Goal: Task Accomplishment & Management: Manage account settings

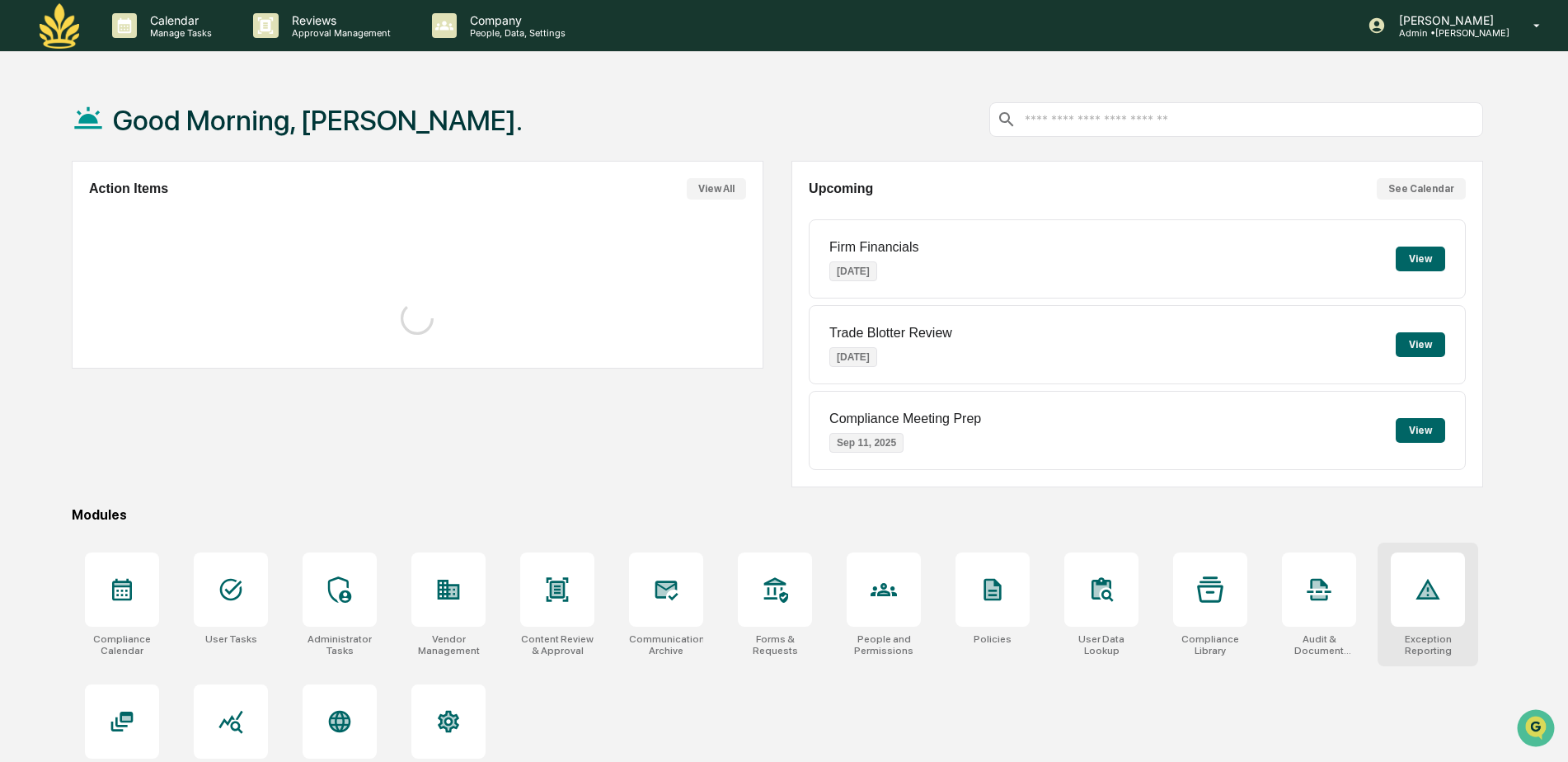
click at [1413, 600] on div at bounding box center [1428, 590] width 74 height 74
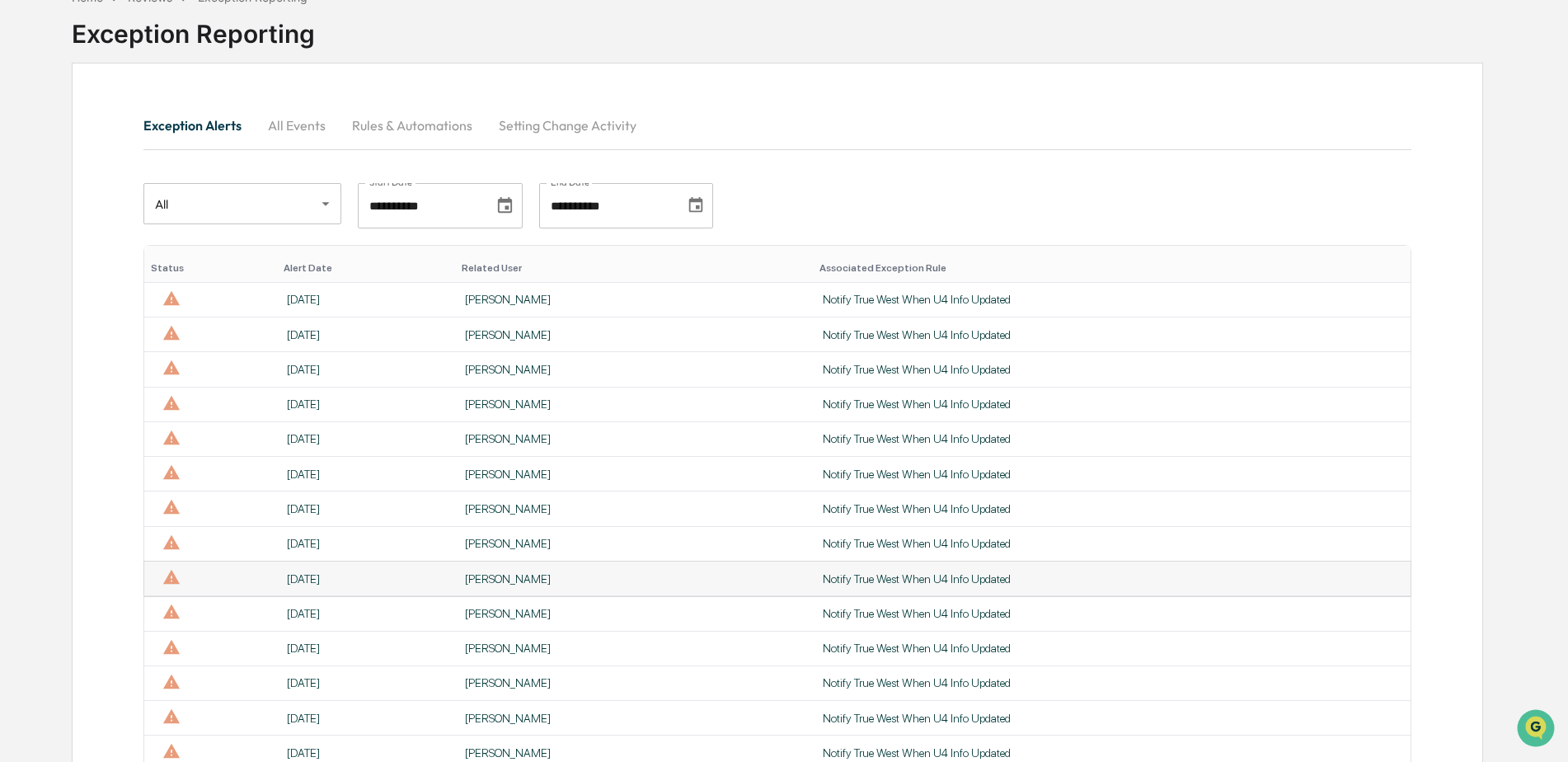
scroll to position [412, 0]
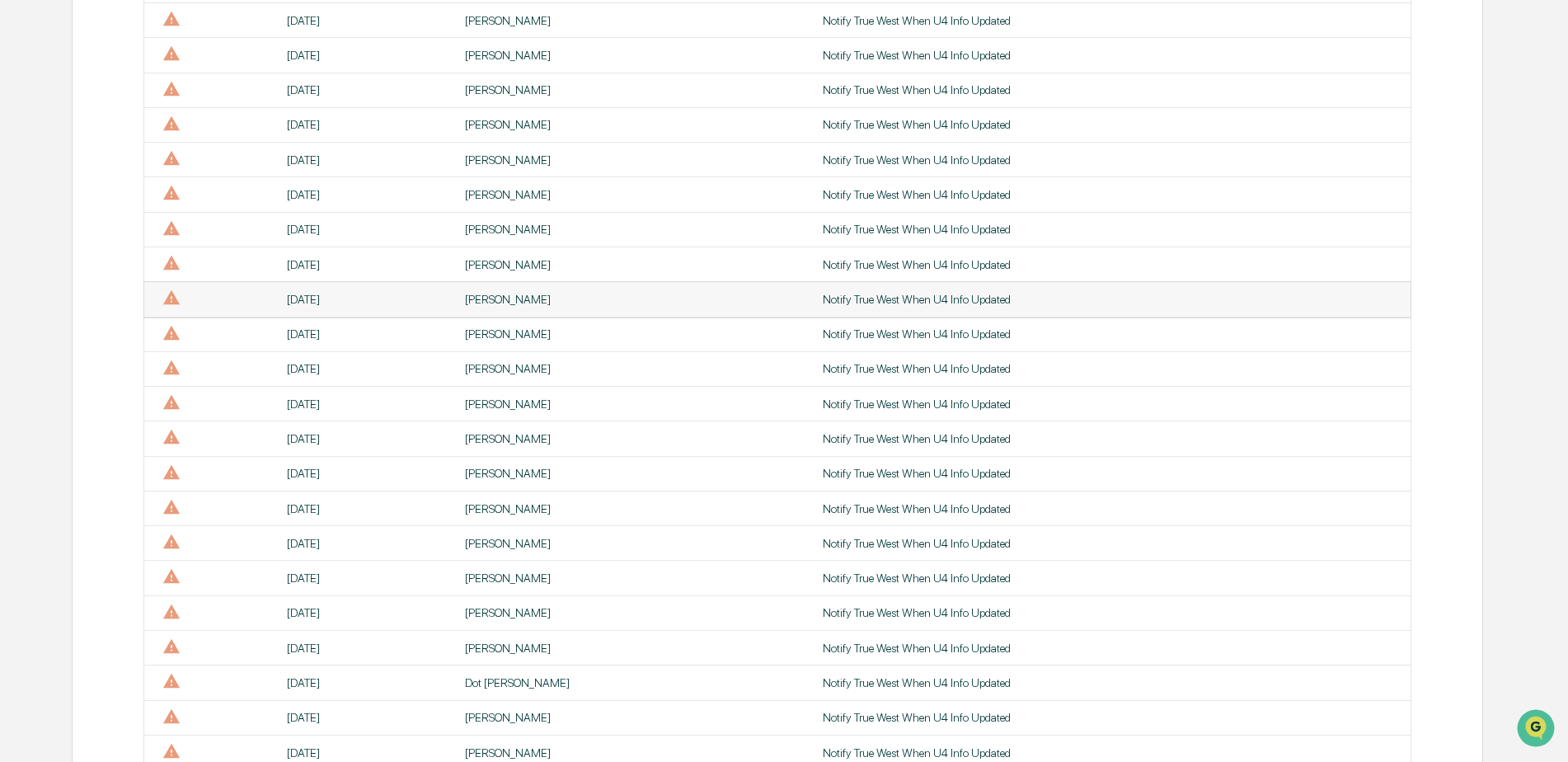
click at [497, 293] on div "[PERSON_NAME]" at bounding box center [634, 299] width 338 height 13
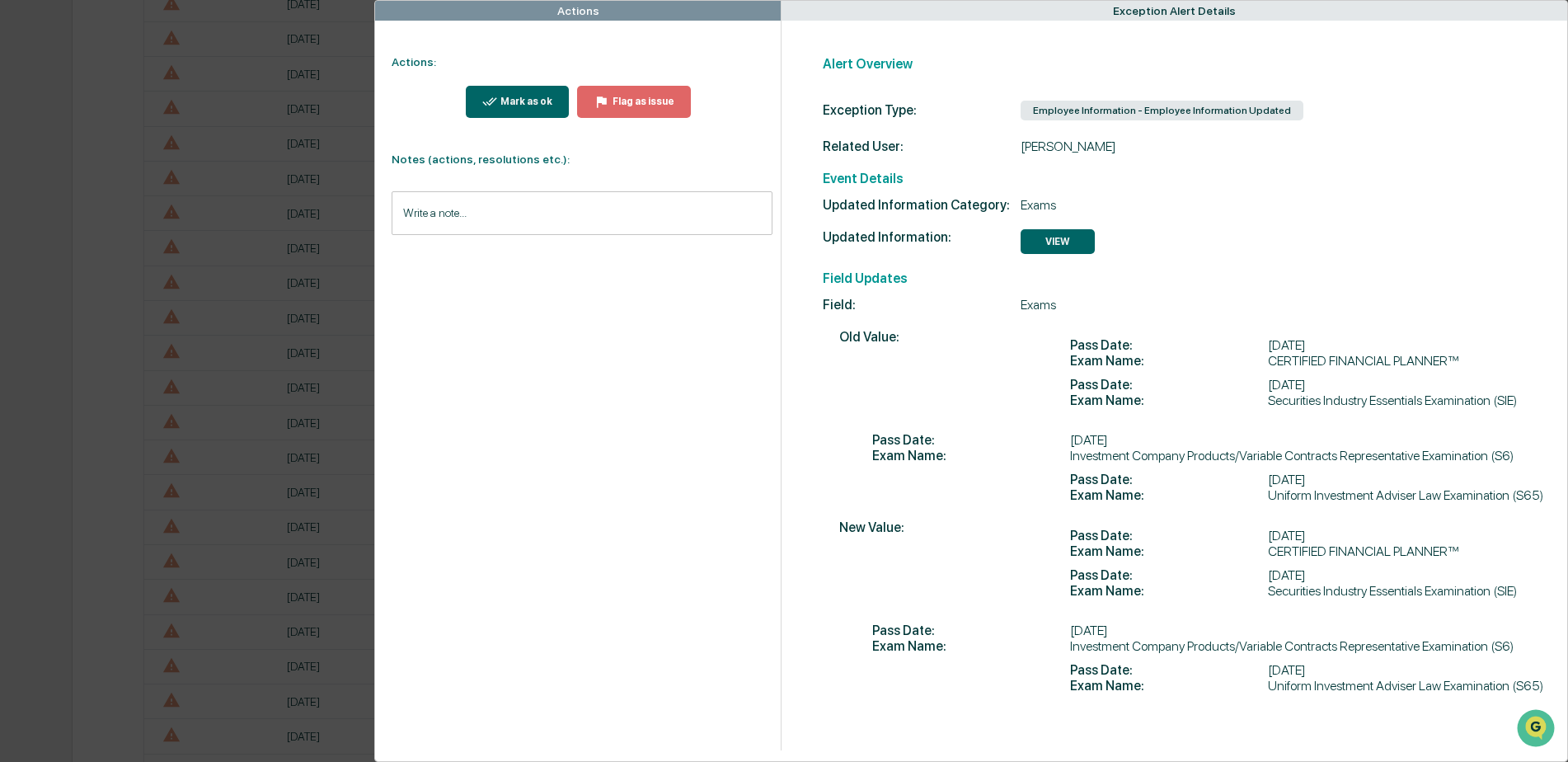
click at [511, 103] on div "Mark as ok" at bounding box center [524, 101] width 56 height 12
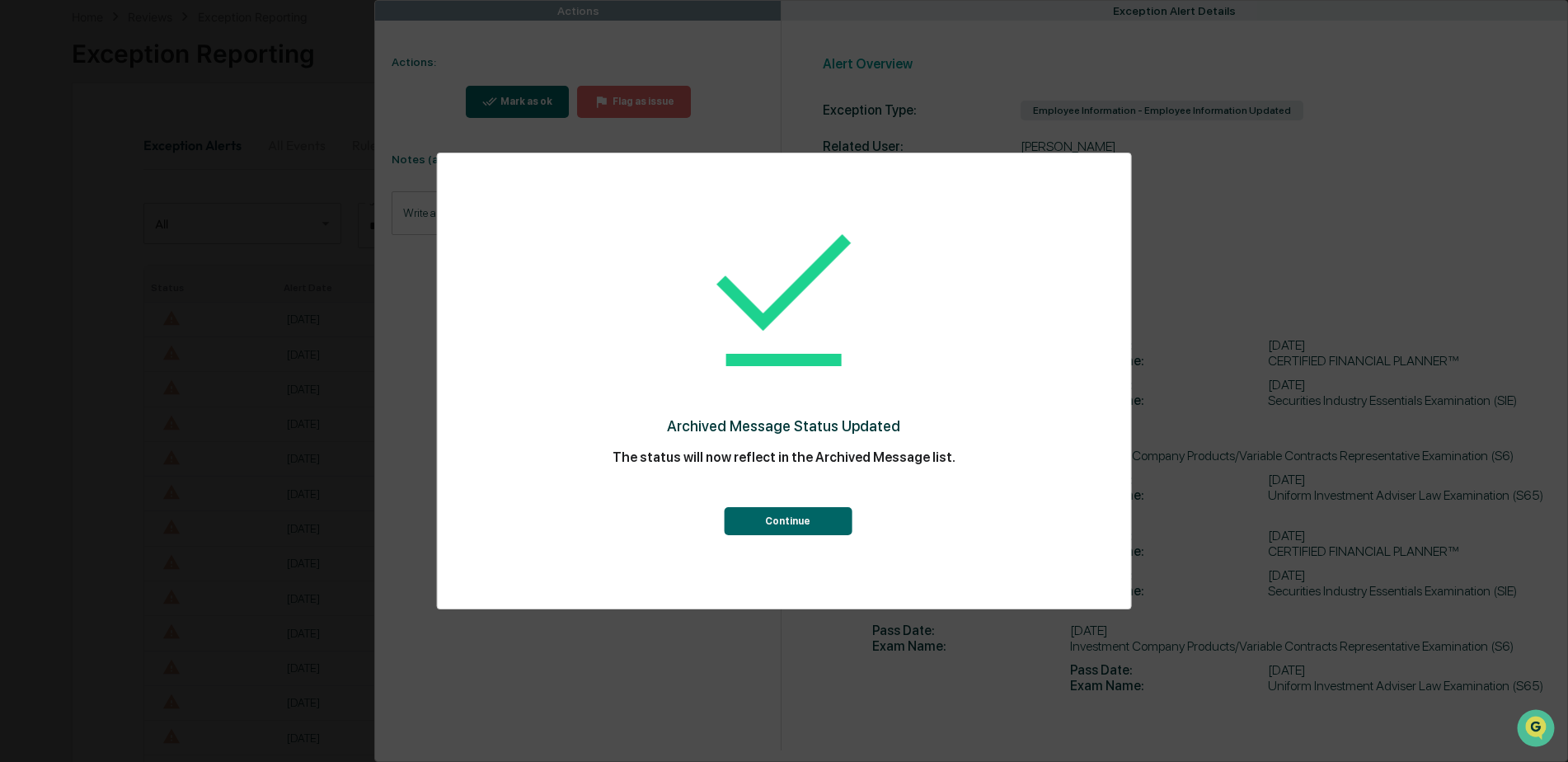
scroll to position [743, 0]
click at [763, 522] on button "Continue" at bounding box center [788, 521] width 128 height 28
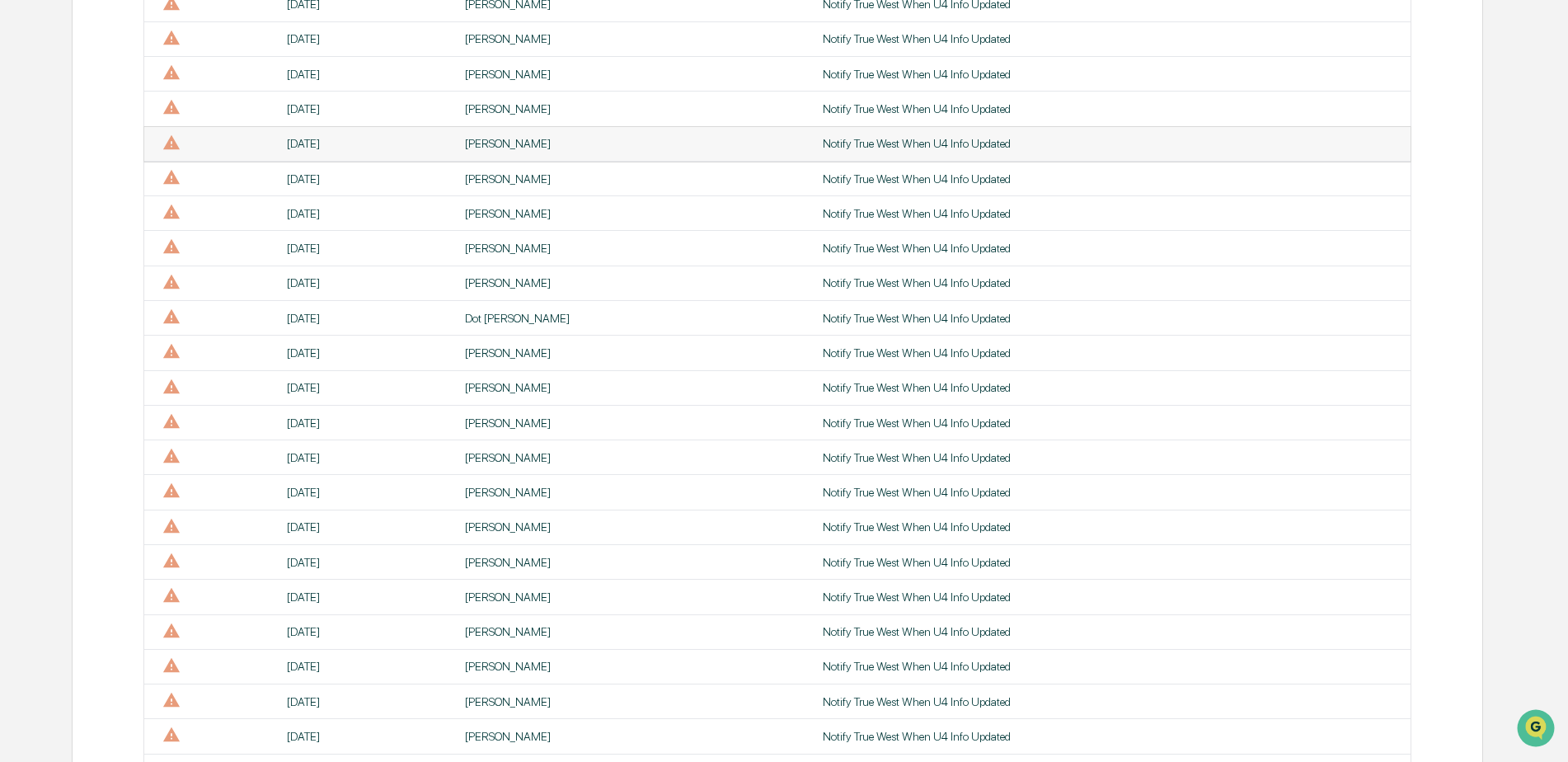
click at [513, 144] on div "[PERSON_NAME]" at bounding box center [634, 143] width 338 height 13
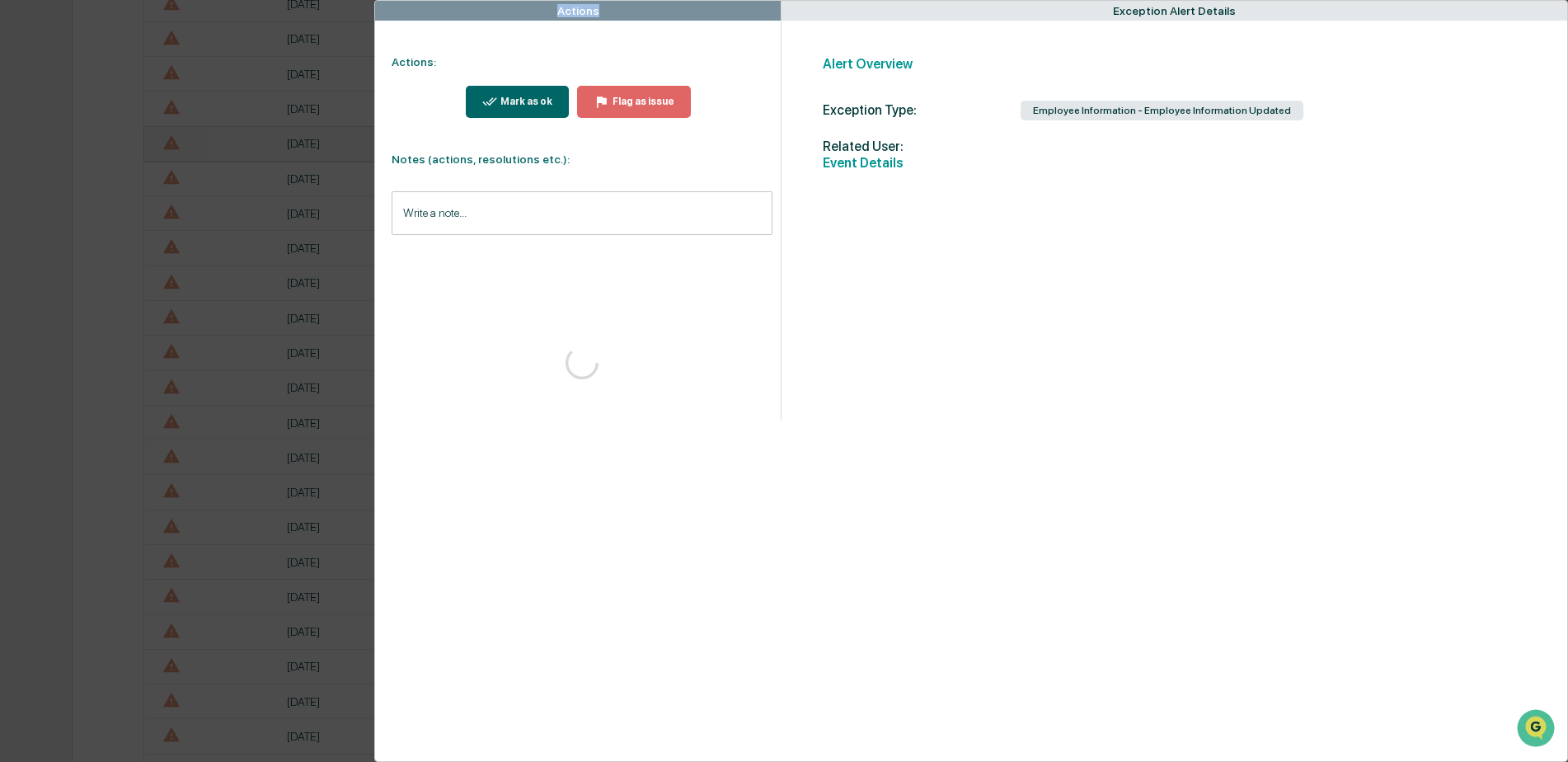
click at [513, 144] on div "Actions Actions: Mark as ok Flag as issue Notes (actions, resolutions etc.): Wr…" at bounding box center [784, 381] width 1568 height 762
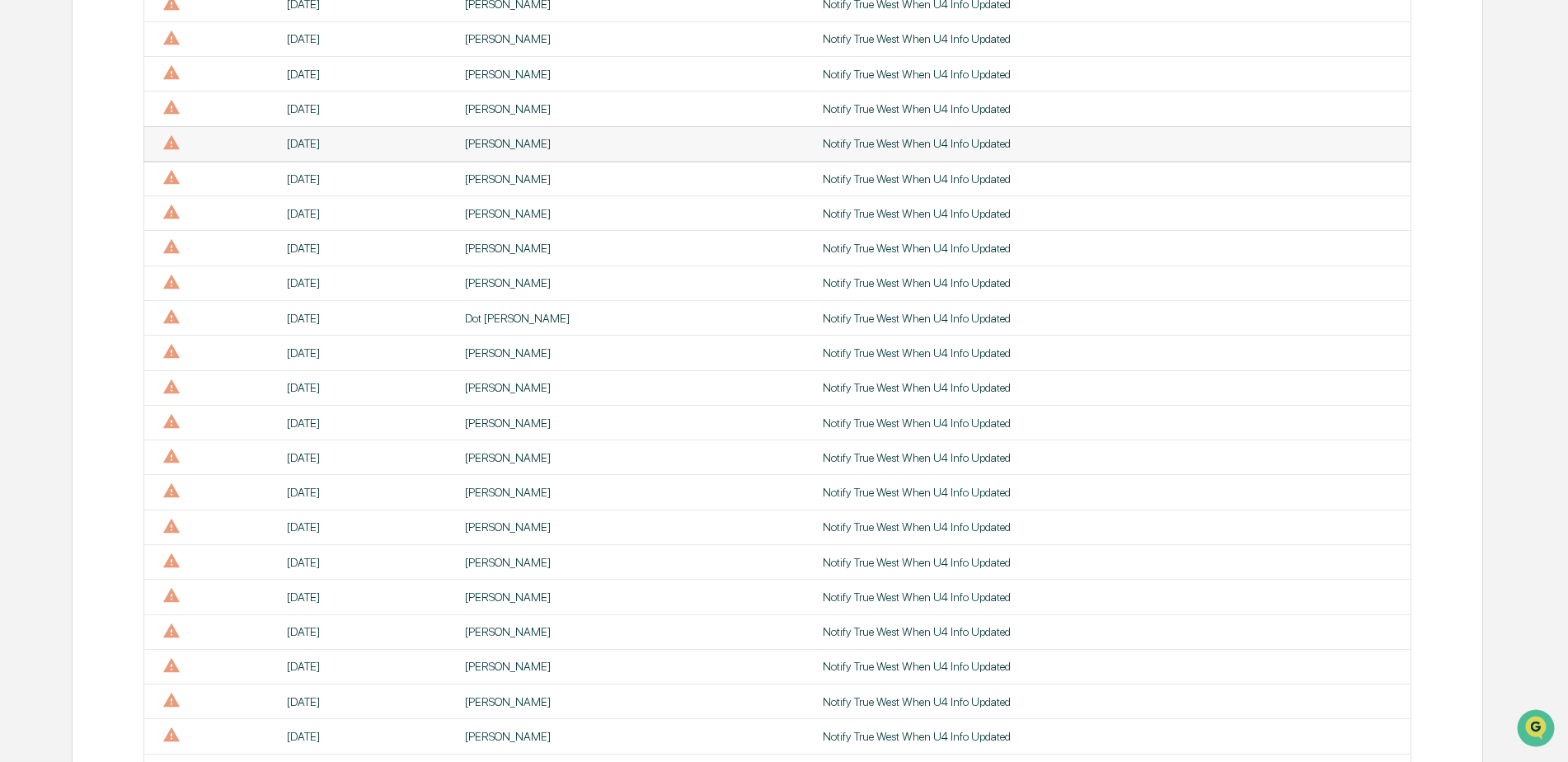
drag, startPoint x: 513, startPoint y: 144, endPoint x: 485, endPoint y: 150, distance: 28.6
click at [485, 150] on div "[PERSON_NAME]" at bounding box center [634, 143] width 338 height 13
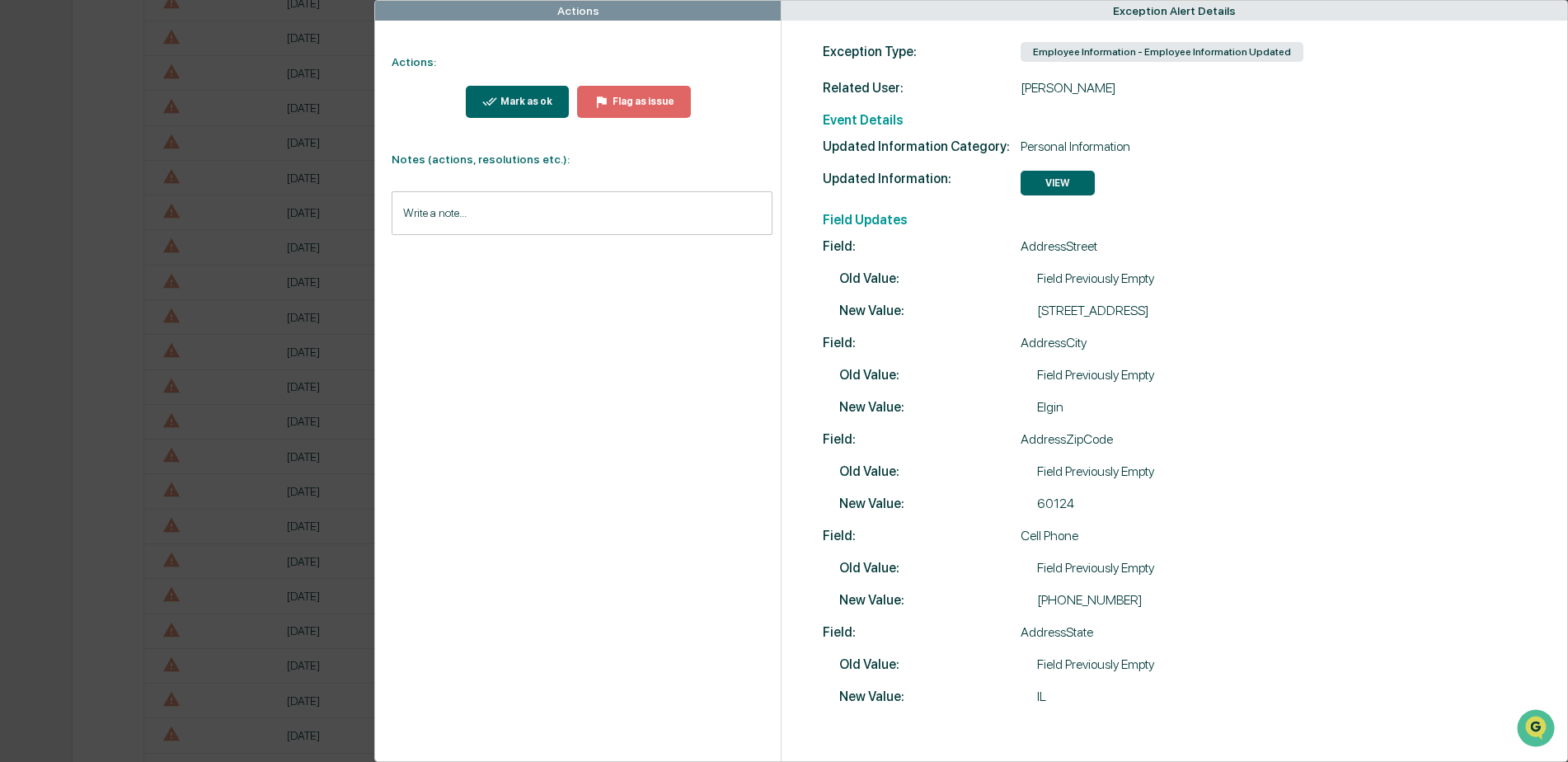
scroll to position [1320, 0]
click at [496, 99] on icon "modal" at bounding box center [490, 101] width 16 height 16
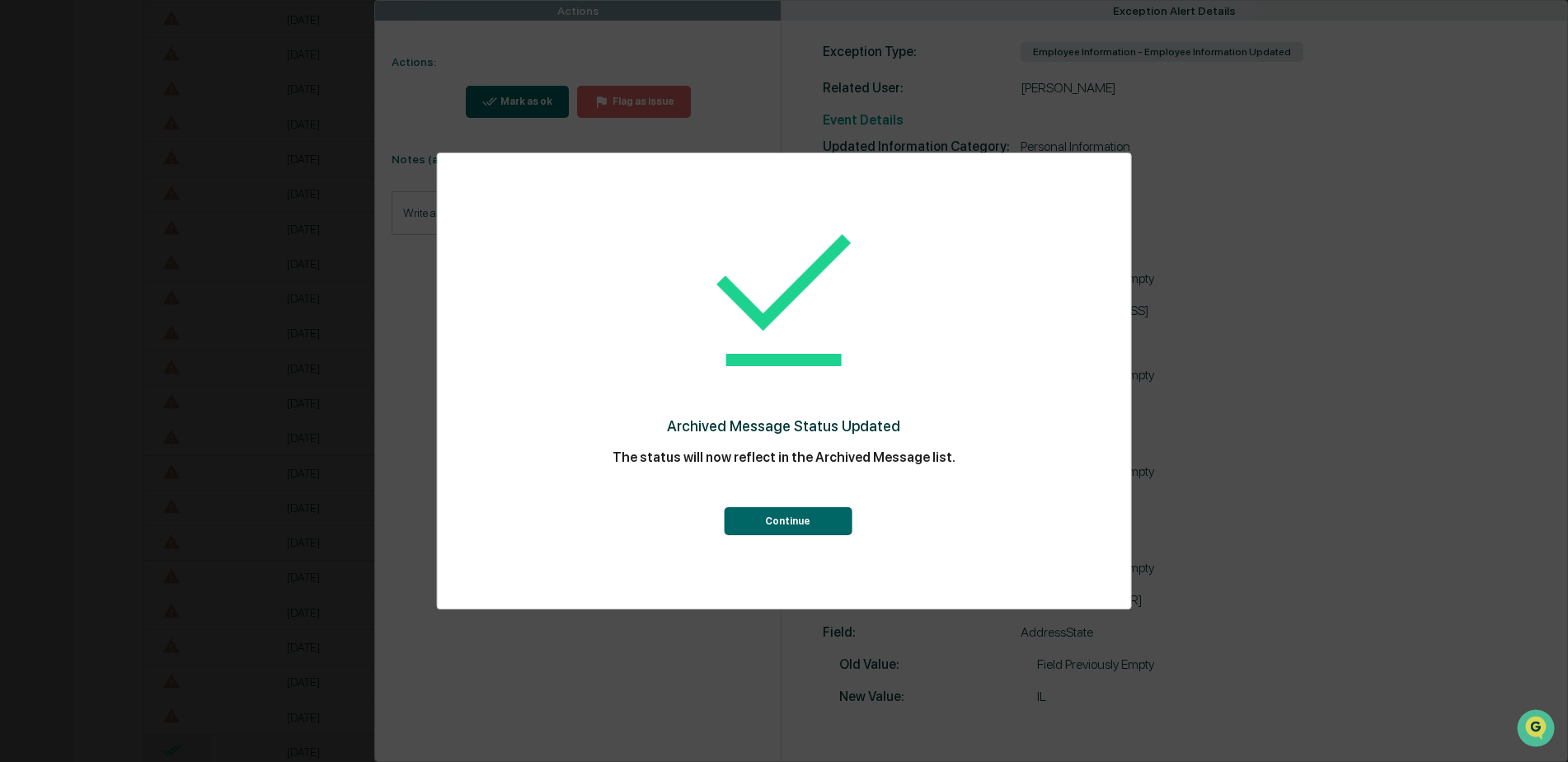
click at [760, 514] on button "Continue" at bounding box center [788, 521] width 128 height 28
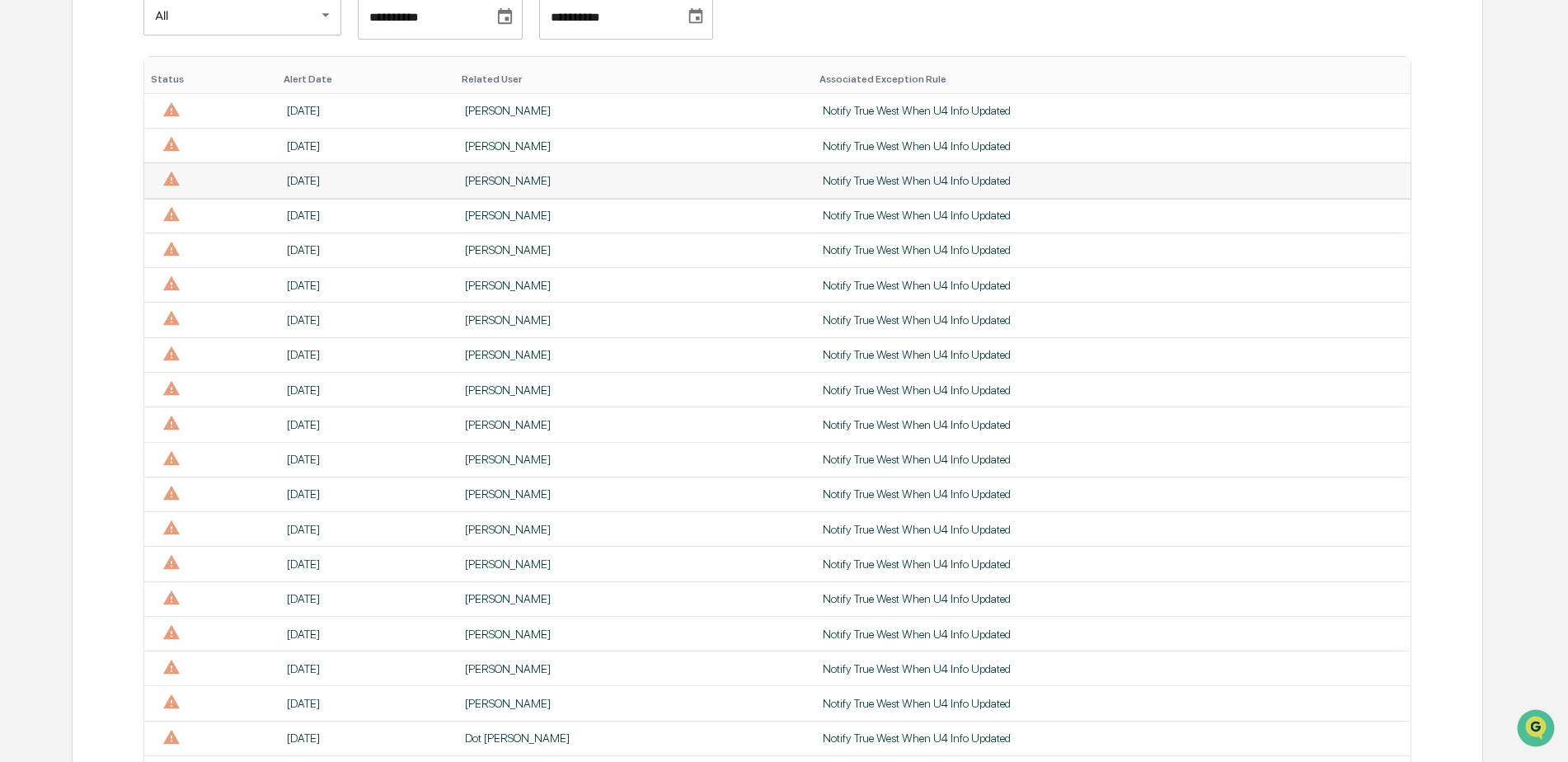
scroll to position [412, 0]
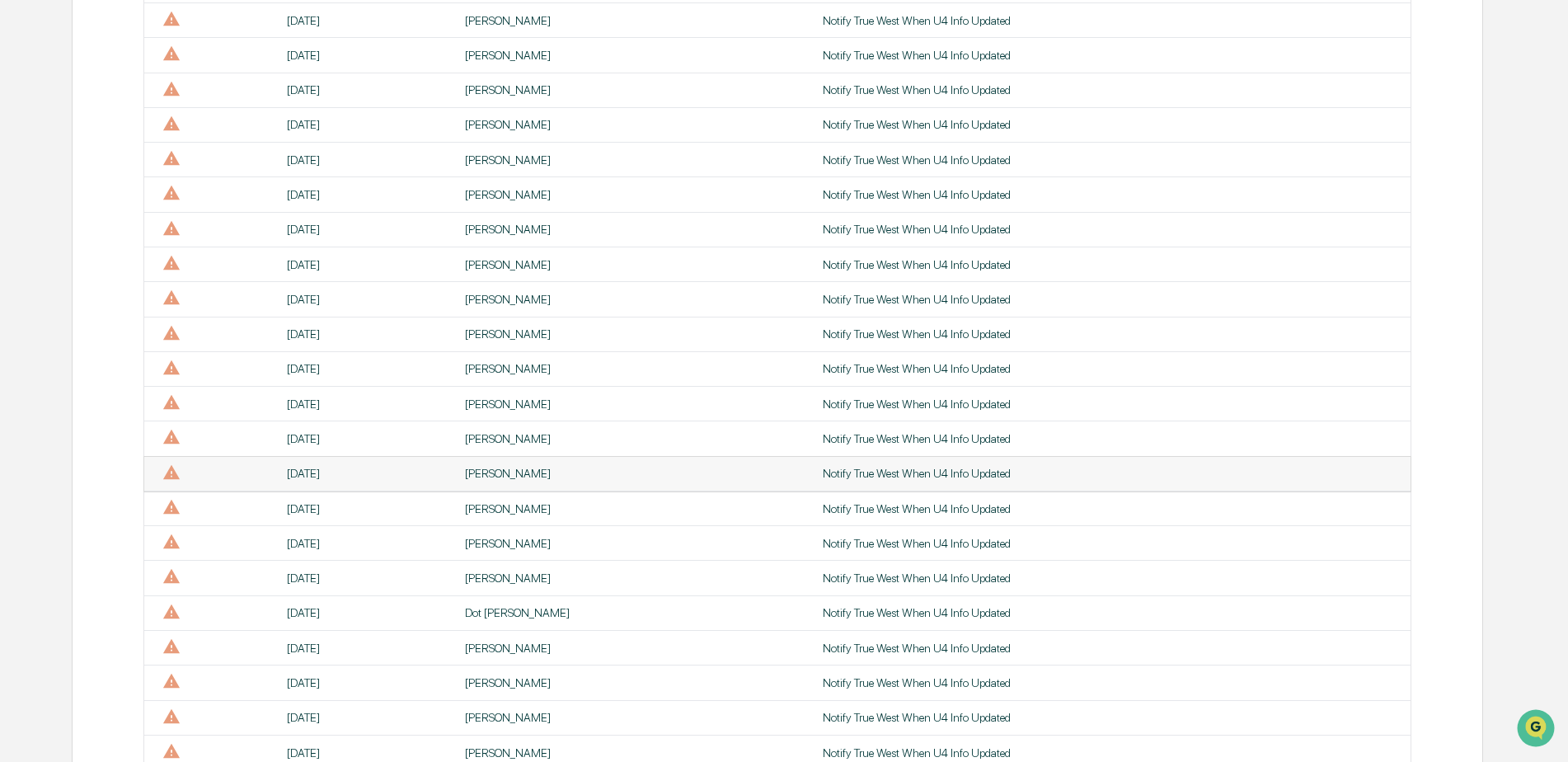
click at [475, 469] on div "[PERSON_NAME]" at bounding box center [634, 474] width 338 height 13
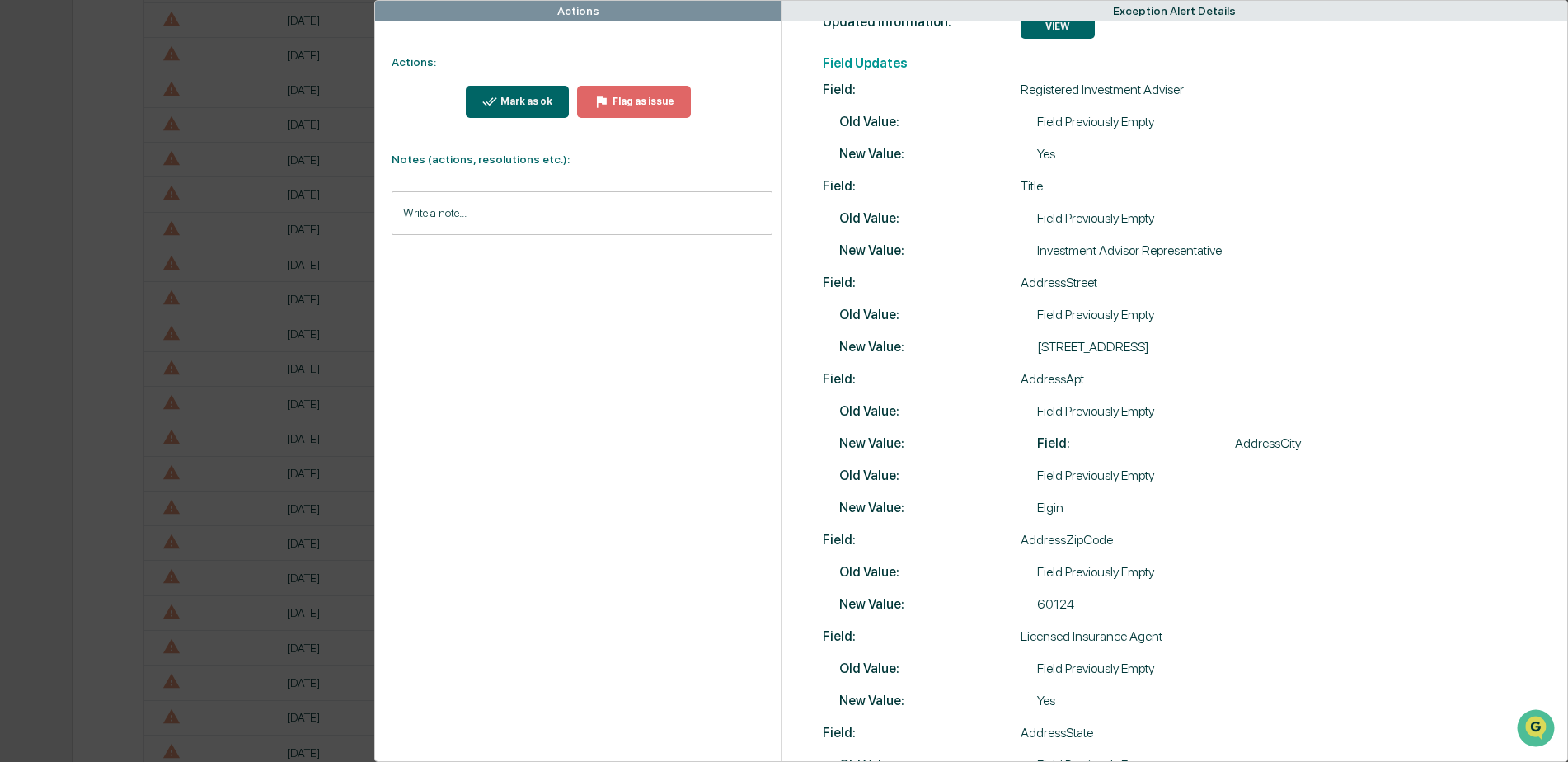
scroll to position [324, 0]
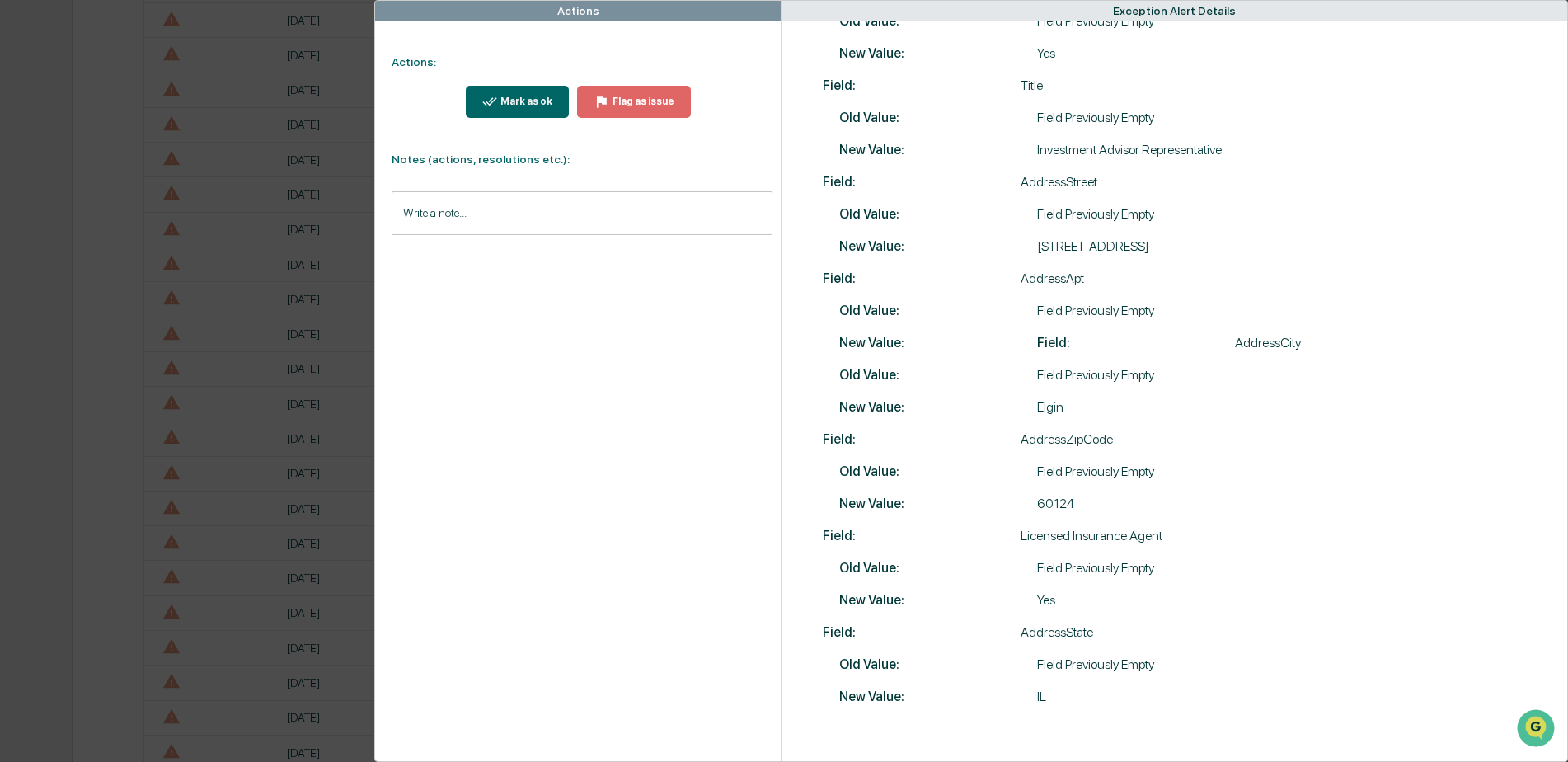
click at [508, 110] on button "Mark as ok" at bounding box center [518, 101] width 104 height 32
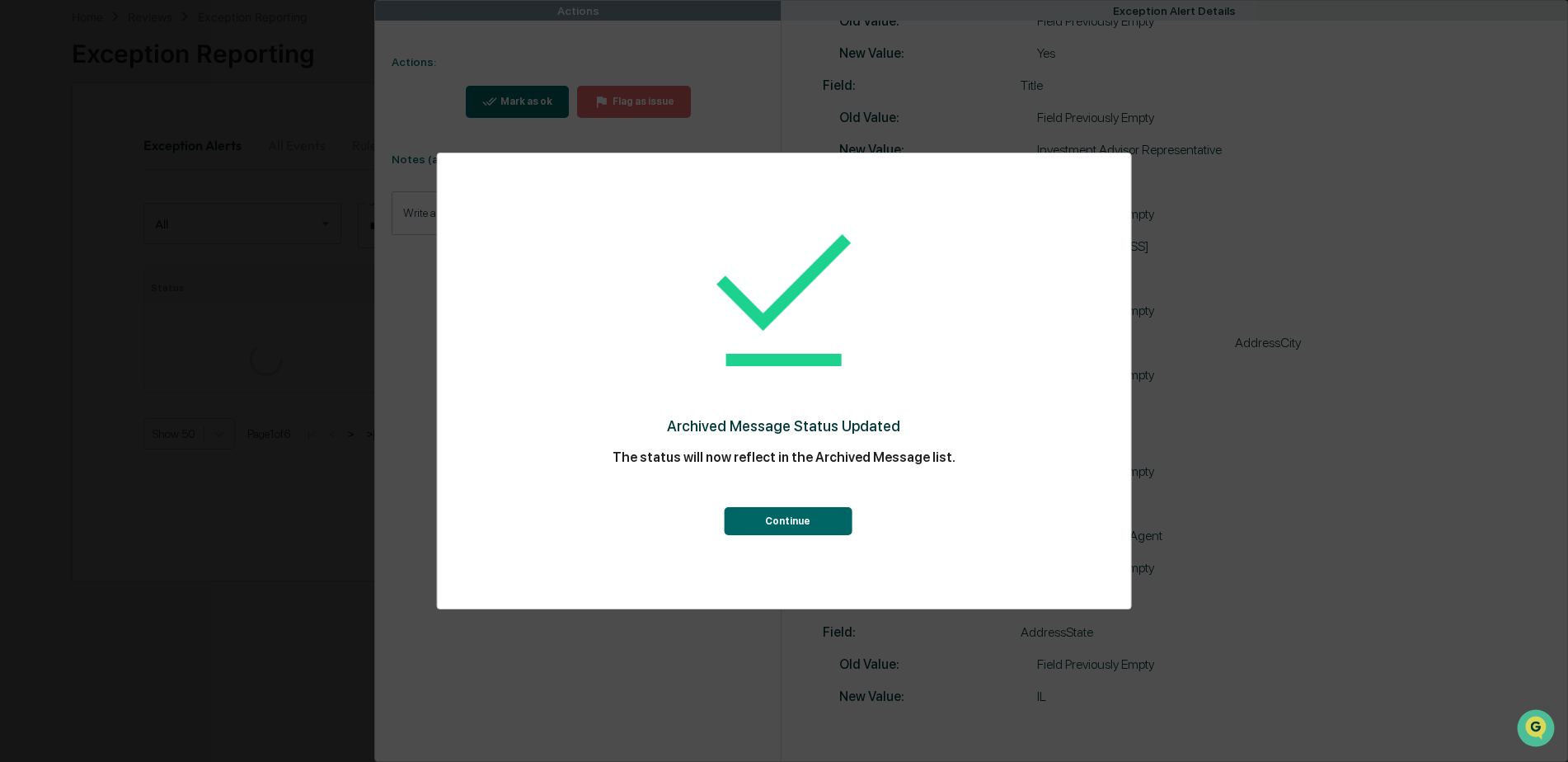
scroll to position [412, 0]
click at [778, 520] on button "Continue" at bounding box center [788, 521] width 128 height 28
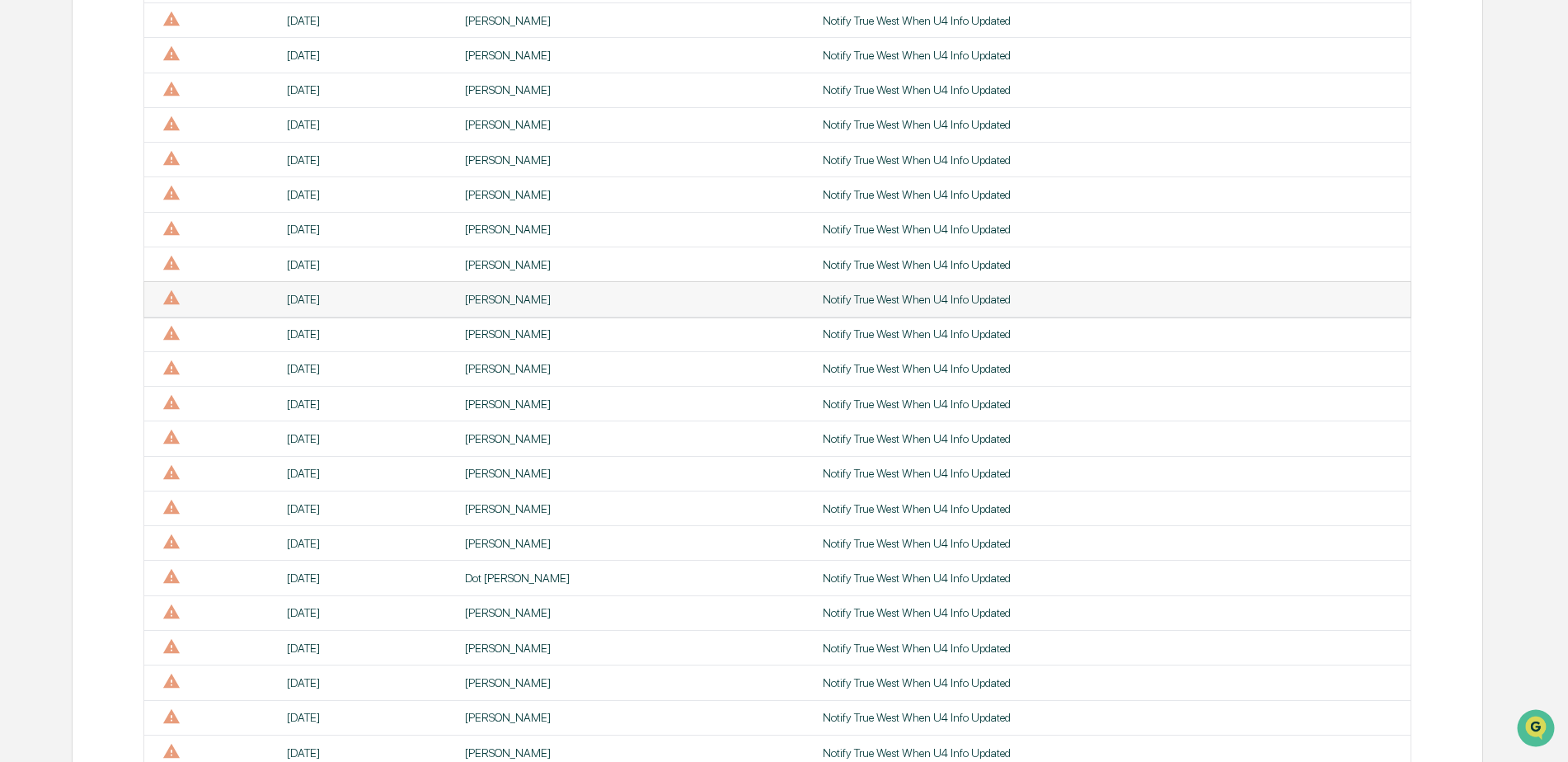
click at [495, 299] on div "[PERSON_NAME]" at bounding box center [634, 299] width 338 height 13
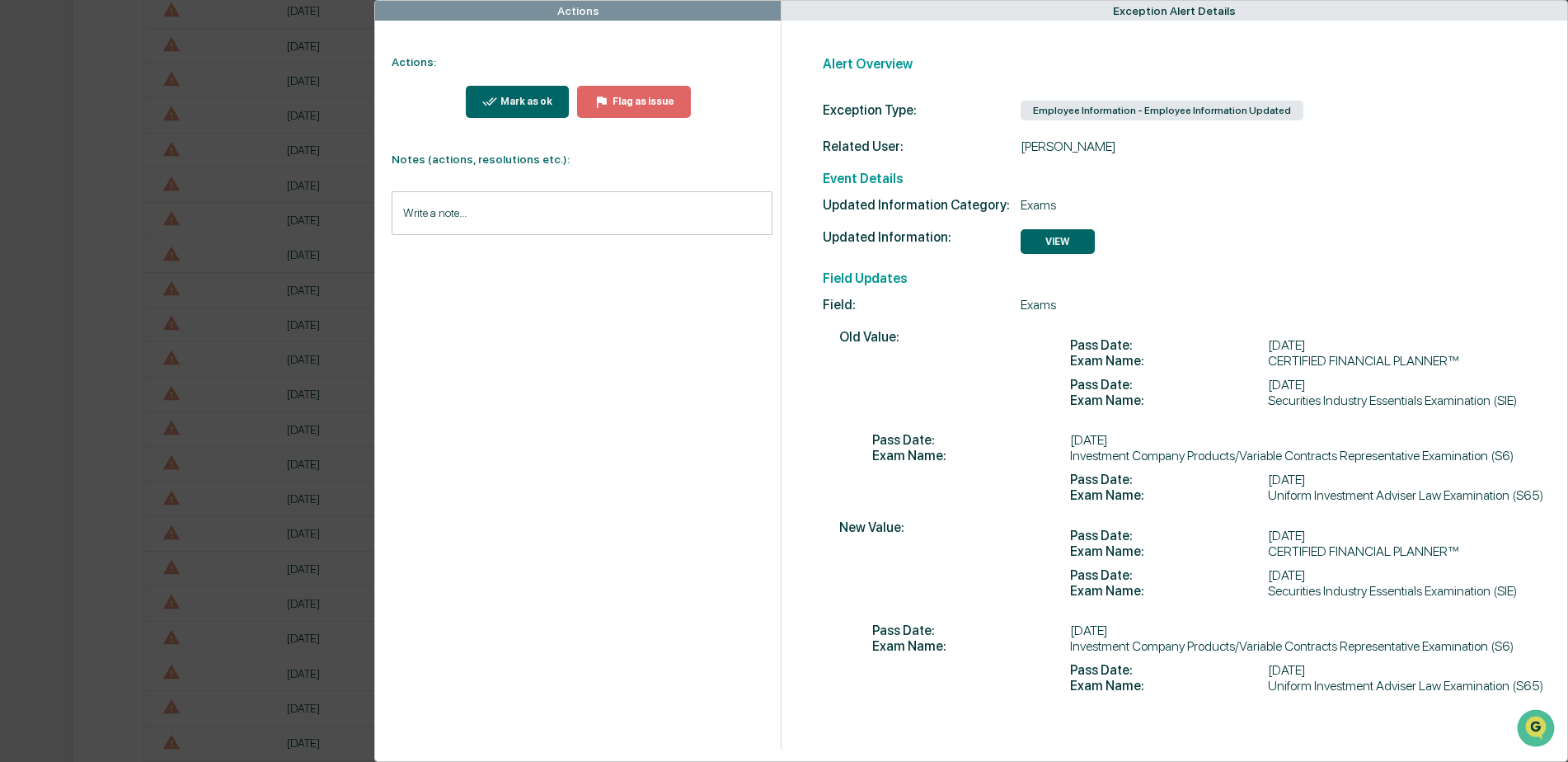
scroll to position [907, 0]
click at [514, 109] on div "Mark as ok" at bounding box center [518, 101] width 71 height 16
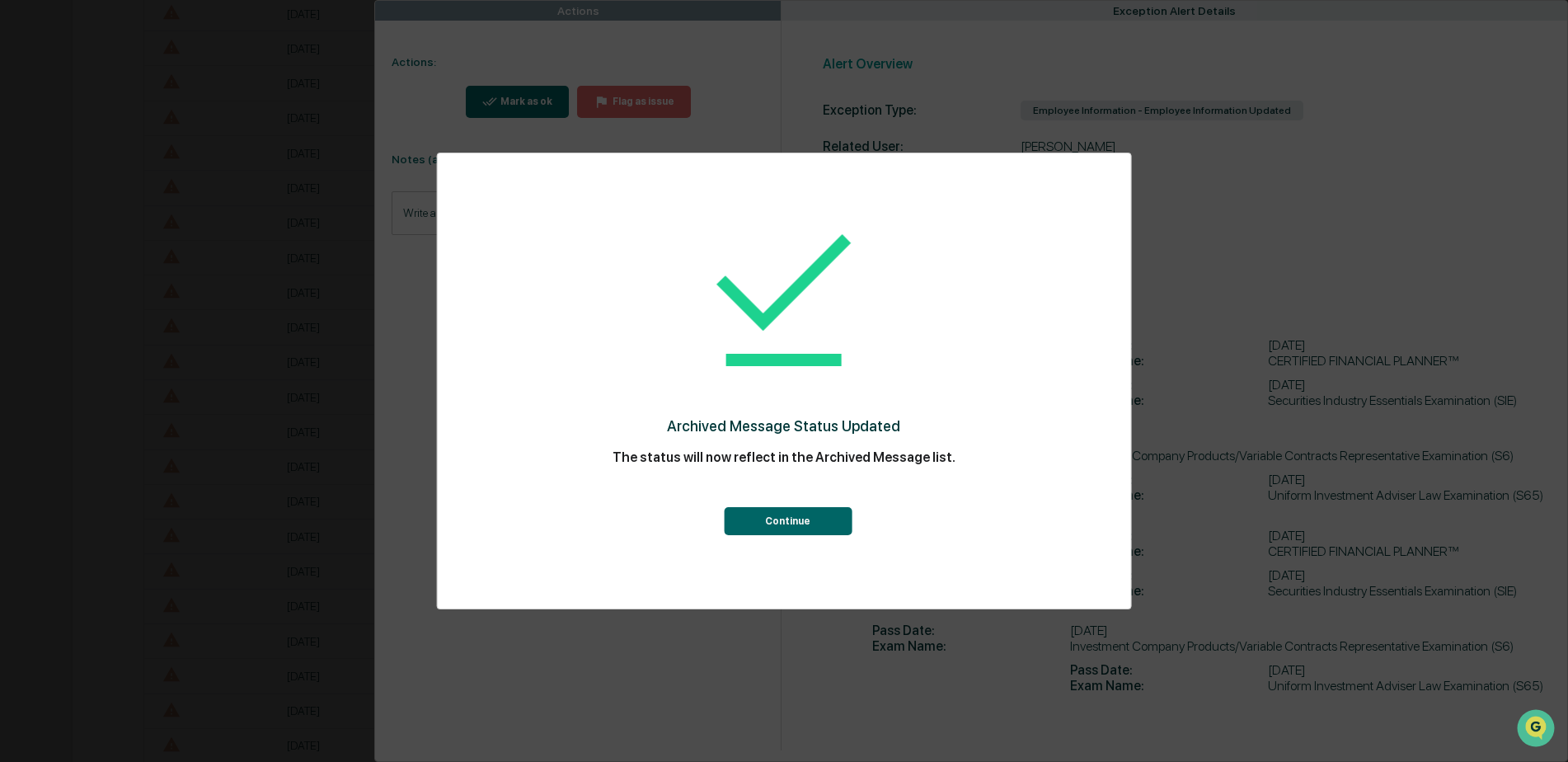
click at [751, 517] on button "Continue" at bounding box center [788, 521] width 128 height 28
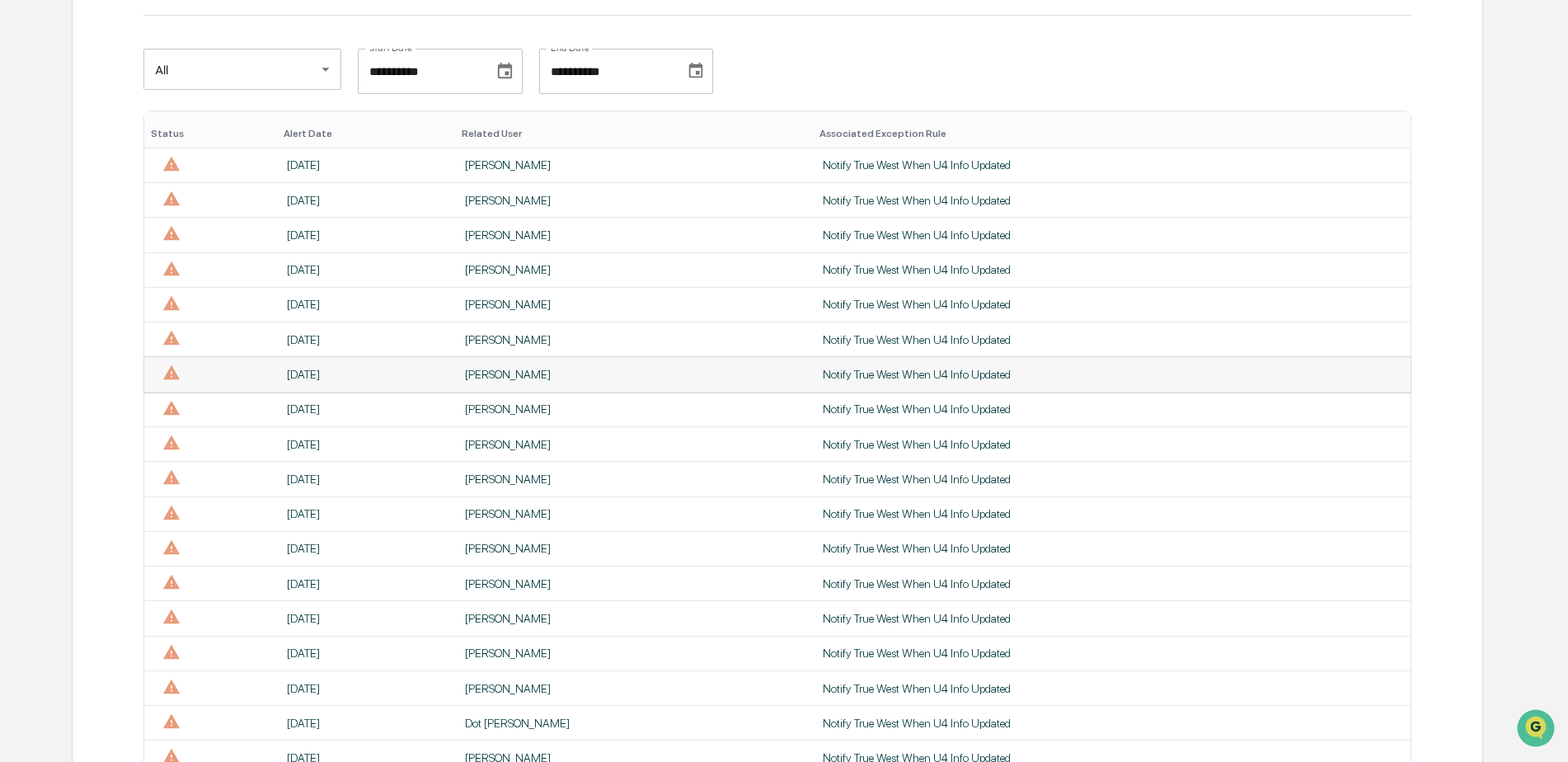
scroll to position [330, 0]
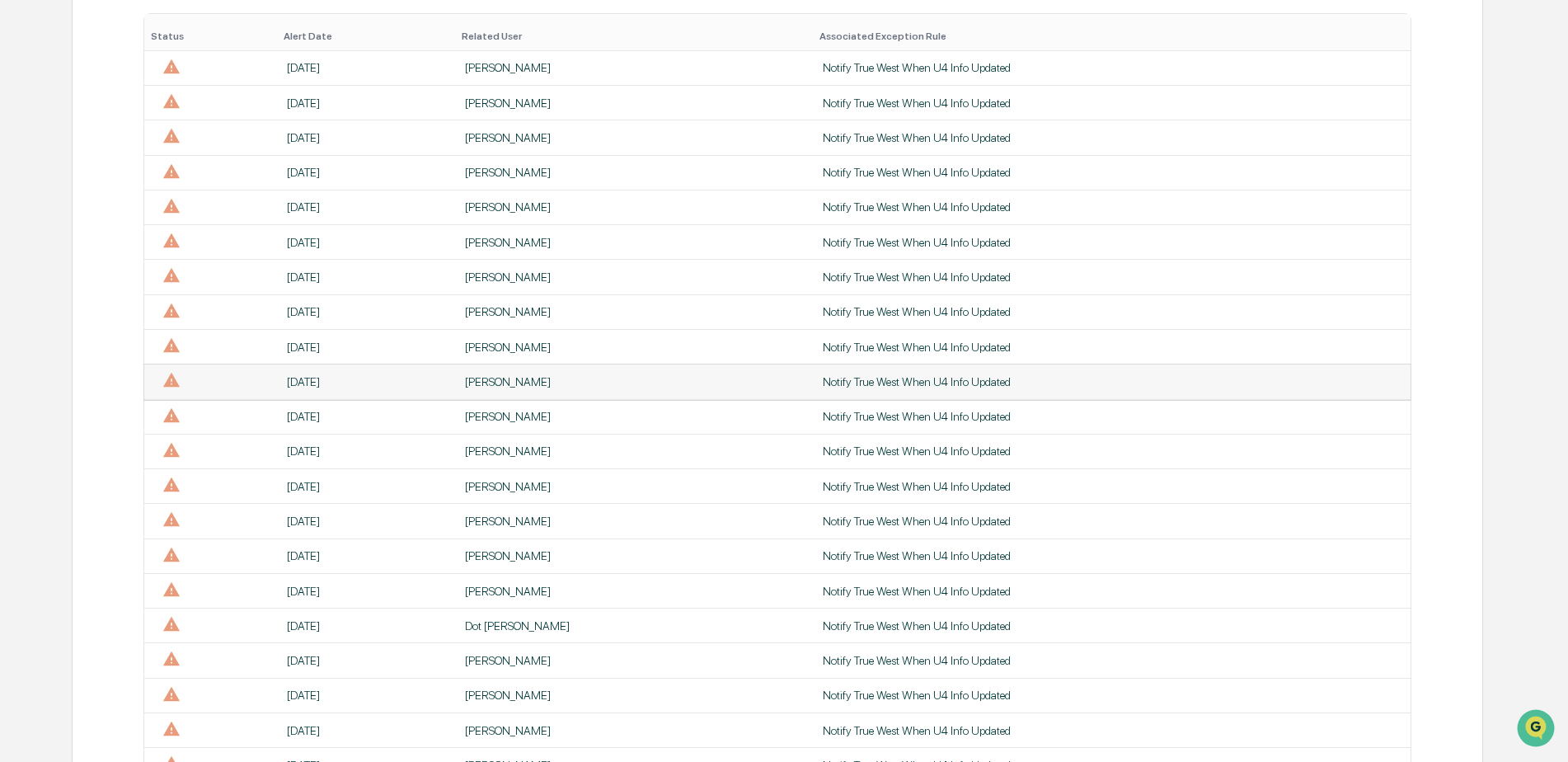
click at [501, 380] on div "[PERSON_NAME]" at bounding box center [634, 381] width 338 height 13
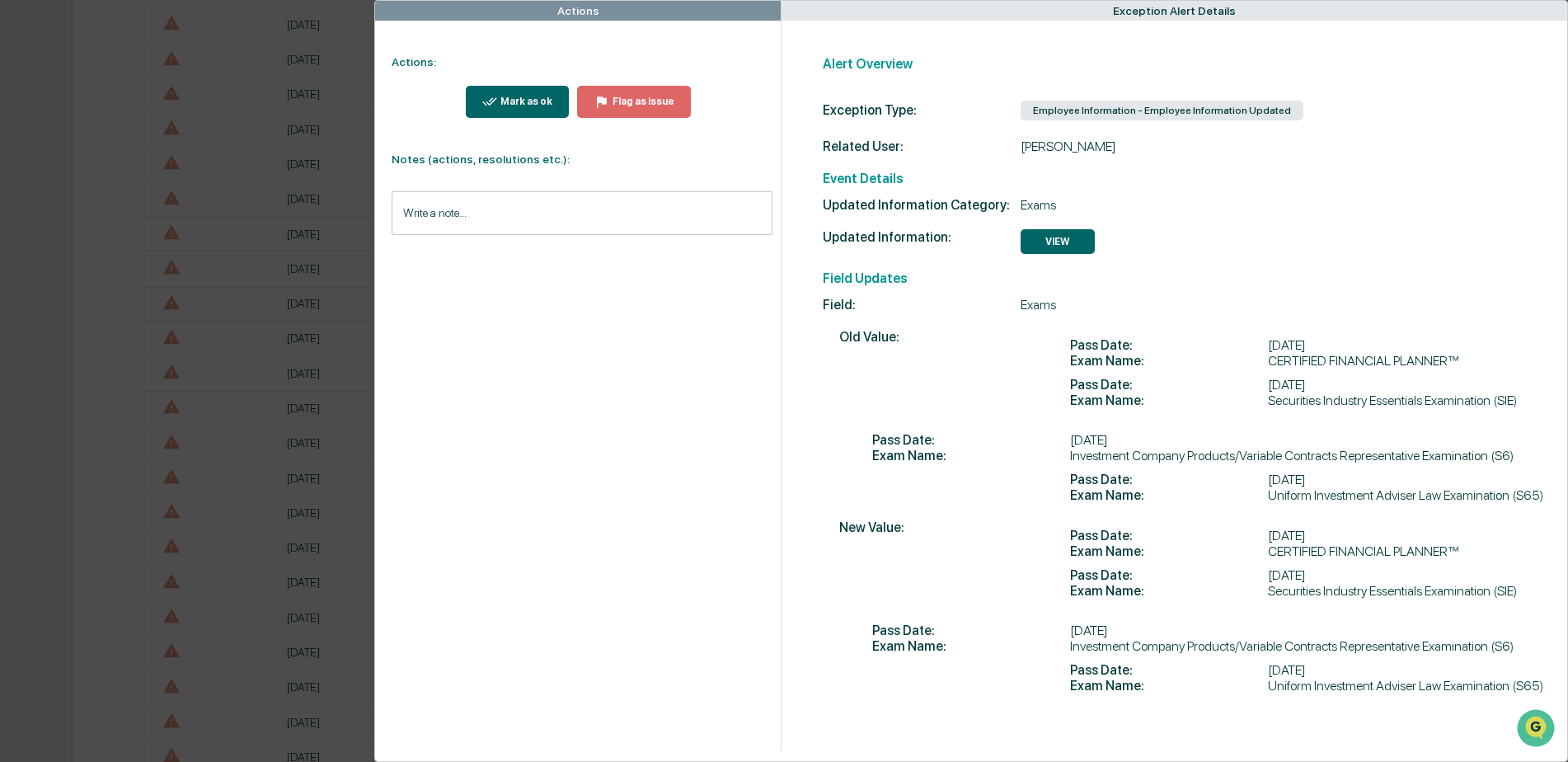
scroll to position [660, 0]
click at [518, 97] on div "Mark as ok" at bounding box center [524, 101] width 56 height 12
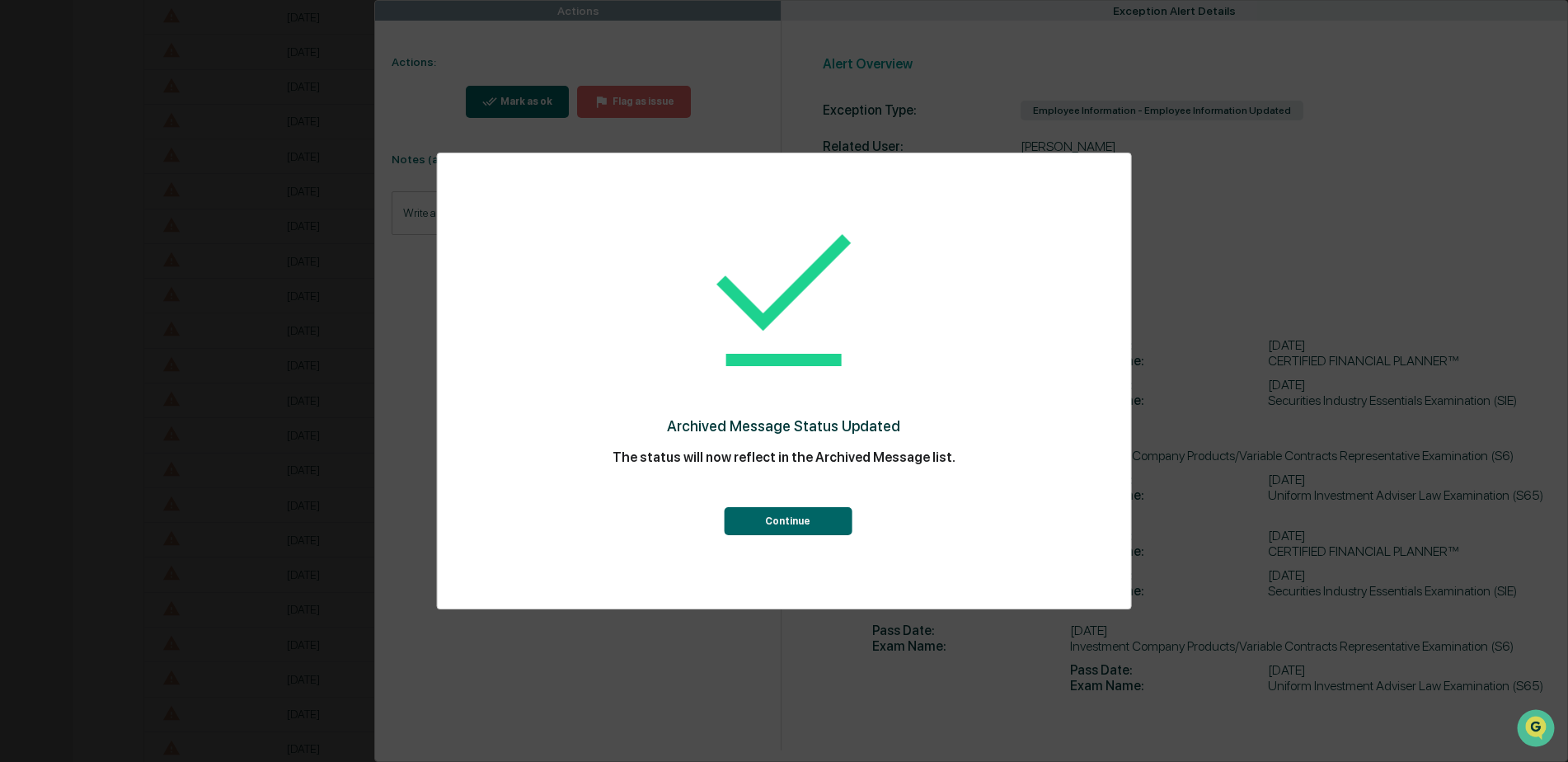
click at [774, 517] on button "Continue" at bounding box center [788, 521] width 128 height 28
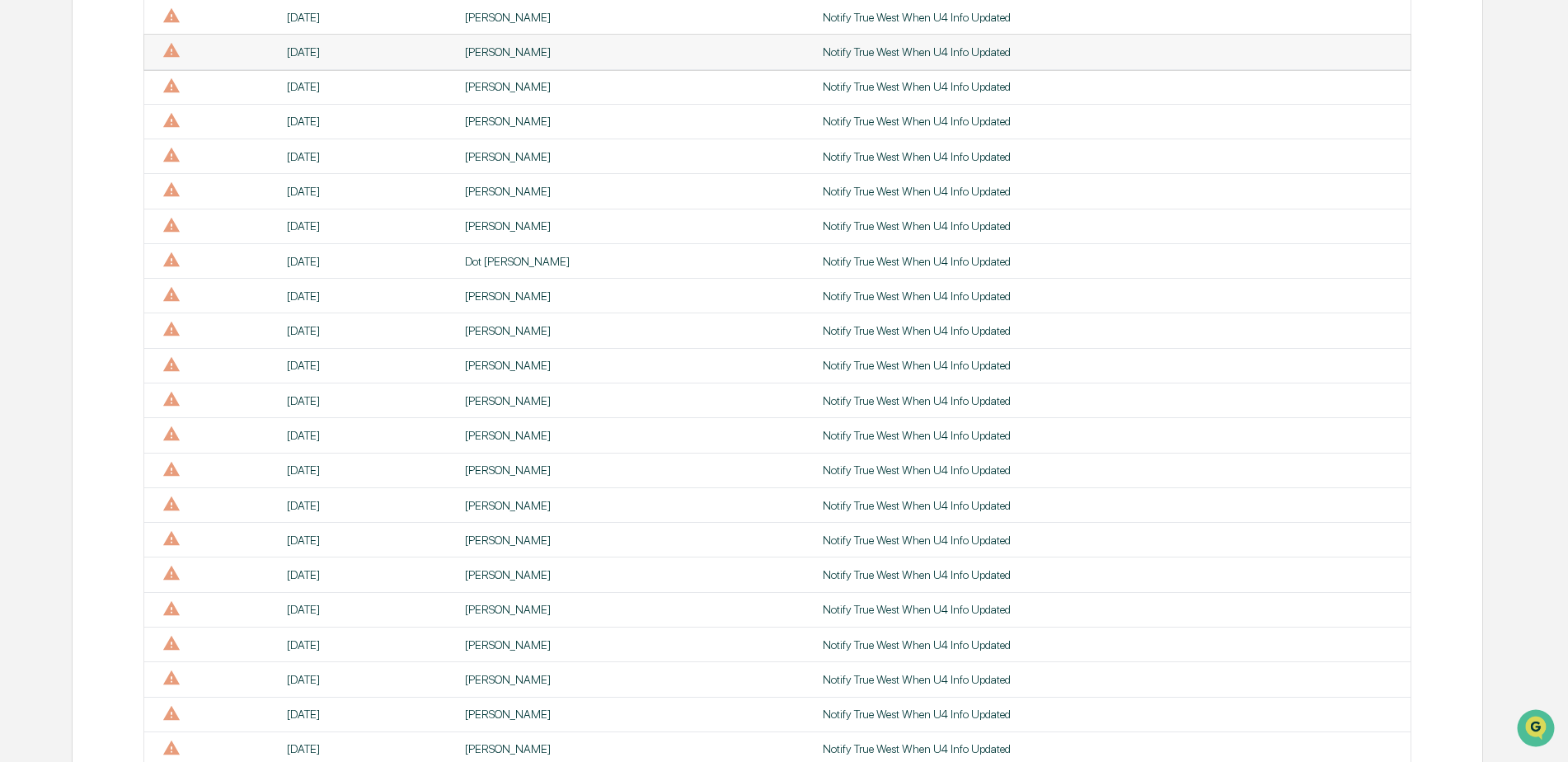
click at [524, 55] on div "[PERSON_NAME]" at bounding box center [634, 52] width 338 height 13
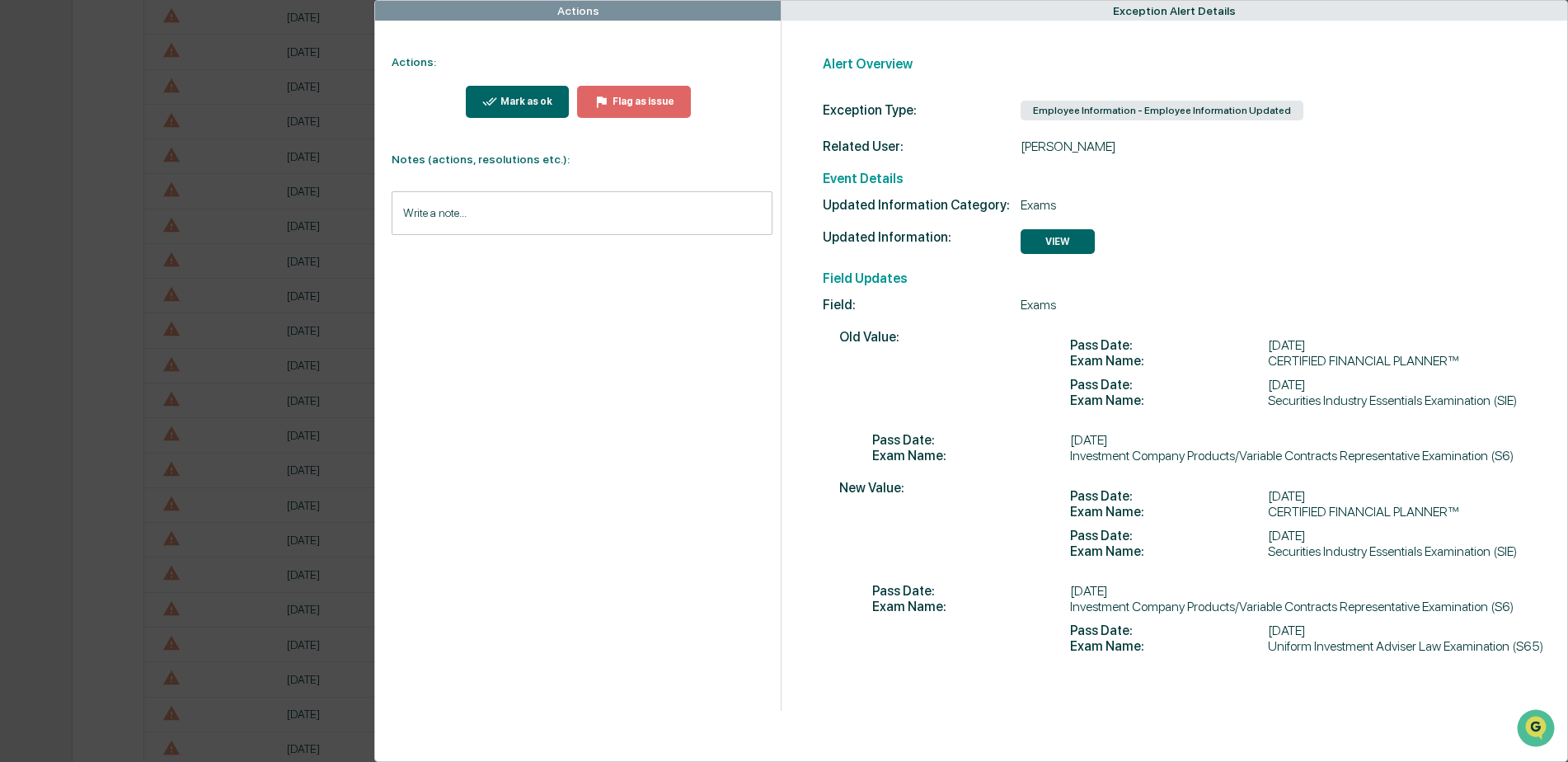
click at [508, 99] on div "Mark as ok" at bounding box center [524, 101] width 56 height 12
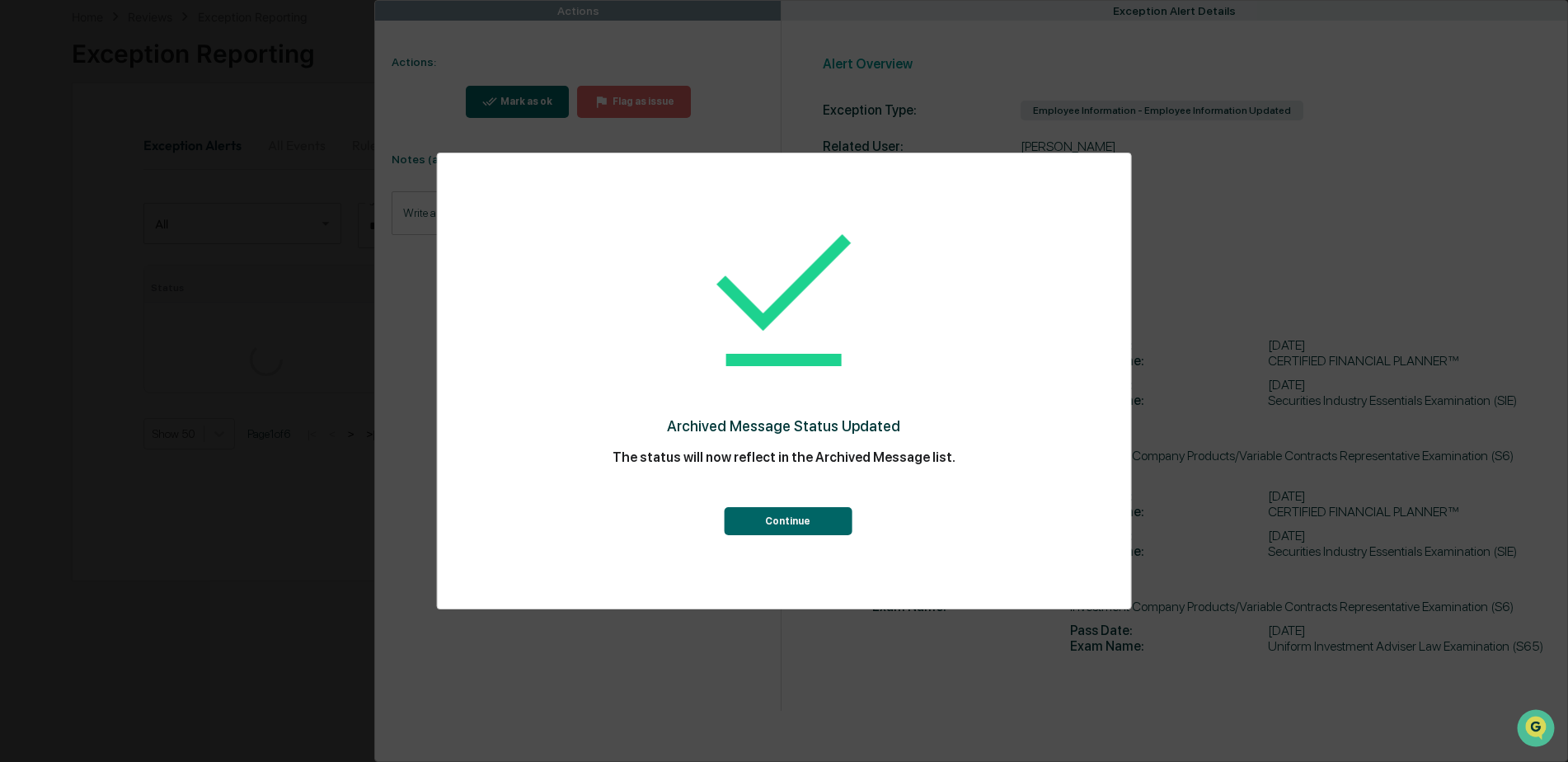
scroll to position [660, 0]
click at [791, 527] on button "Continue" at bounding box center [788, 521] width 128 height 28
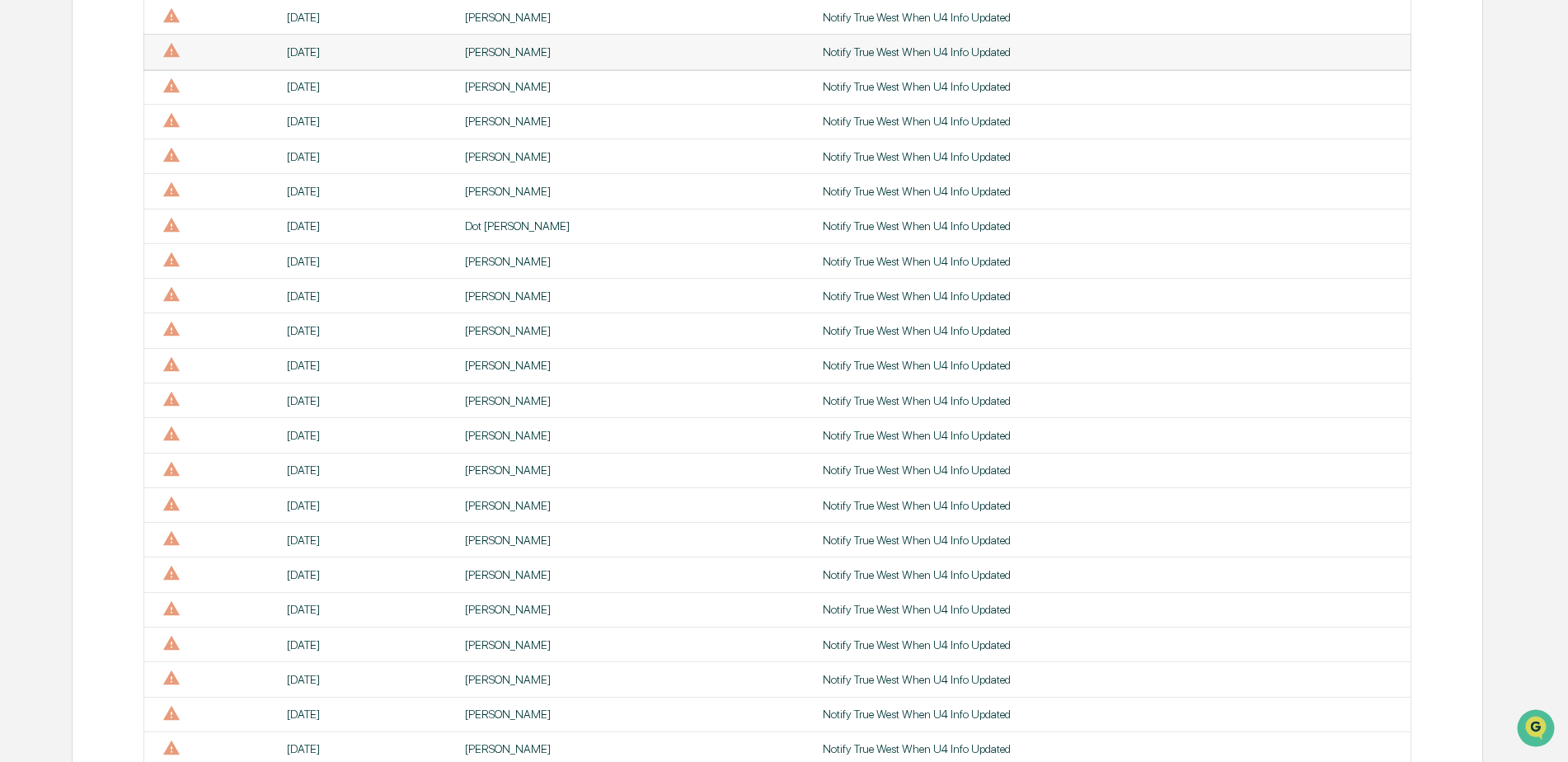
click at [493, 46] on div "[PERSON_NAME]" at bounding box center [634, 52] width 338 height 13
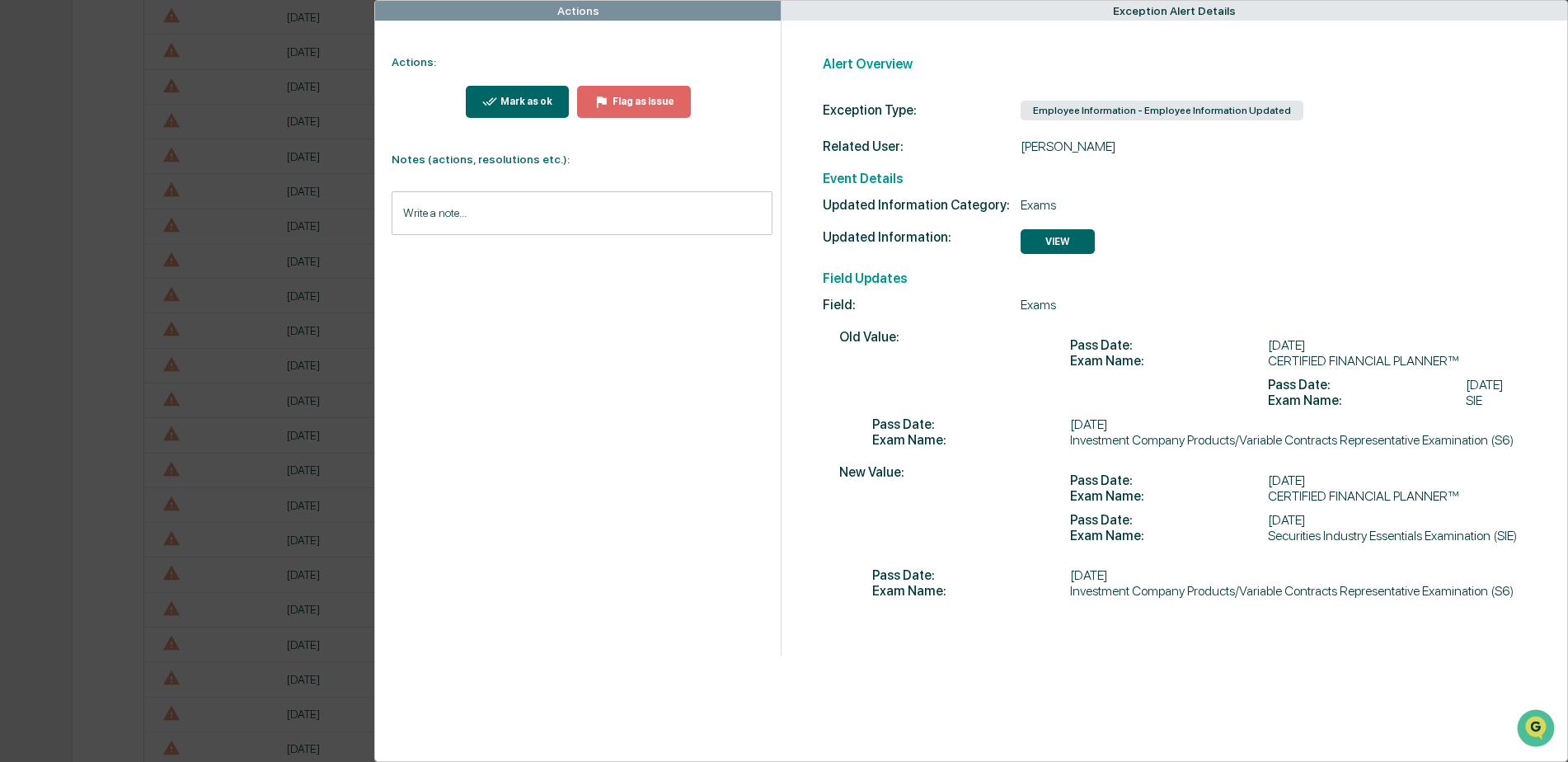
click at [1040, 245] on button "VIEW" at bounding box center [1057, 241] width 74 height 25
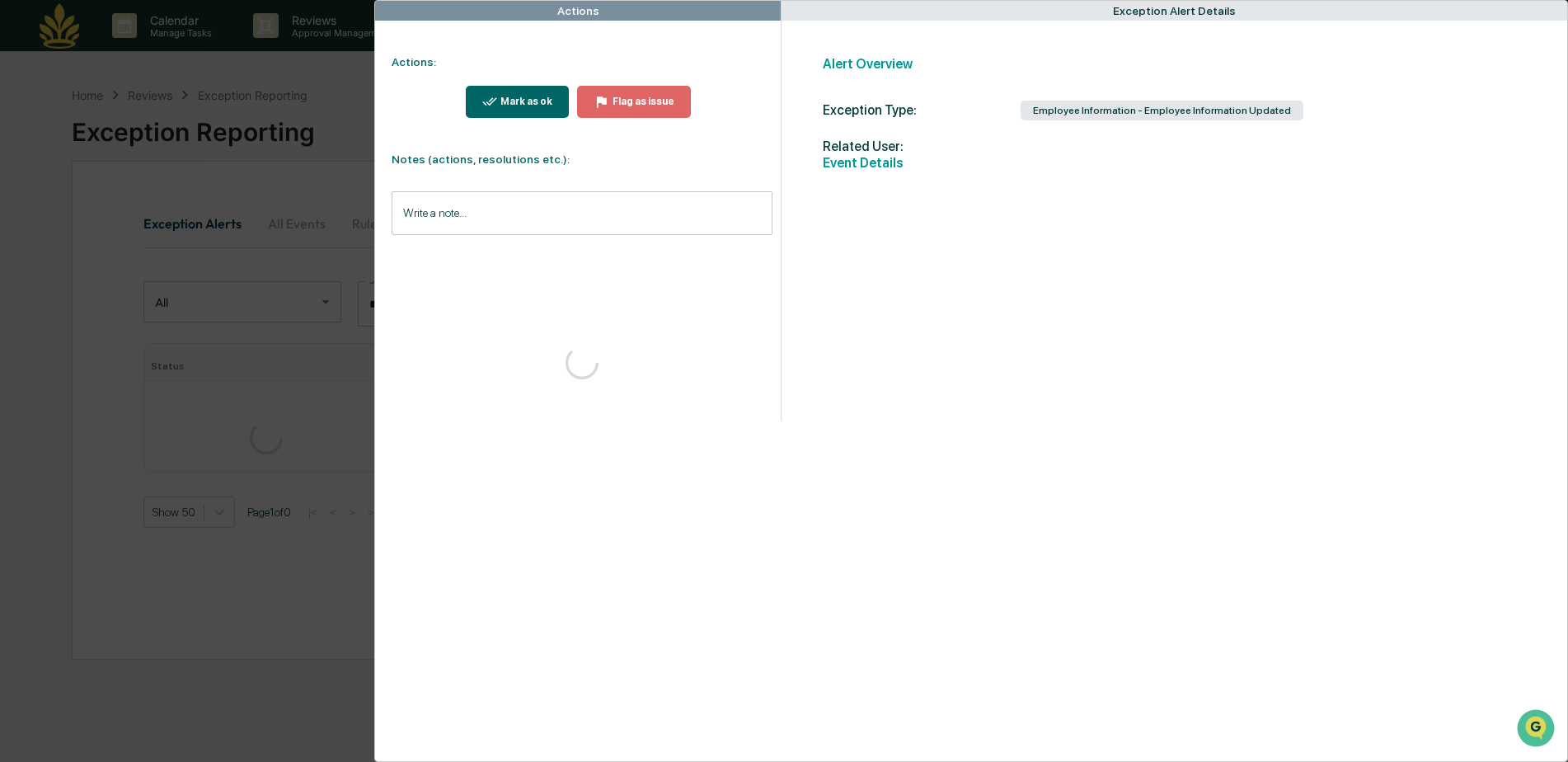
scroll to position [78, 0]
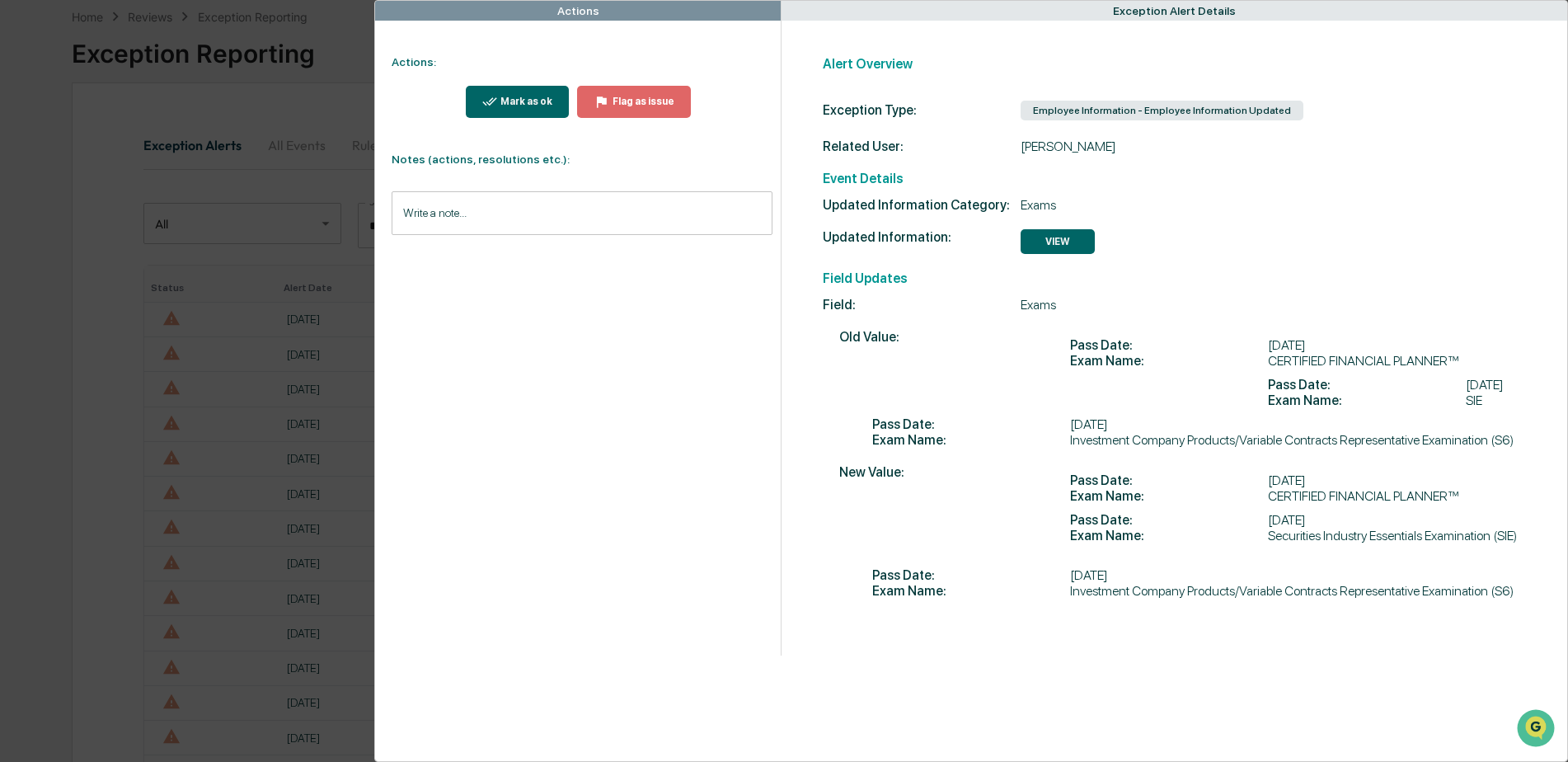
click at [526, 99] on div "Mark as ok" at bounding box center [524, 101] width 56 height 12
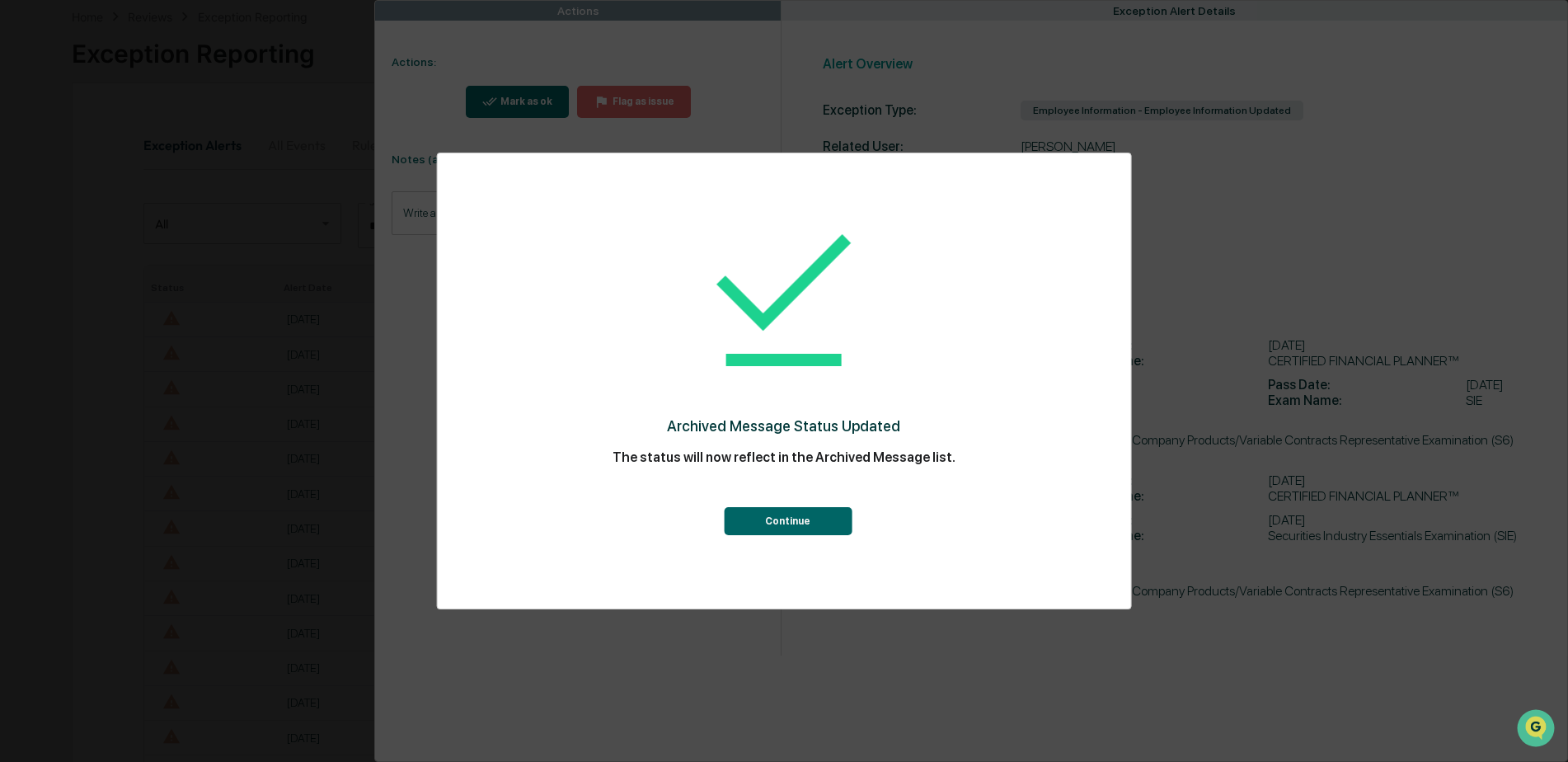
click at [782, 522] on button "Continue" at bounding box center [788, 521] width 128 height 28
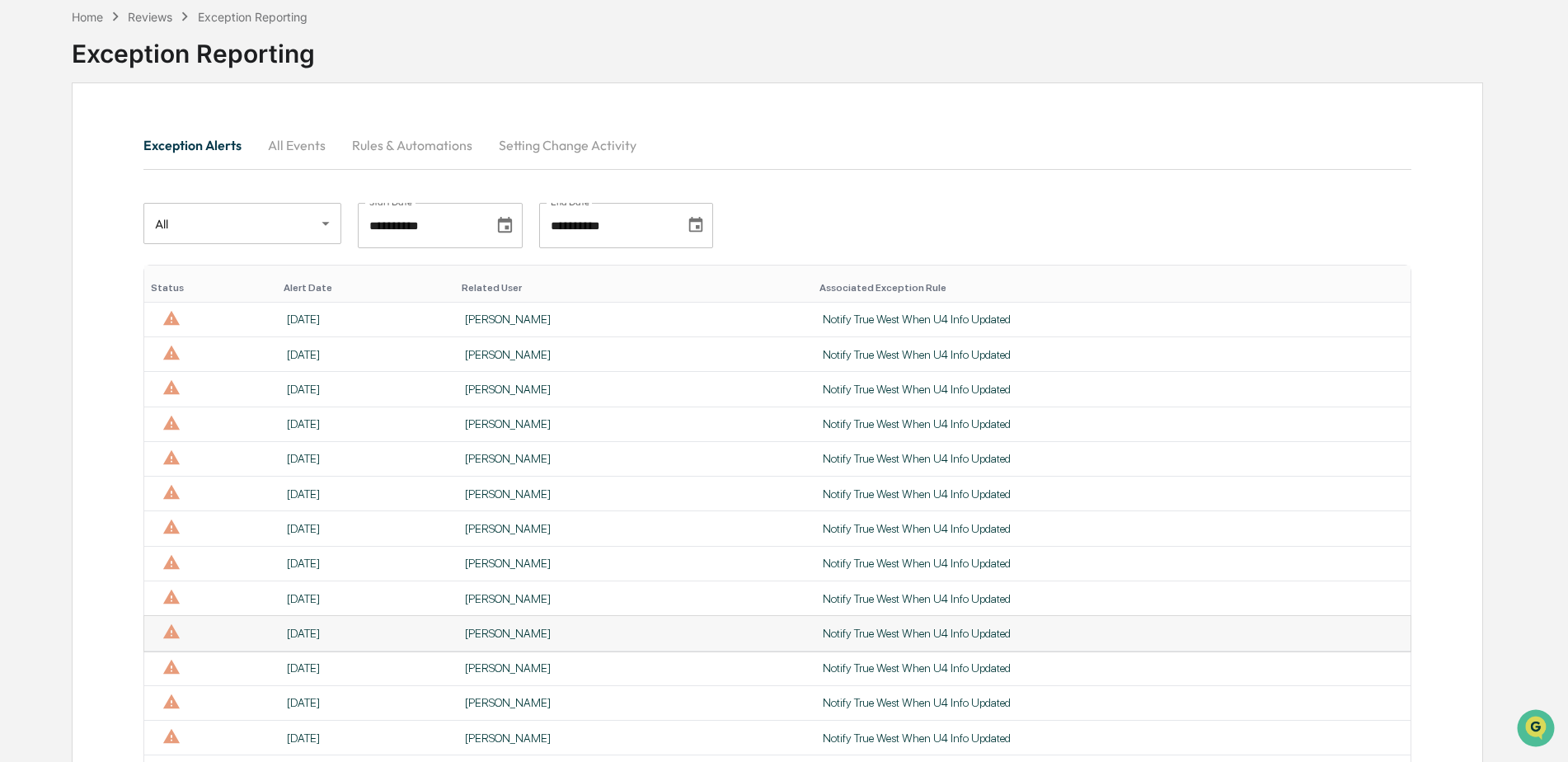
click at [490, 644] on td "[PERSON_NAME]" at bounding box center [634, 633] width 358 height 35
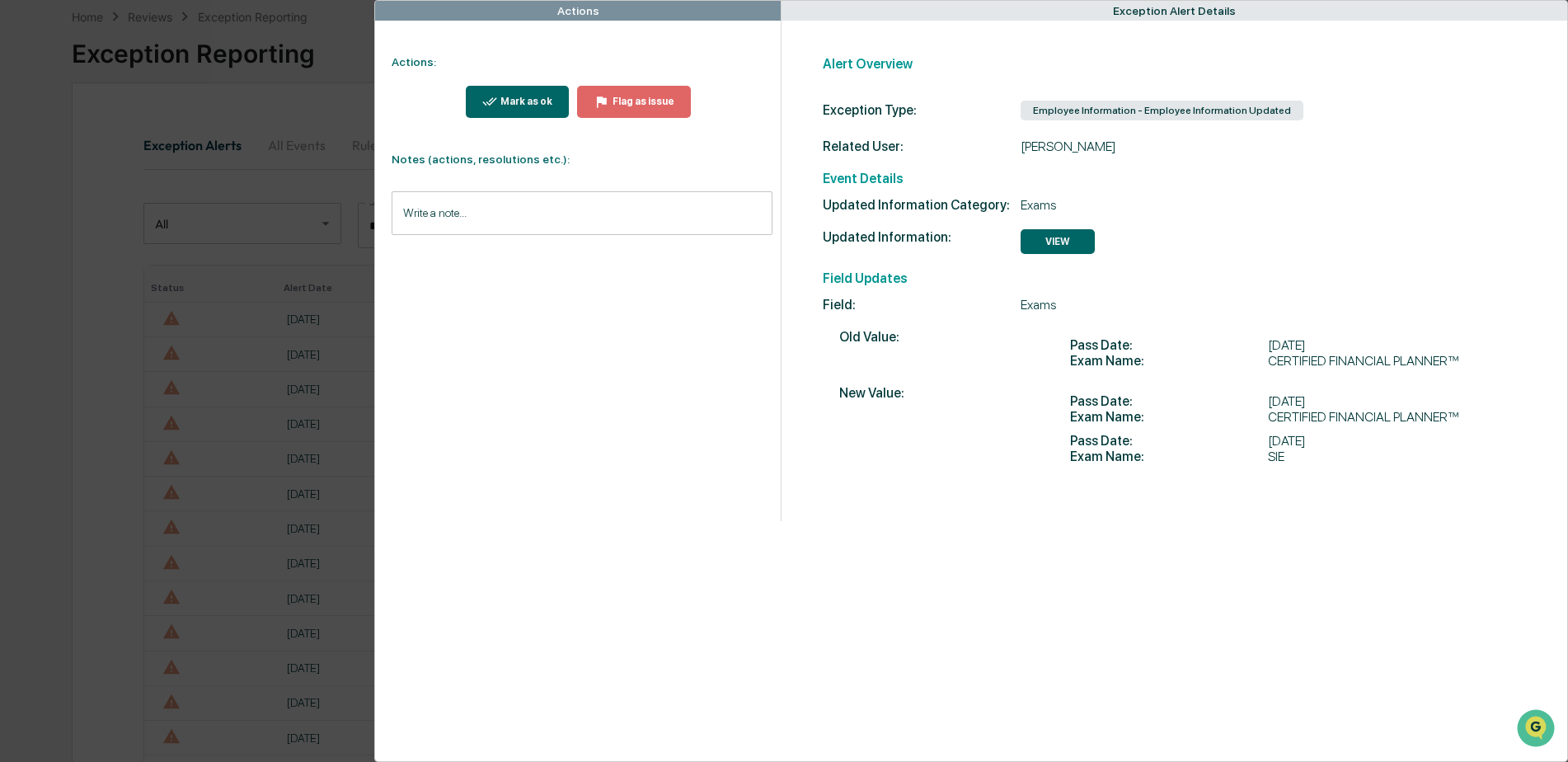
click at [531, 110] on button "Mark as ok" at bounding box center [518, 101] width 104 height 32
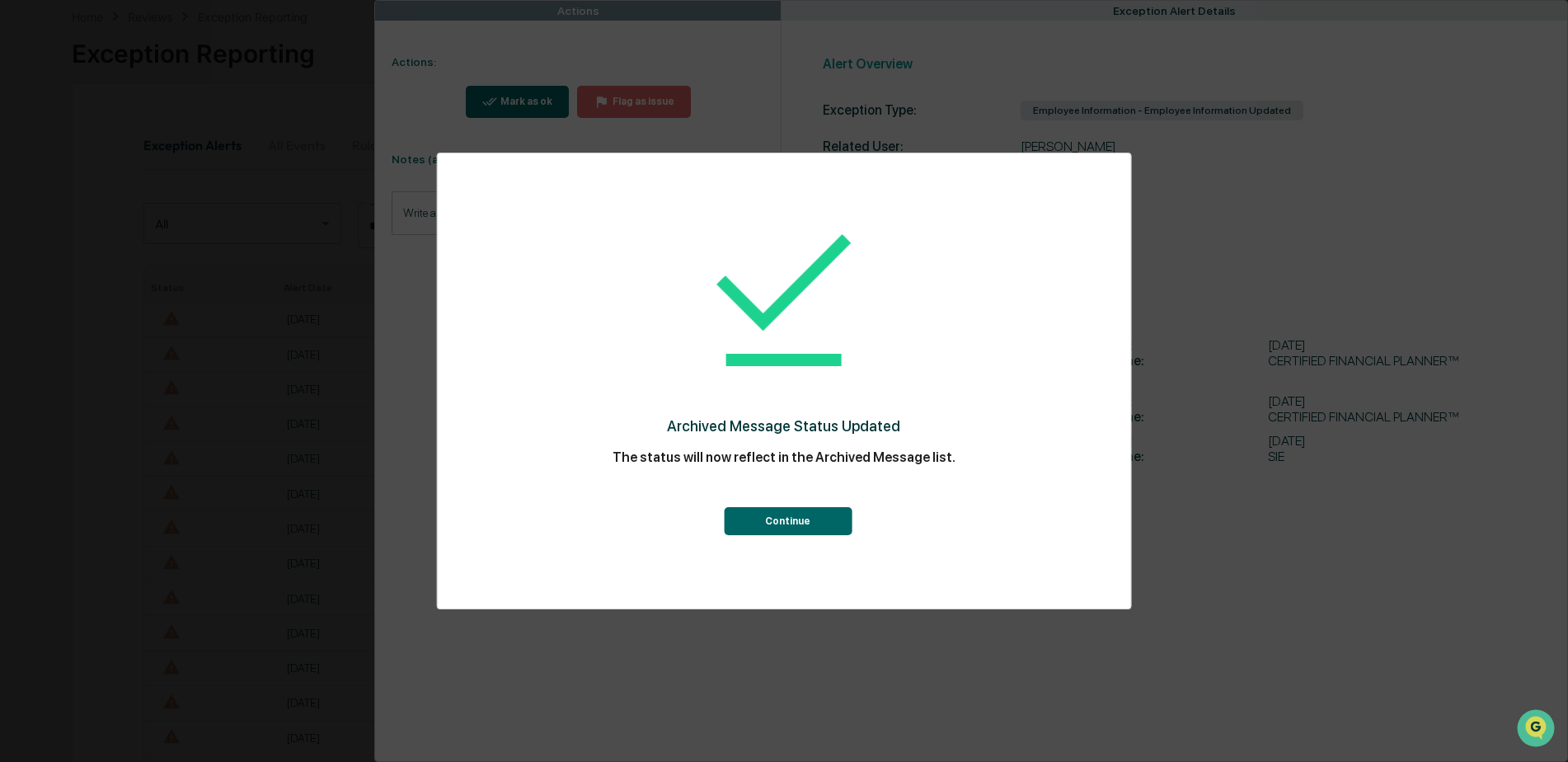
click at [783, 521] on button "Continue" at bounding box center [788, 521] width 128 height 28
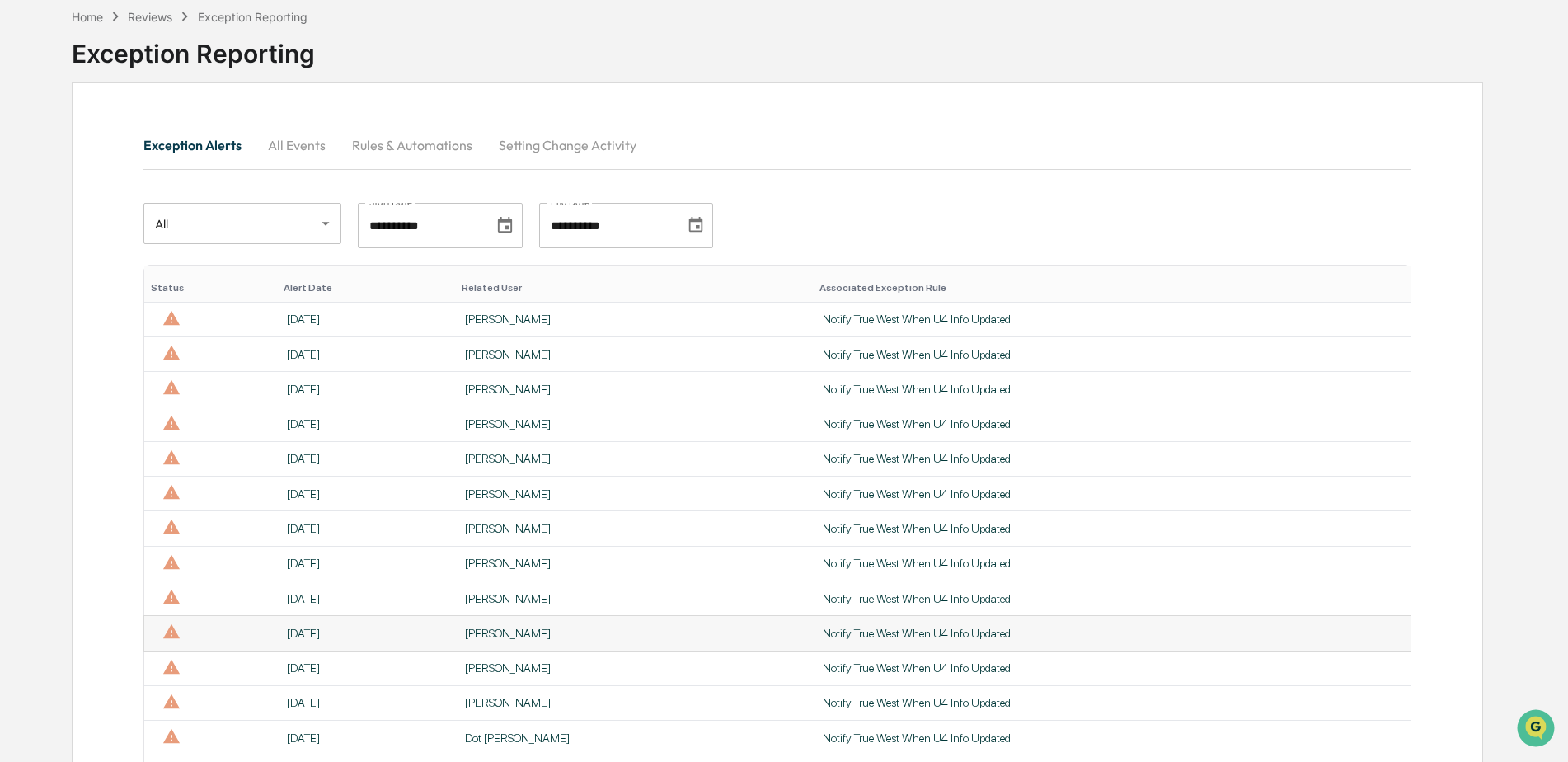
click at [497, 637] on div "[PERSON_NAME]" at bounding box center [634, 633] width 338 height 13
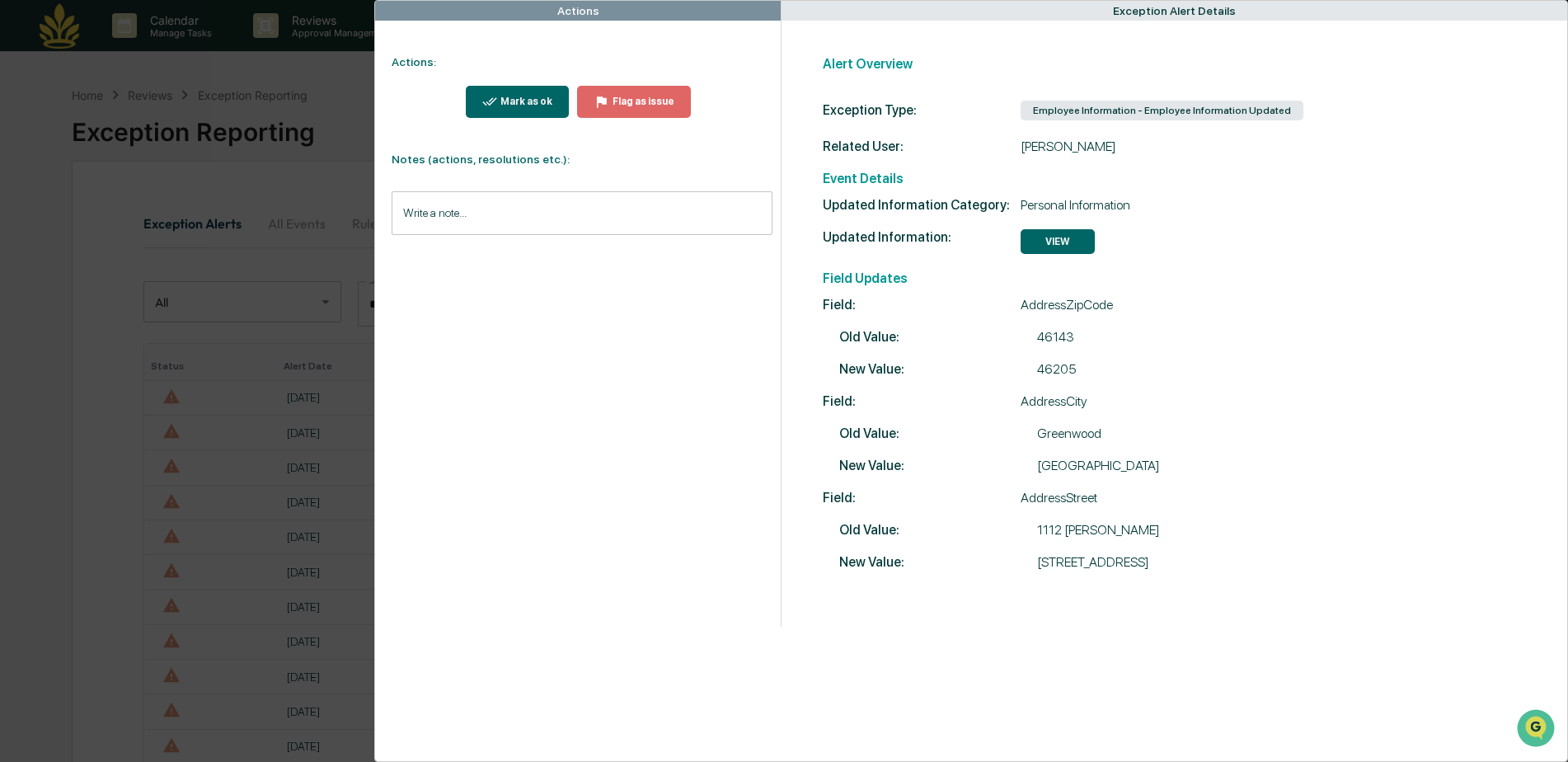
click at [75, 204] on div "Actions Actions: Mark as ok Flag as issue Notes (actions, resolutions etc.): Wr…" at bounding box center [784, 381] width 1568 height 762
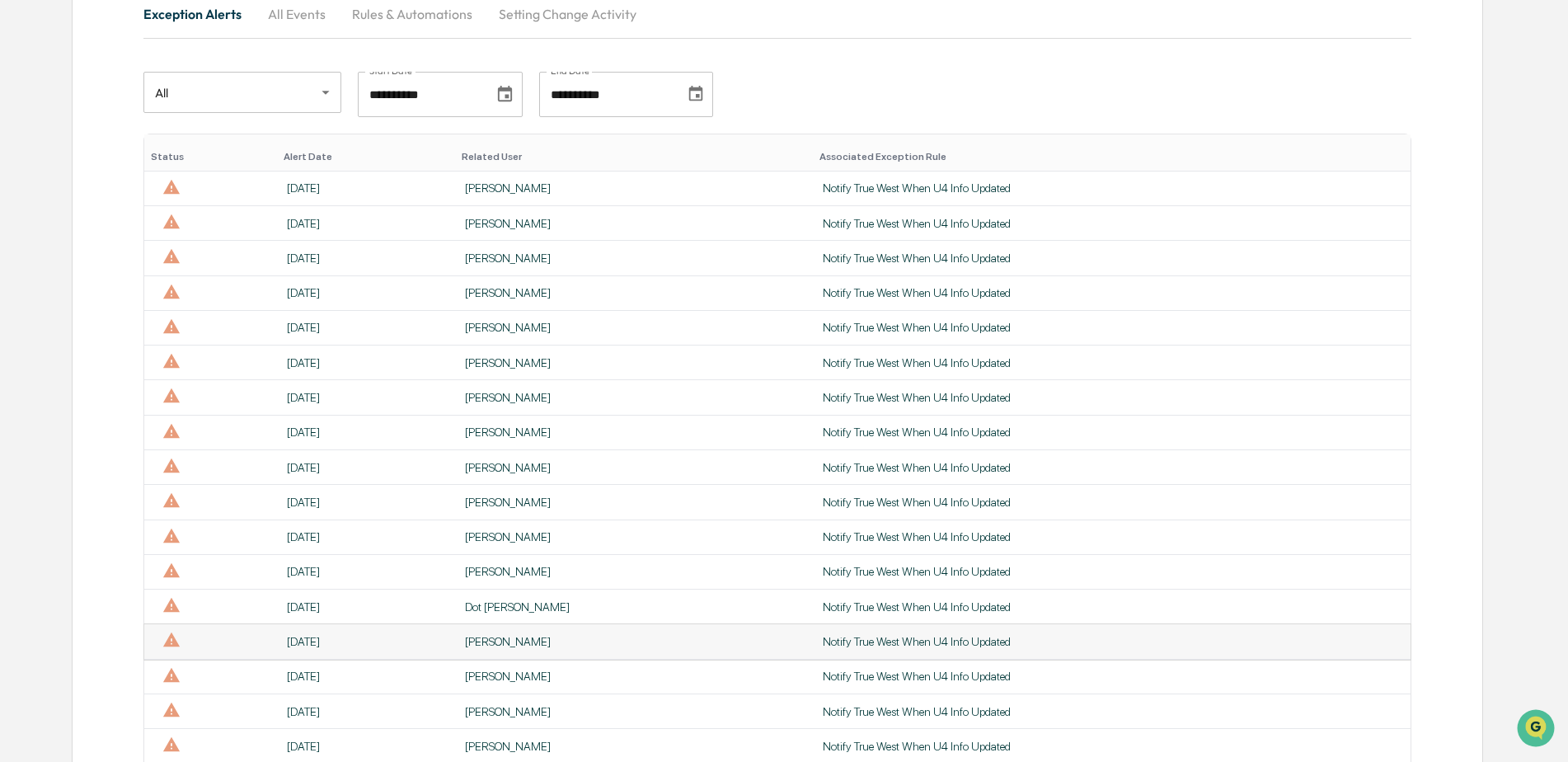
scroll to position [247, 0]
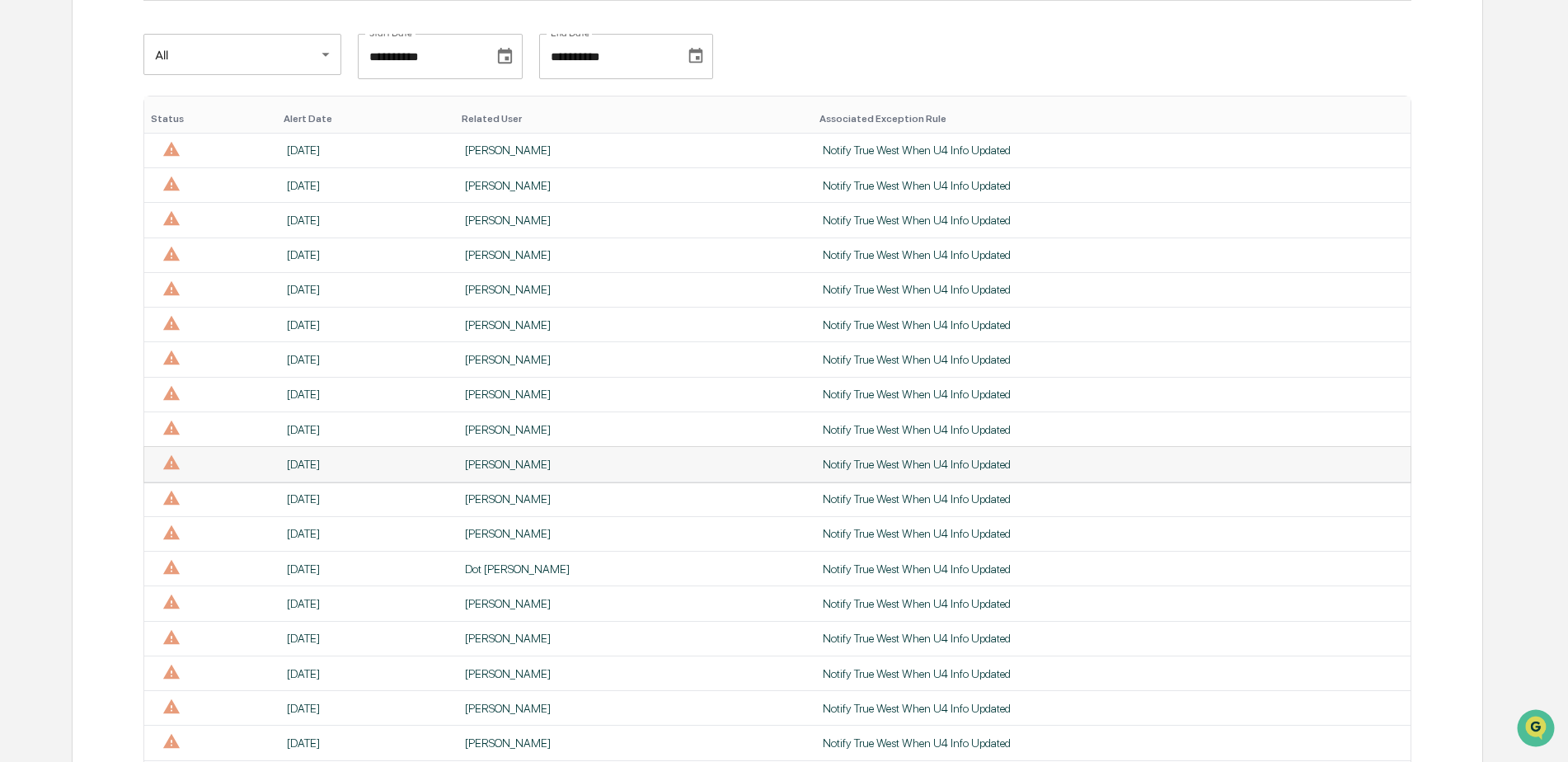
click at [484, 469] on div "[PERSON_NAME]" at bounding box center [634, 465] width 338 height 13
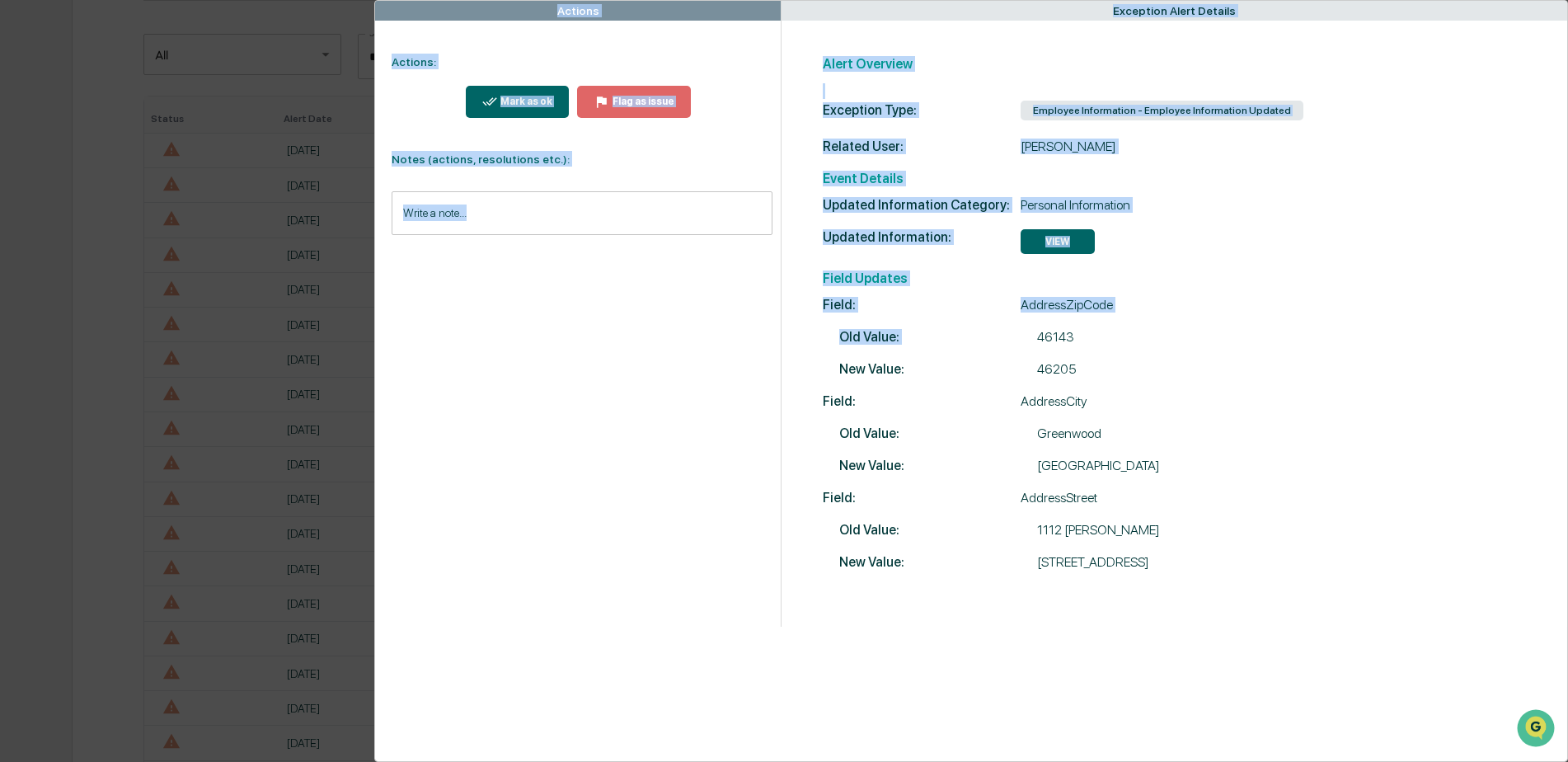
drag, startPoint x: 97, startPoint y: 118, endPoint x: 813, endPoint y: 341, distance: 749.9
click at [813, 341] on div "Actions Actions: Mark as ok Flag as issue Notes (actions, resolutions etc.): Wr…" at bounding box center [784, 381] width 1568 height 762
drag, startPoint x: 813, startPoint y: 341, endPoint x: 683, endPoint y: 383, distance: 136.6
click at [690, 385] on div "Actions Actions: Mark as ok Flag as issue Notes (actions, resolutions etc.): Wr…" at bounding box center [577, 314] width 406 height 626
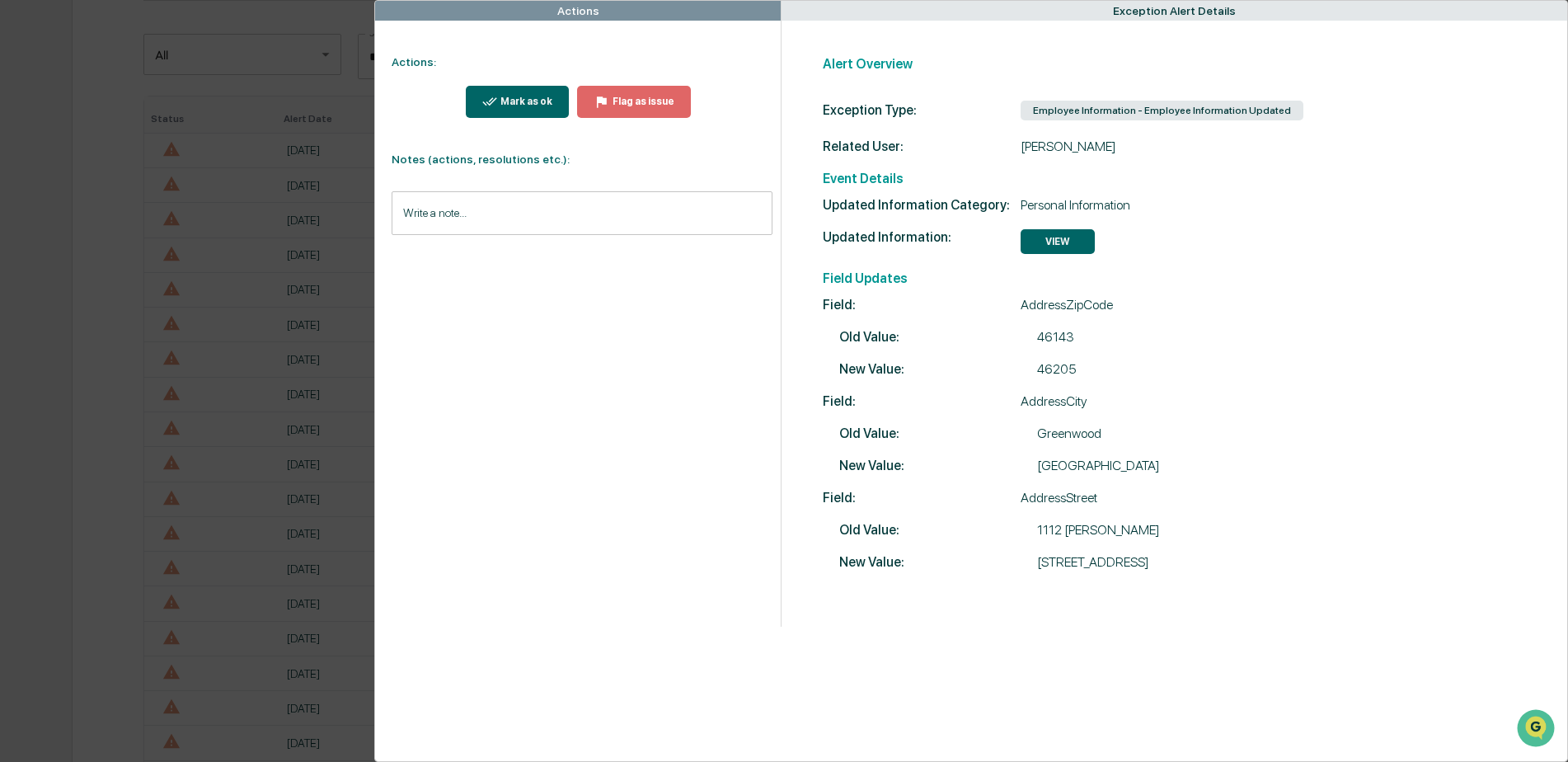
click at [514, 96] on div "Mark as ok" at bounding box center [524, 101] width 56 height 12
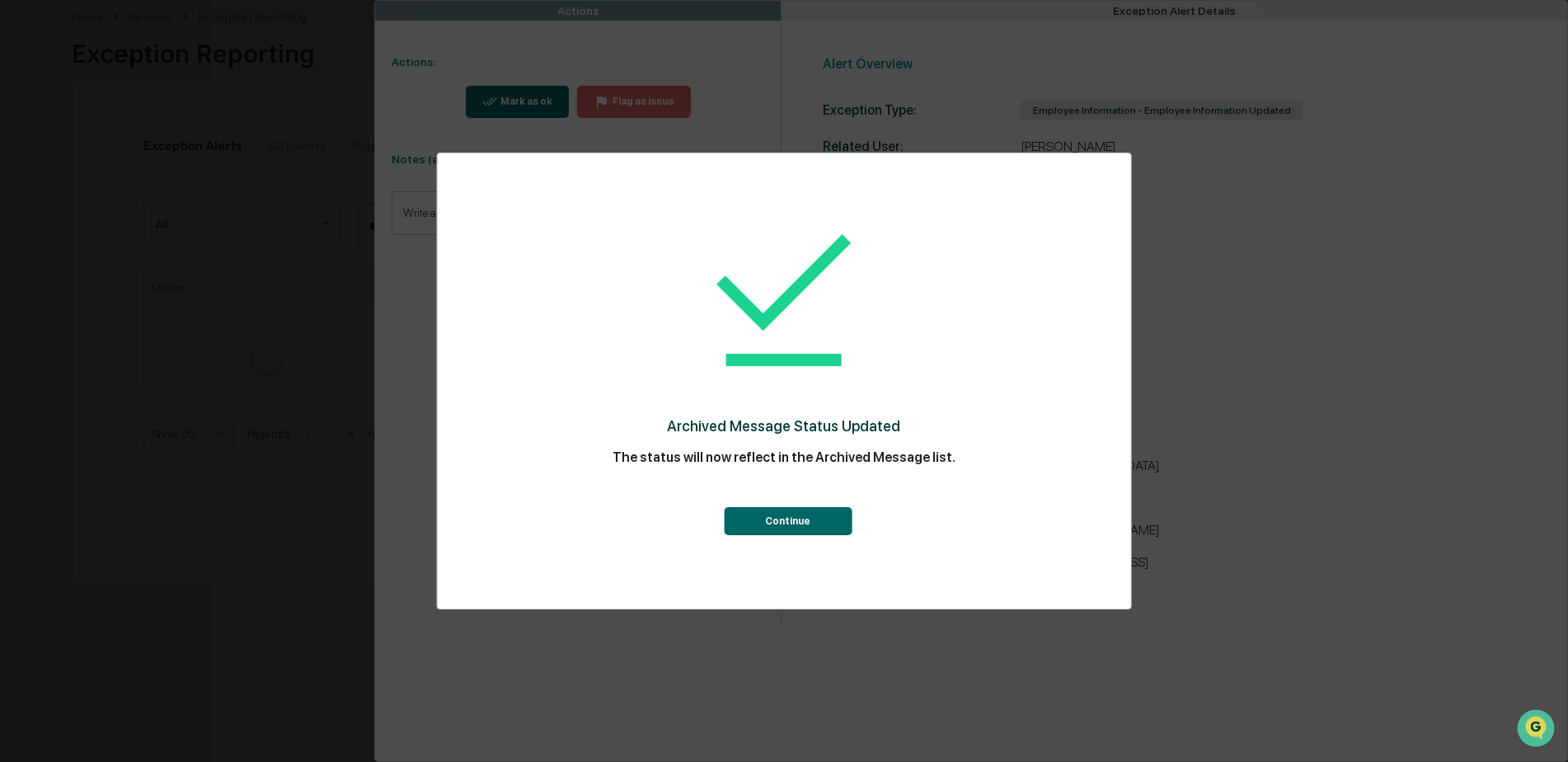
scroll to position [247, 0]
click at [784, 534] on button "Continue" at bounding box center [788, 521] width 128 height 28
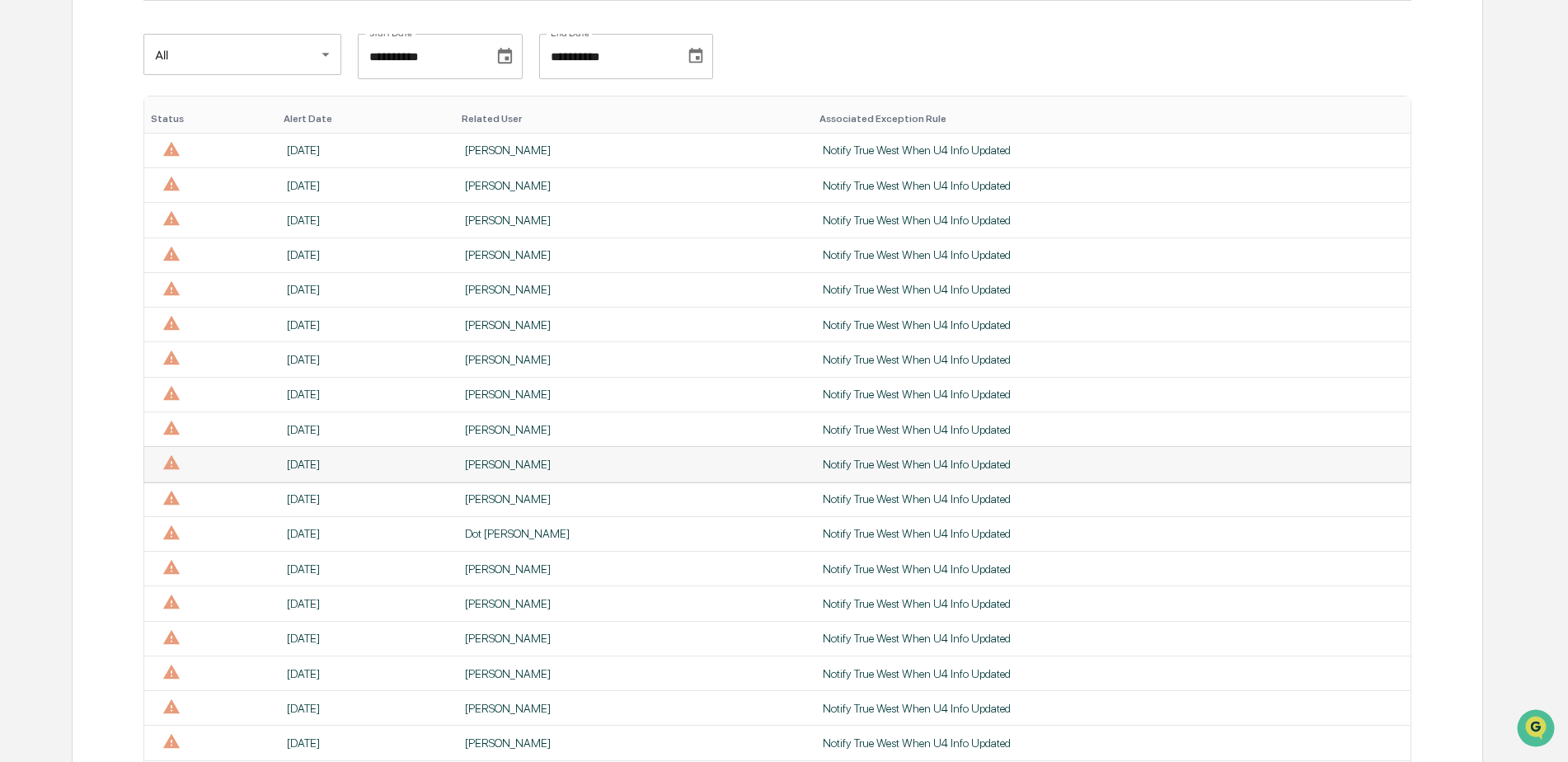
click at [495, 460] on div "[PERSON_NAME]" at bounding box center [634, 465] width 338 height 13
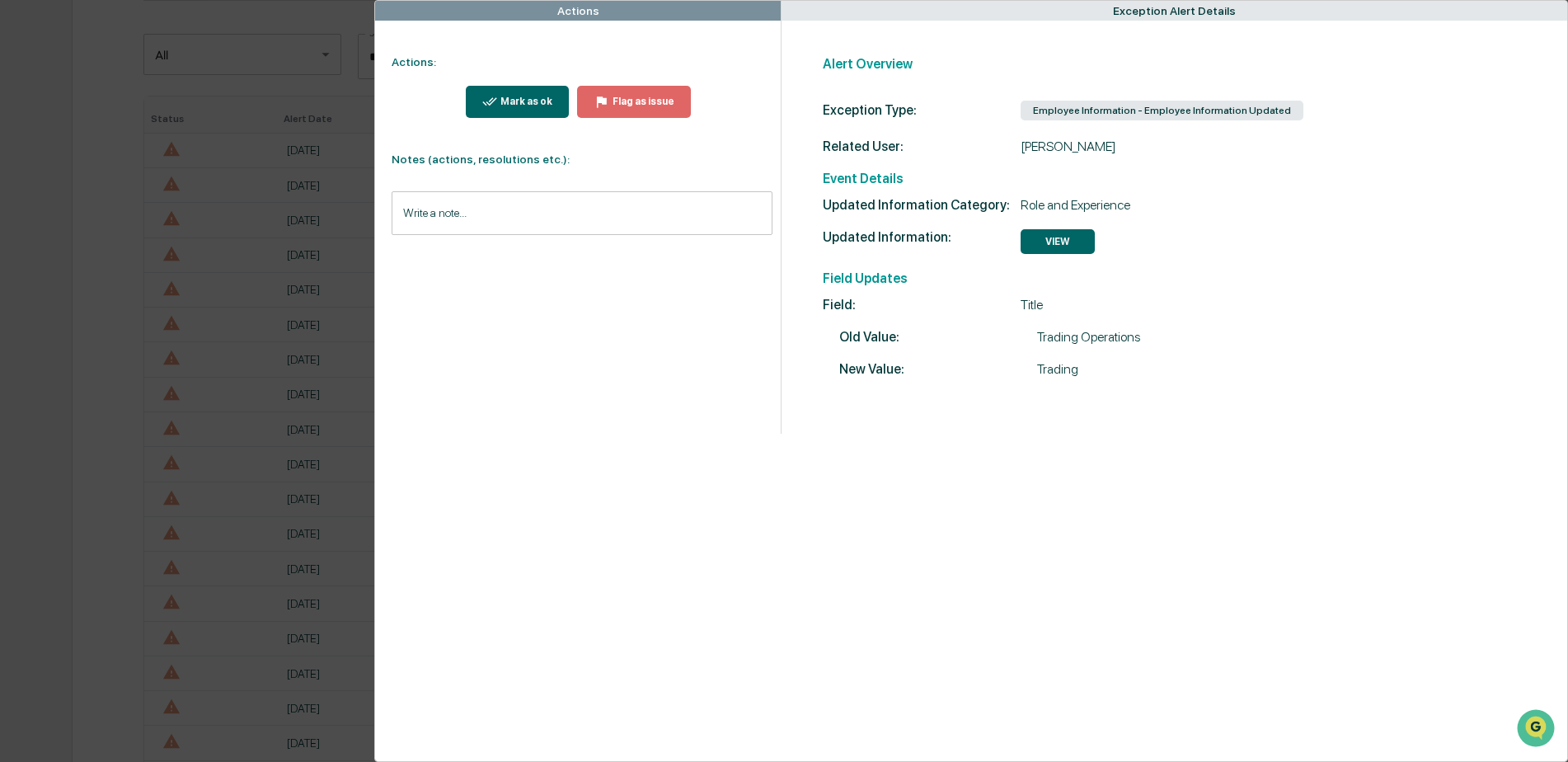
click at [1044, 236] on button "VIEW" at bounding box center [1057, 241] width 74 height 25
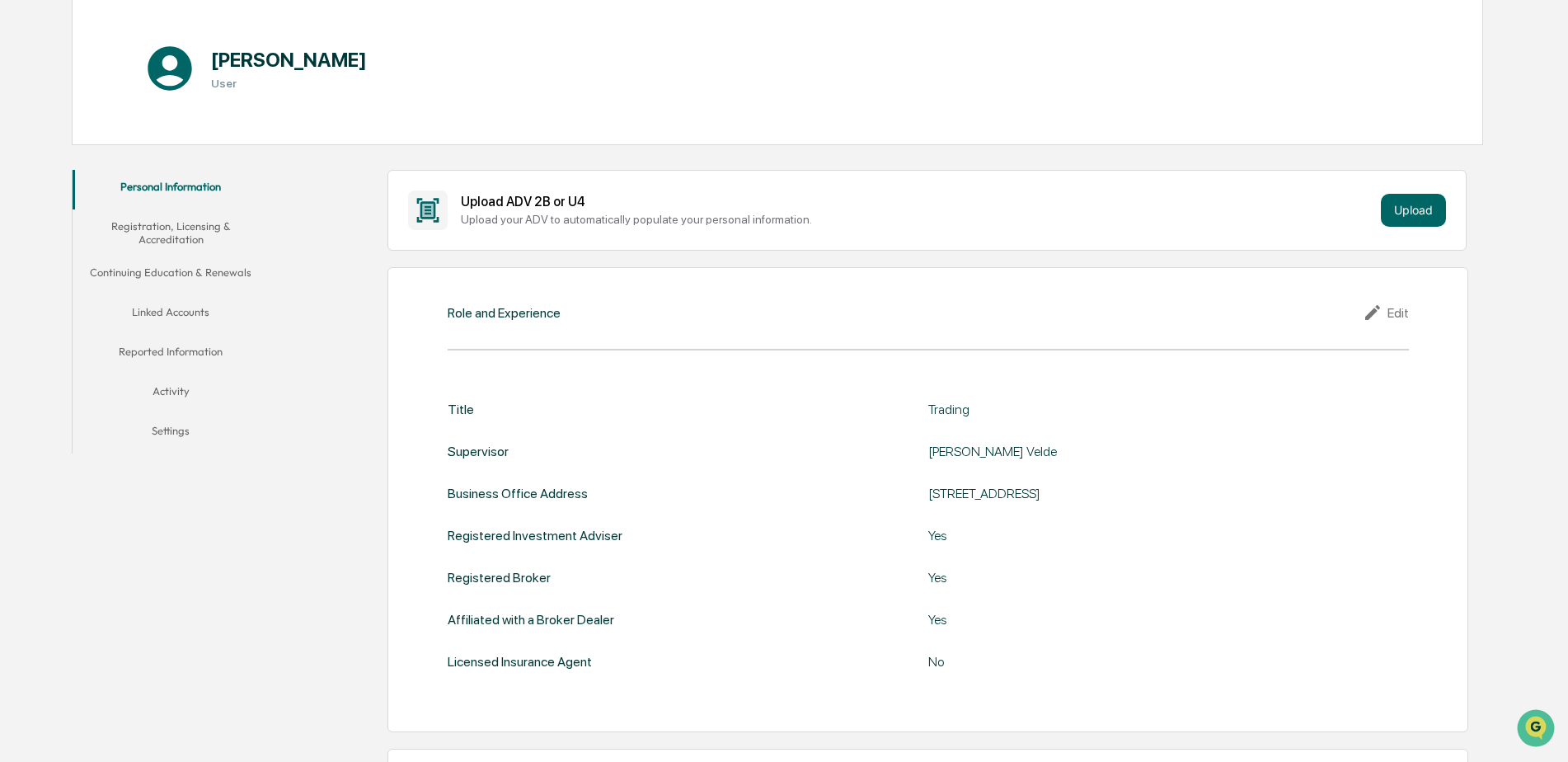
click at [167, 228] on button "Registration, Licensing & Accreditation" at bounding box center [171, 234] width 197 height 47
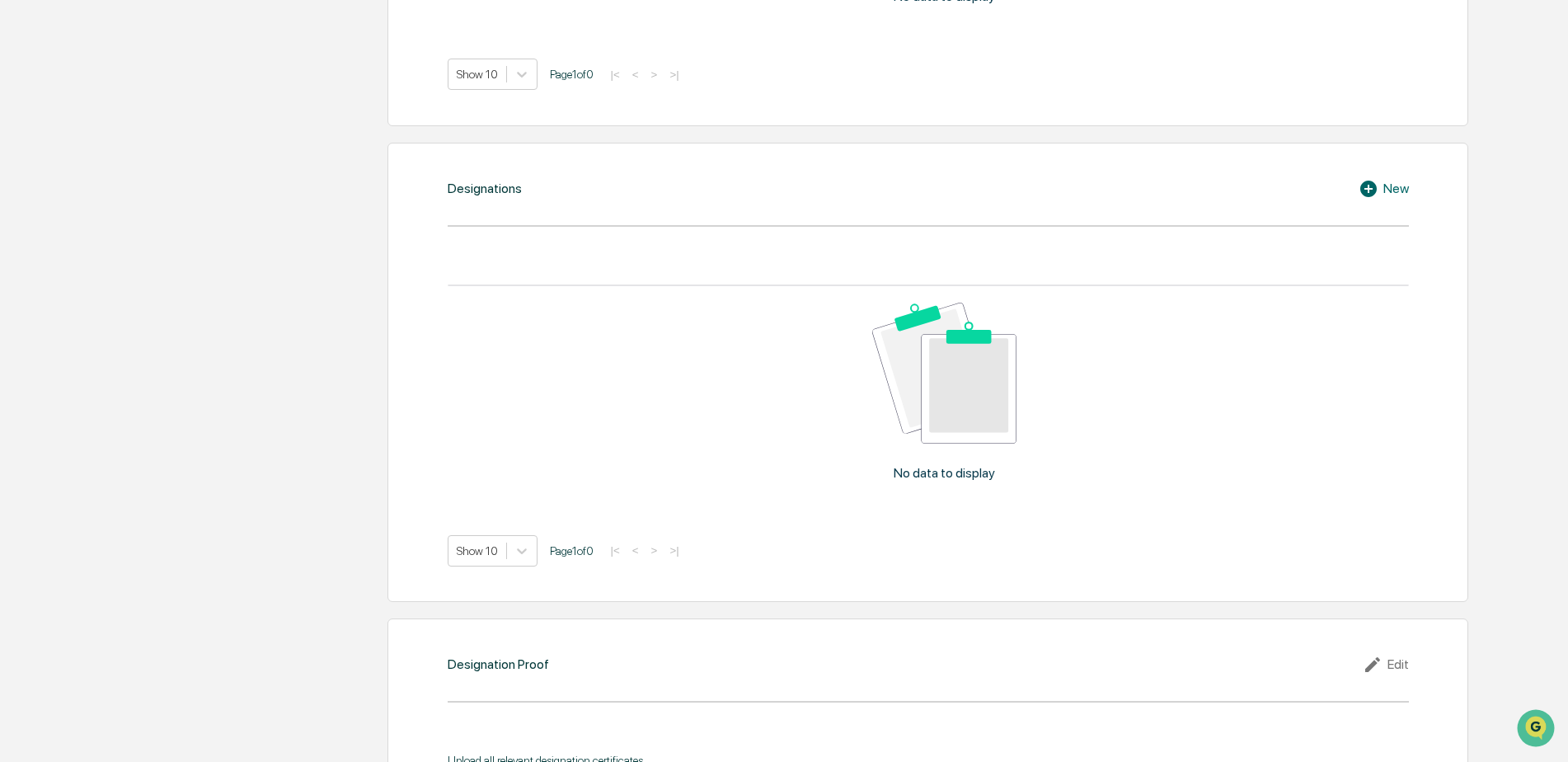
scroll to position [1489, 0]
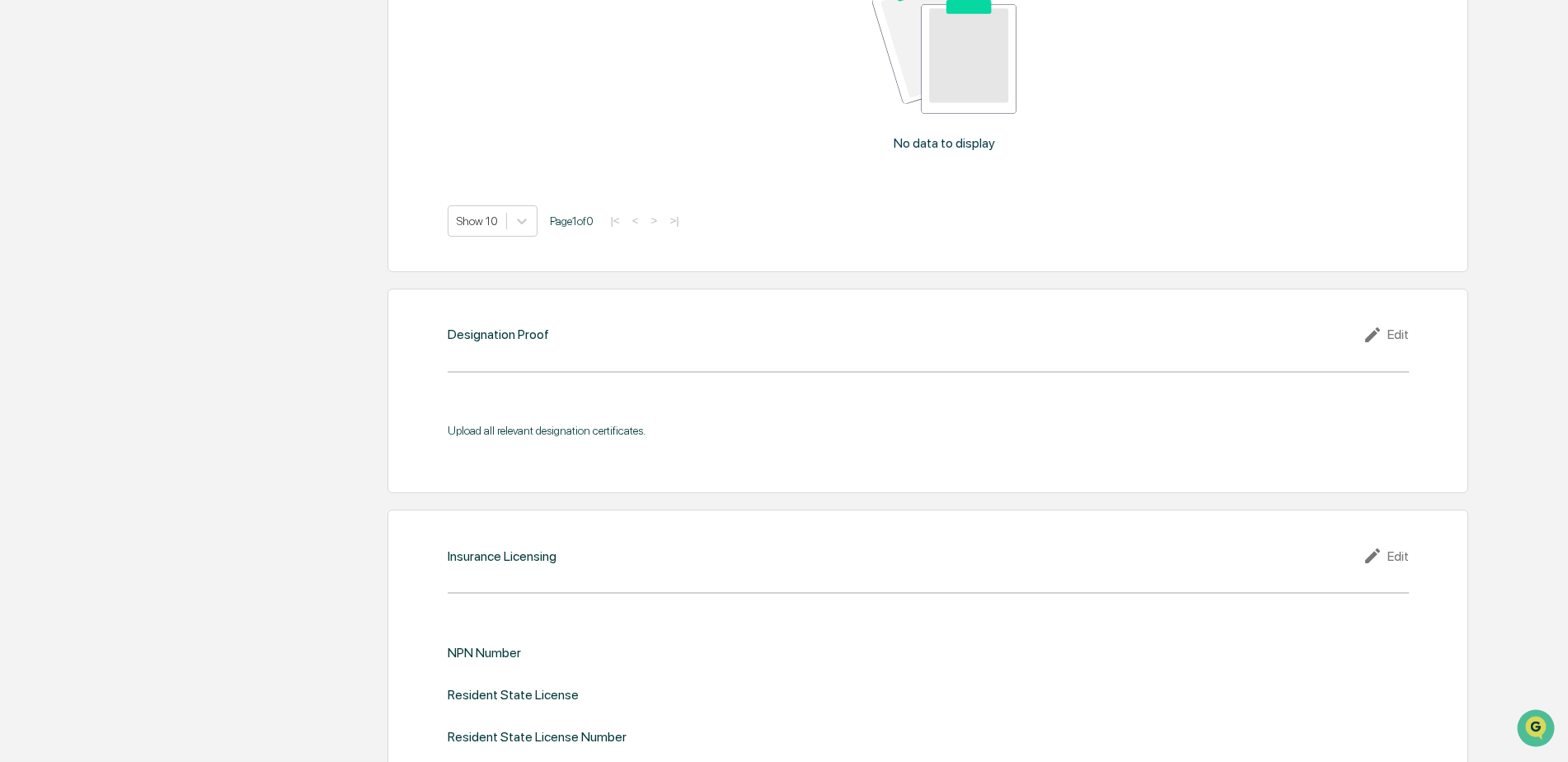
click at [862, 193] on div "No data to display Show 10 Page 1 of 0 |< < > >|" at bounding box center [929, 92] width 961 height 288
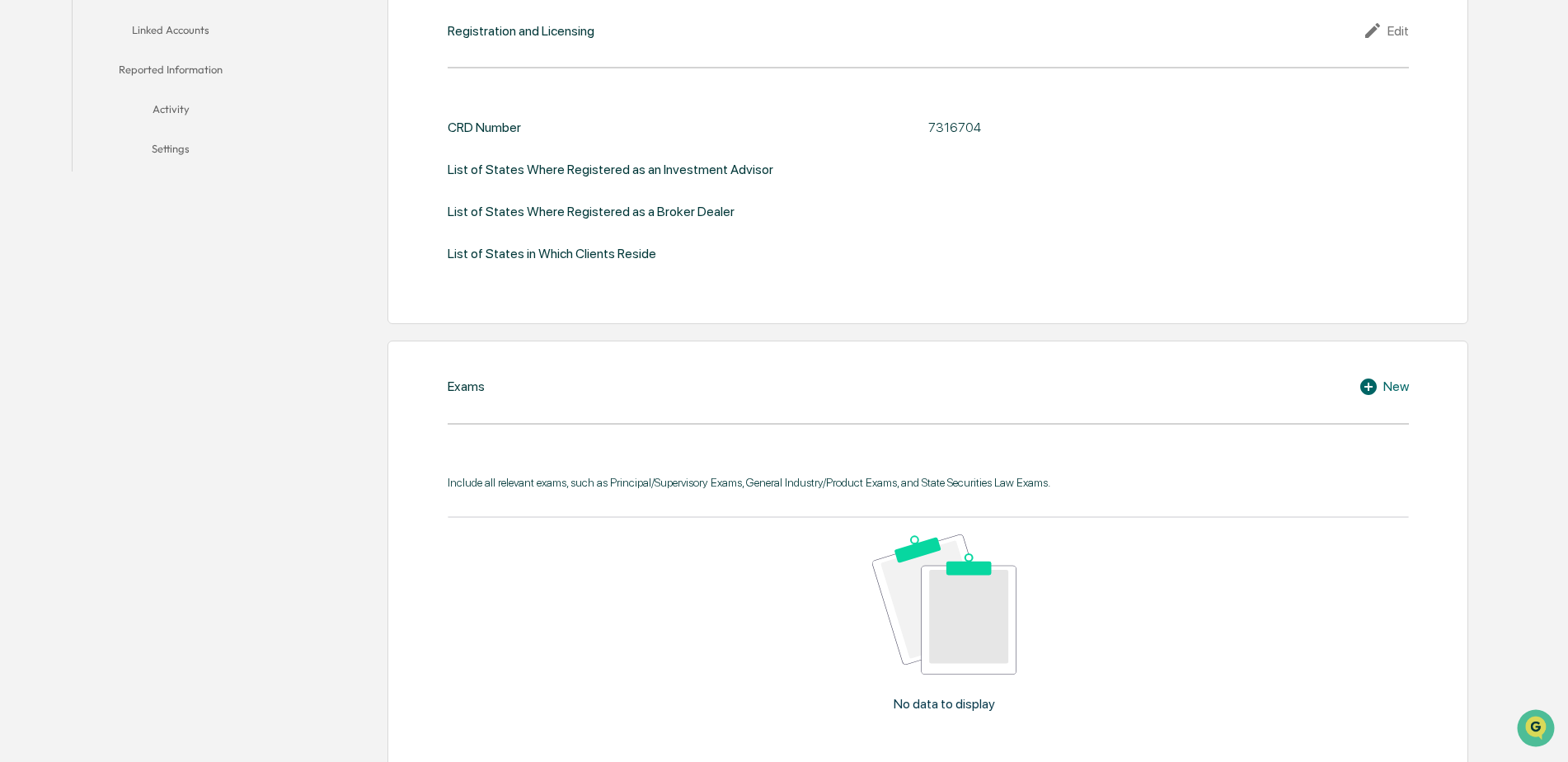
scroll to position [0, 0]
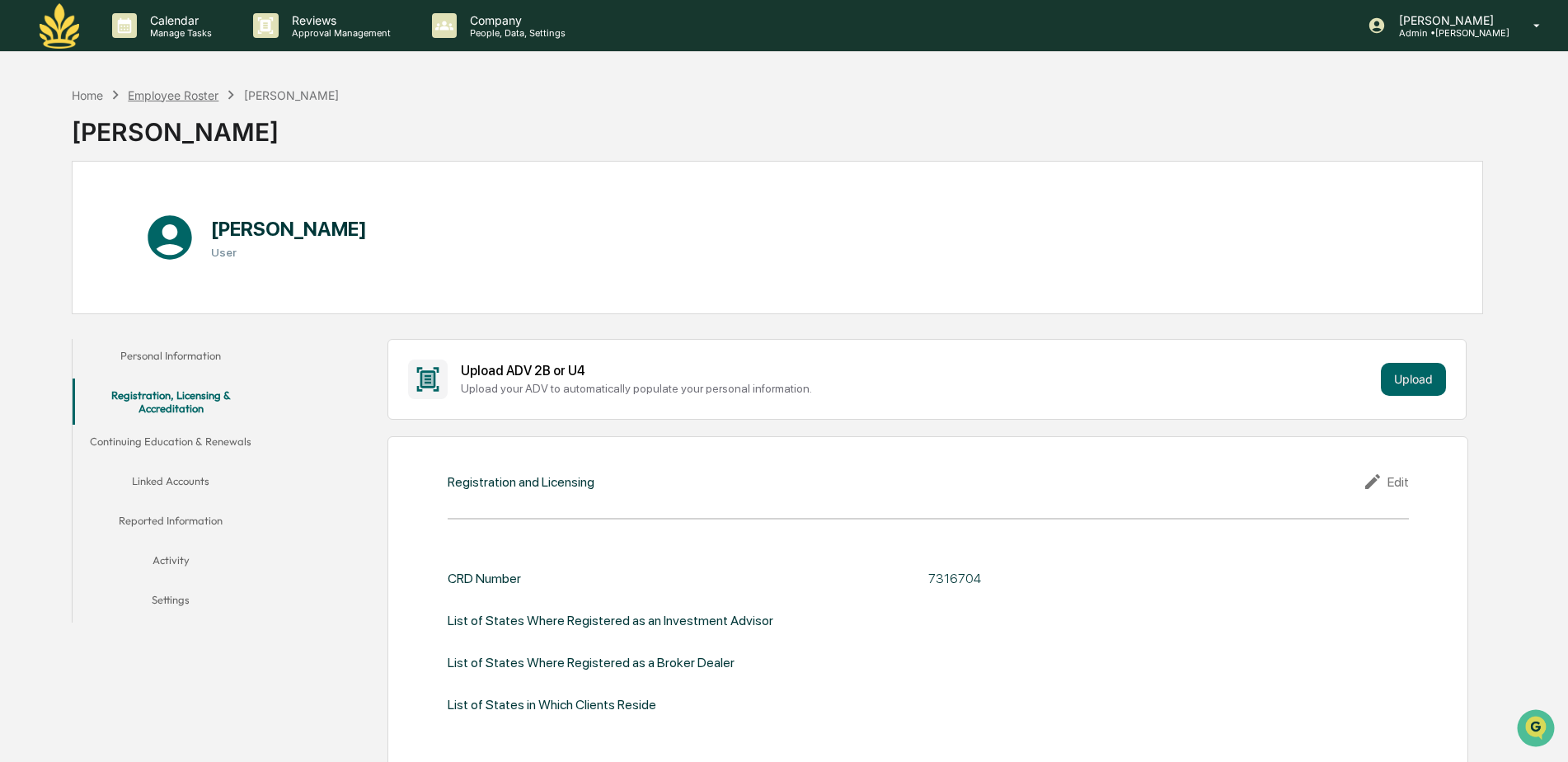
click at [205, 89] on div "Employee Roster" at bounding box center [172, 95] width 90 height 14
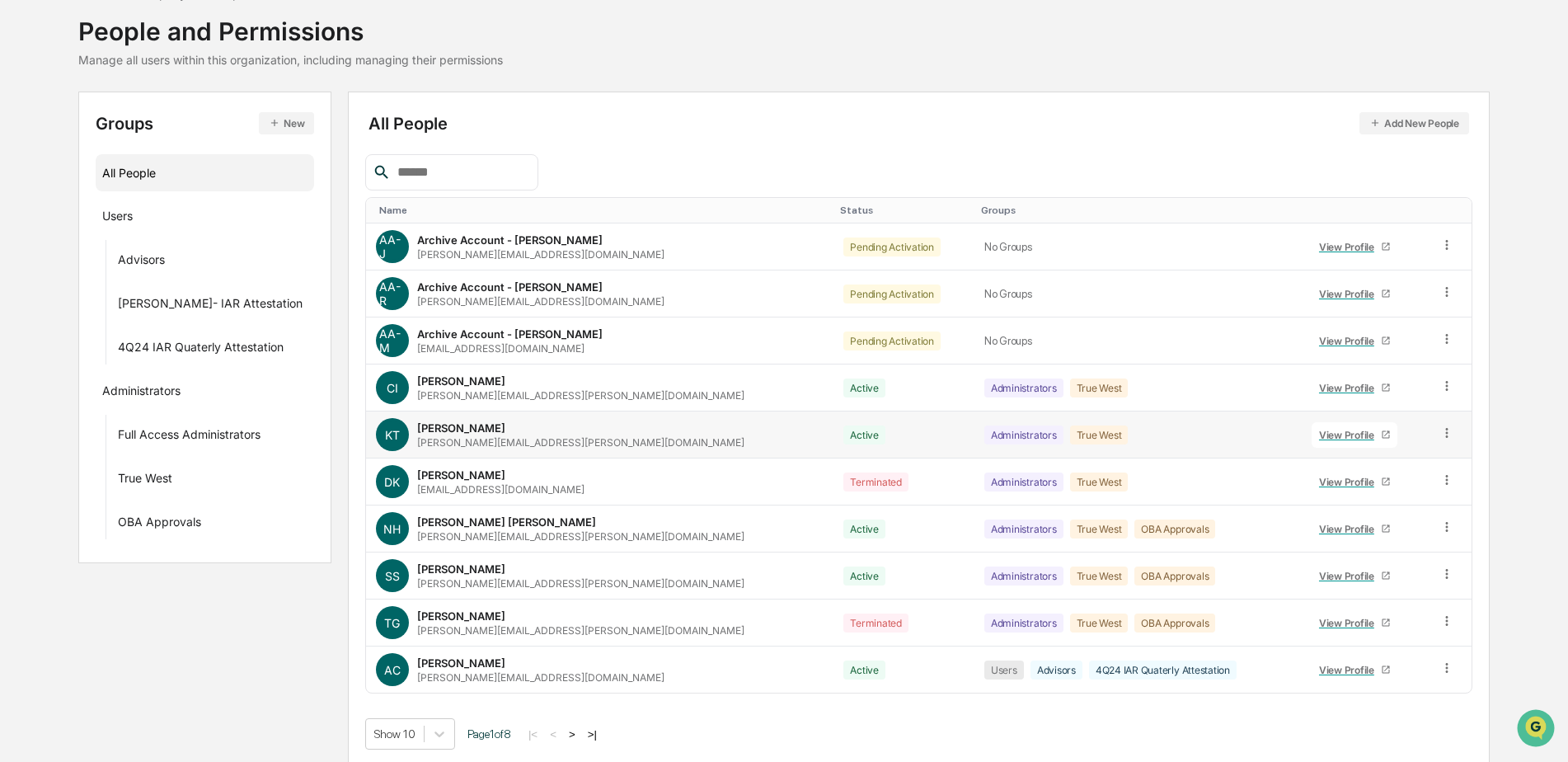
scroll to position [99, 0]
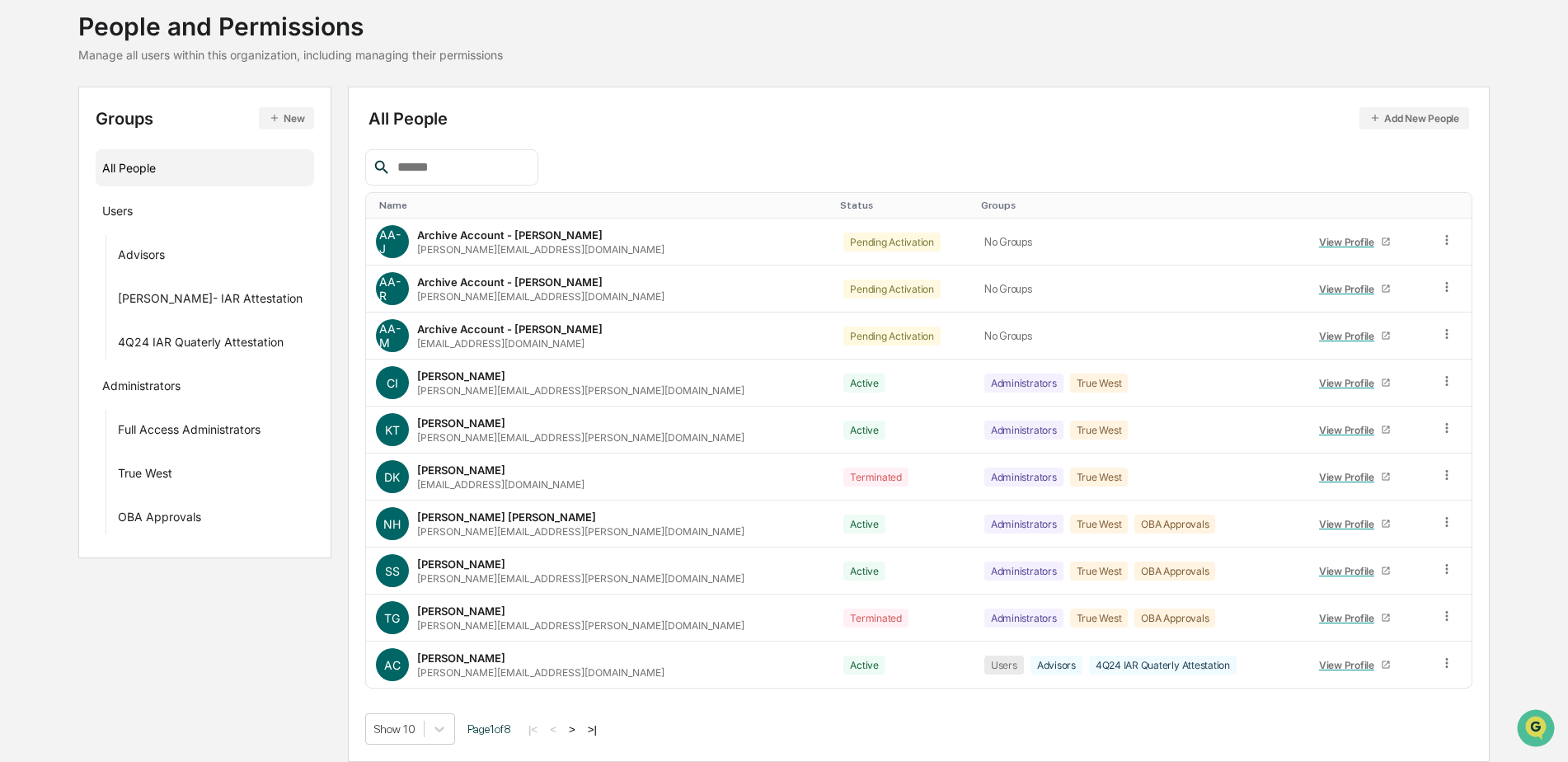
click at [466, 168] on input "text" at bounding box center [461, 168] width 140 height 22
type input "****"
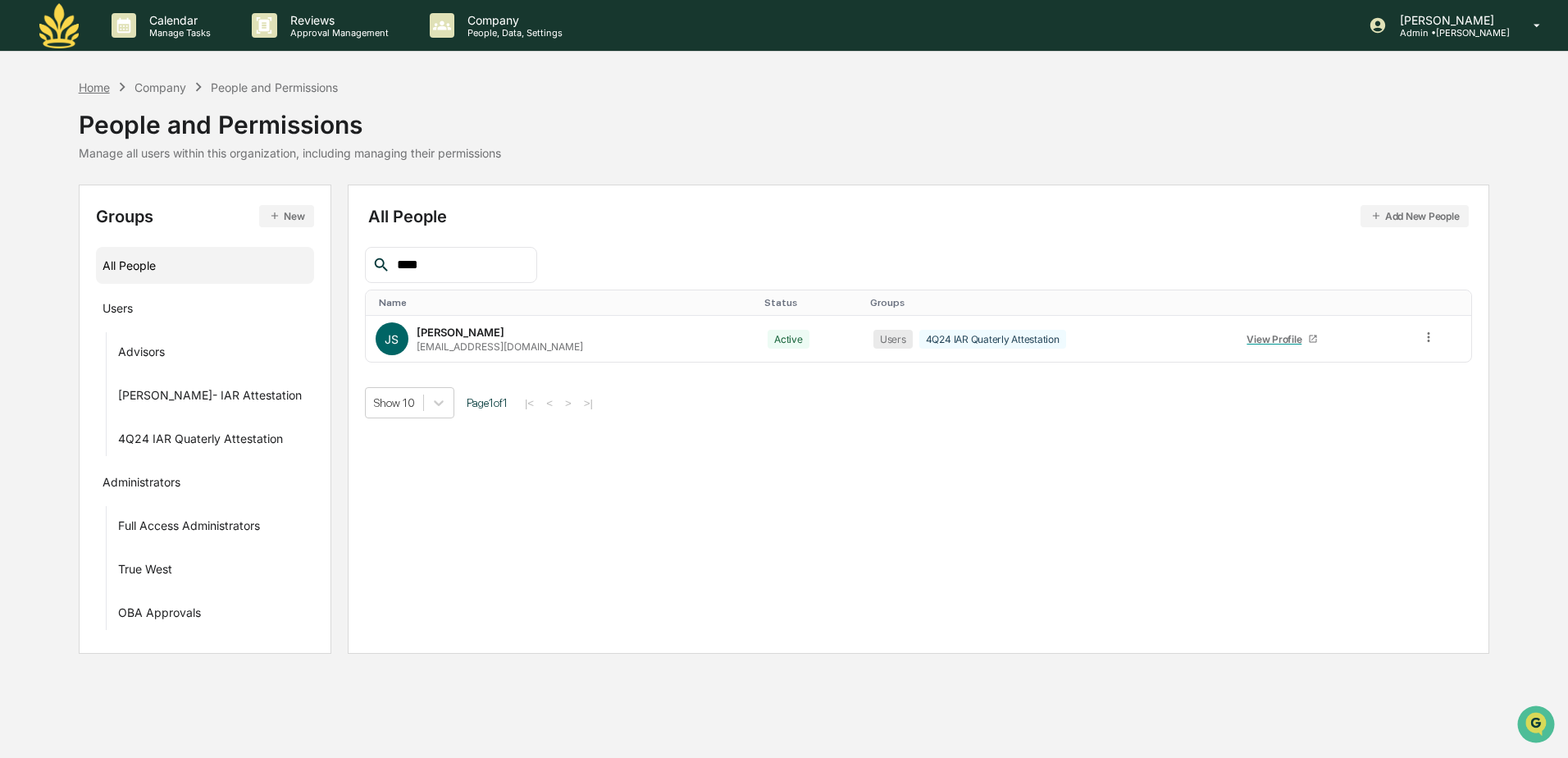
click at [93, 89] on div "Home" at bounding box center [94, 87] width 31 height 14
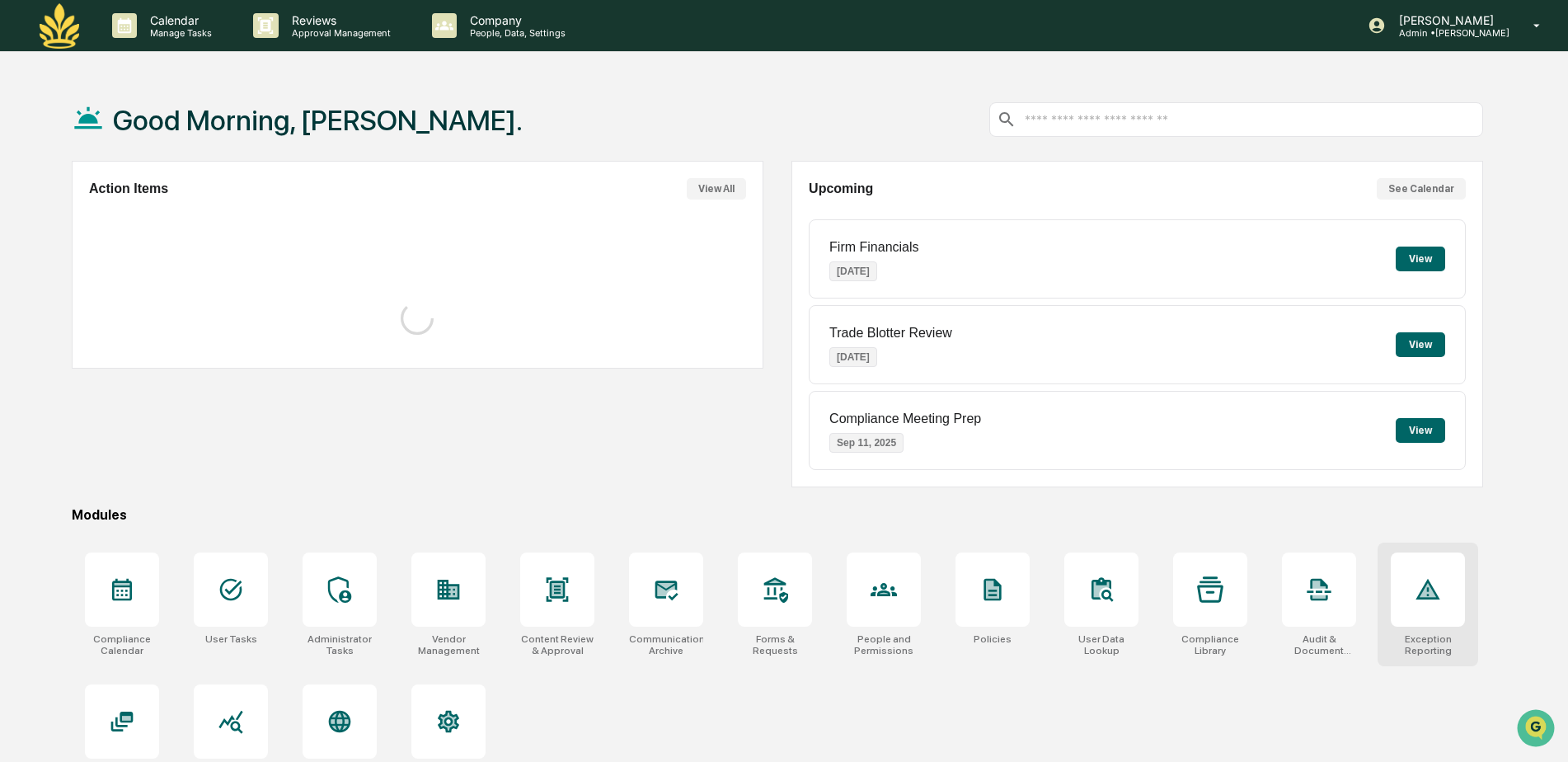
click at [1418, 606] on div at bounding box center [1428, 590] width 74 height 74
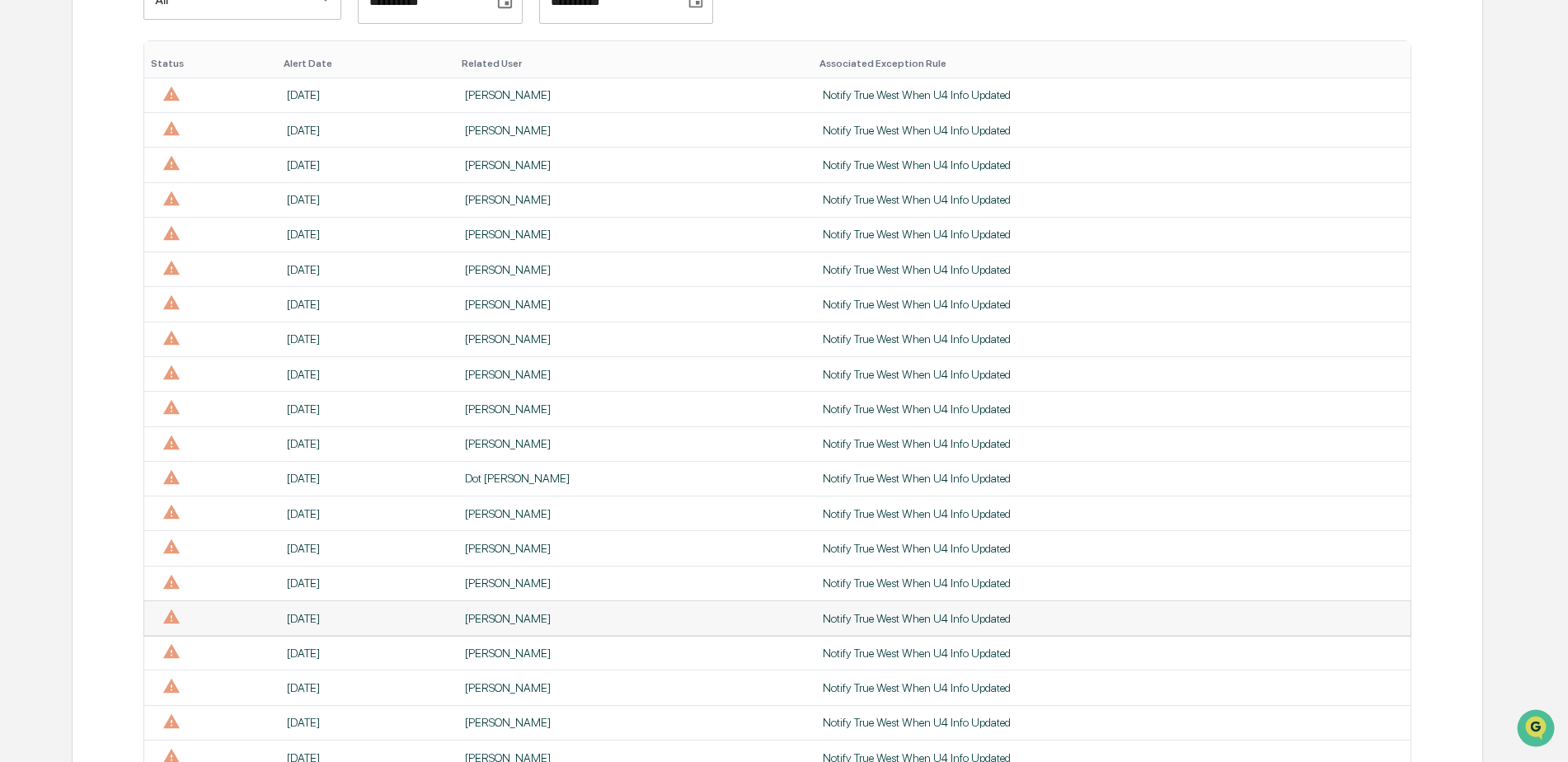
scroll to position [330, 0]
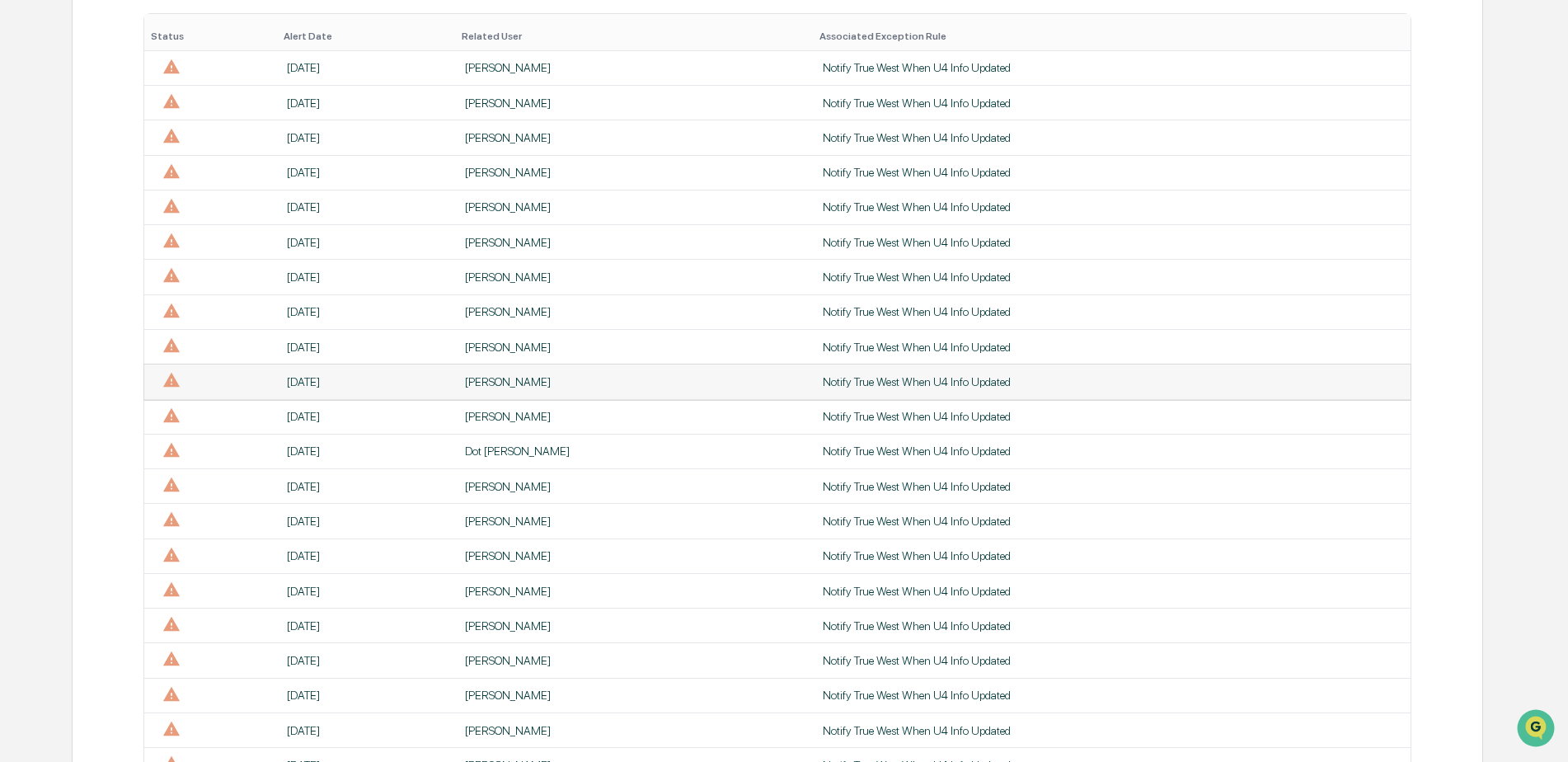
click at [502, 376] on div "[PERSON_NAME]" at bounding box center [634, 381] width 338 height 13
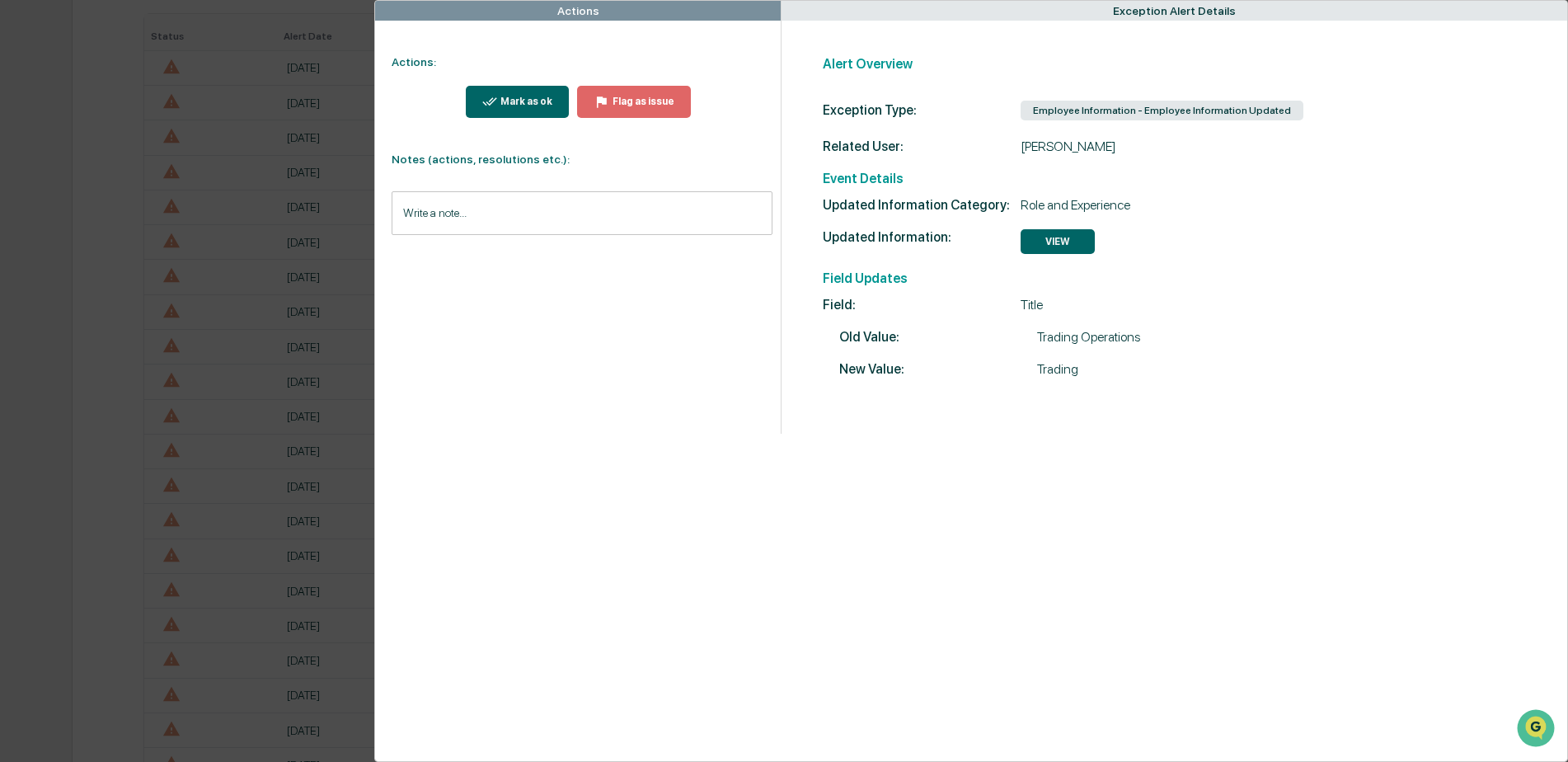
click at [513, 97] on div "Mark as ok" at bounding box center [524, 101] width 56 height 12
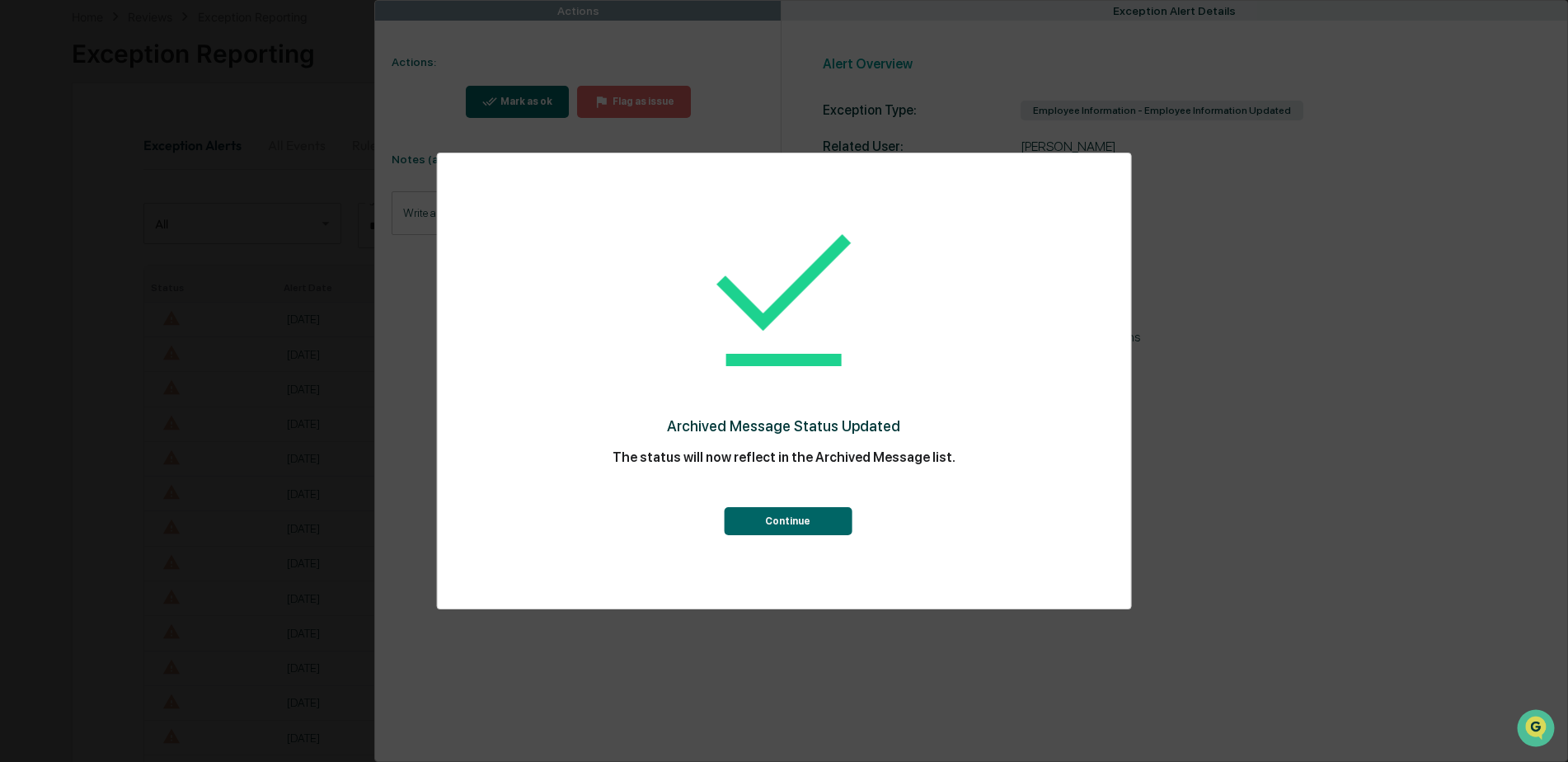
scroll to position [330, 0]
click at [786, 528] on button "Continue" at bounding box center [788, 521] width 128 height 28
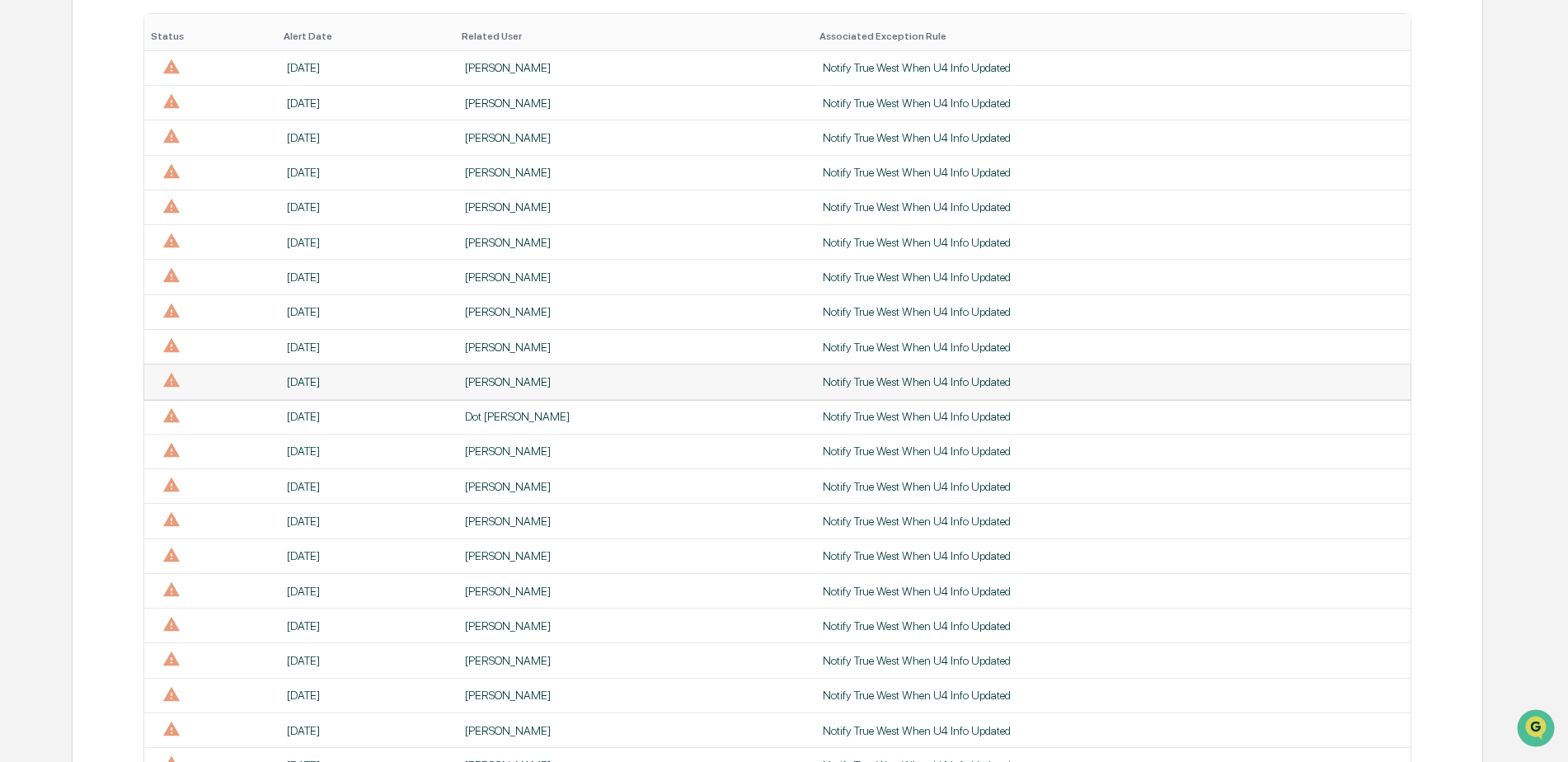
click at [472, 379] on div "[PERSON_NAME]" at bounding box center [634, 381] width 338 height 13
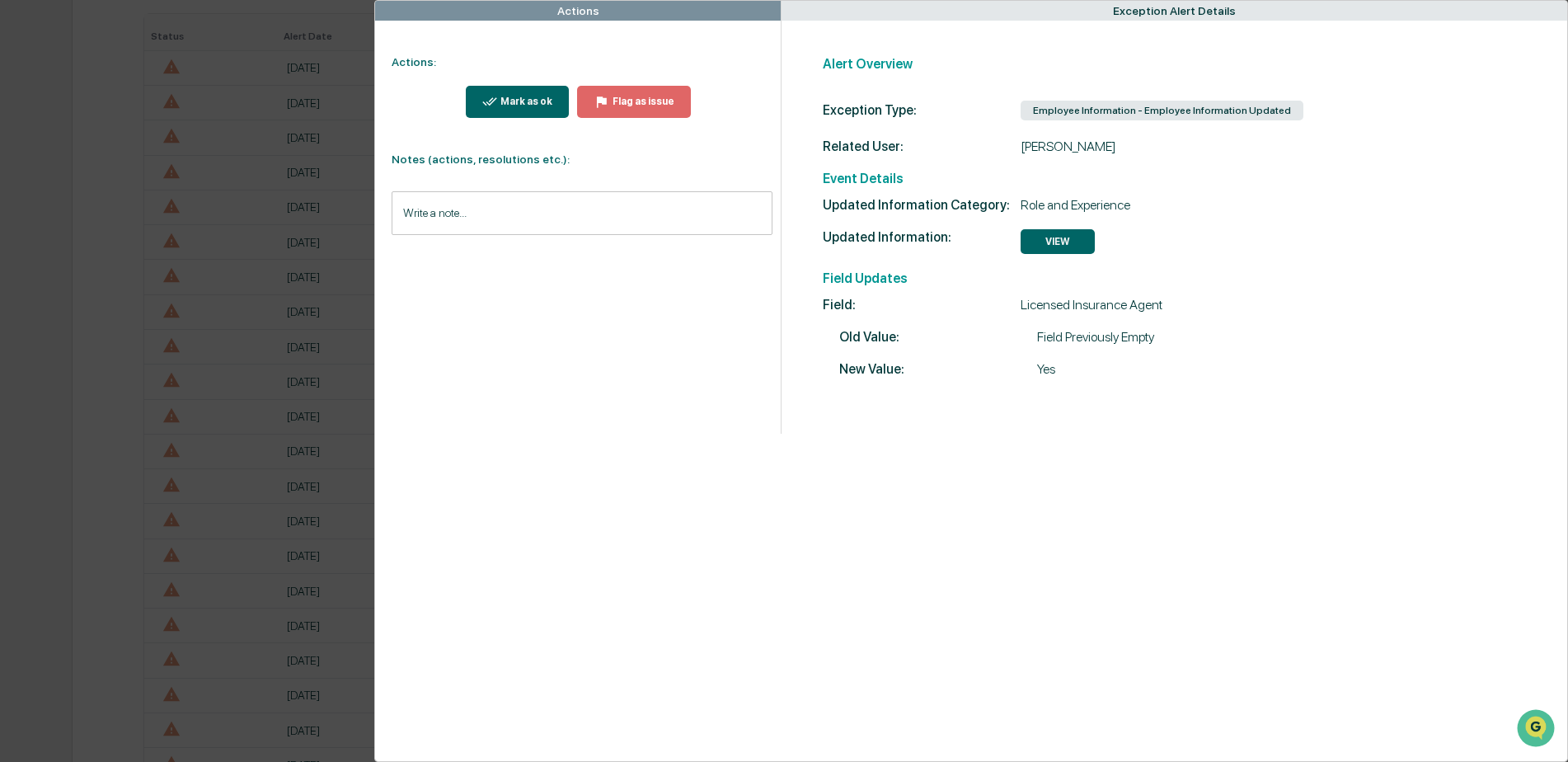
click at [500, 92] on button "Mark as ok" at bounding box center [518, 101] width 104 height 32
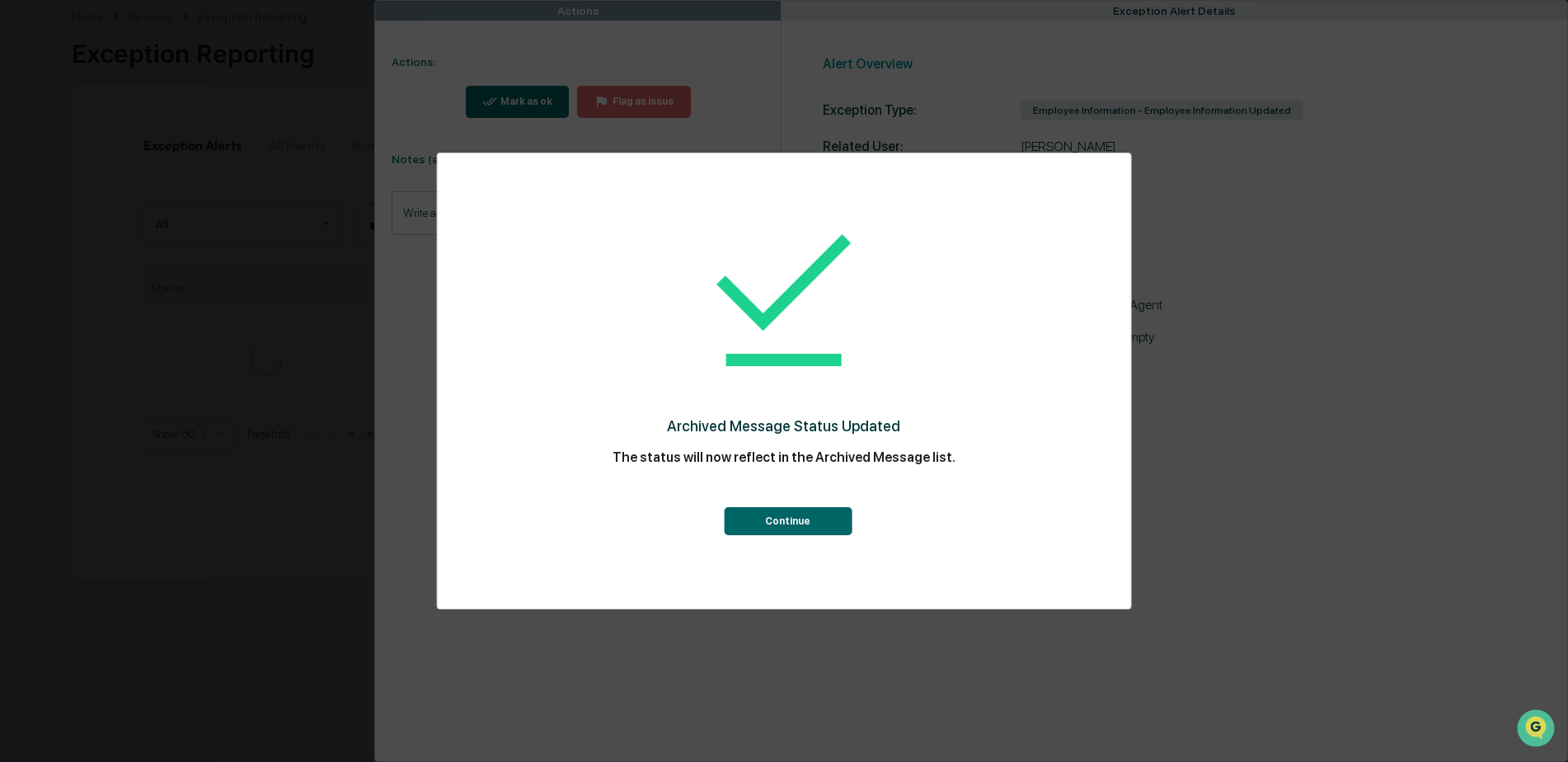
scroll to position [330, 0]
click at [768, 524] on button "Continue" at bounding box center [788, 521] width 128 height 28
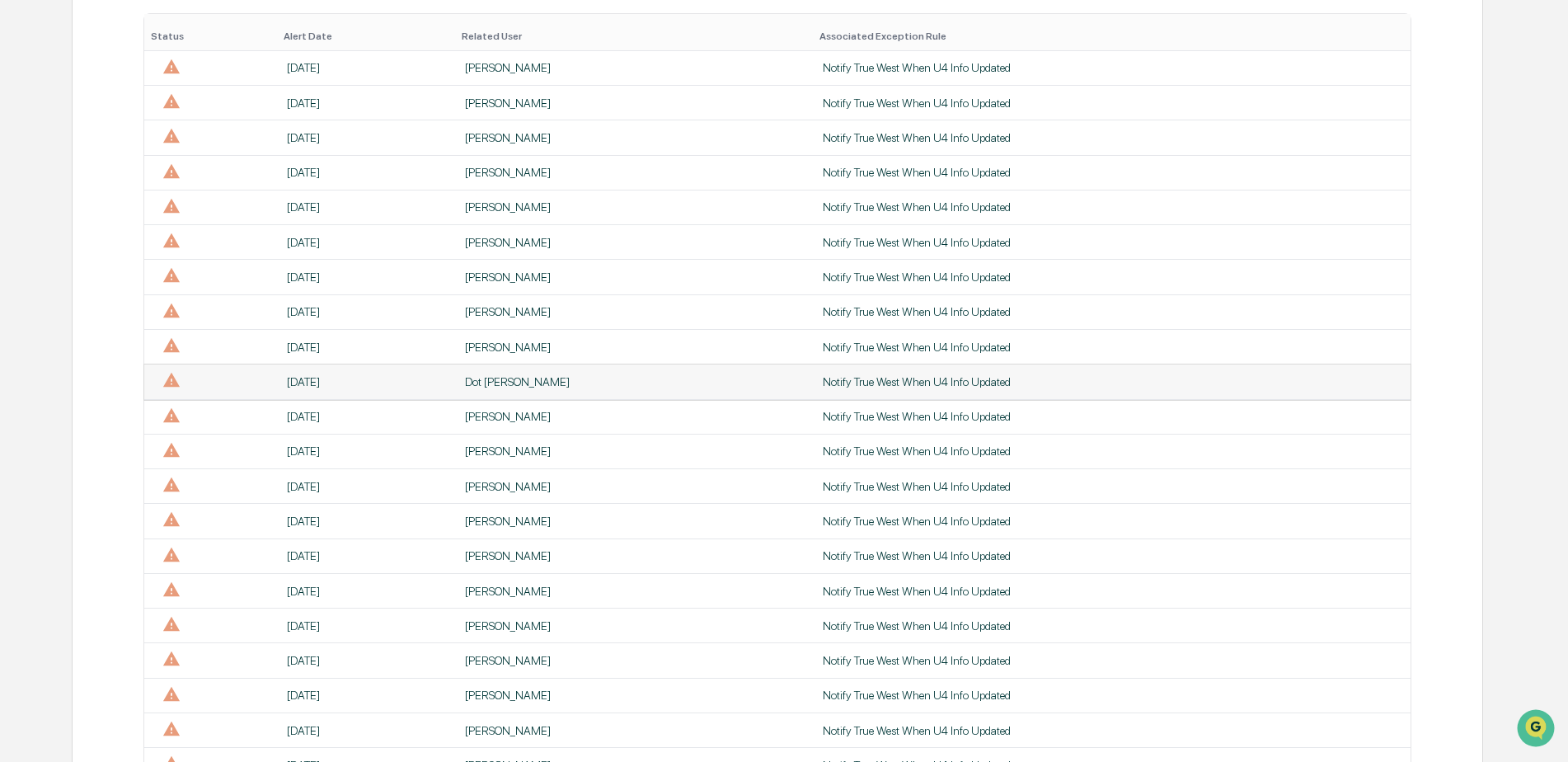
click at [475, 379] on div "Dot [PERSON_NAME]" at bounding box center [634, 381] width 338 height 13
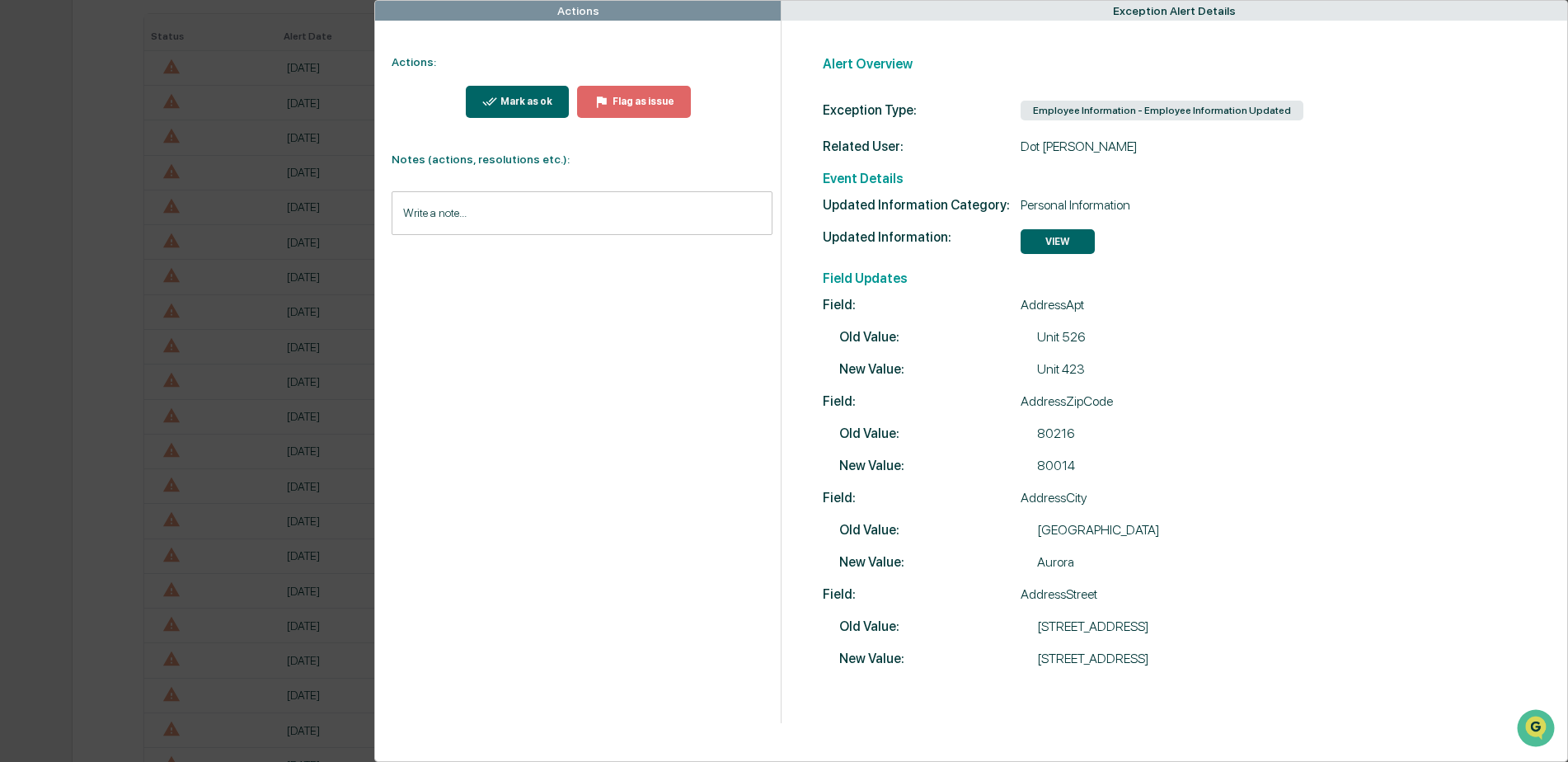
click at [523, 102] on div "Mark as ok" at bounding box center [524, 101] width 56 height 12
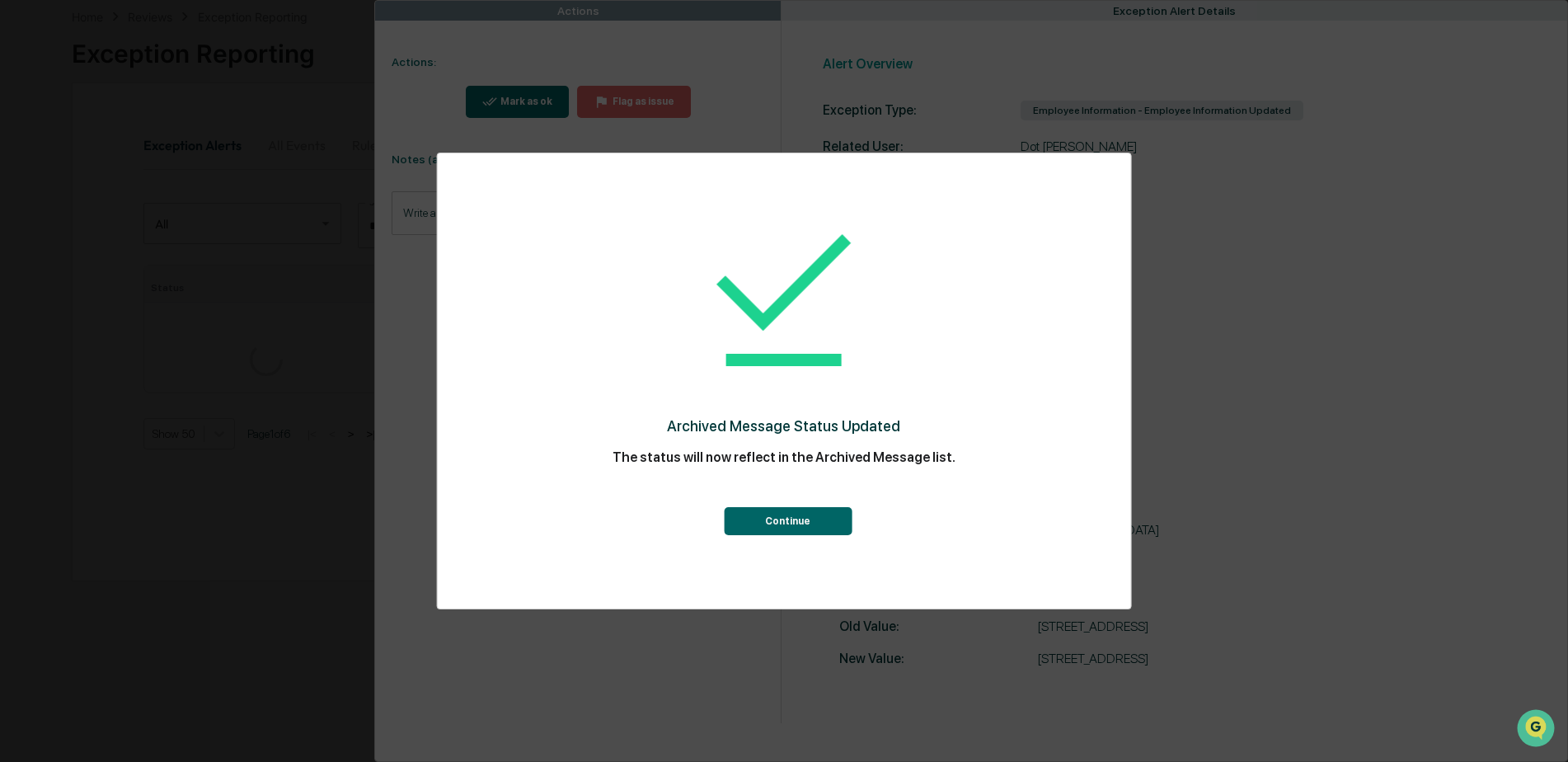
scroll to position [330, 0]
click at [777, 529] on button "Continue" at bounding box center [788, 521] width 128 height 28
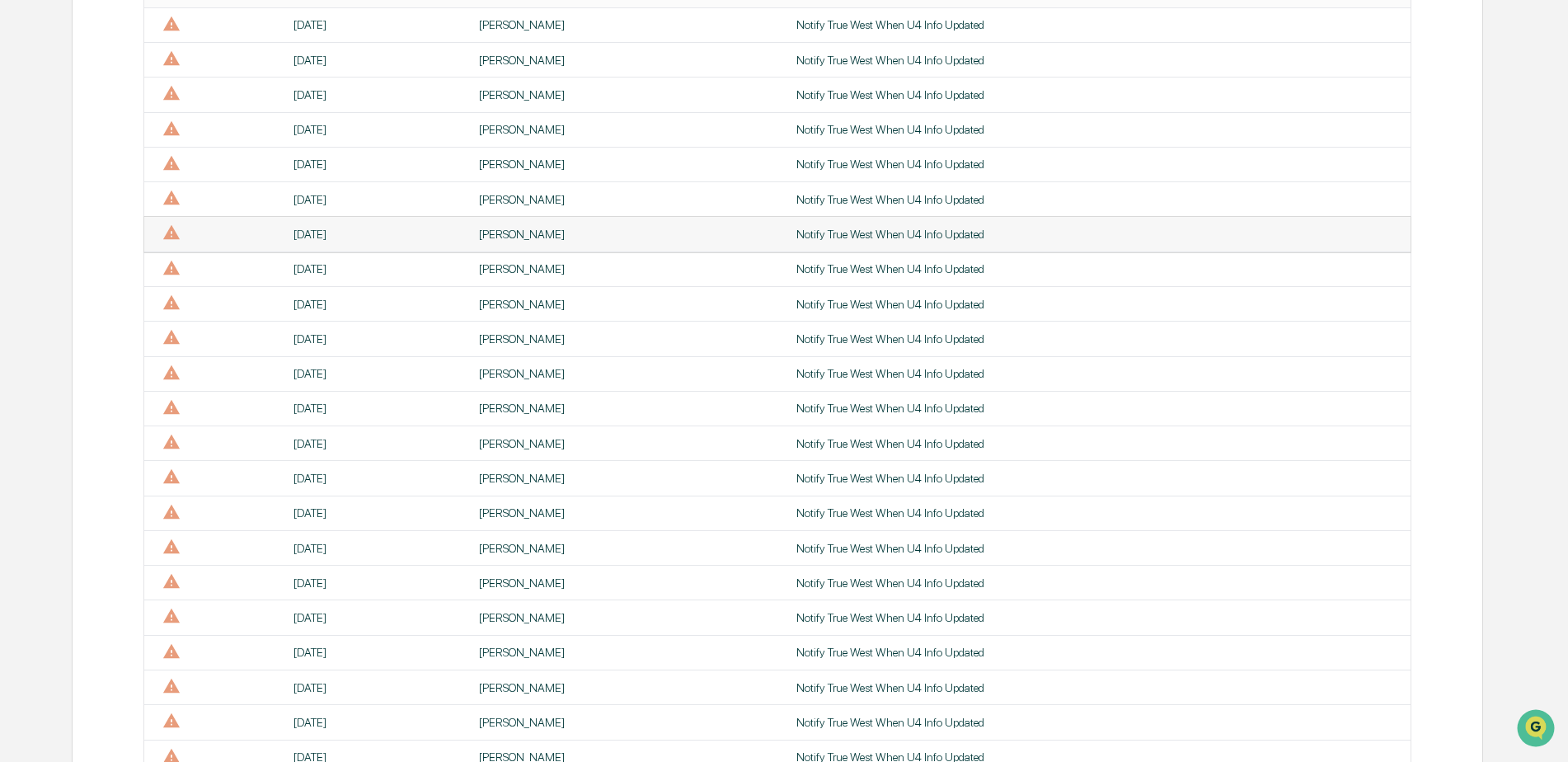
scroll to position [412, 0]
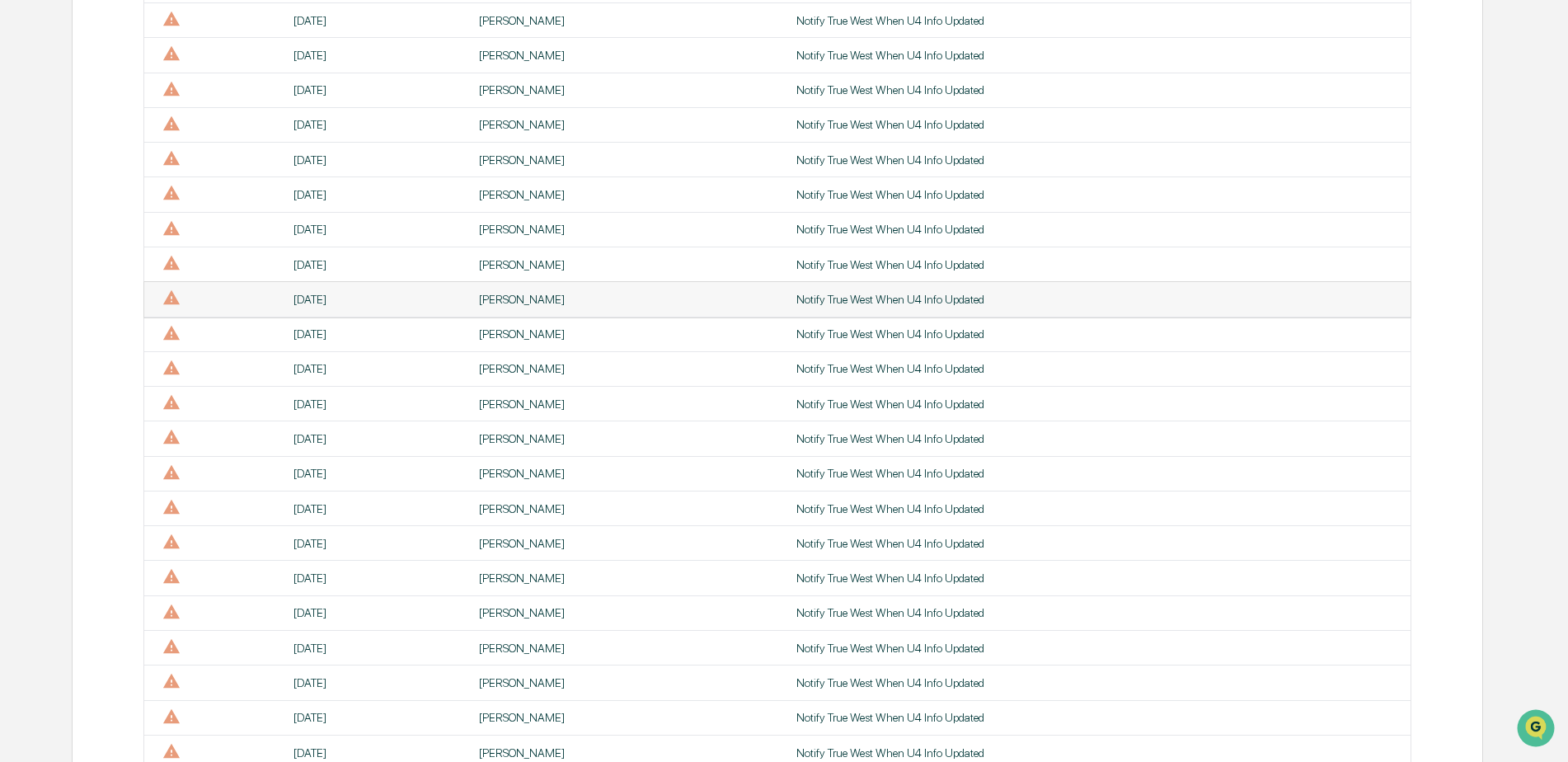
click at [479, 301] on div "[PERSON_NAME]" at bounding box center [628, 299] width 297 height 13
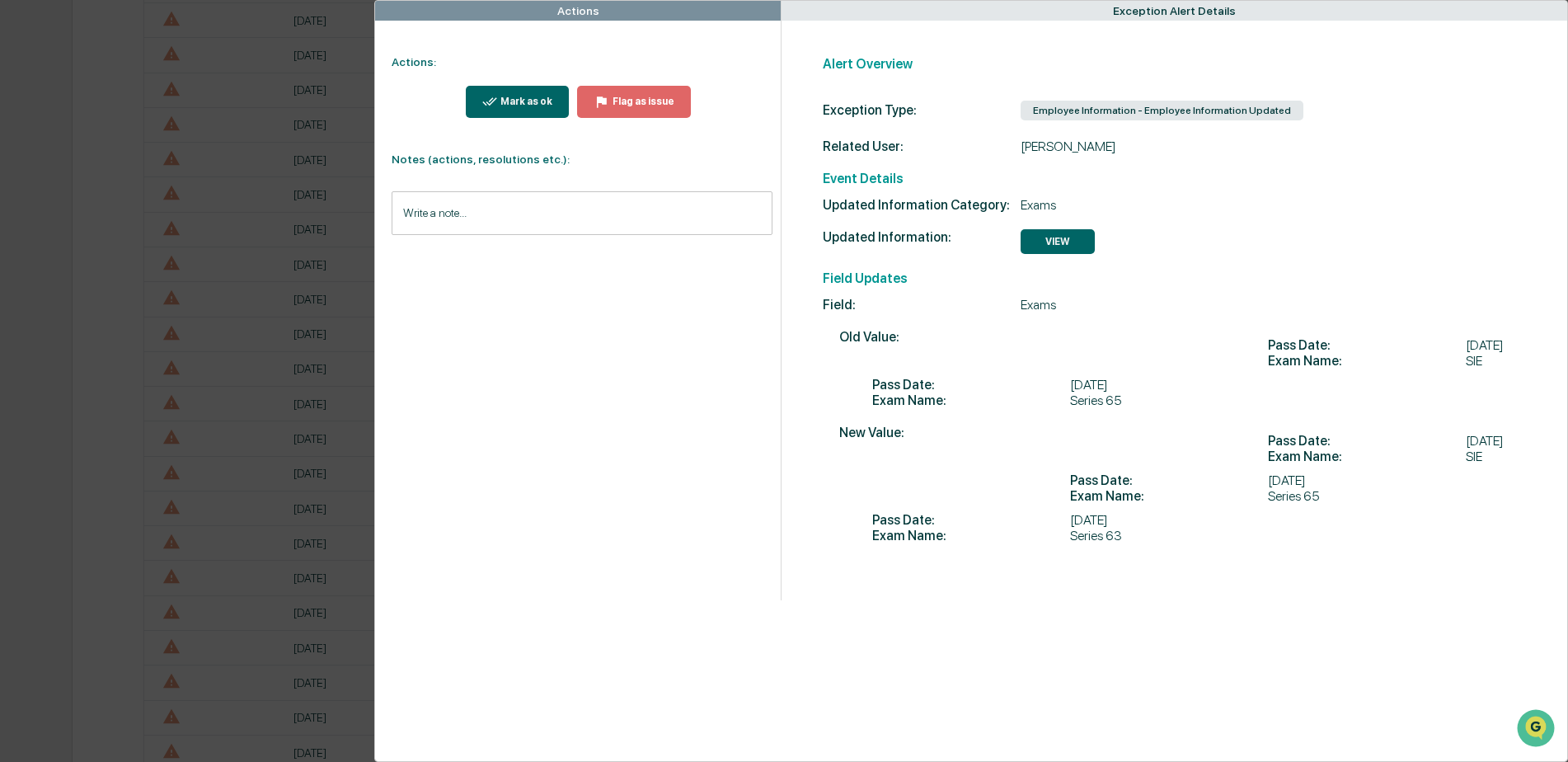
click at [509, 108] on div "Mark as ok" at bounding box center [524, 101] width 56 height 12
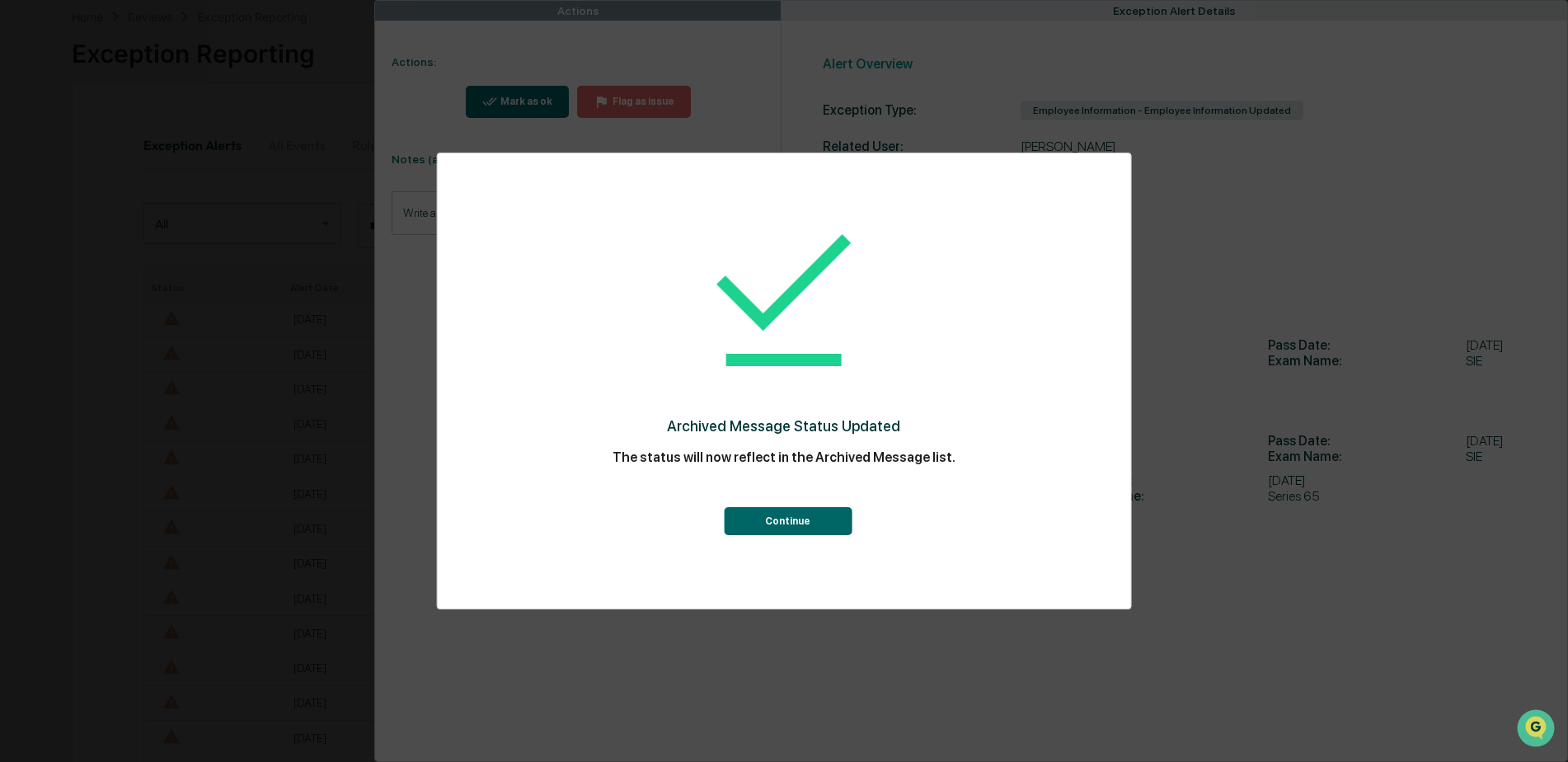
scroll to position [412, 0]
click at [774, 525] on button "Continue" at bounding box center [788, 521] width 128 height 28
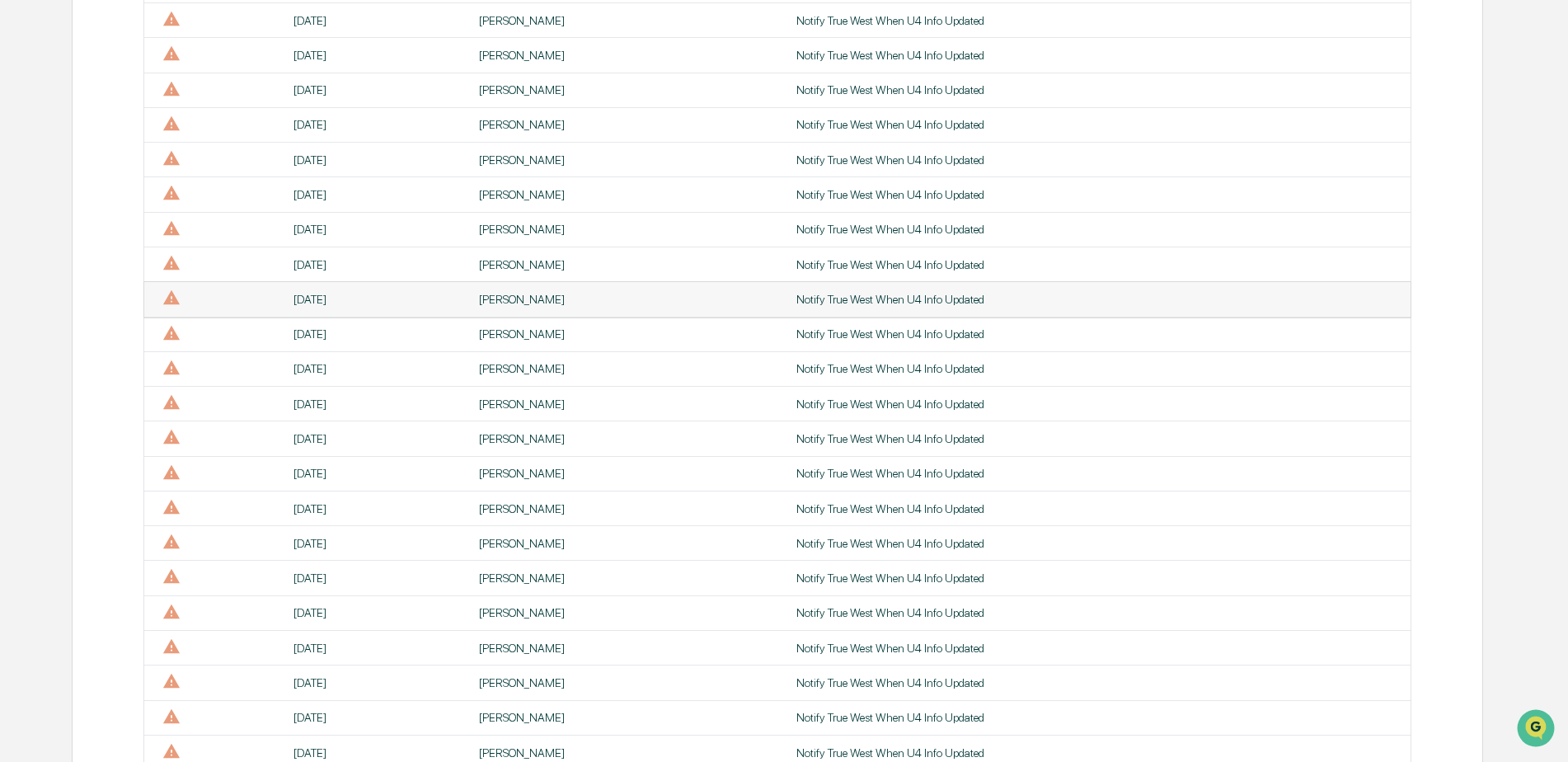
click at [482, 310] on td "[PERSON_NAME]" at bounding box center [628, 299] width 317 height 35
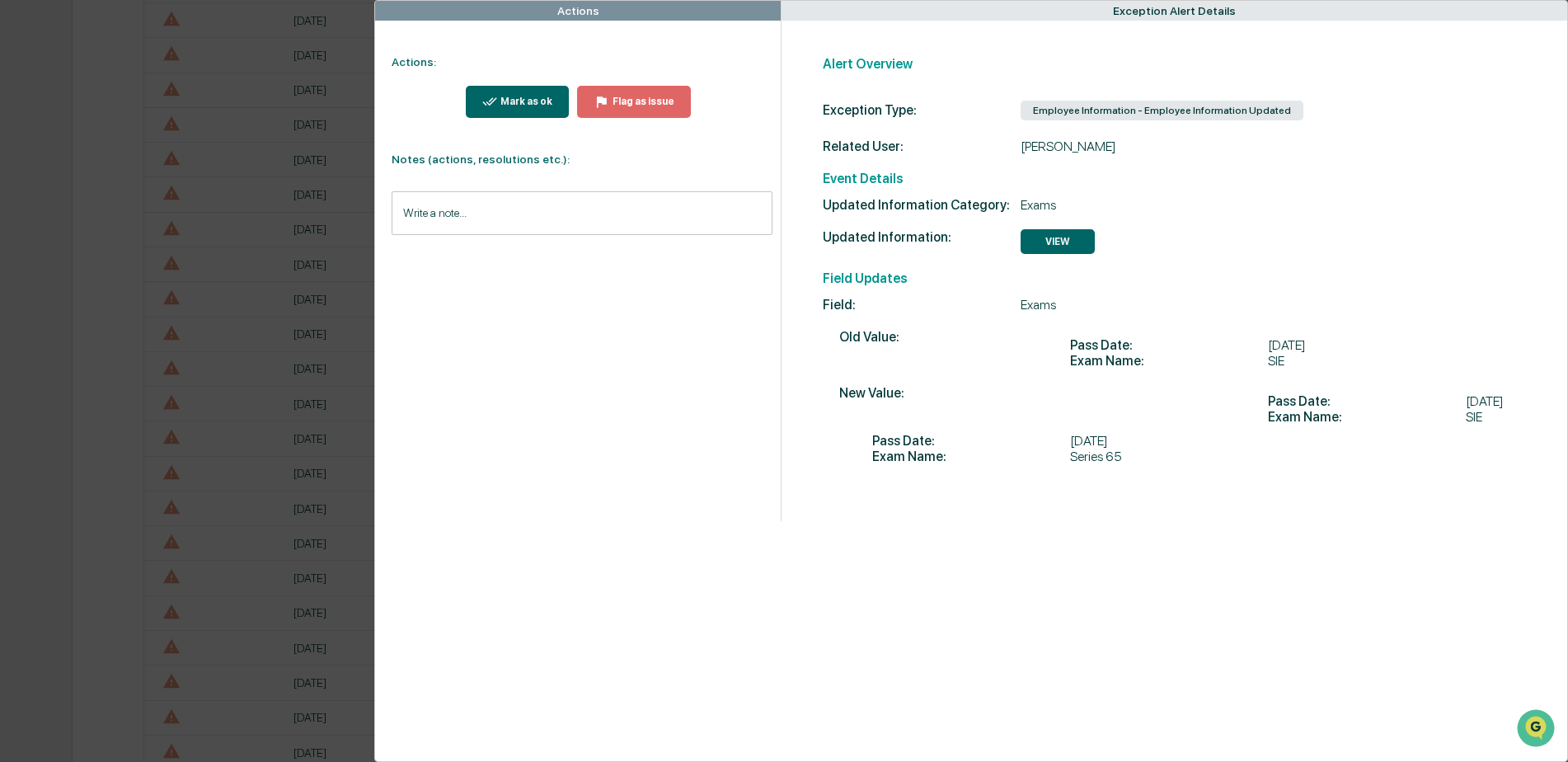
click at [527, 98] on div "Mark as ok" at bounding box center [524, 101] width 56 height 12
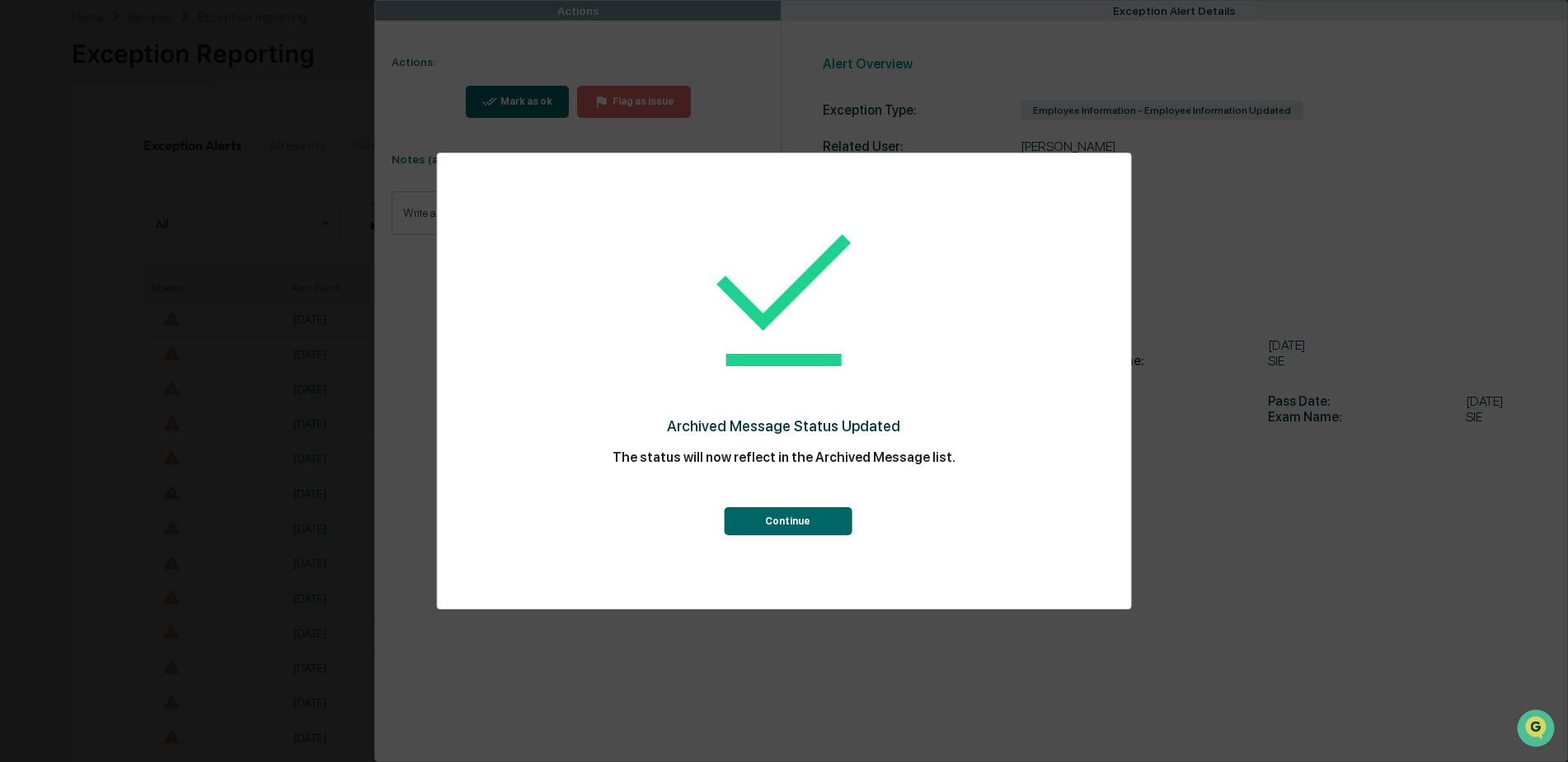
scroll to position [412, 0]
click at [796, 506] on div "Continue" at bounding box center [784, 506] width 628 height 59
click at [795, 516] on button "Continue" at bounding box center [788, 521] width 128 height 28
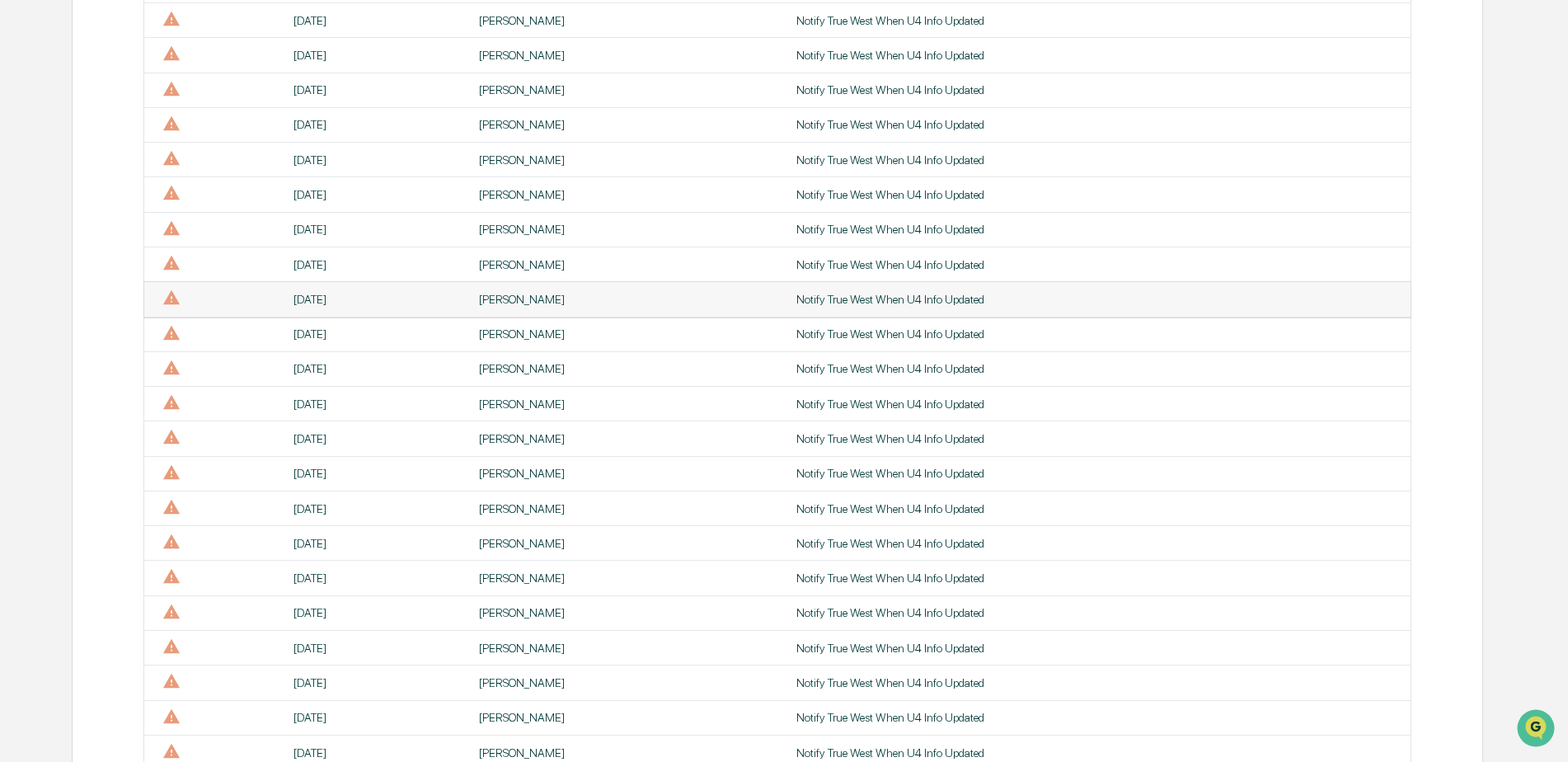
click at [497, 300] on div "[PERSON_NAME]" at bounding box center [628, 299] width 297 height 13
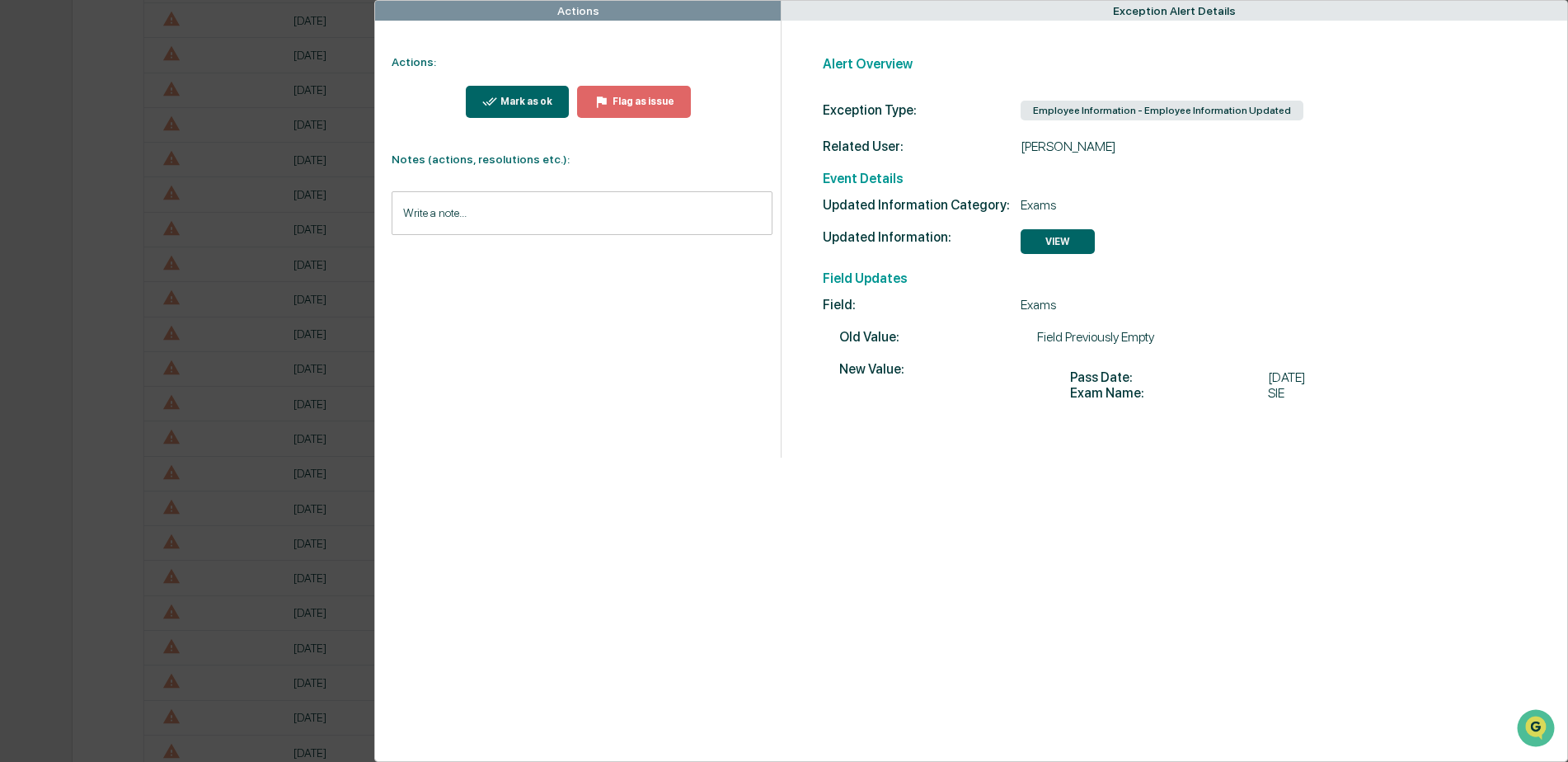
click at [518, 106] on div "Mark as ok" at bounding box center [524, 101] width 56 height 12
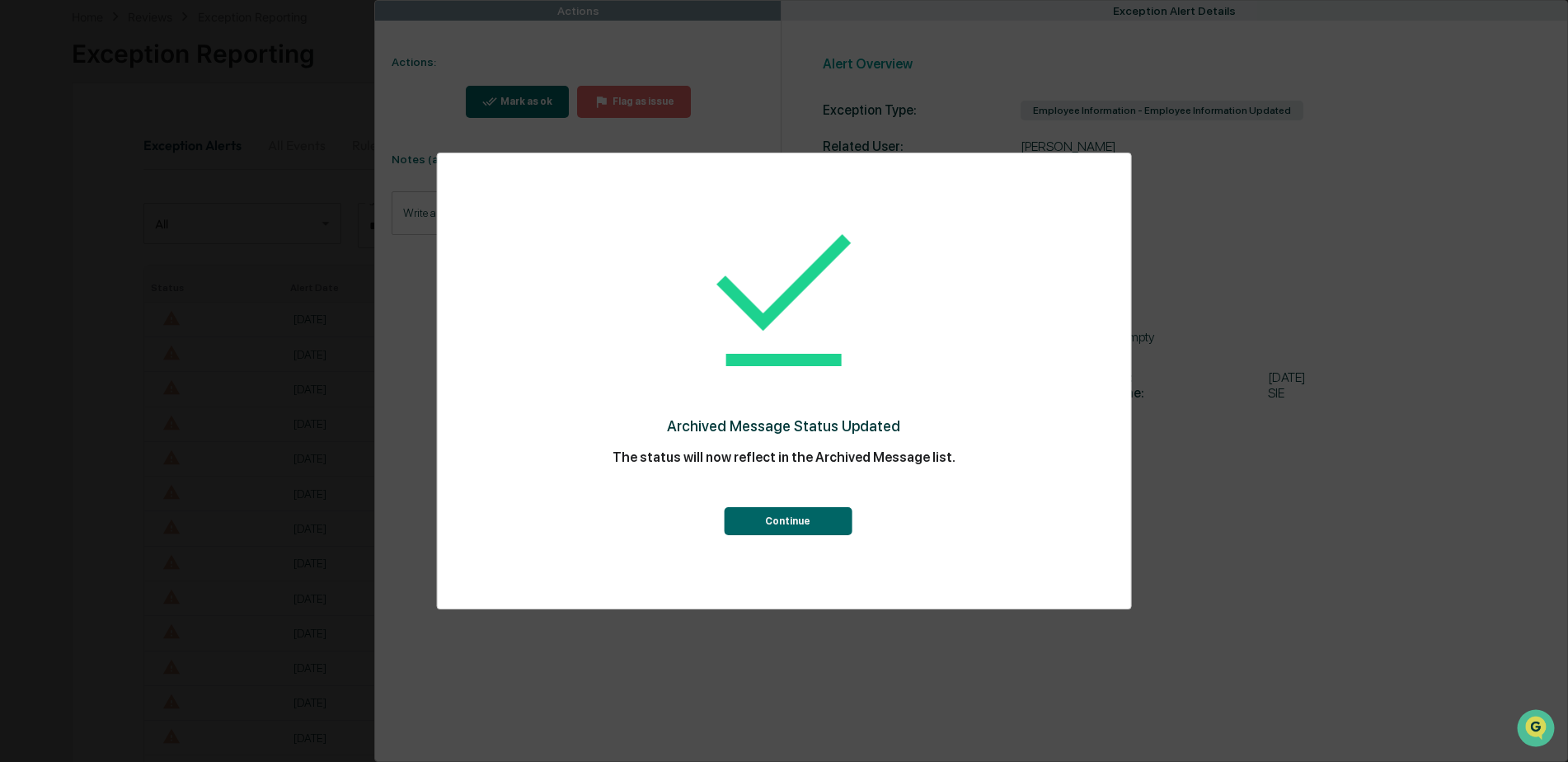
scroll to position [412, 0]
click at [848, 523] on button "Continue" at bounding box center [788, 521] width 128 height 28
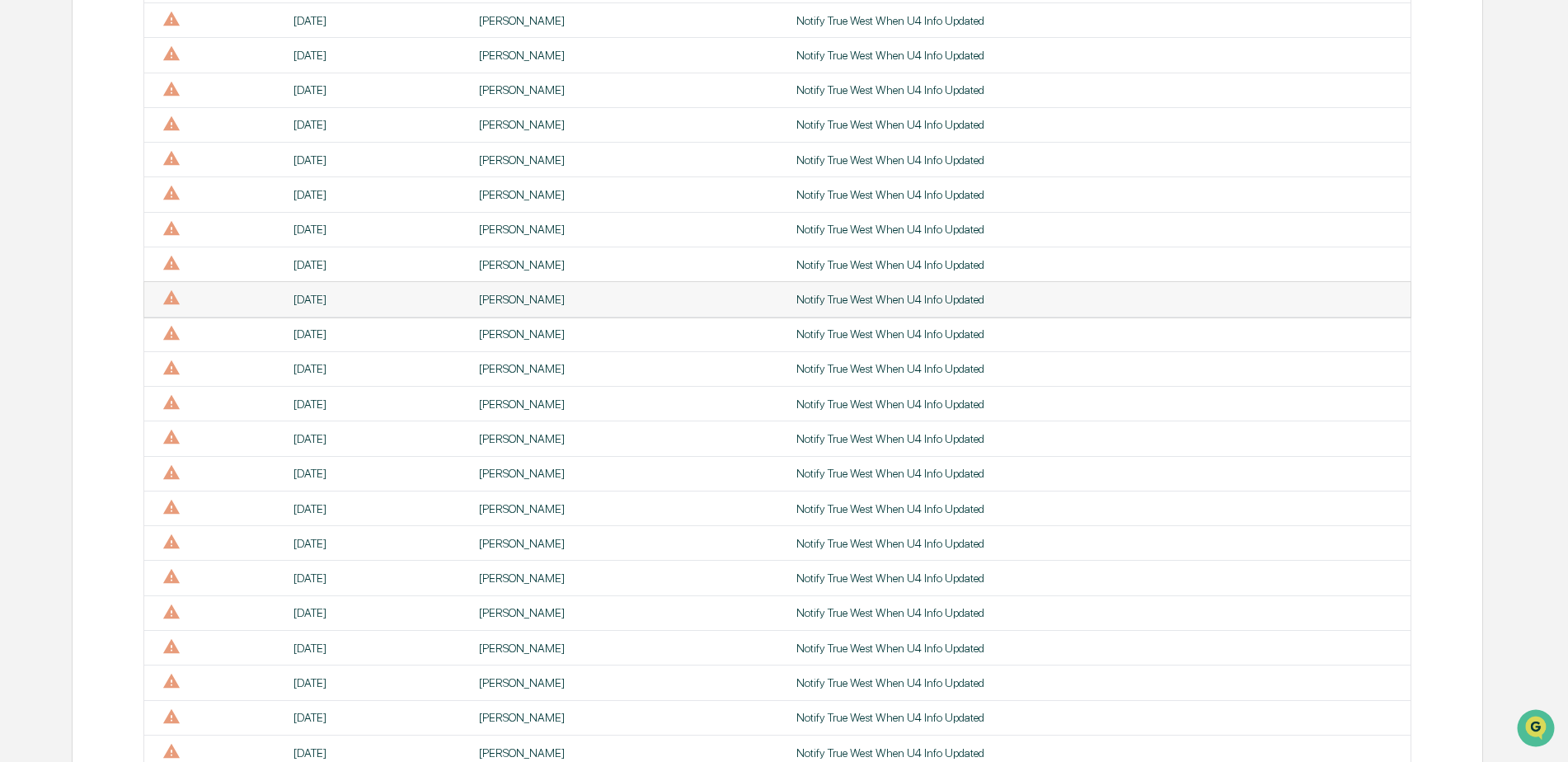
click at [506, 298] on div "[PERSON_NAME]" at bounding box center [628, 299] width 297 height 13
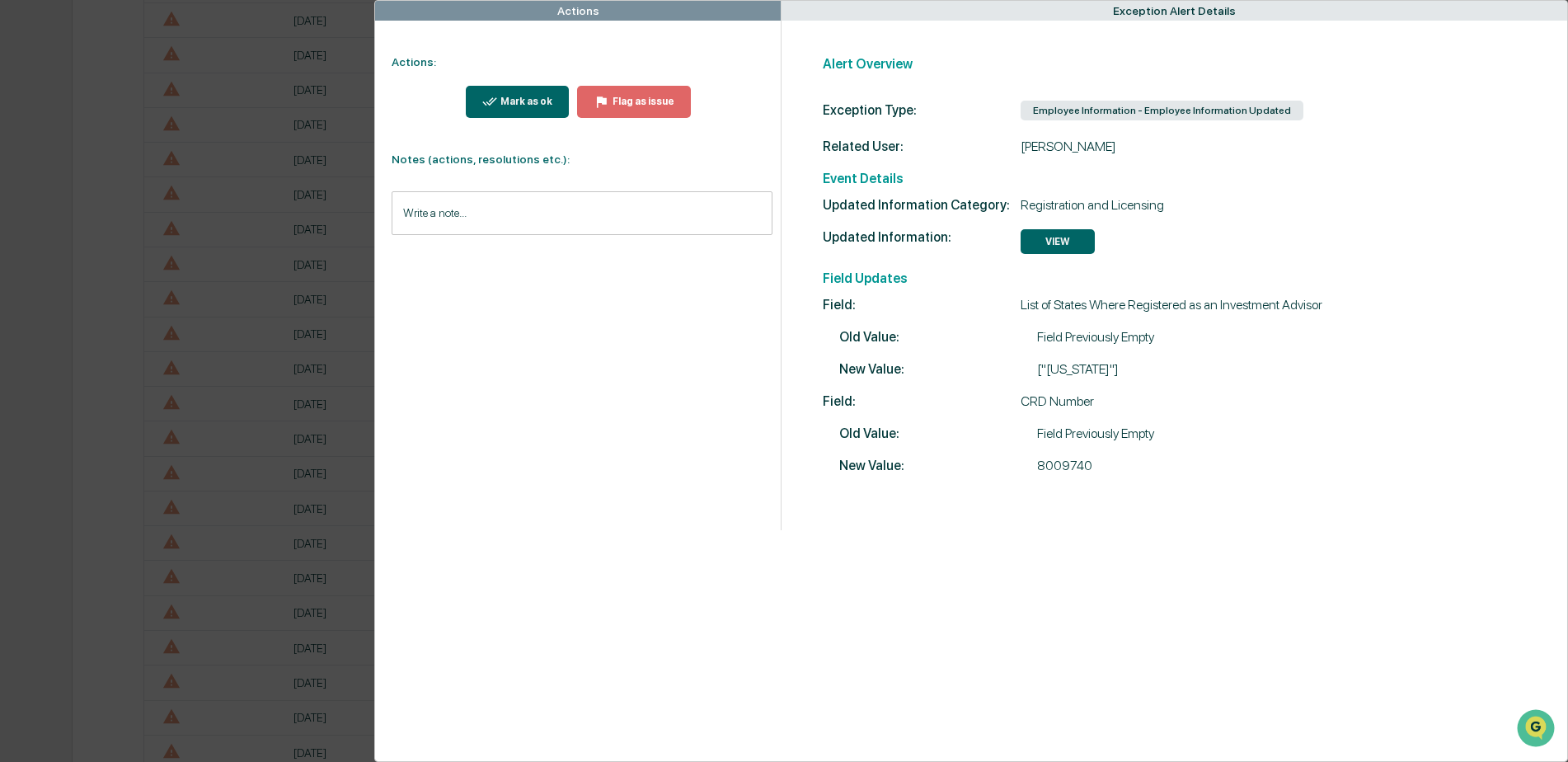
click at [529, 102] on div "Mark as ok" at bounding box center [524, 101] width 56 height 12
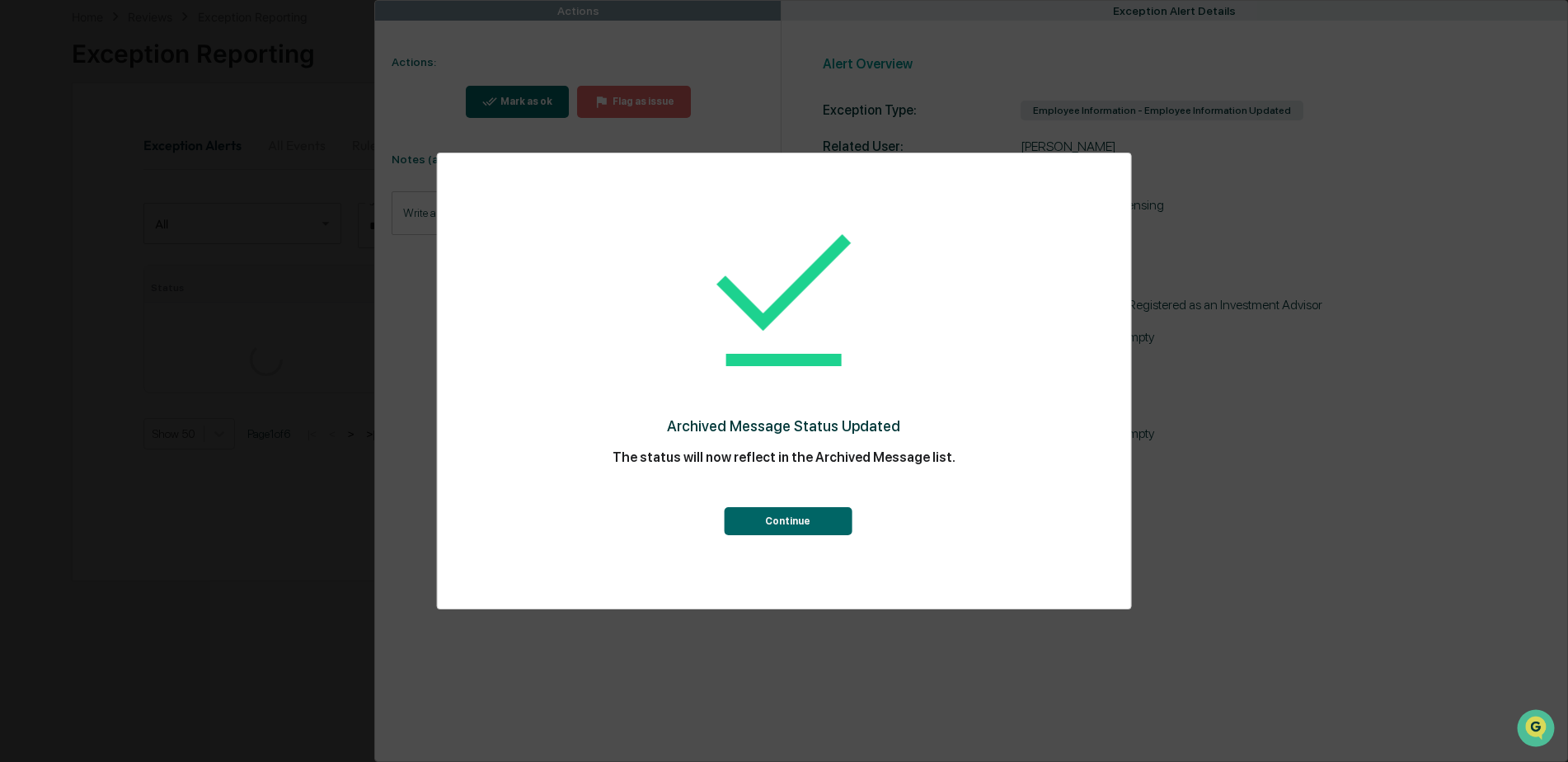
scroll to position [412, 0]
click at [796, 514] on button "Continue" at bounding box center [788, 521] width 128 height 28
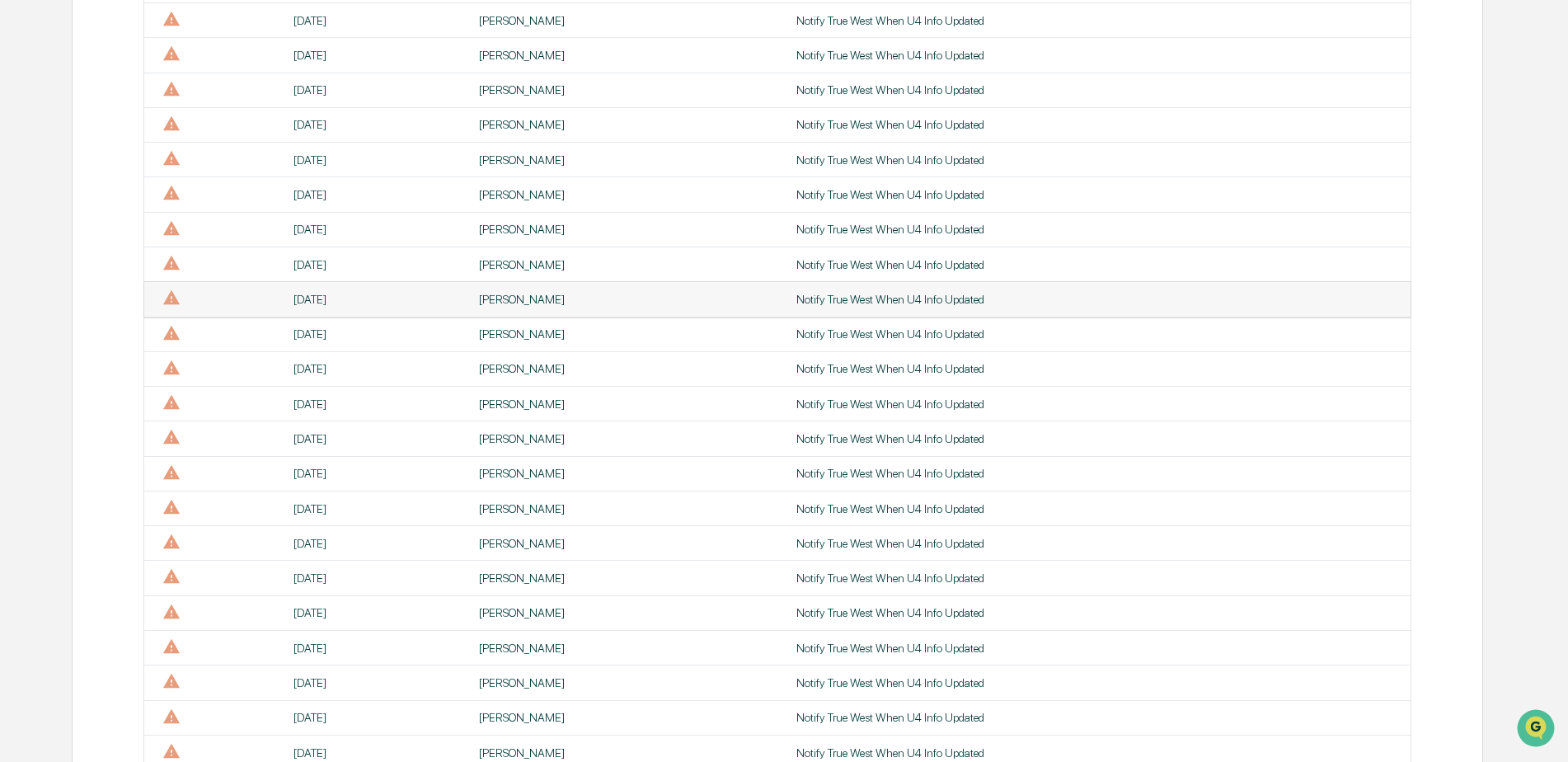
click at [493, 293] on div "[PERSON_NAME]" at bounding box center [628, 299] width 297 height 13
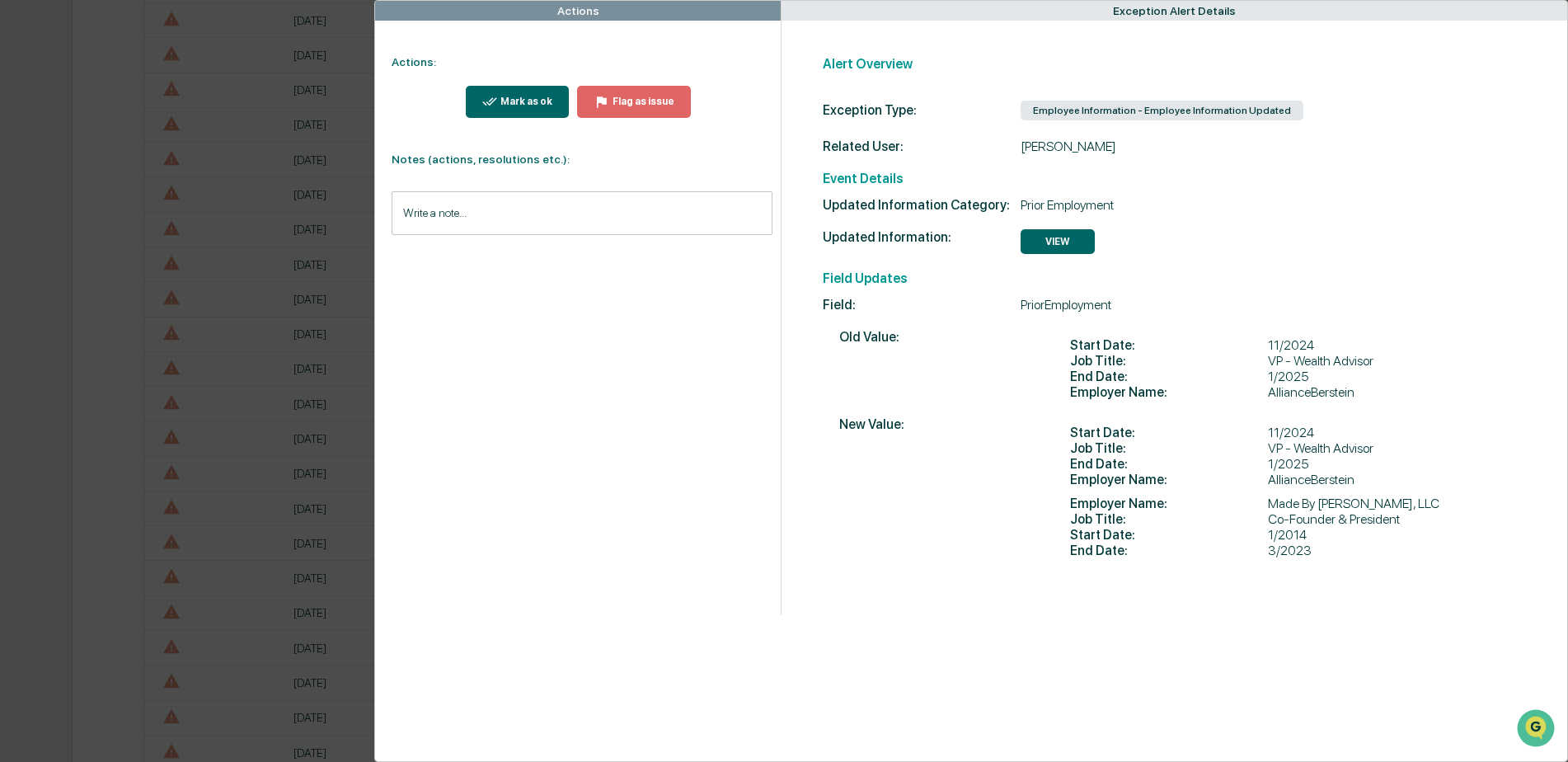
click at [520, 99] on div "Mark as ok" at bounding box center [524, 101] width 56 height 12
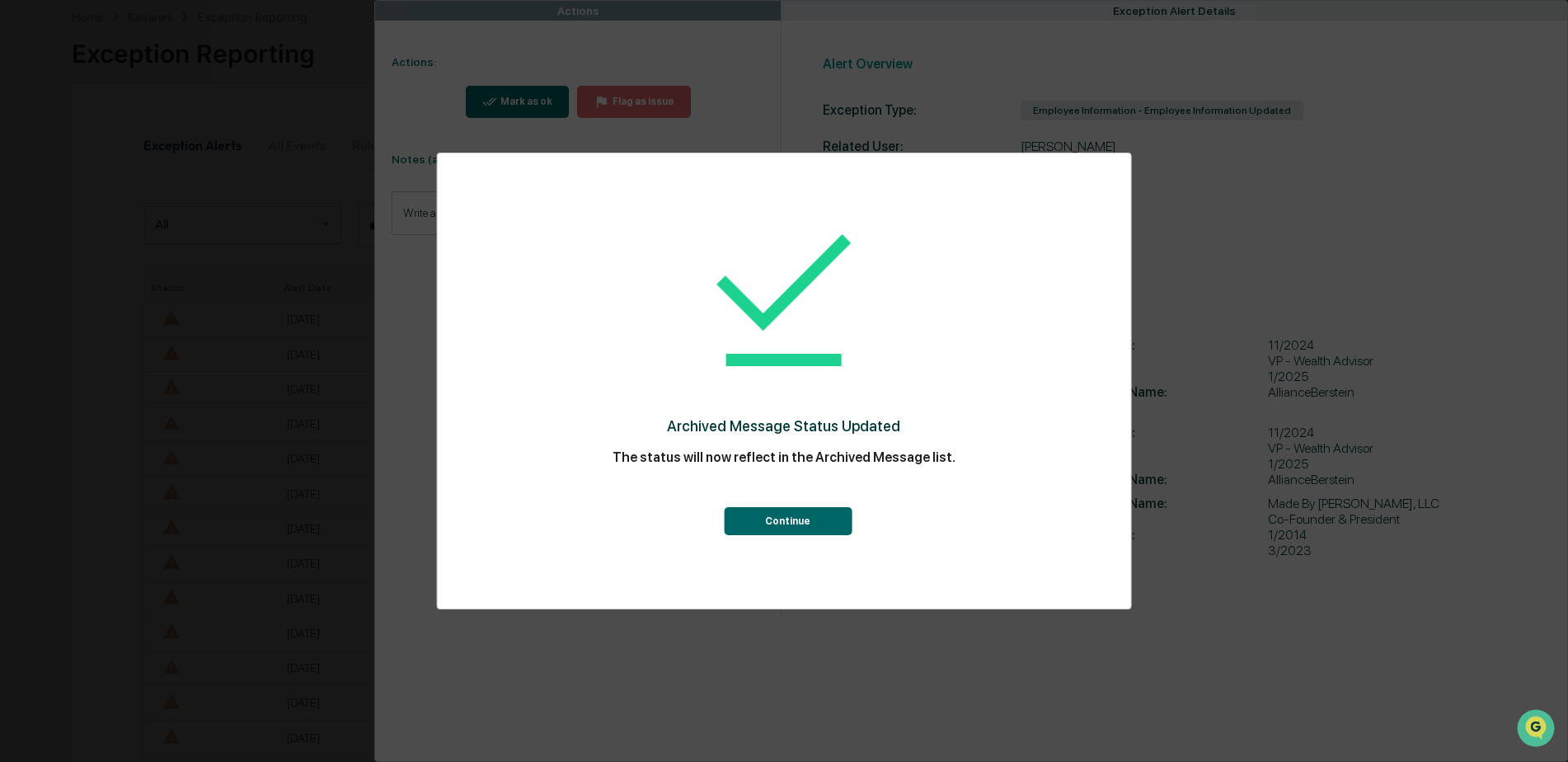
scroll to position [412, 0]
click at [763, 517] on button "Continue" at bounding box center [788, 521] width 128 height 28
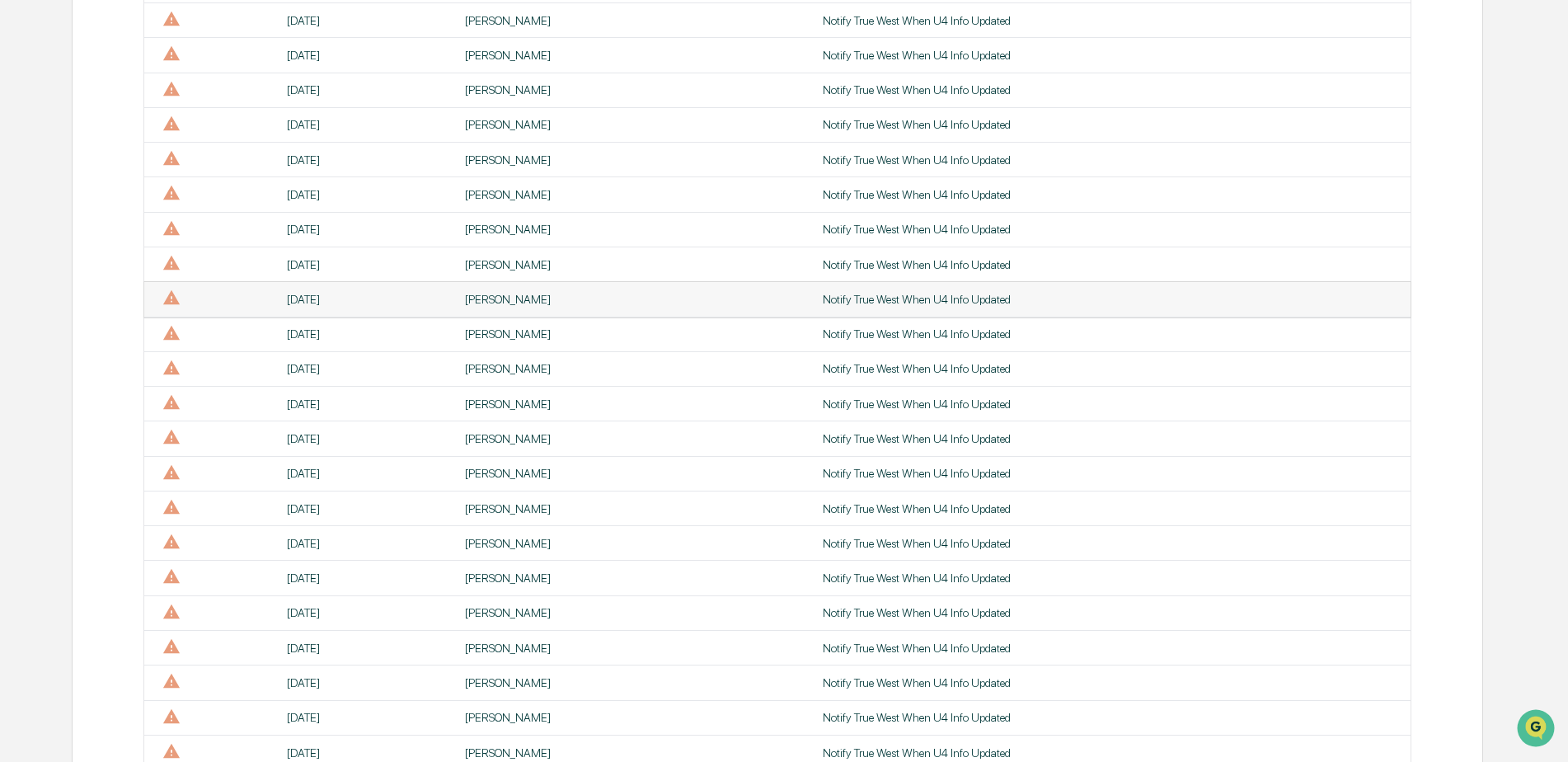
click at [482, 293] on div "[PERSON_NAME]" at bounding box center [634, 299] width 338 height 13
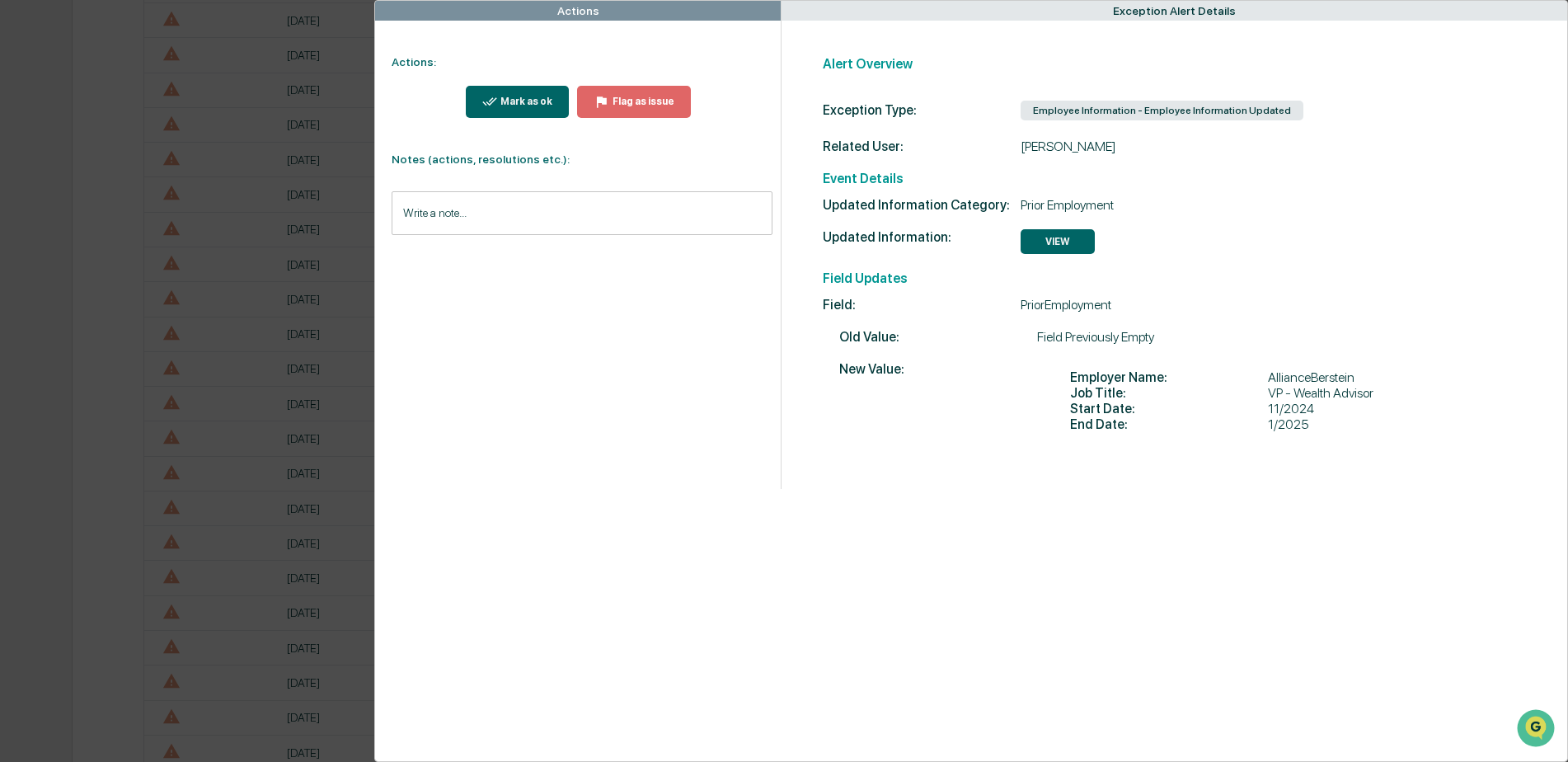
click at [511, 103] on div "Mark as ok" at bounding box center [524, 101] width 56 height 12
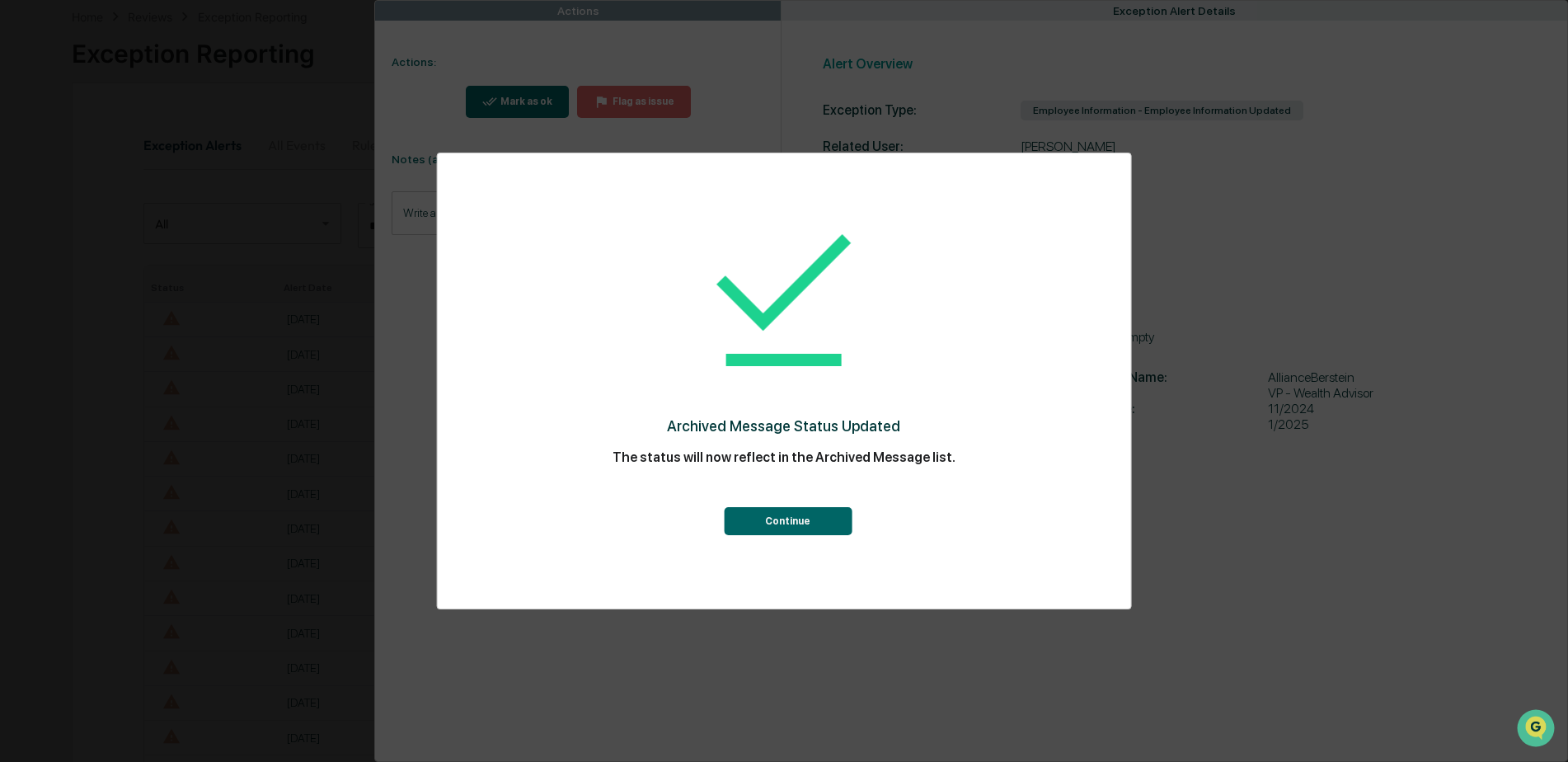
scroll to position [412, 0]
click at [770, 514] on button "Continue" at bounding box center [788, 521] width 128 height 28
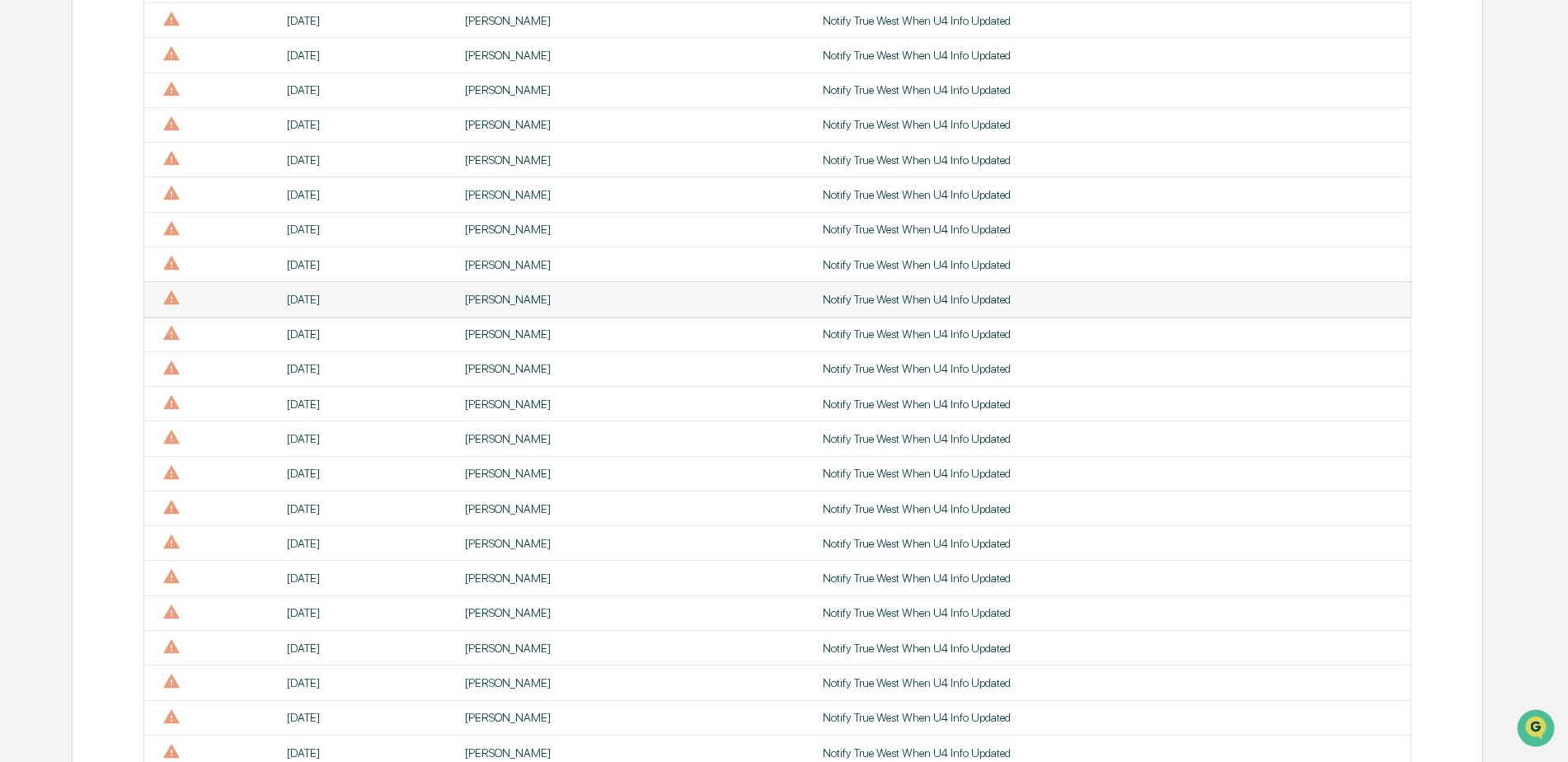
click at [465, 300] on div "[PERSON_NAME]" at bounding box center [634, 299] width 338 height 13
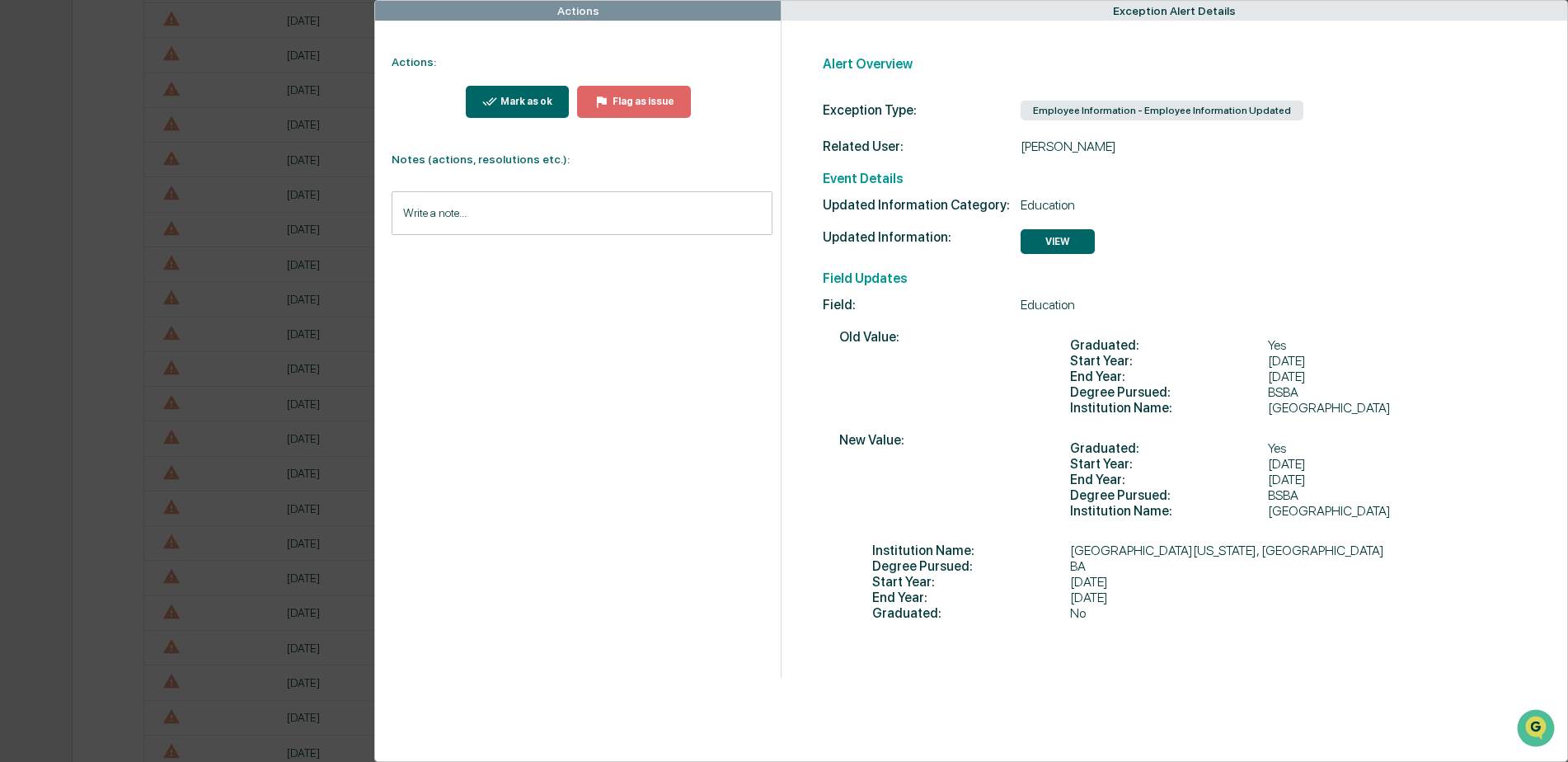
click at [529, 116] on button "Mark as ok" at bounding box center [518, 101] width 104 height 32
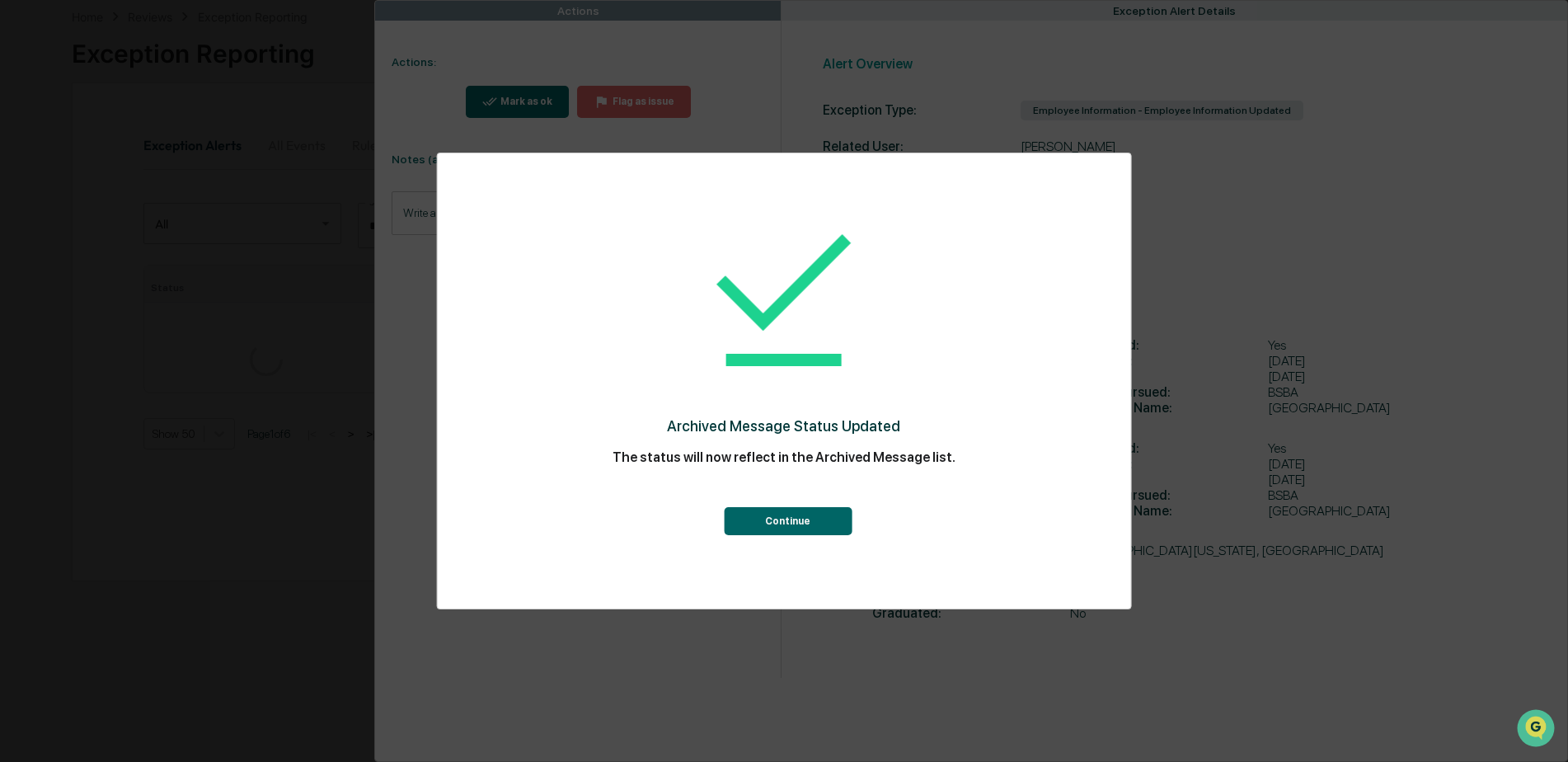
scroll to position [412, 0]
click at [783, 513] on button "Continue" at bounding box center [788, 521] width 128 height 28
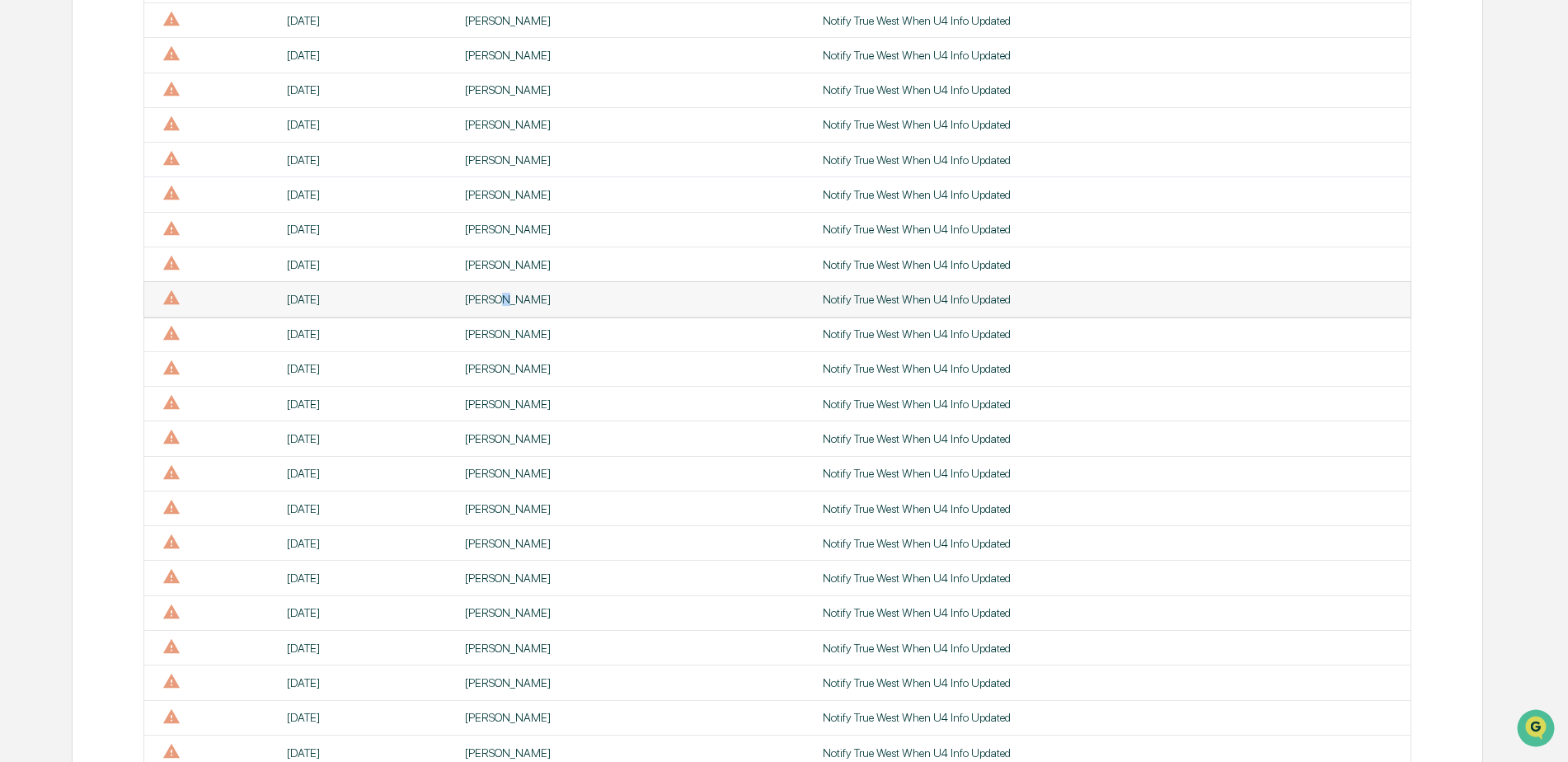
click at [492, 304] on div "[PERSON_NAME]" at bounding box center [634, 299] width 338 height 13
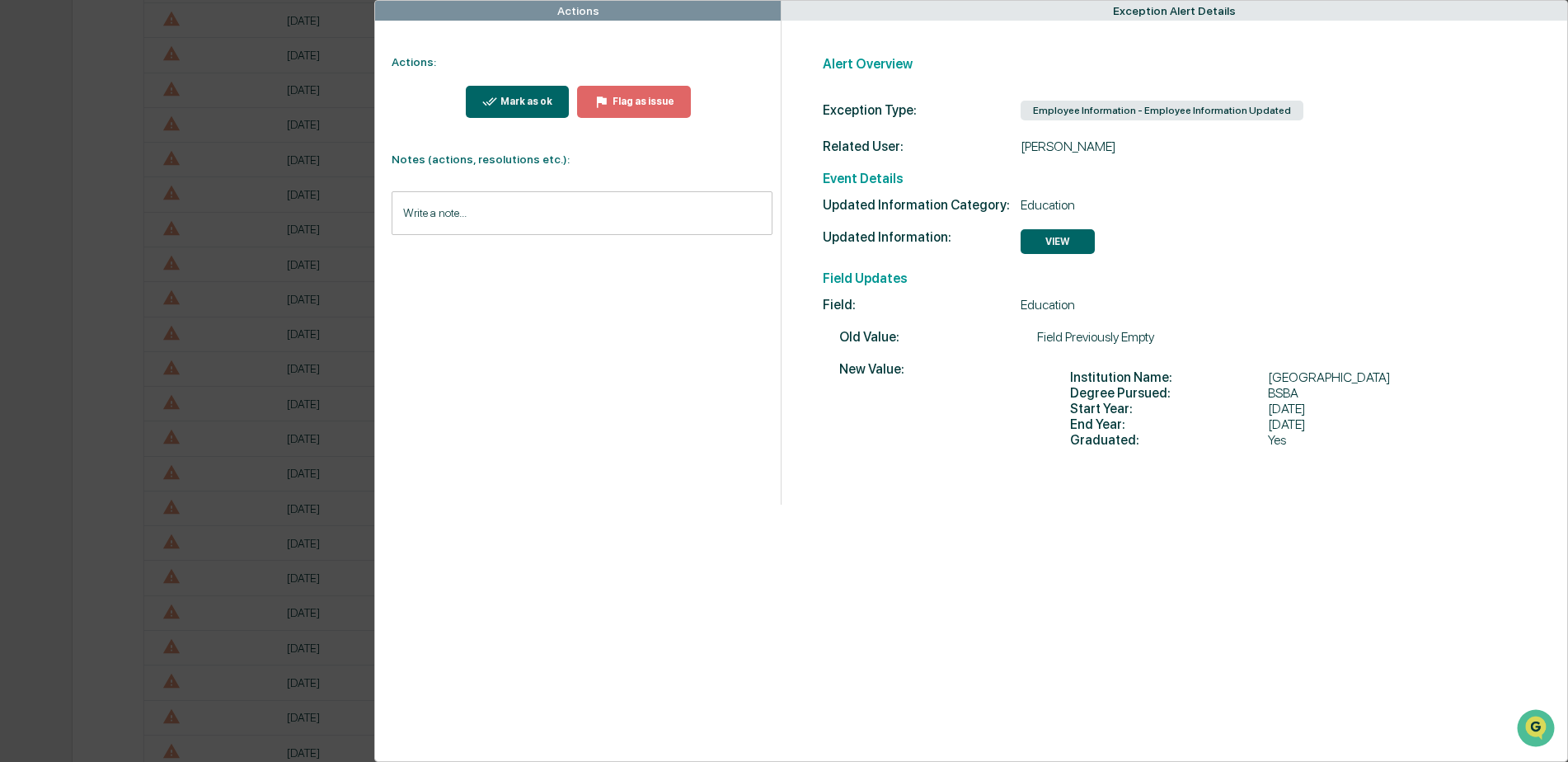
click at [535, 105] on div "Mark as ok" at bounding box center [524, 101] width 56 height 12
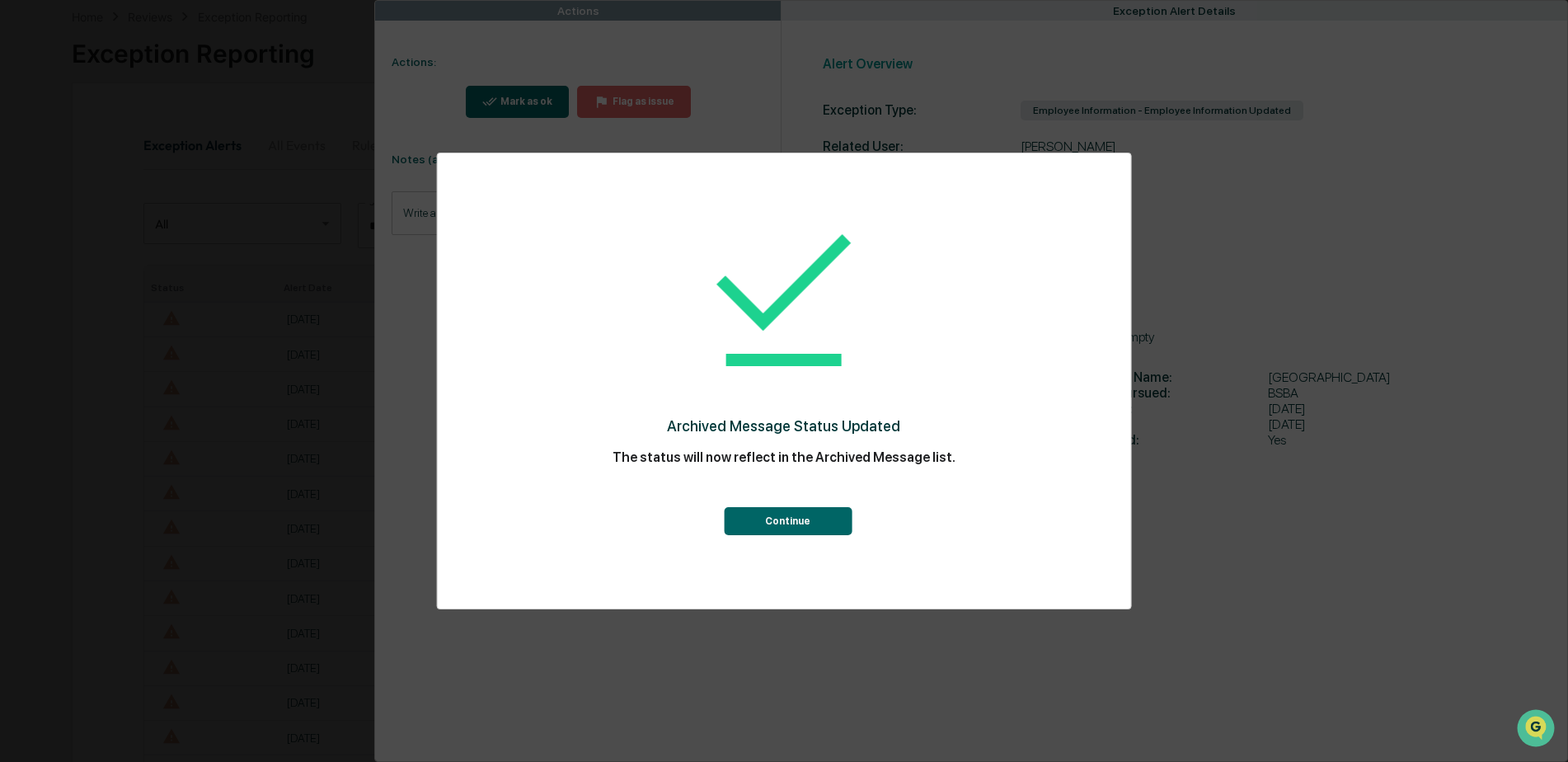
scroll to position [412, 0]
click at [758, 517] on button "Continue" at bounding box center [788, 521] width 128 height 28
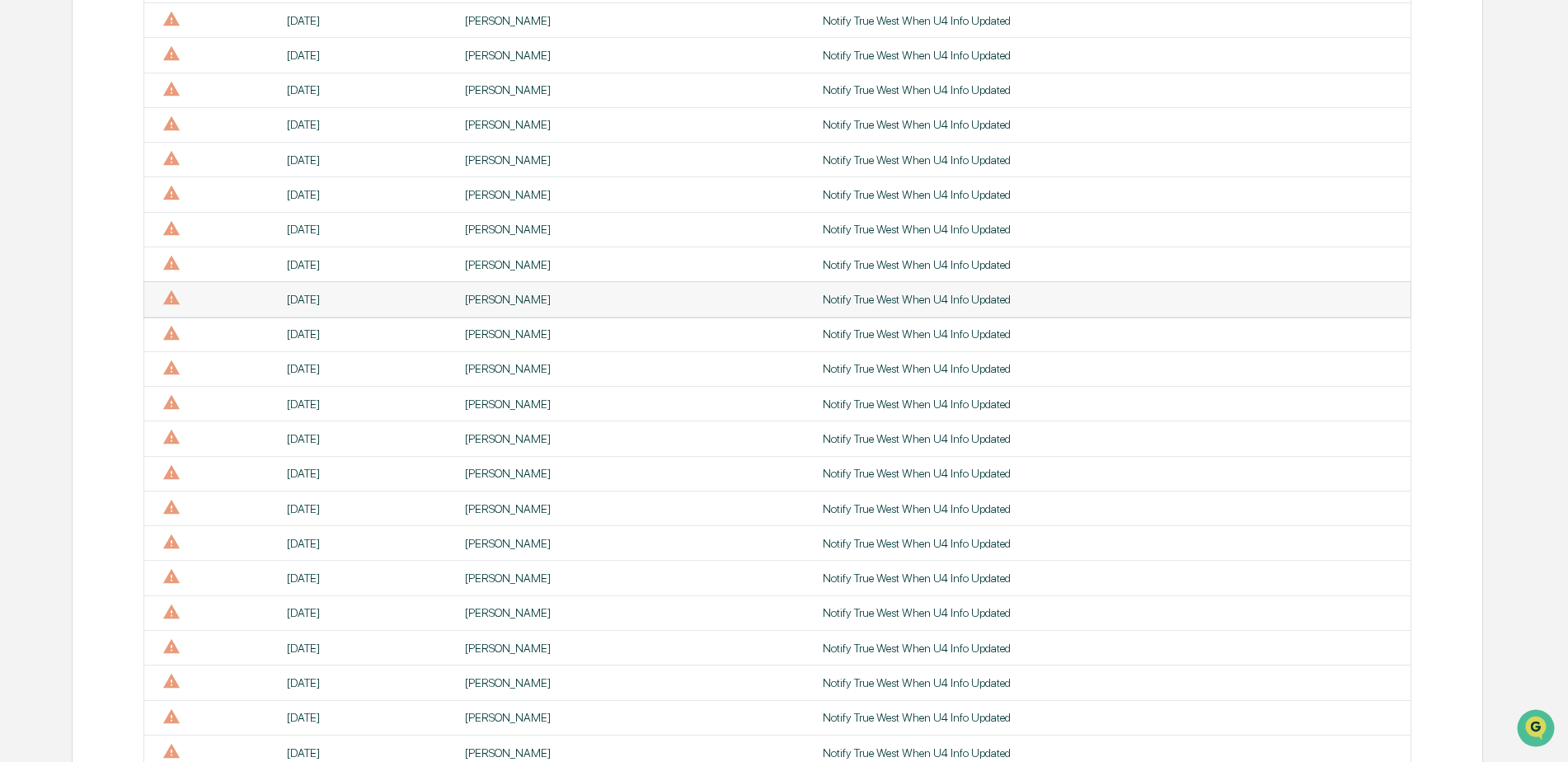
click at [498, 293] on div "[PERSON_NAME]" at bounding box center [634, 299] width 338 height 13
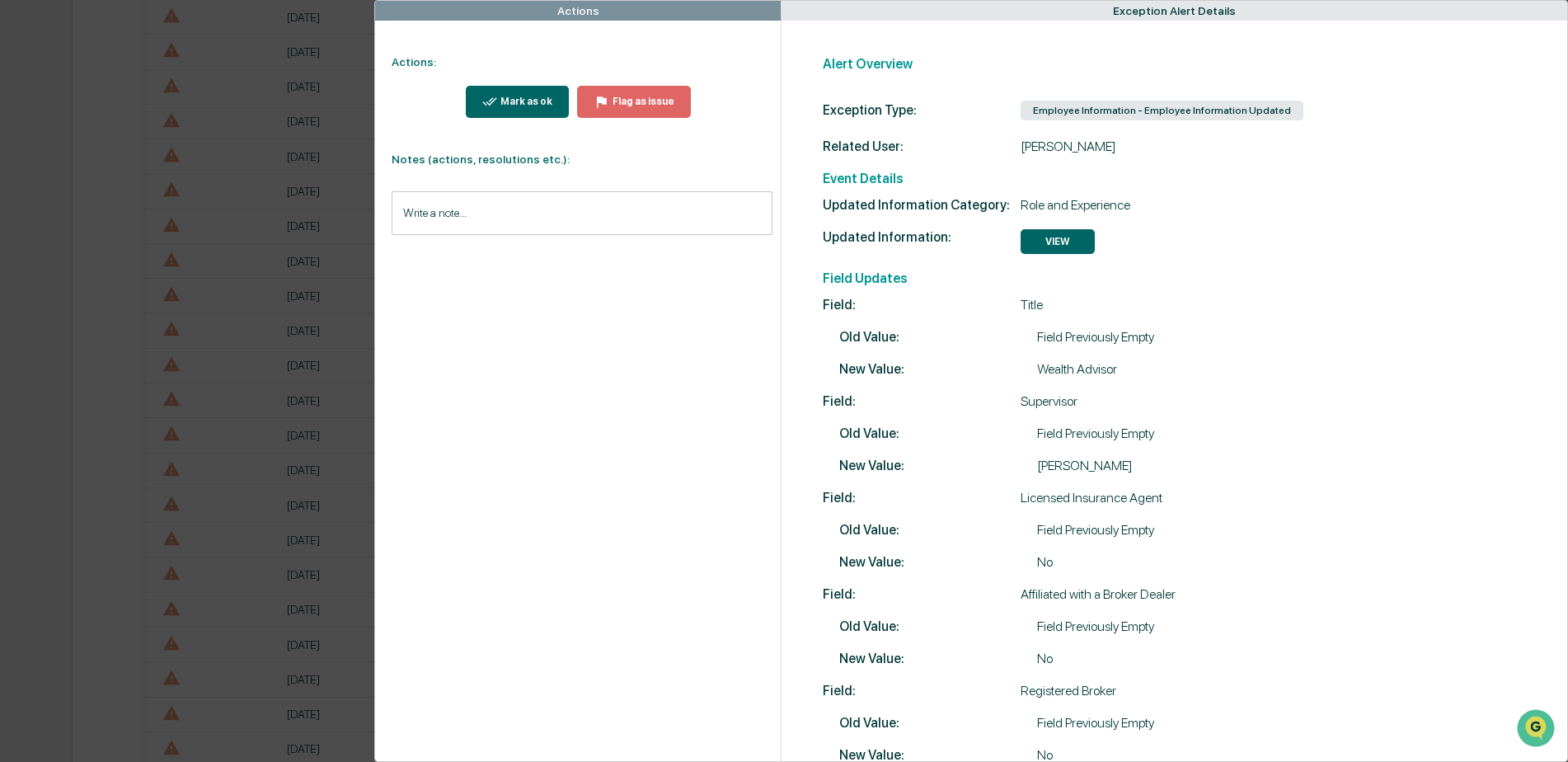
click at [1054, 237] on button "VIEW" at bounding box center [1057, 241] width 74 height 25
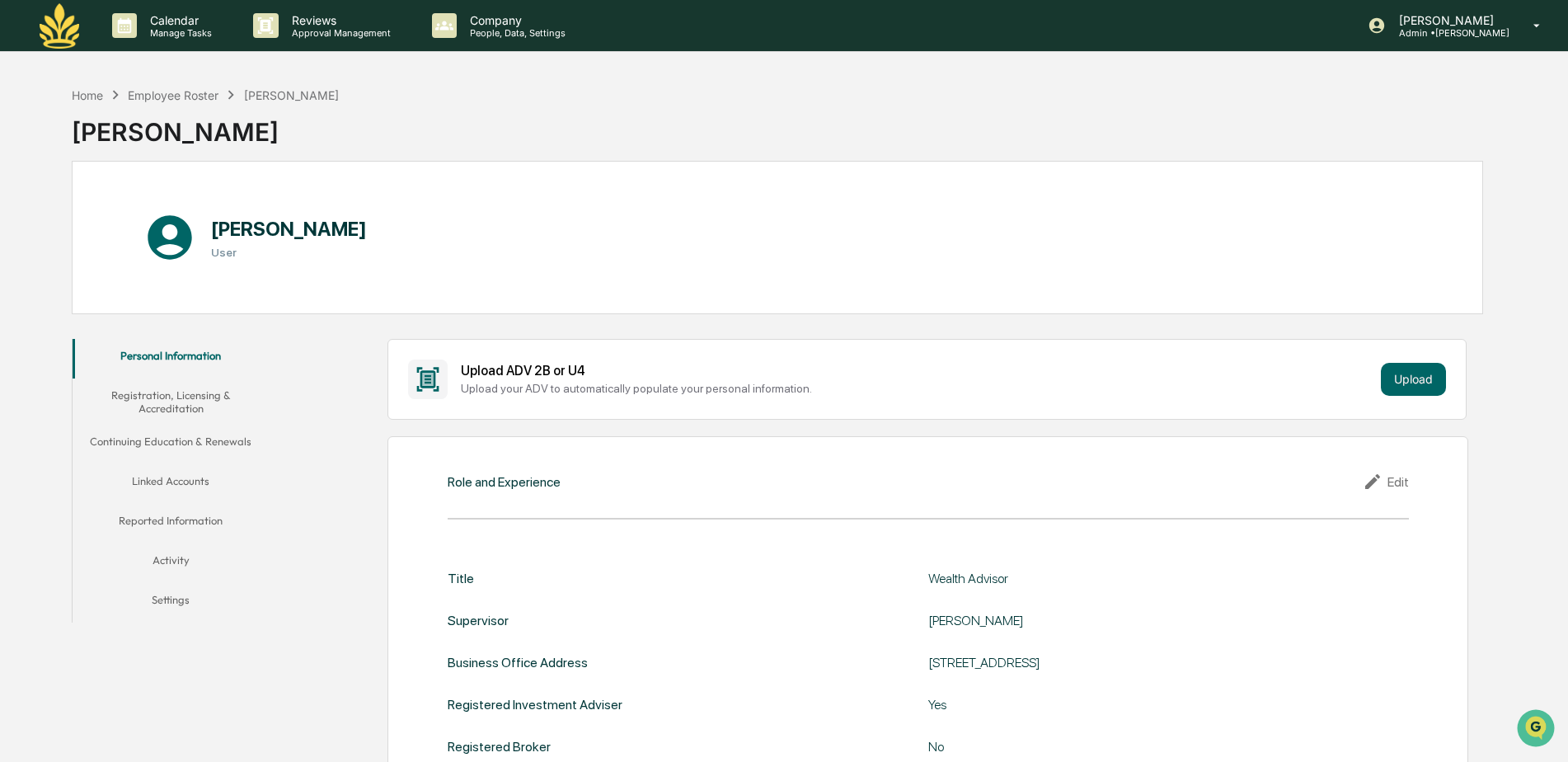
scroll to position [78, 0]
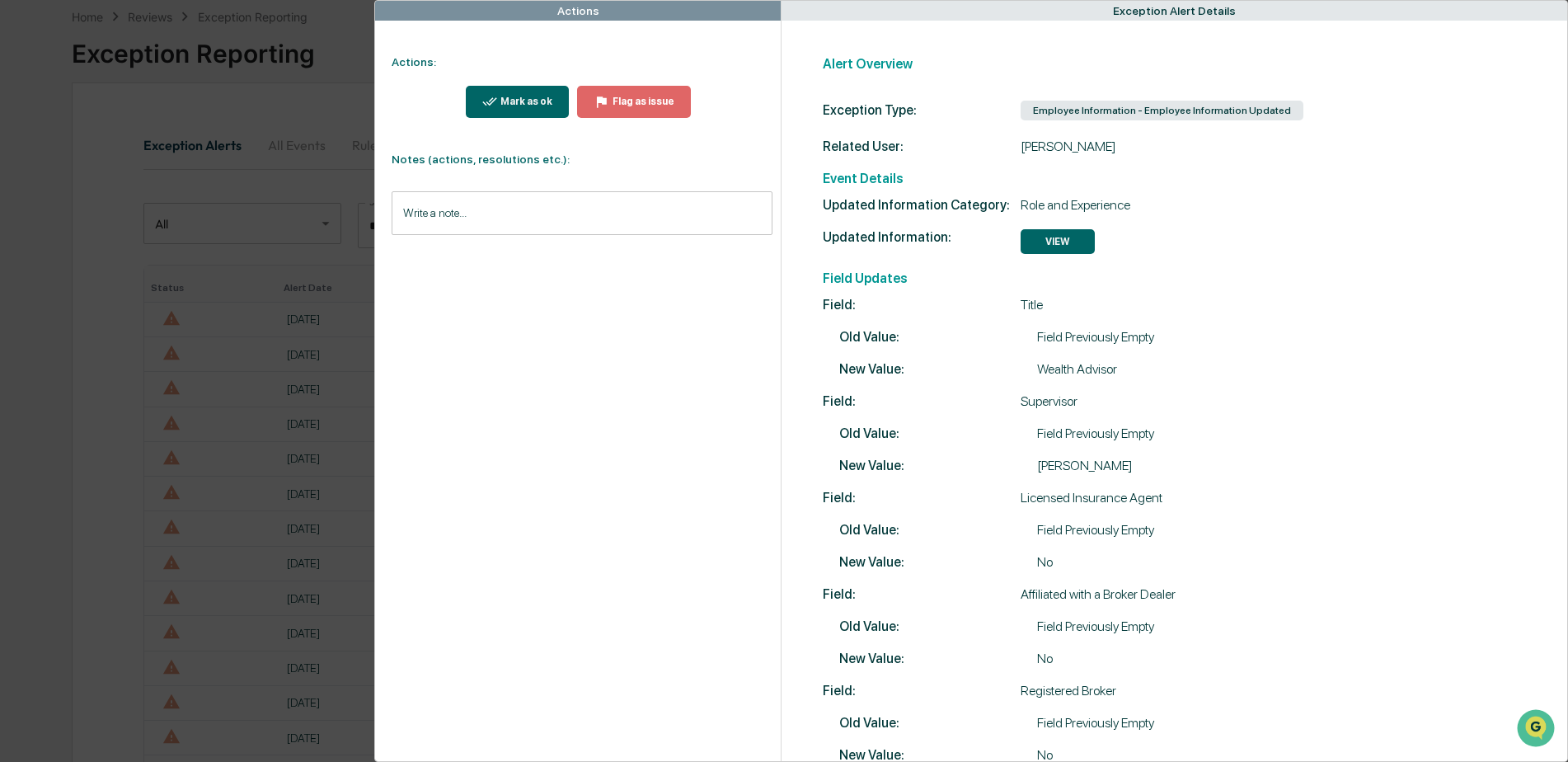
click at [528, 103] on div "Mark as ok" at bounding box center [524, 101] width 56 height 12
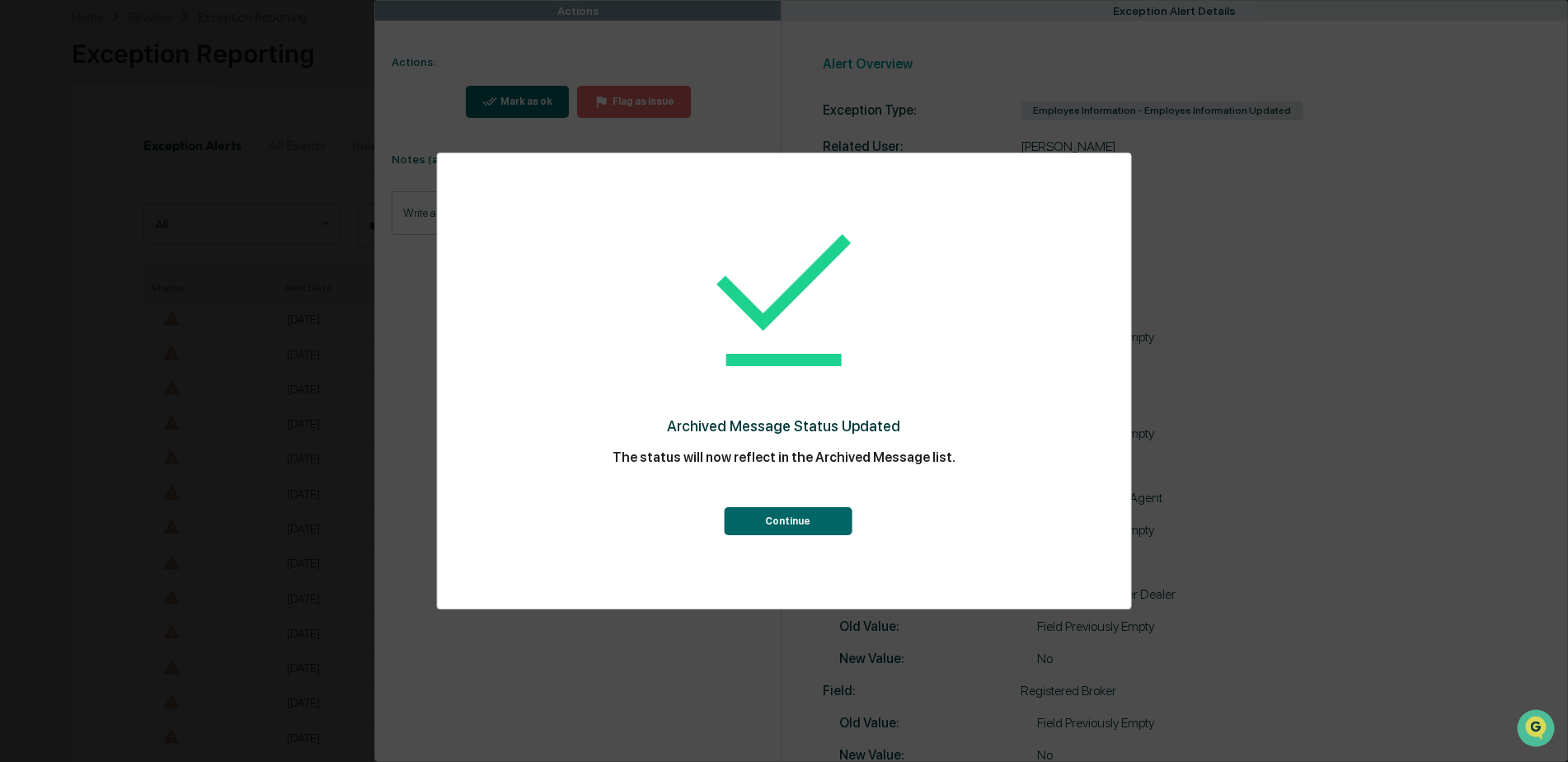
click at [760, 523] on button "Continue" at bounding box center [788, 521] width 128 height 28
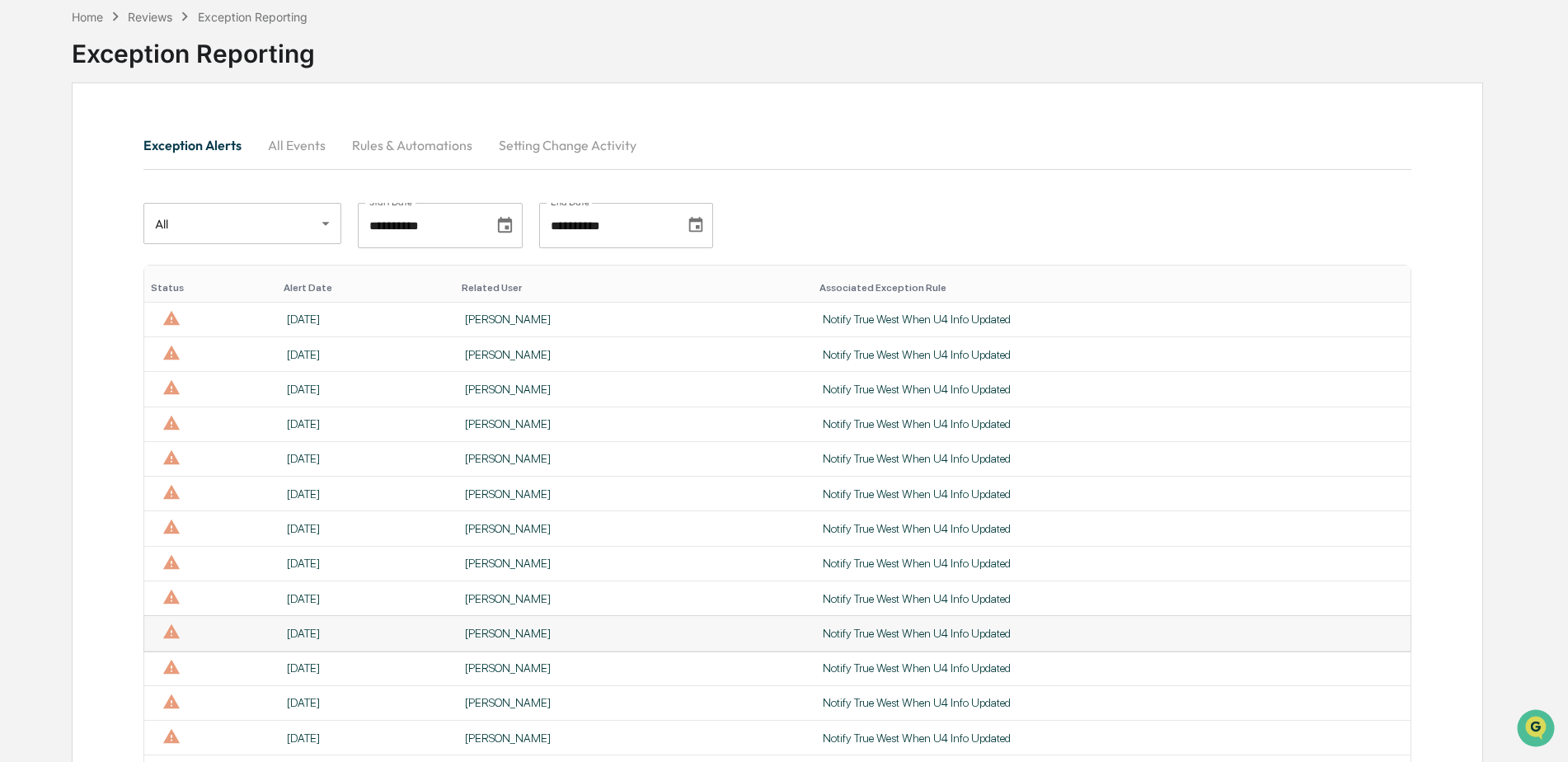
click at [479, 637] on div "[PERSON_NAME]" at bounding box center [634, 633] width 338 height 13
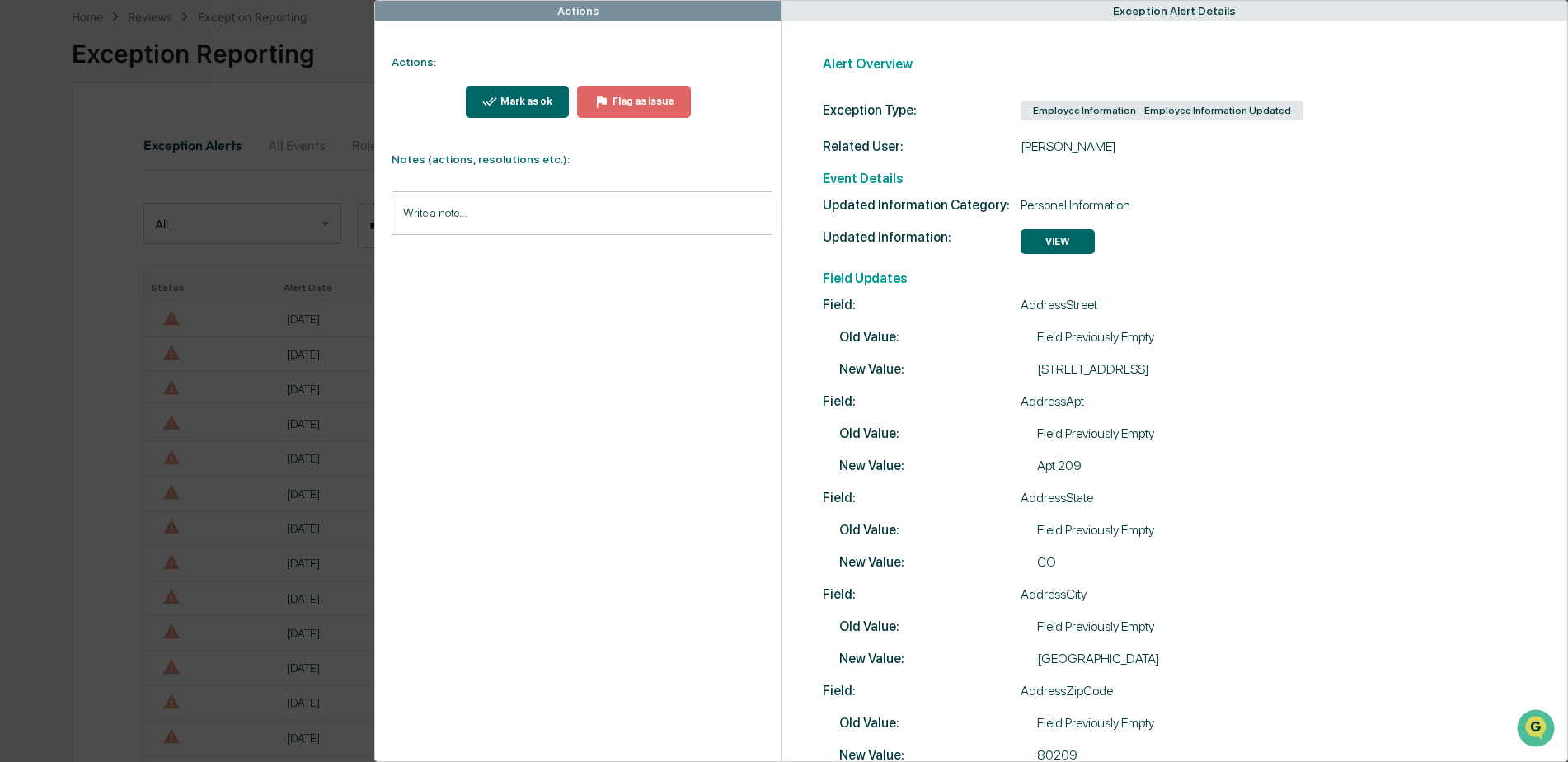
click at [1054, 236] on button "VIEW" at bounding box center [1057, 241] width 74 height 25
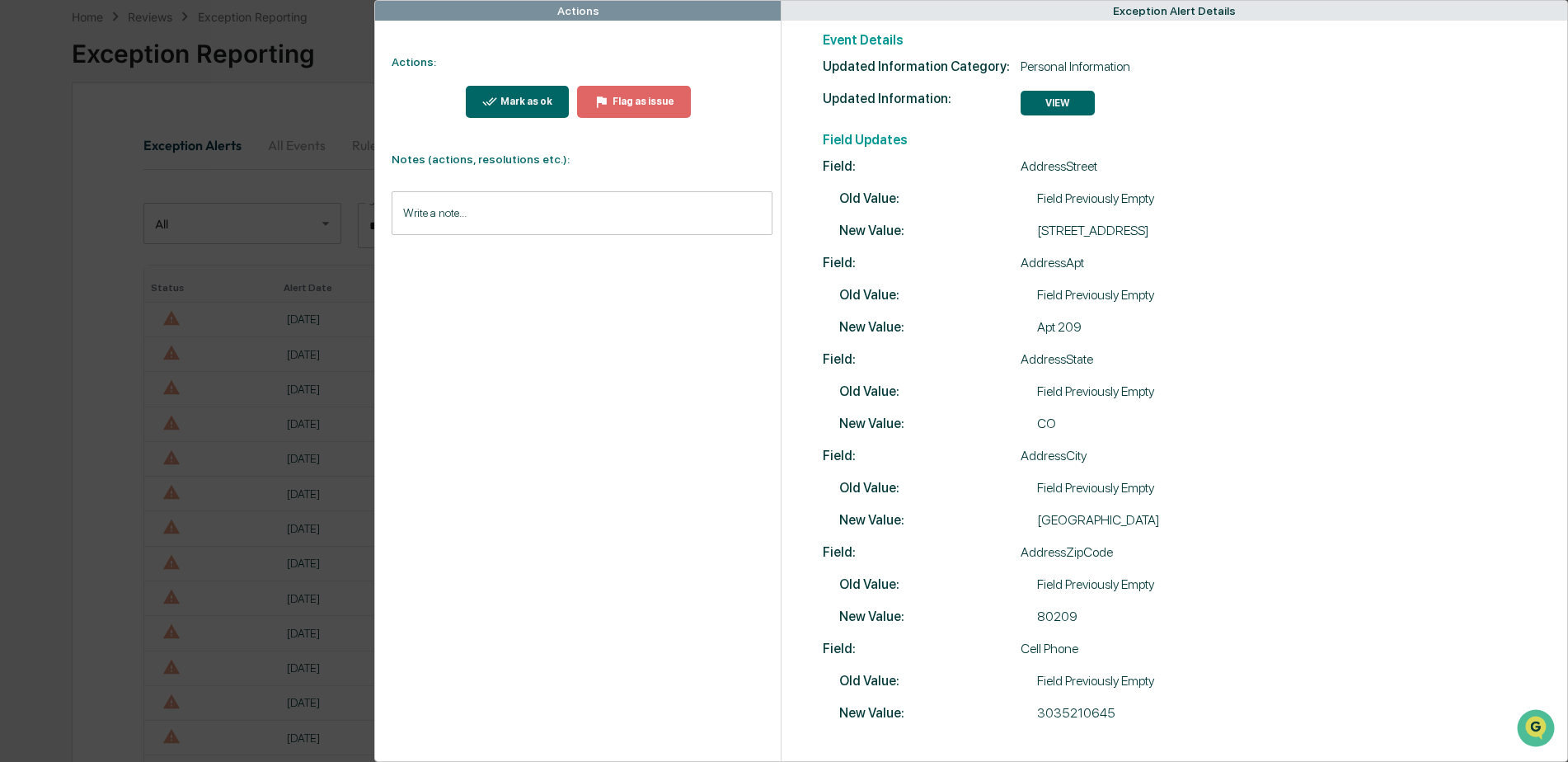
scroll to position [163, 0]
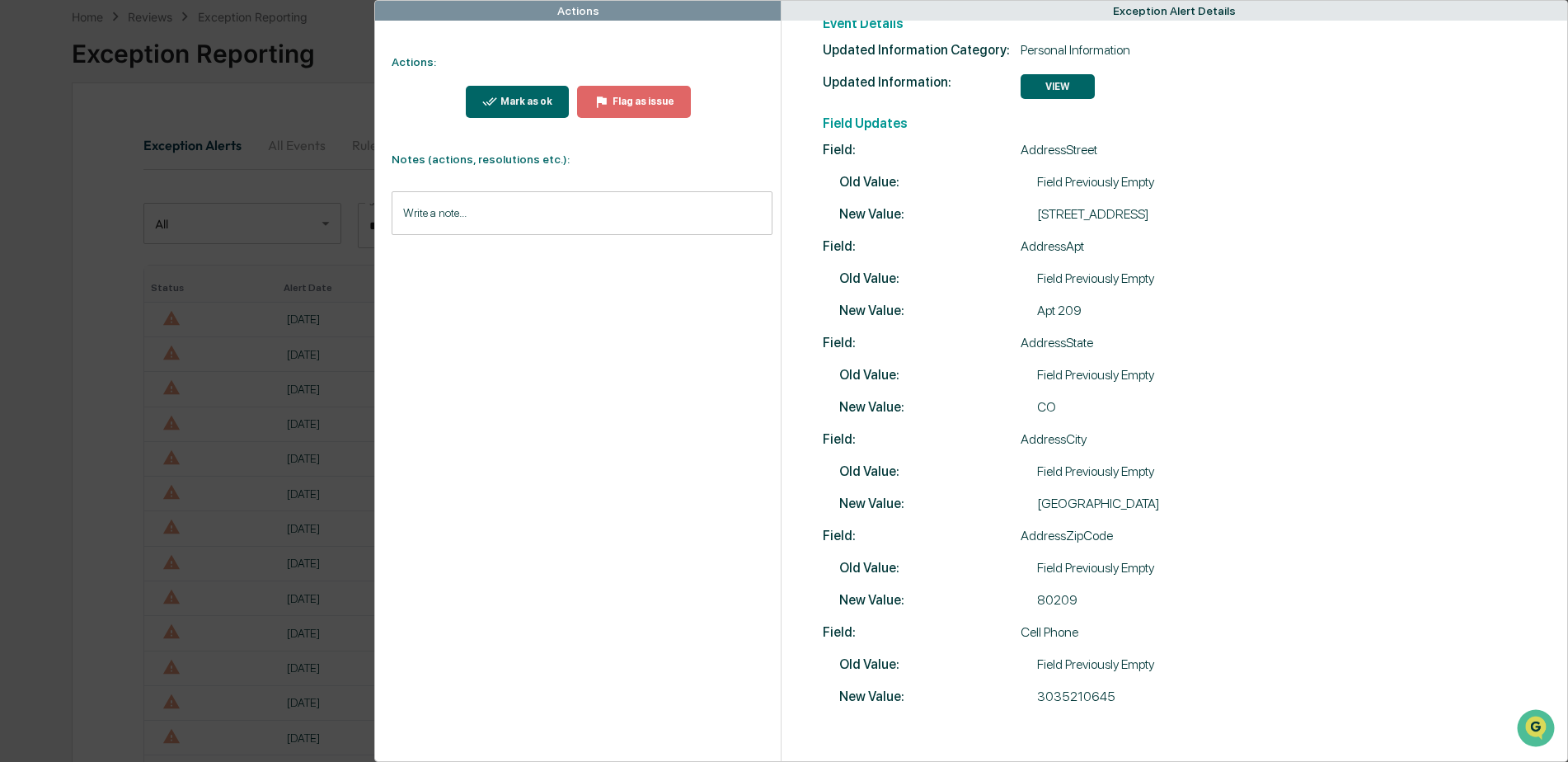
click at [541, 101] on div "Mark as ok" at bounding box center [524, 101] width 56 height 12
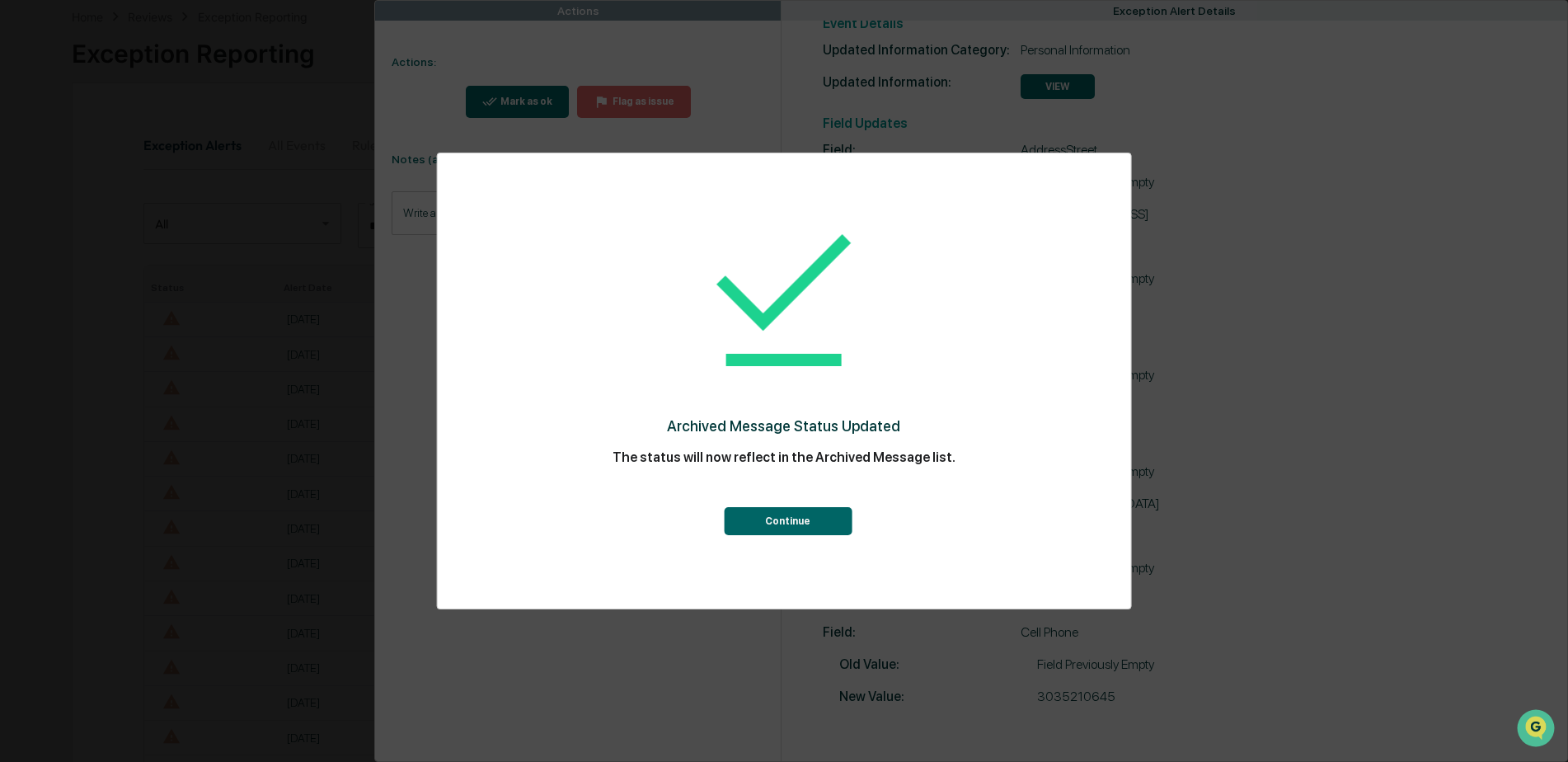
click at [825, 522] on button "Continue" at bounding box center [788, 521] width 128 height 28
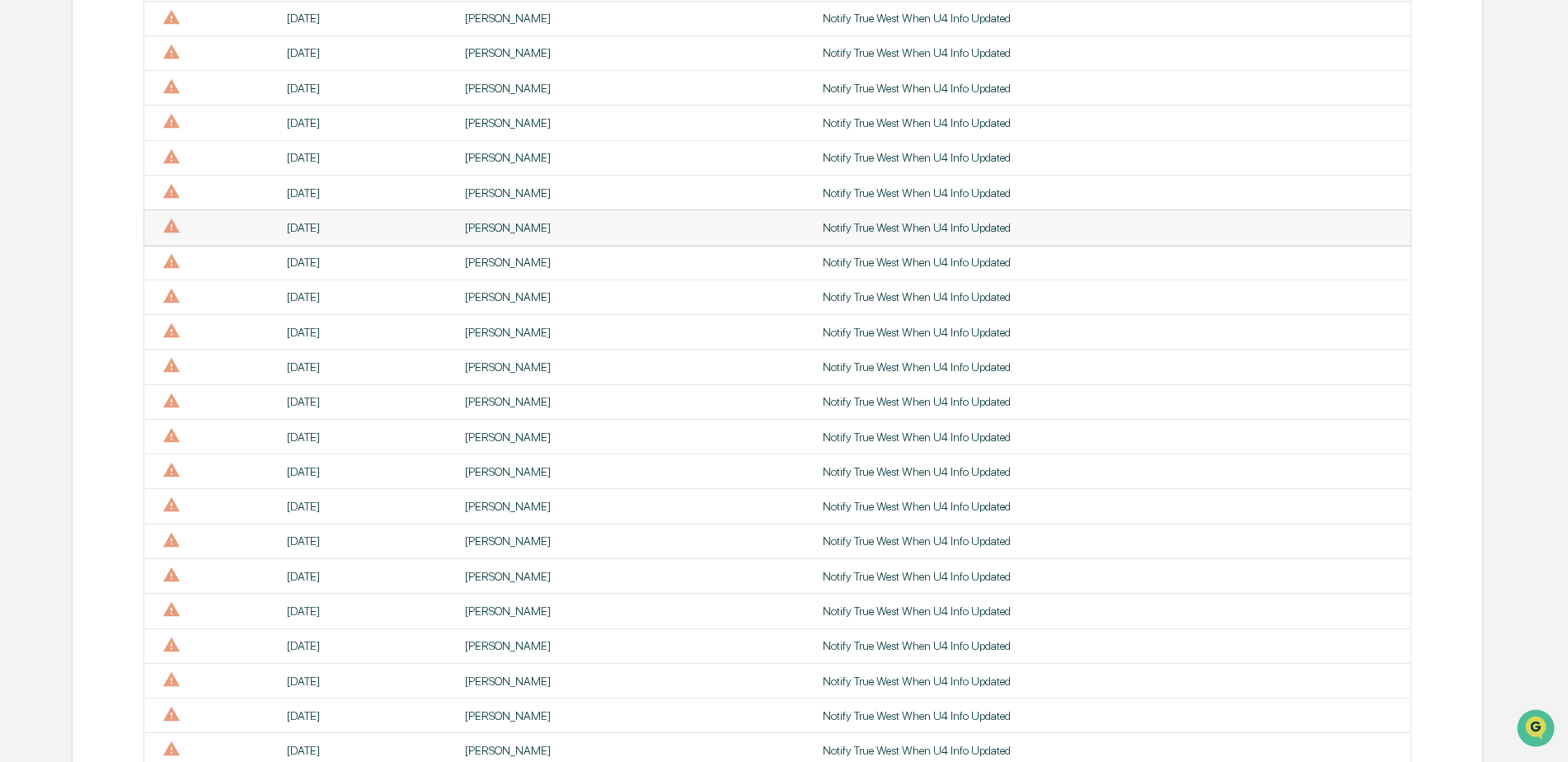
scroll to position [491, 0]
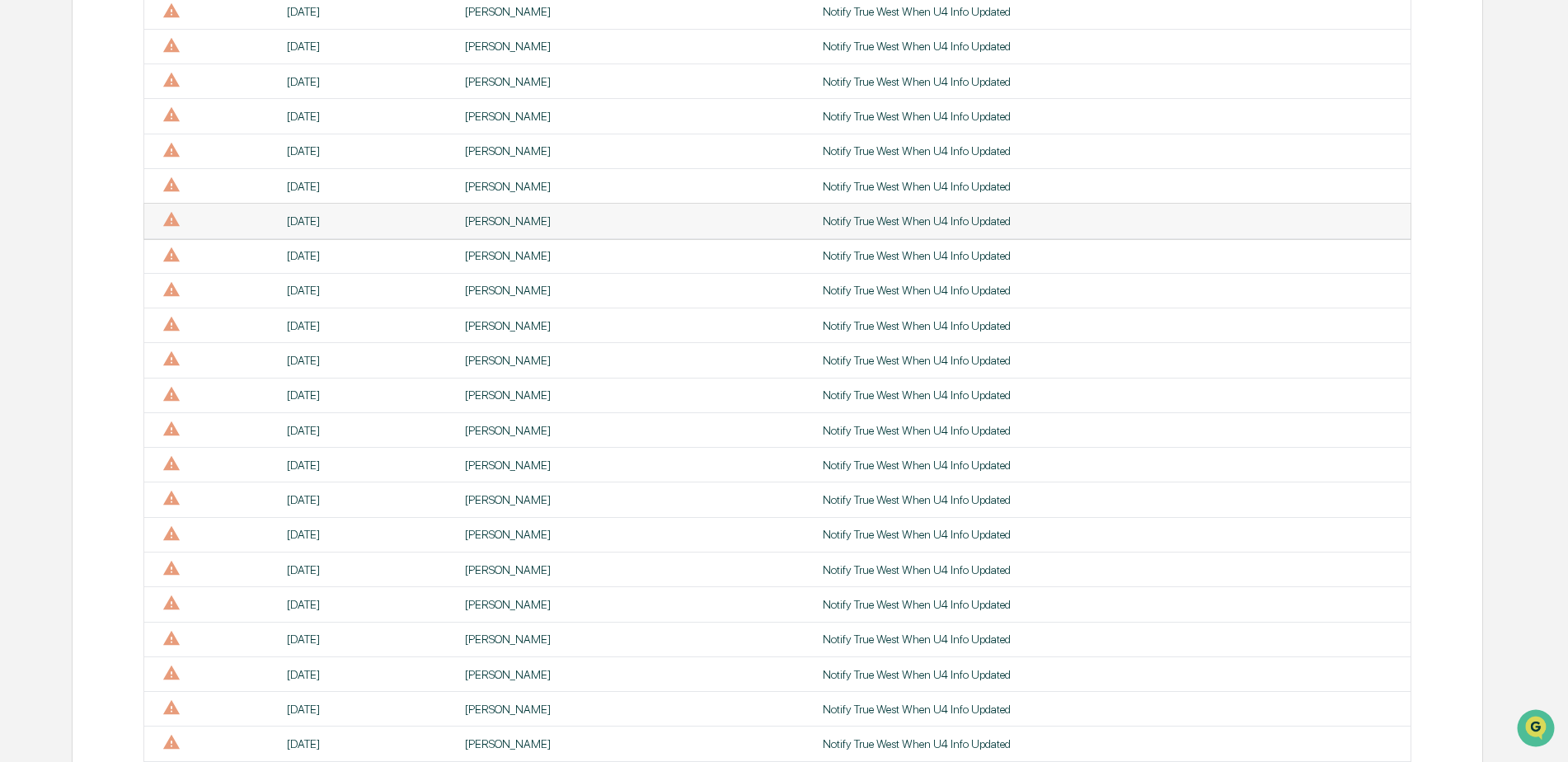
click at [479, 229] on td "[PERSON_NAME]" at bounding box center [634, 221] width 358 height 35
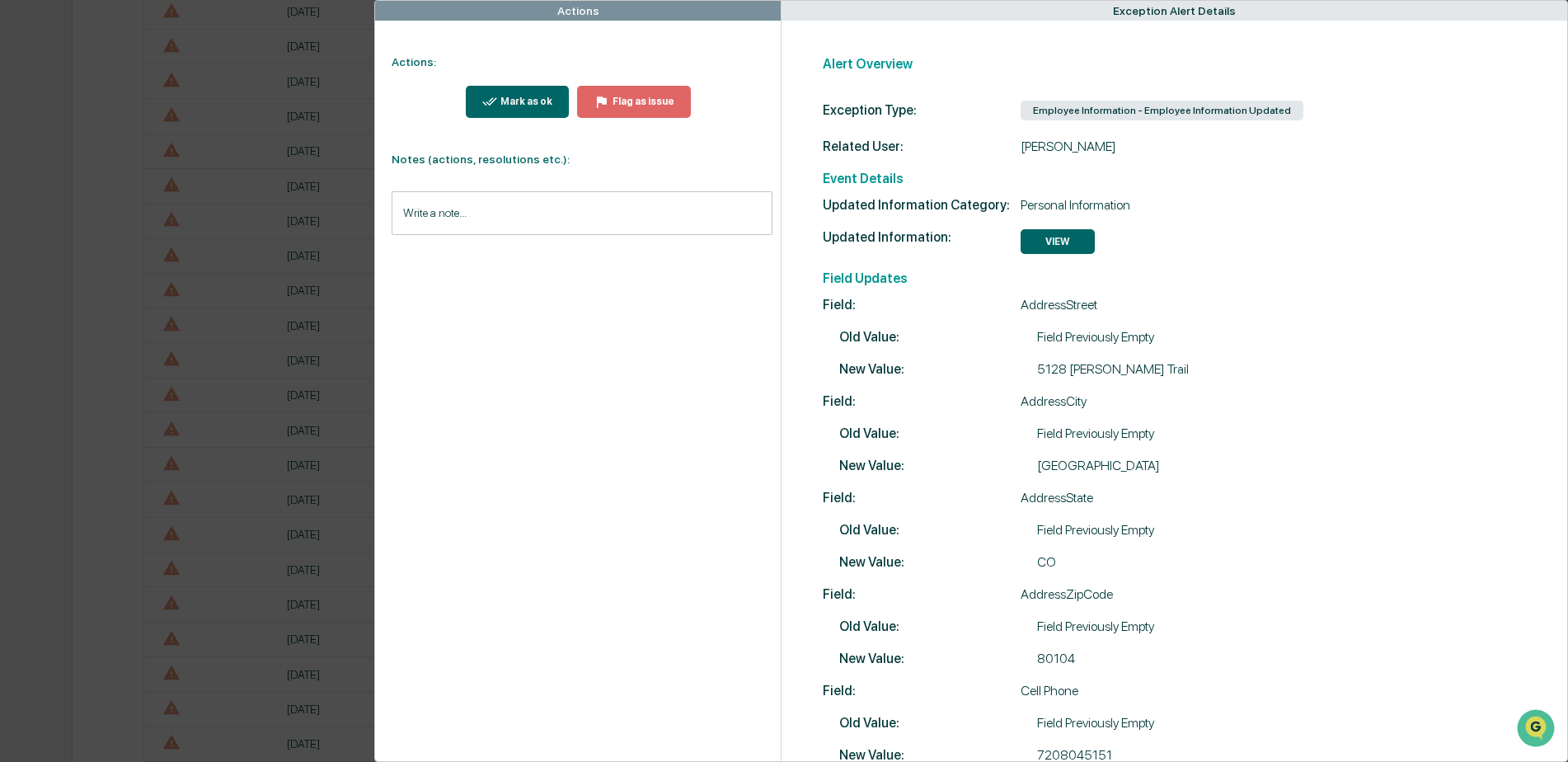
click at [1044, 233] on button "VIEW" at bounding box center [1057, 241] width 74 height 25
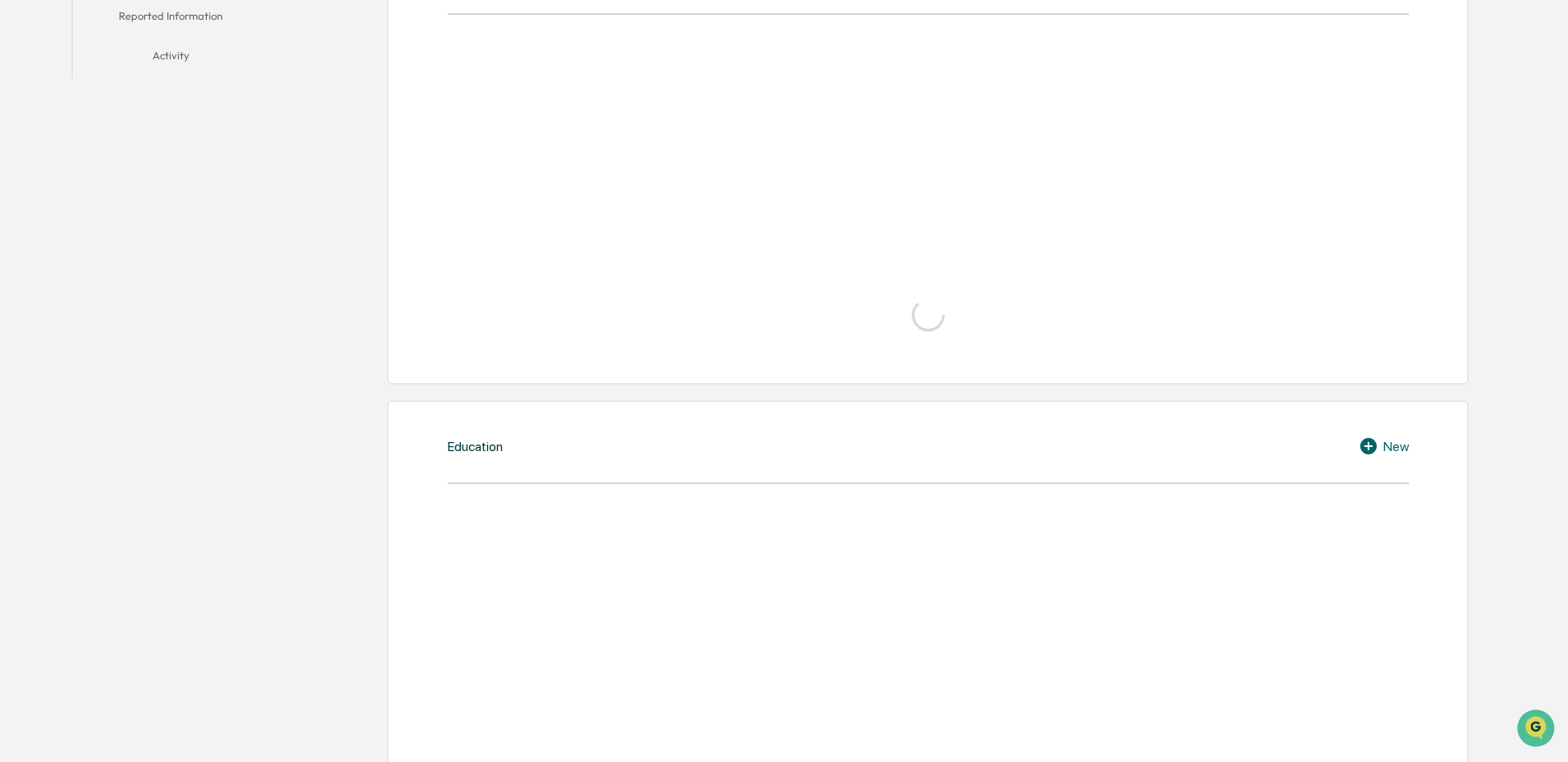
scroll to position [412, 0]
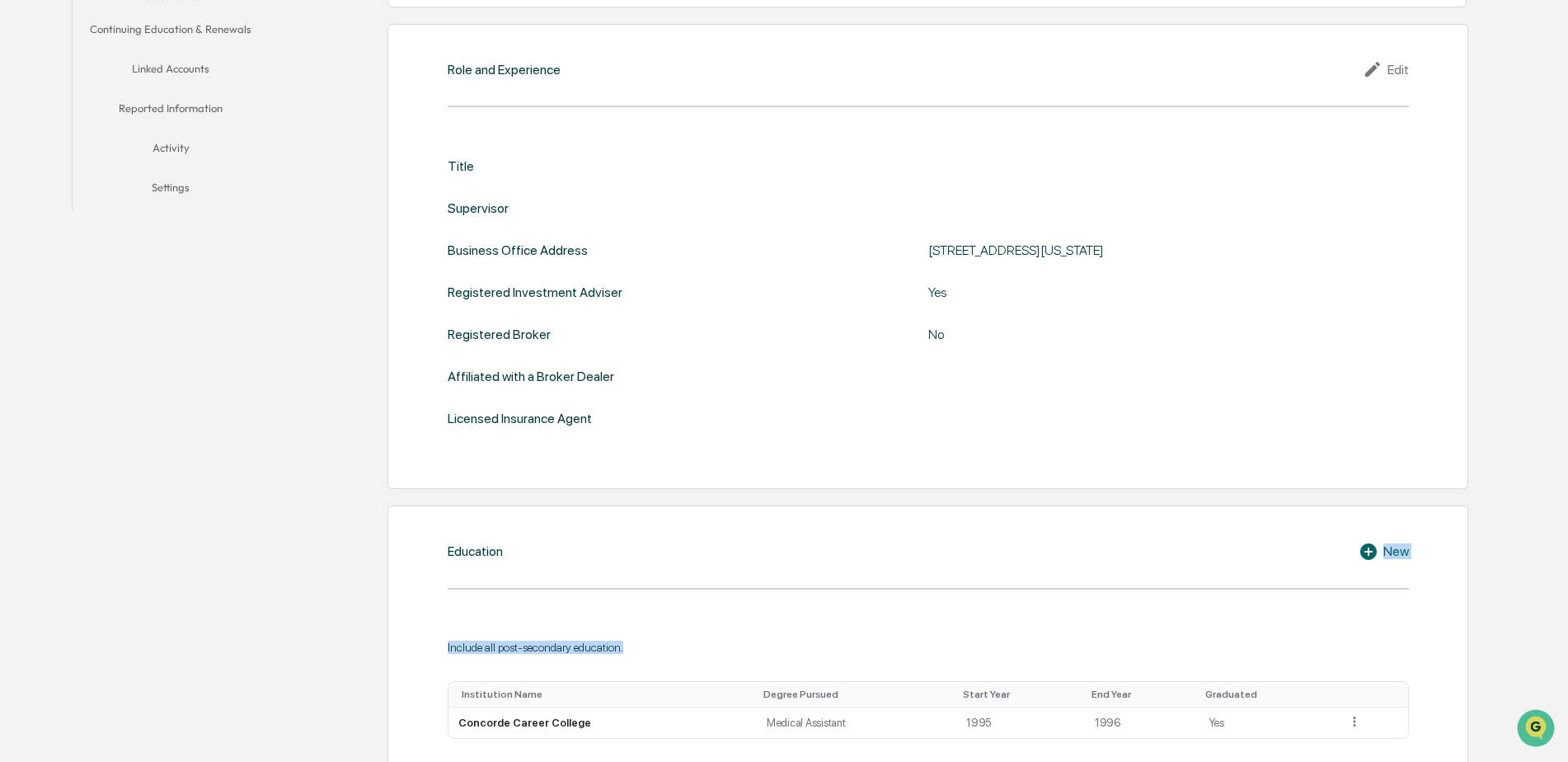
drag, startPoint x: 816, startPoint y: 636, endPoint x: 866, endPoint y: 665, distance: 57.8
click at [866, 665] on div "Education New Include all post-secondary education. Institution Name Degree Pur…" at bounding box center [928, 668] width 1080 height 326
drag, startPoint x: 866, startPoint y: 665, endPoint x: 1183, endPoint y: 430, distance: 394.6
click at [1183, 430] on div "Title Supervisor Business Office Address 1401 17Th Street Suite 850, Denver, Te…" at bounding box center [929, 293] width 961 height 319
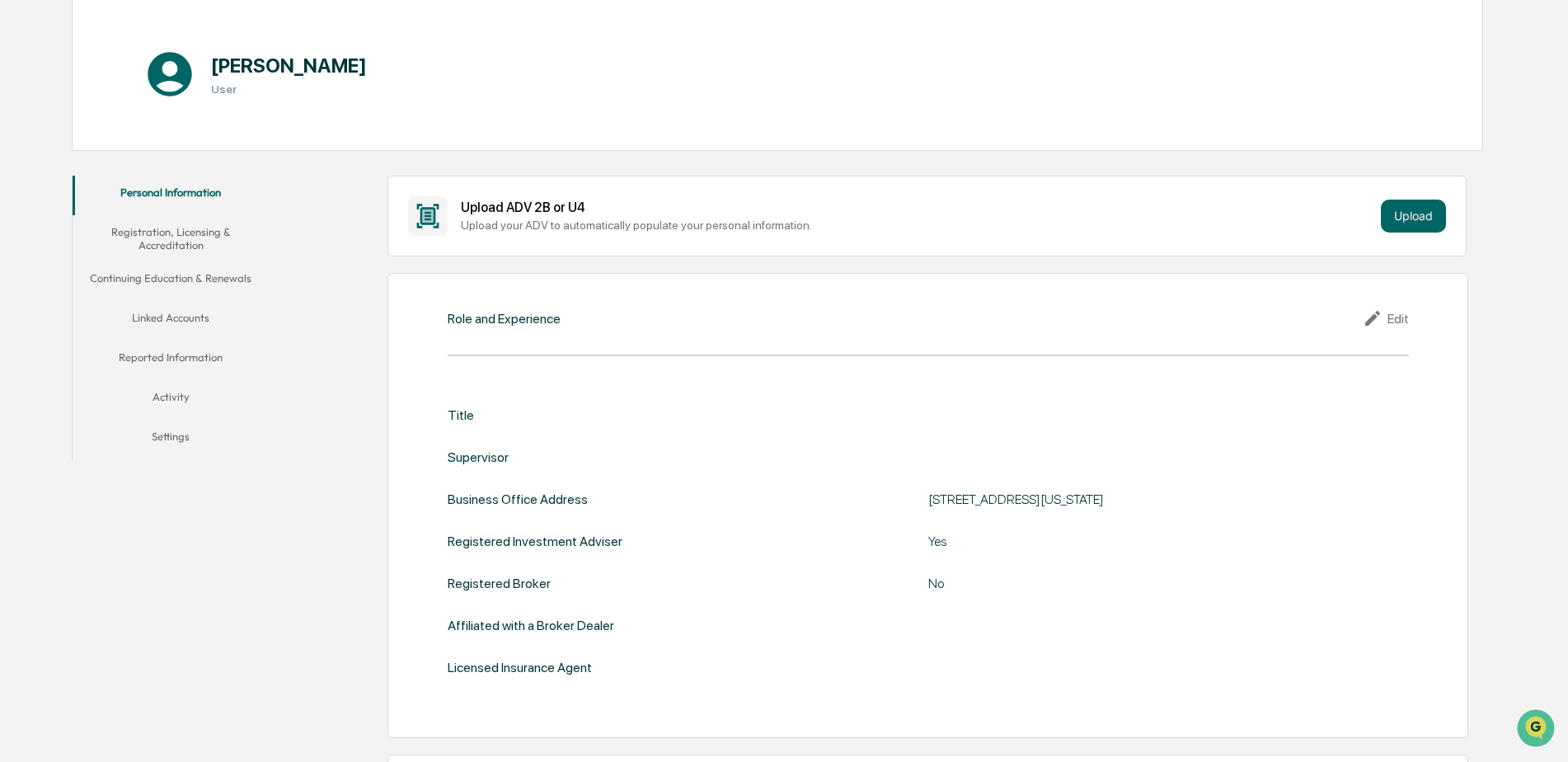
scroll to position [82, 0]
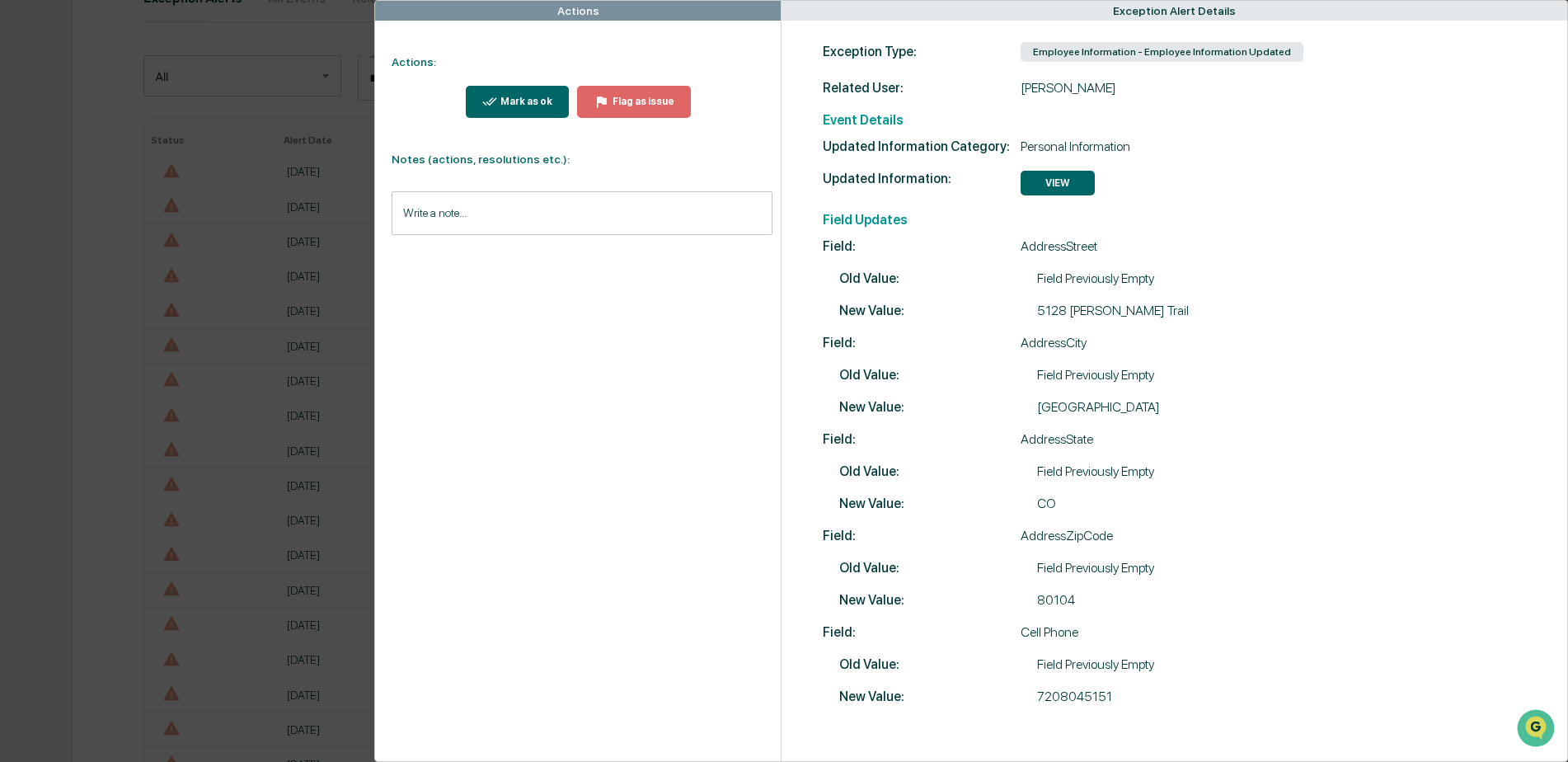
scroll to position [244, 0]
click at [1041, 175] on button "VIEW" at bounding box center [1057, 183] width 74 height 25
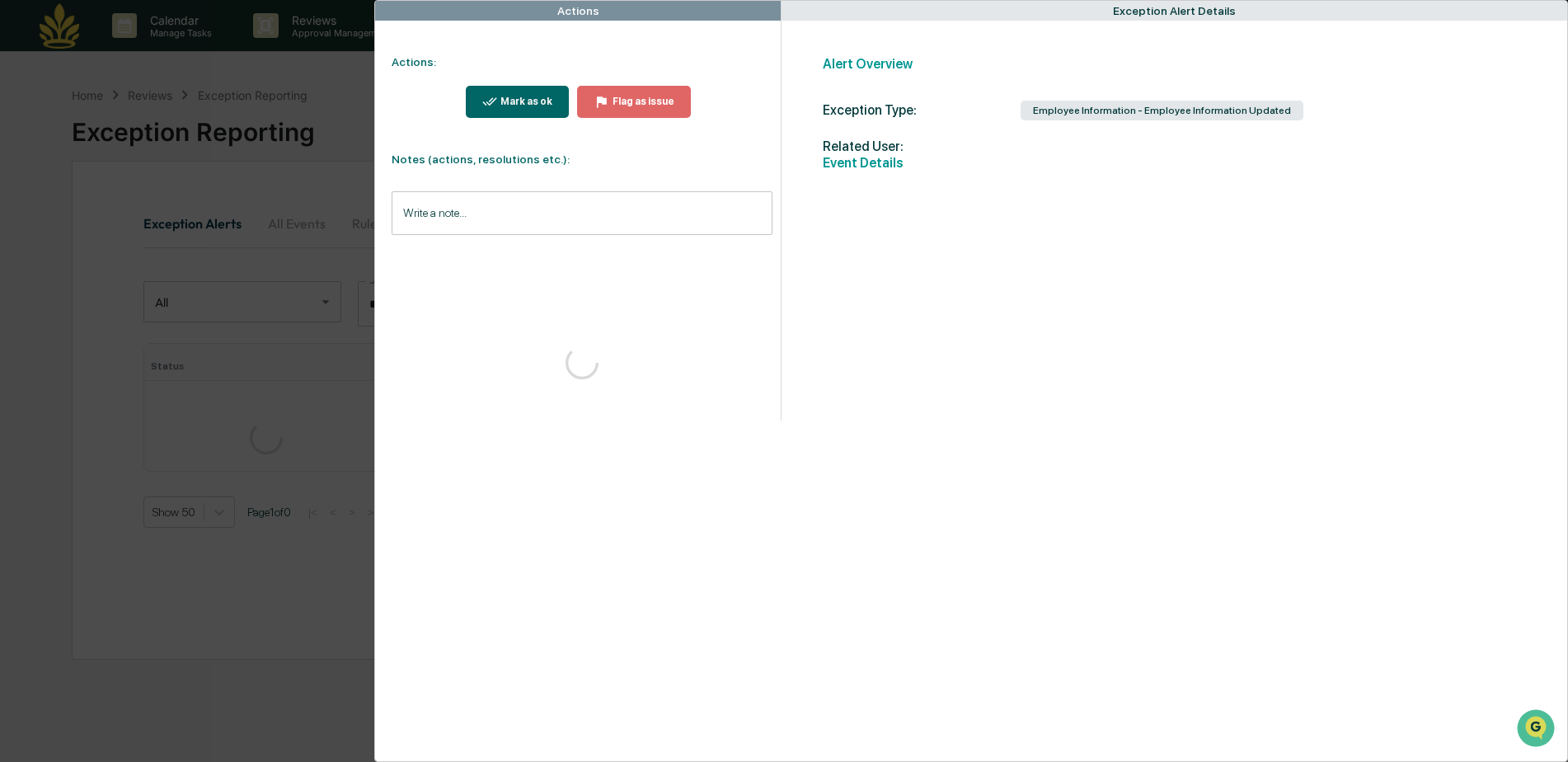
scroll to position [78, 0]
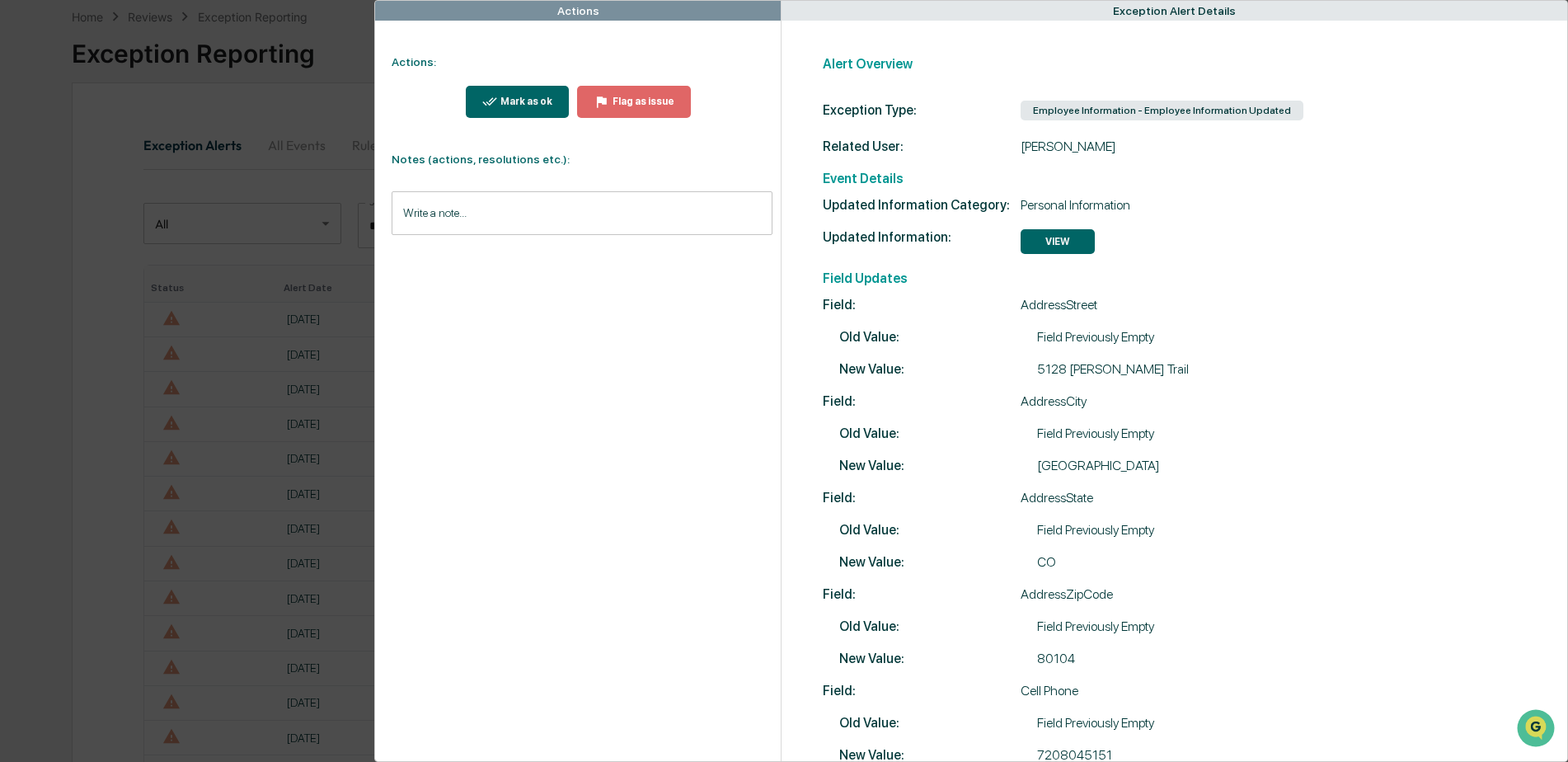
click at [524, 96] on div "Mark as ok" at bounding box center [524, 101] width 56 height 12
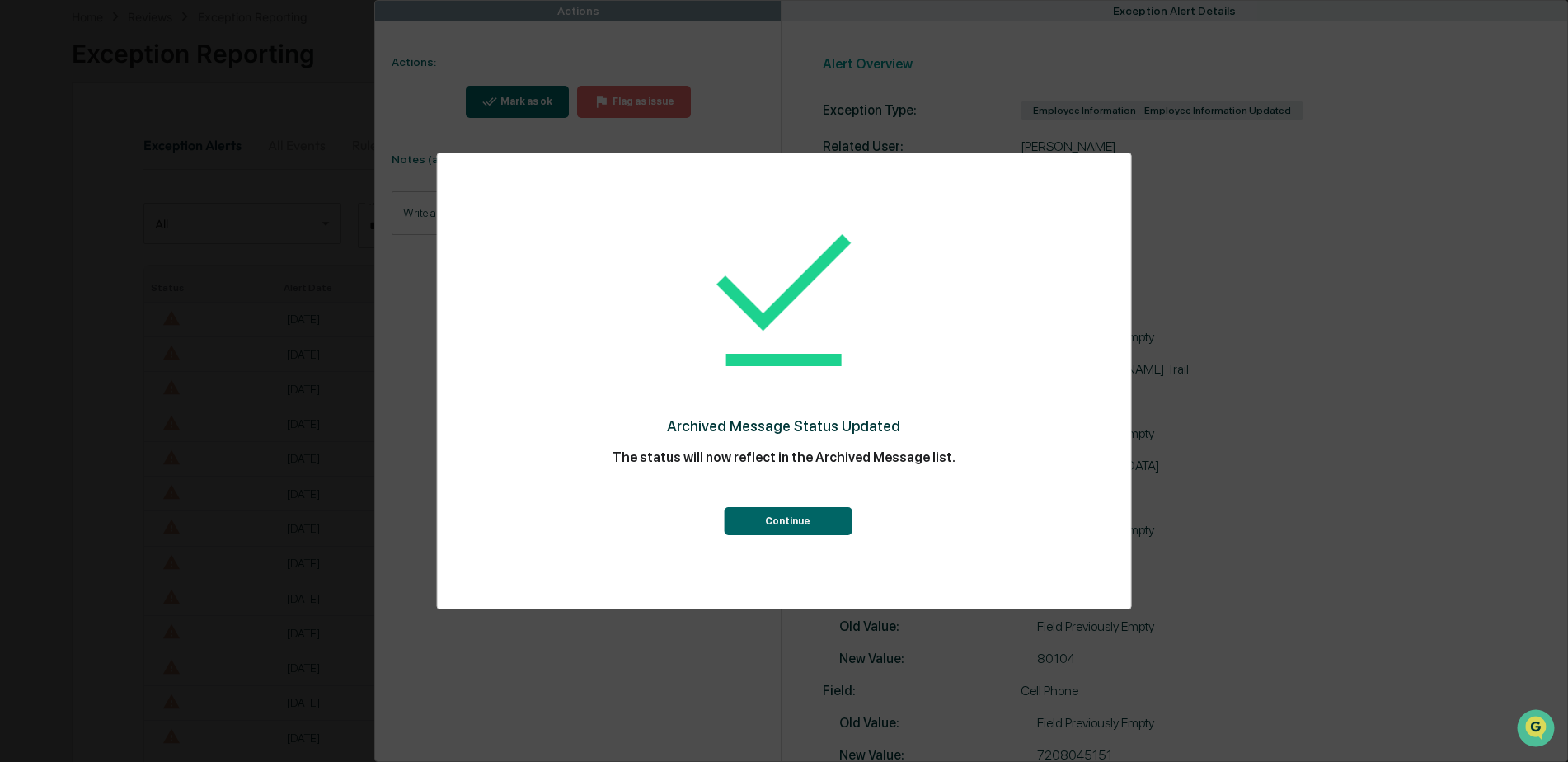
click at [802, 524] on button "Continue" at bounding box center [788, 521] width 128 height 28
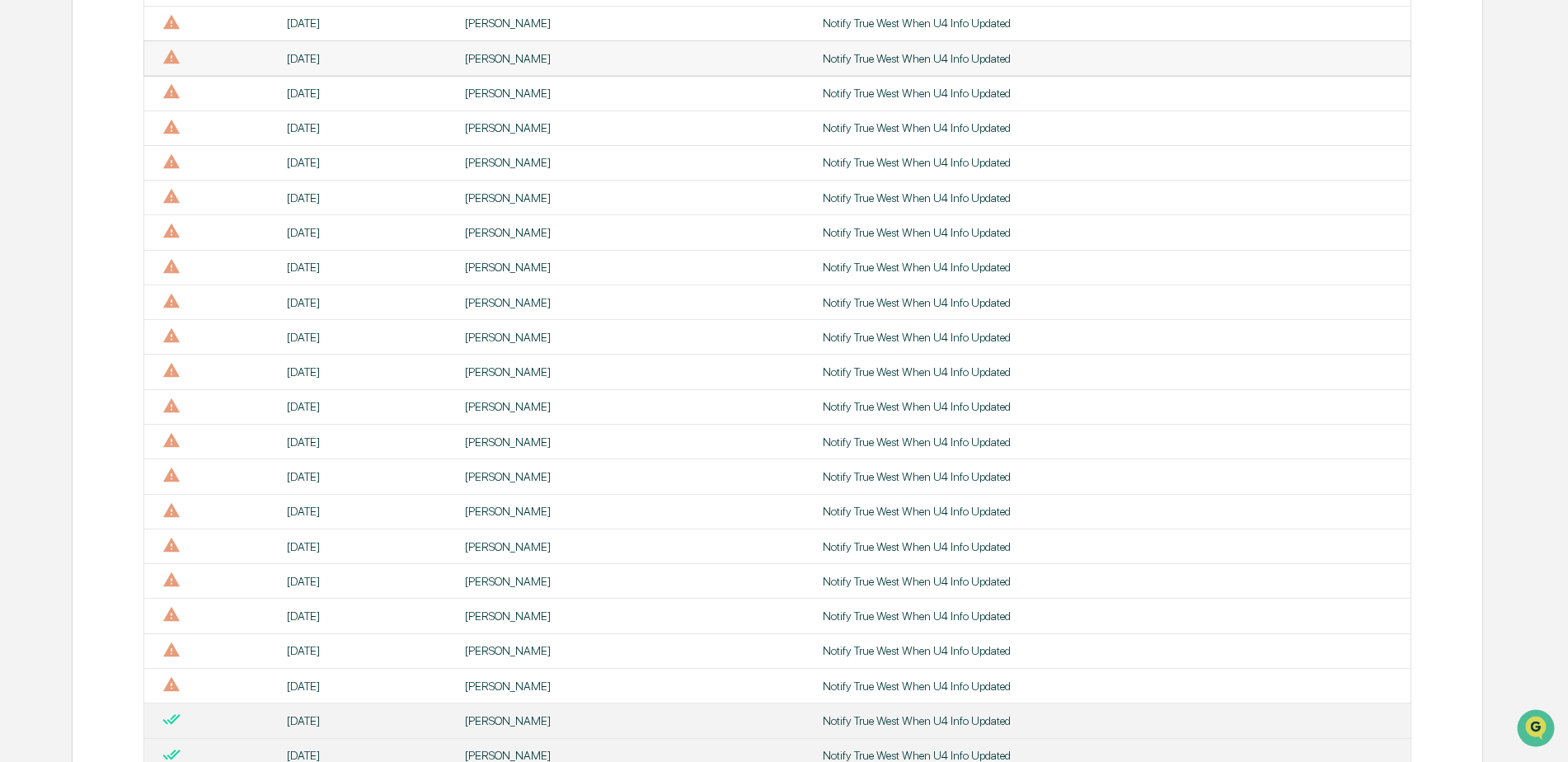
scroll to position [656, 0]
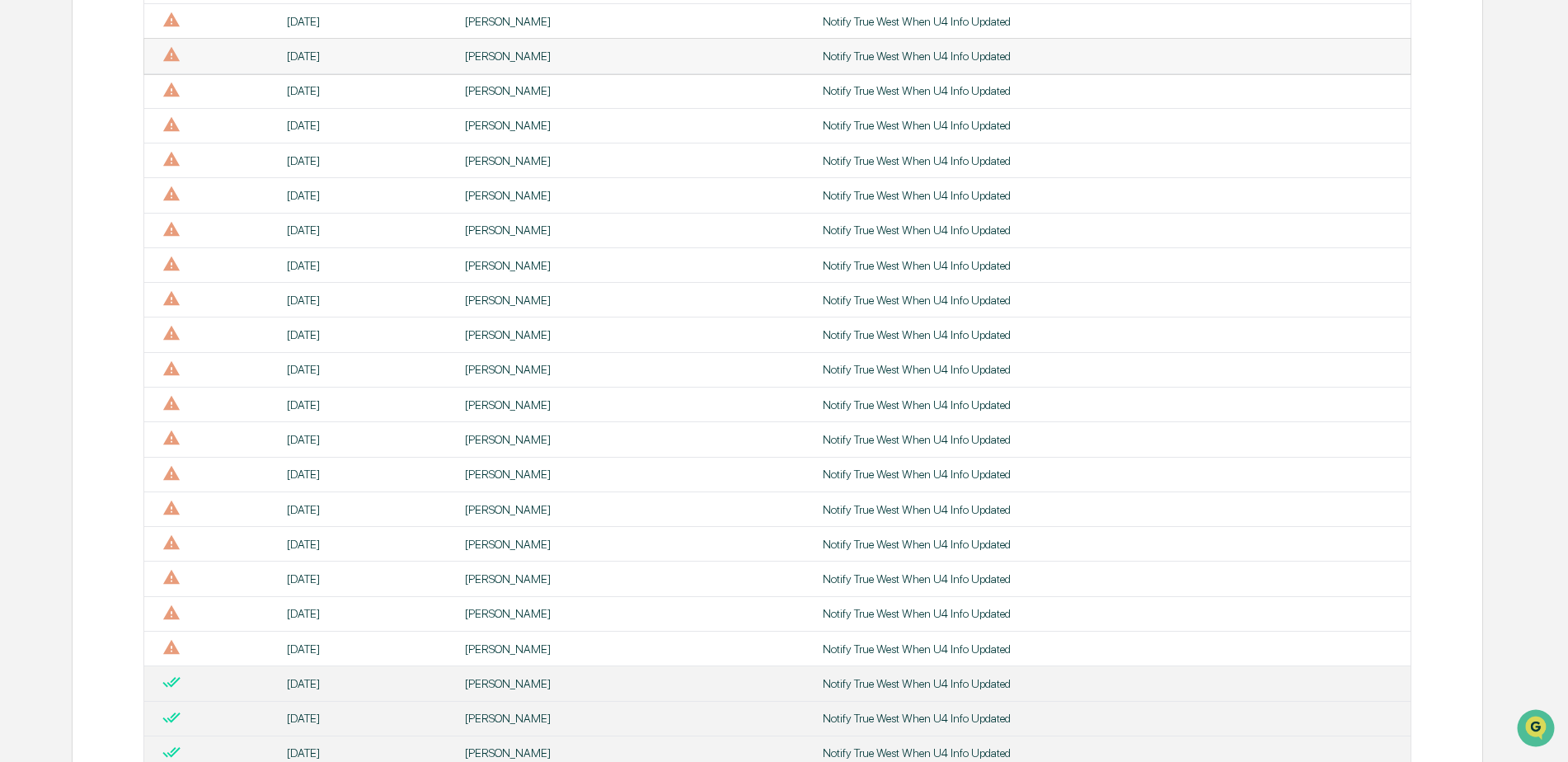
click at [485, 54] on div "[PERSON_NAME]" at bounding box center [634, 56] width 338 height 13
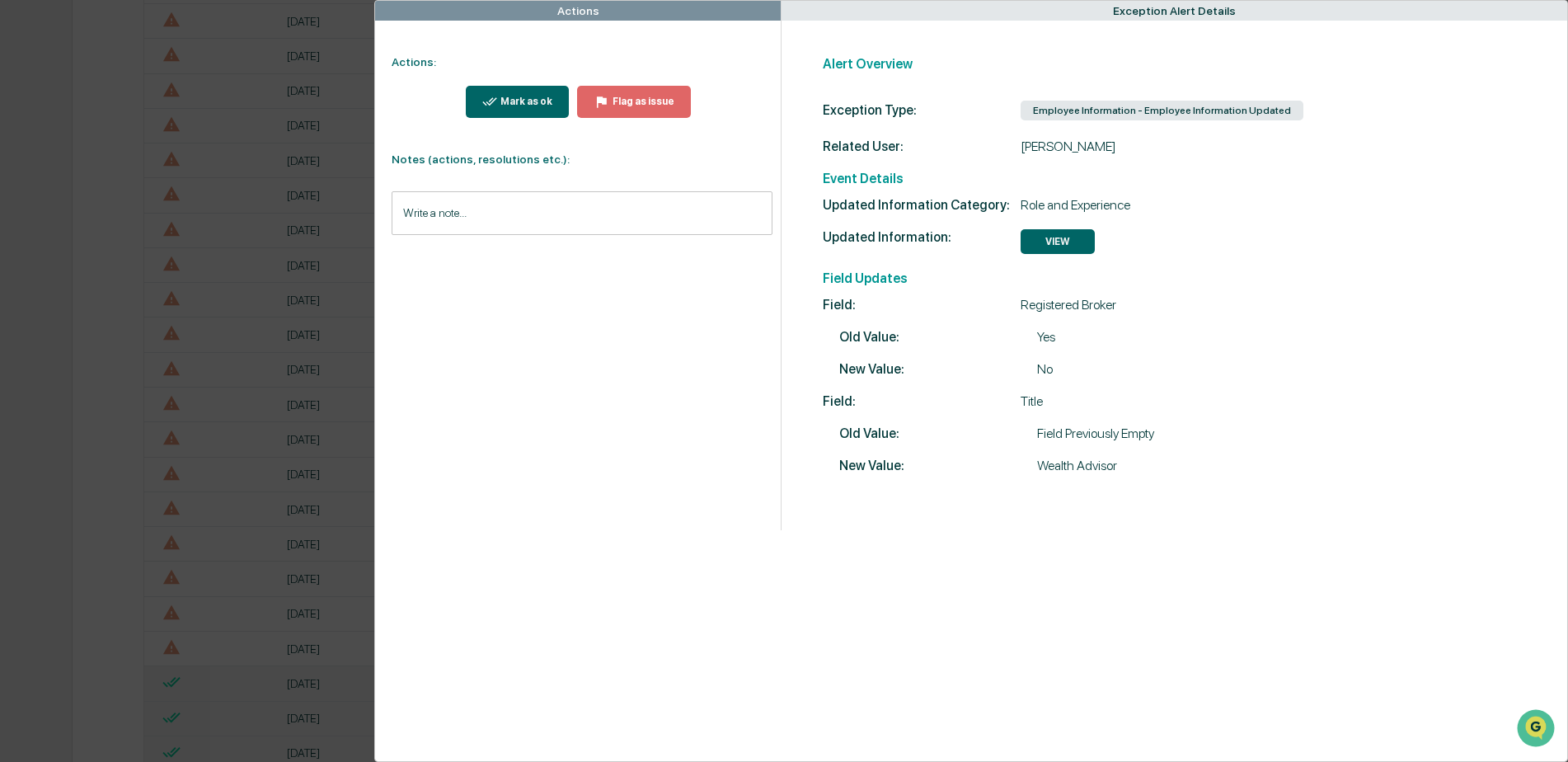
click at [528, 106] on div "Mark as ok" at bounding box center [524, 101] width 56 height 12
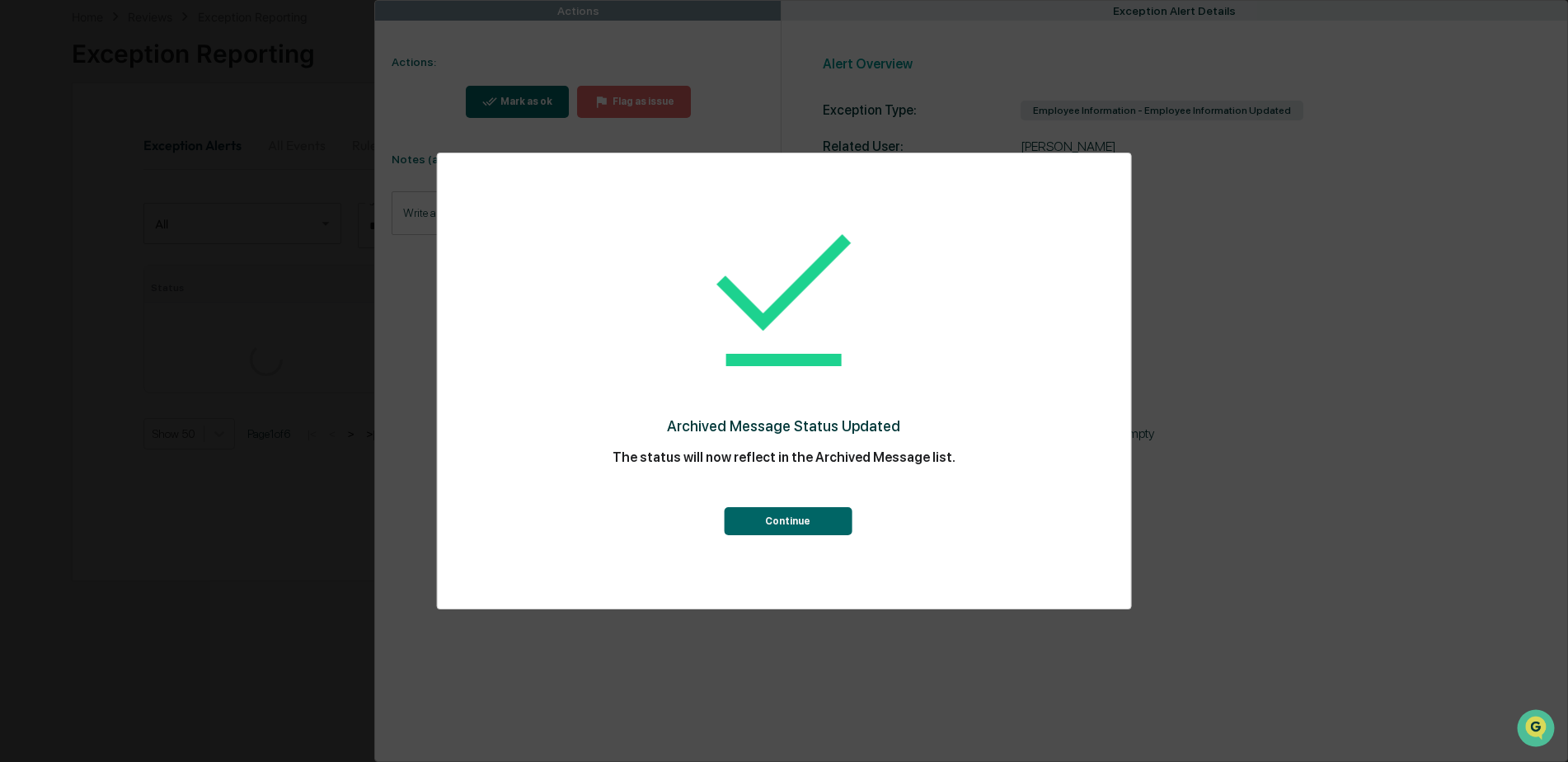
scroll to position [656, 0]
click at [815, 528] on button "Continue" at bounding box center [788, 521] width 128 height 28
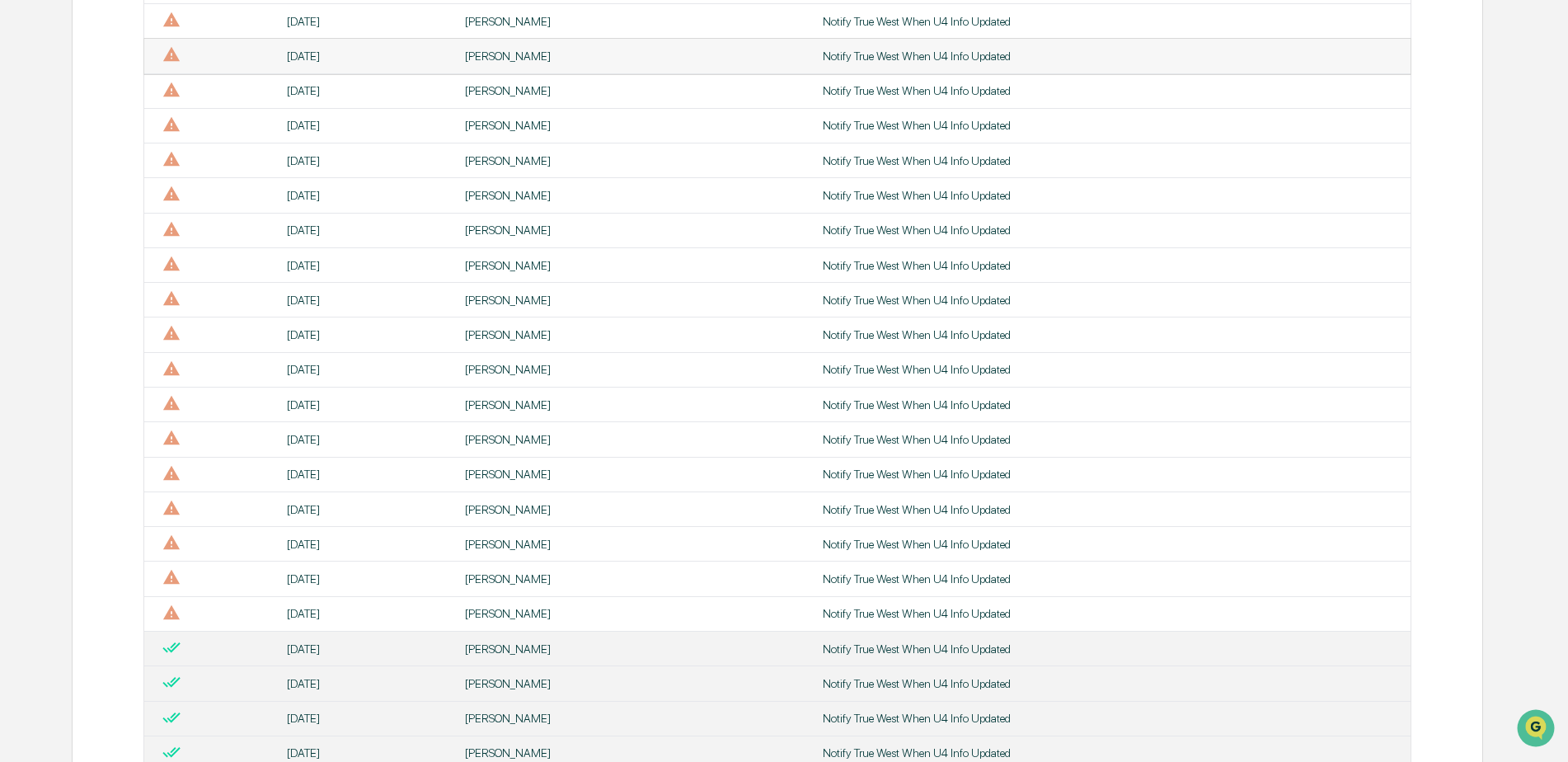
click at [470, 54] on div "[PERSON_NAME]" at bounding box center [634, 56] width 338 height 13
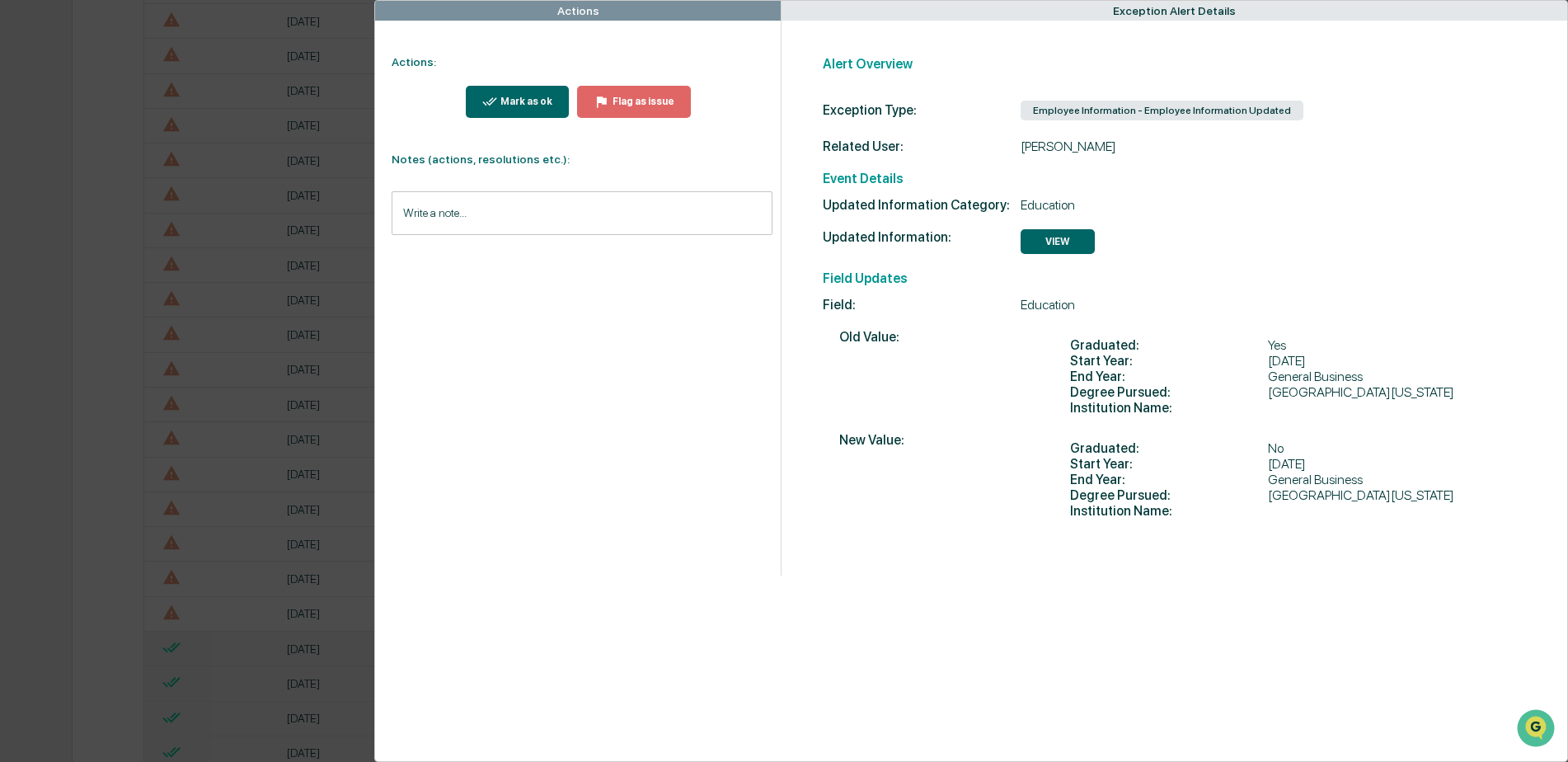
click at [1044, 248] on button "VIEW" at bounding box center [1057, 241] width 74 height 25
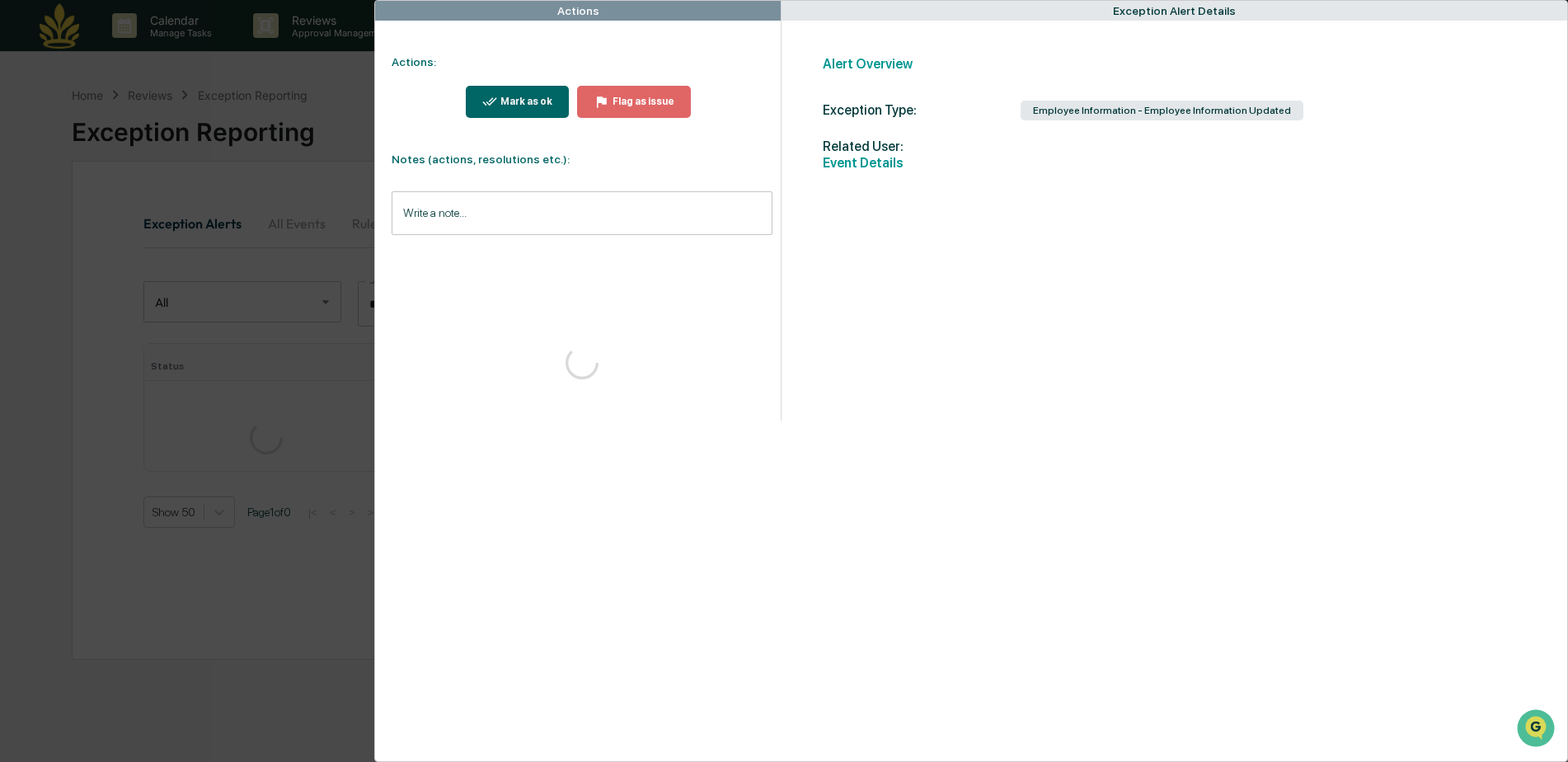
scroll to position [78, 0]
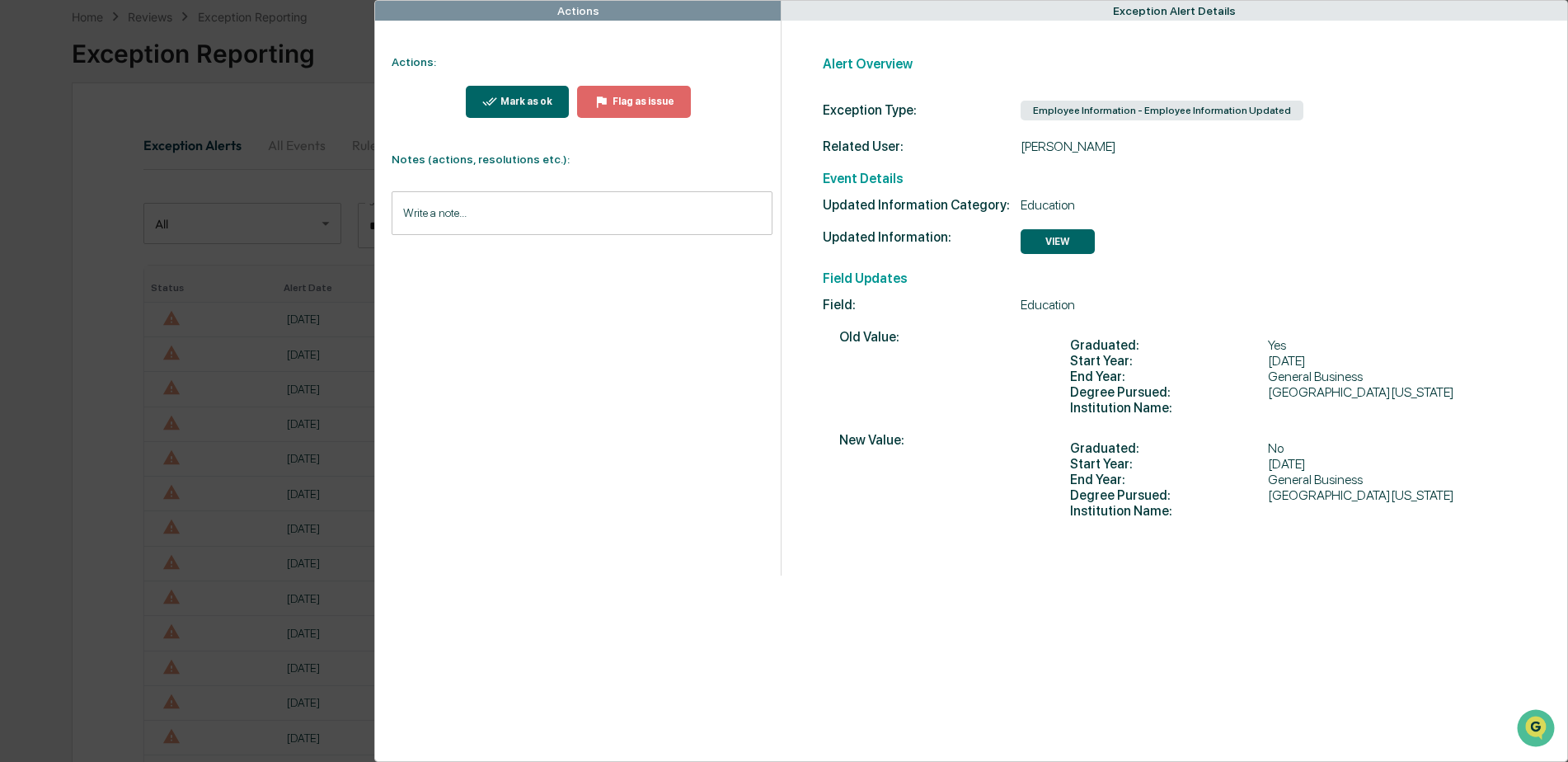
click at [526, 108] on div "Mark as ok" at bounding box center [518, 101] width 71 height 16
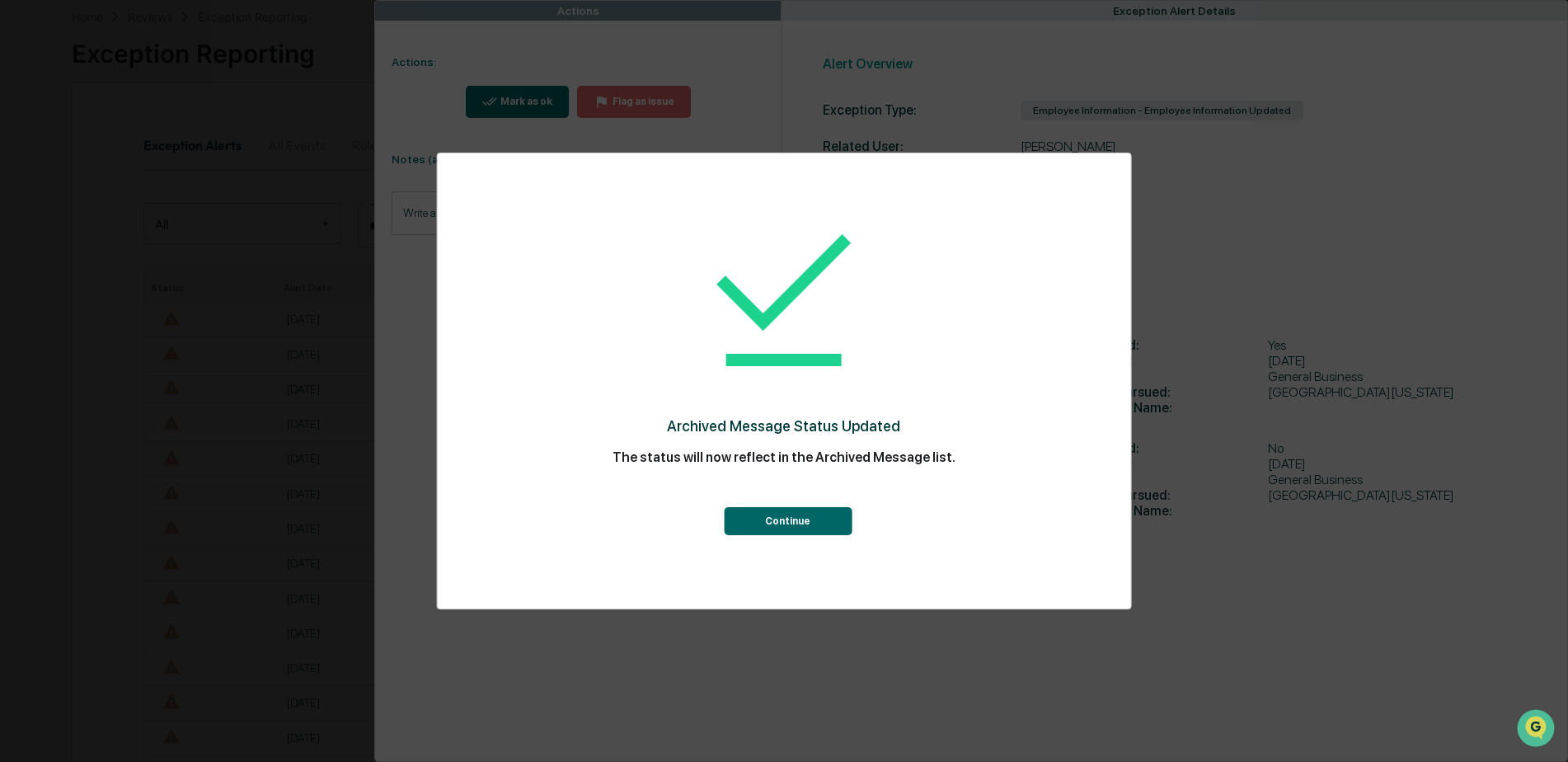
click at [766, 528] on button "Continue" at bounding box center [788, 521] width 128 height 28
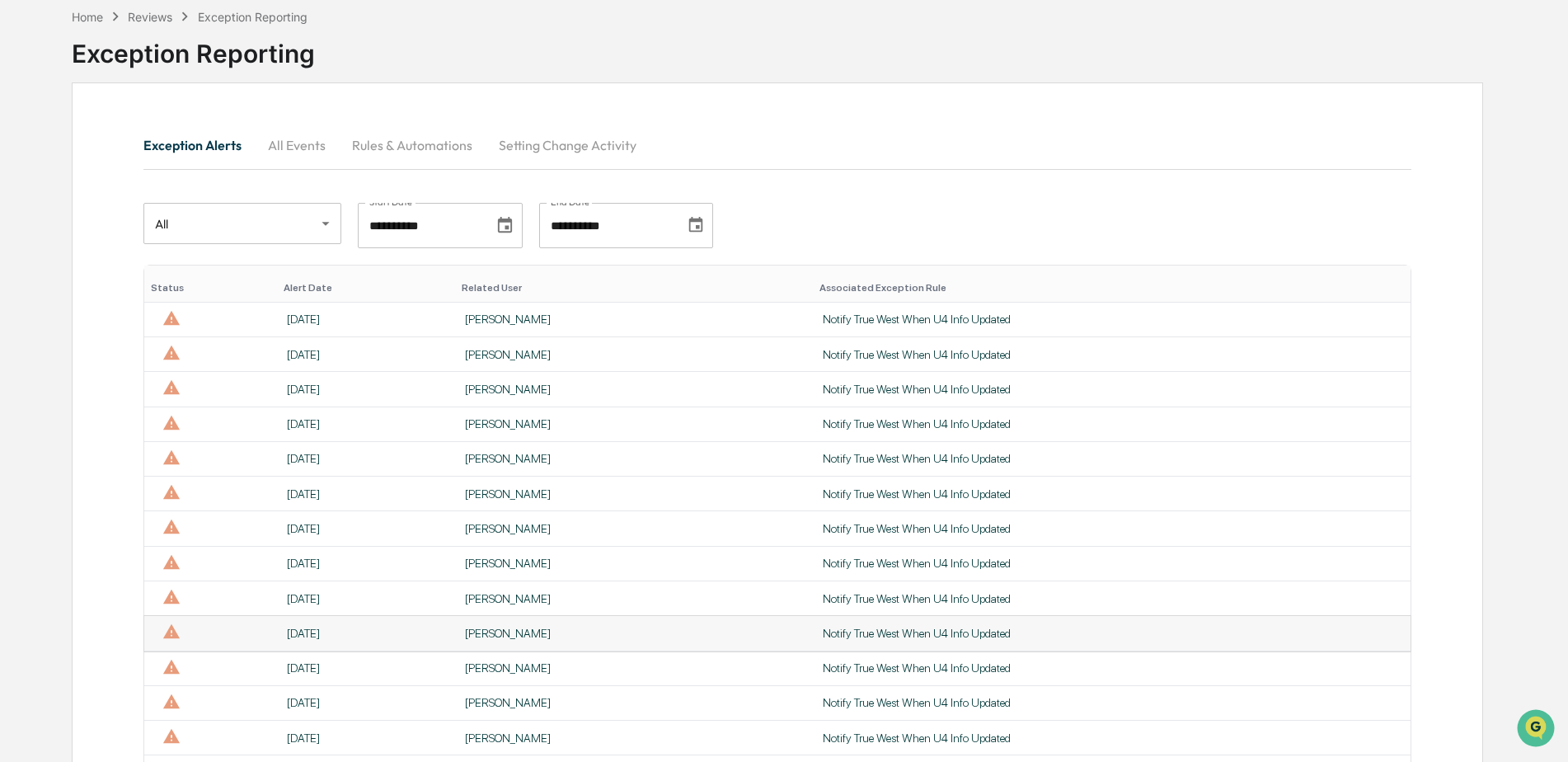
click at [501, 636] on div "[PERSON_NAME]" at bounding box center [634, 633] width 338 height 13
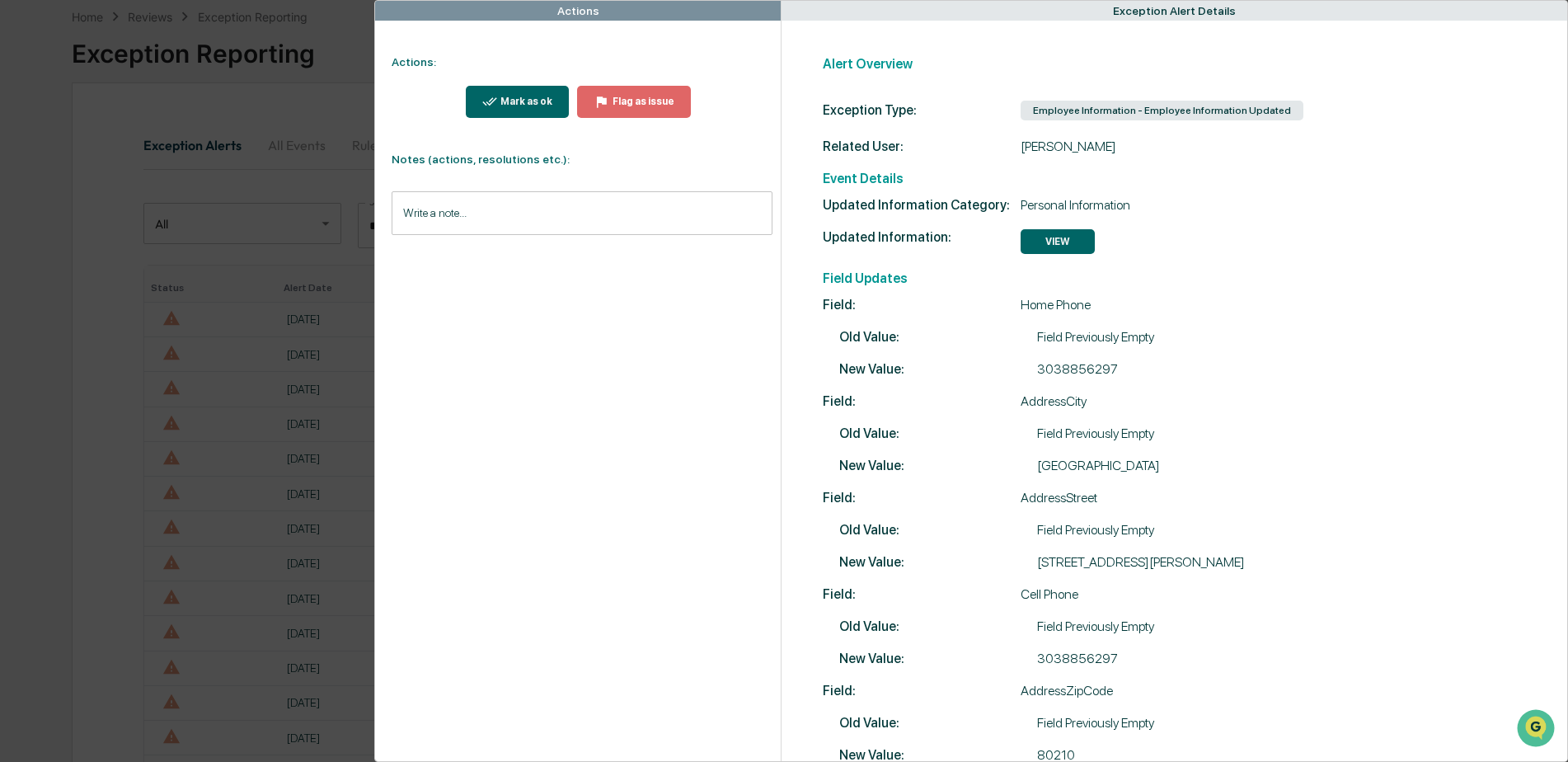
click at [1048, 236] on button "VIEW" at bounding box center [1057, 241] width 74 height 25
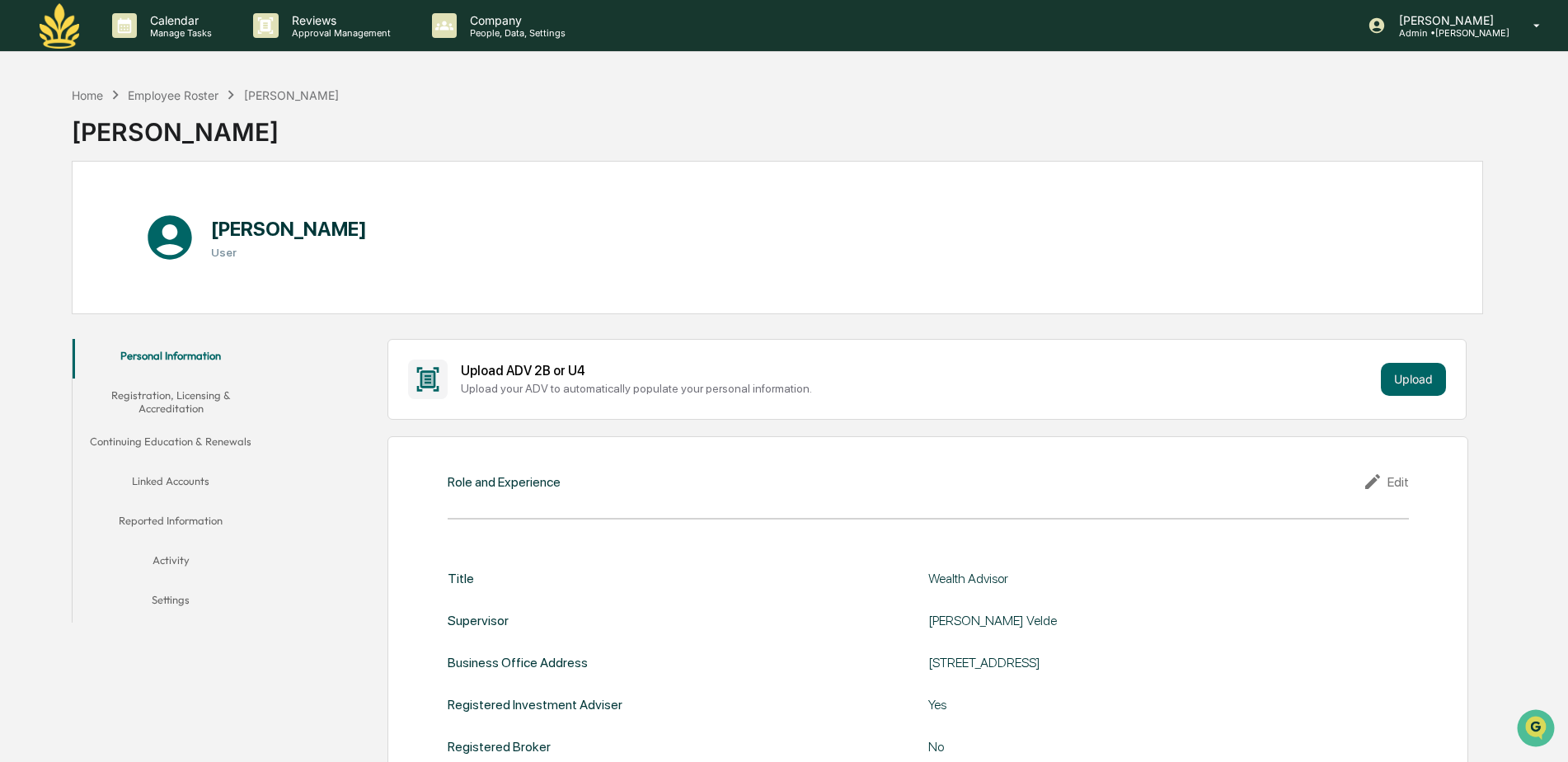
scroll to position [78, 0]
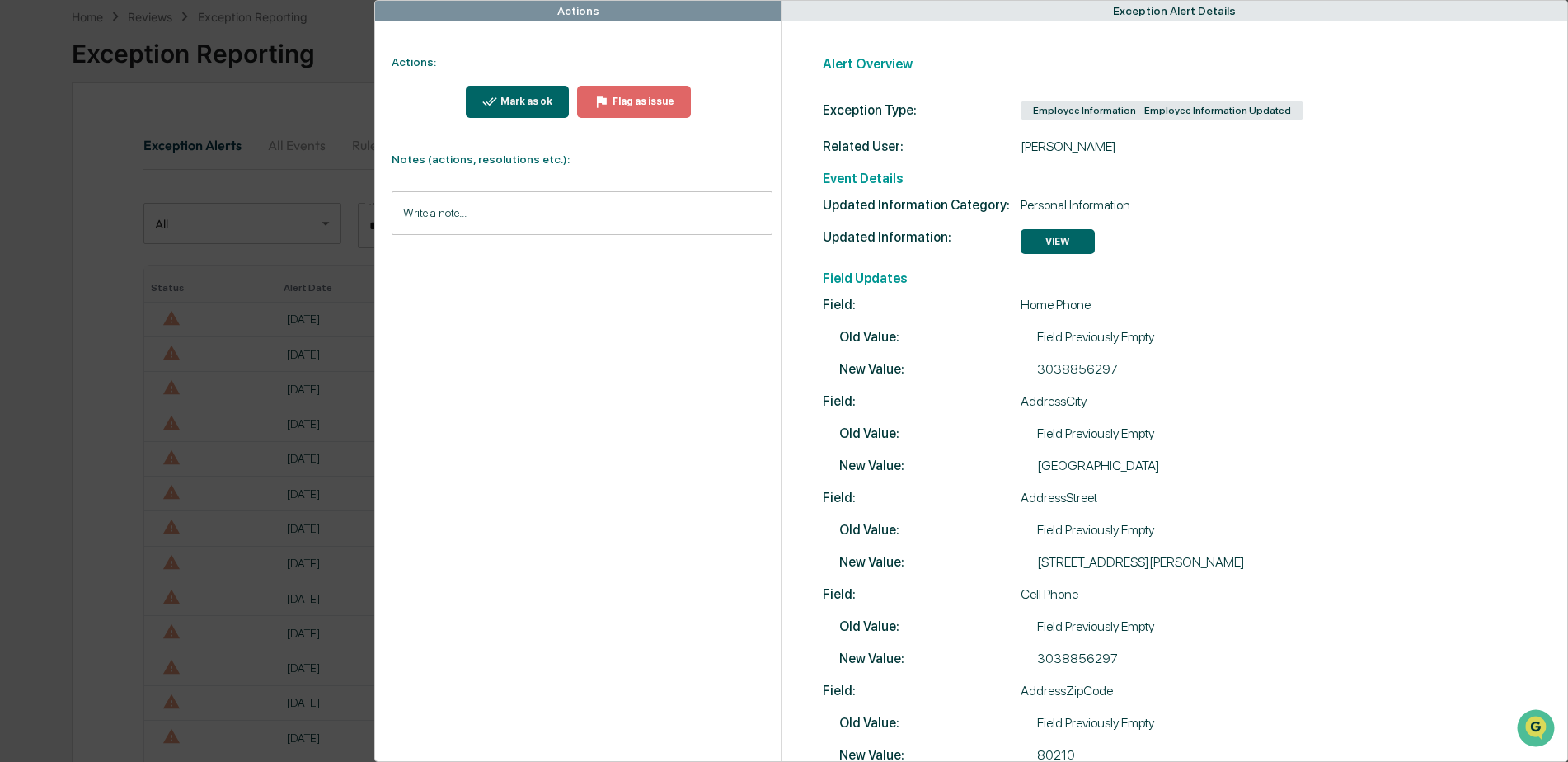
click at [529, 95] on div "Mark as ok" at bounding box center [518, 101] width 71 height 16
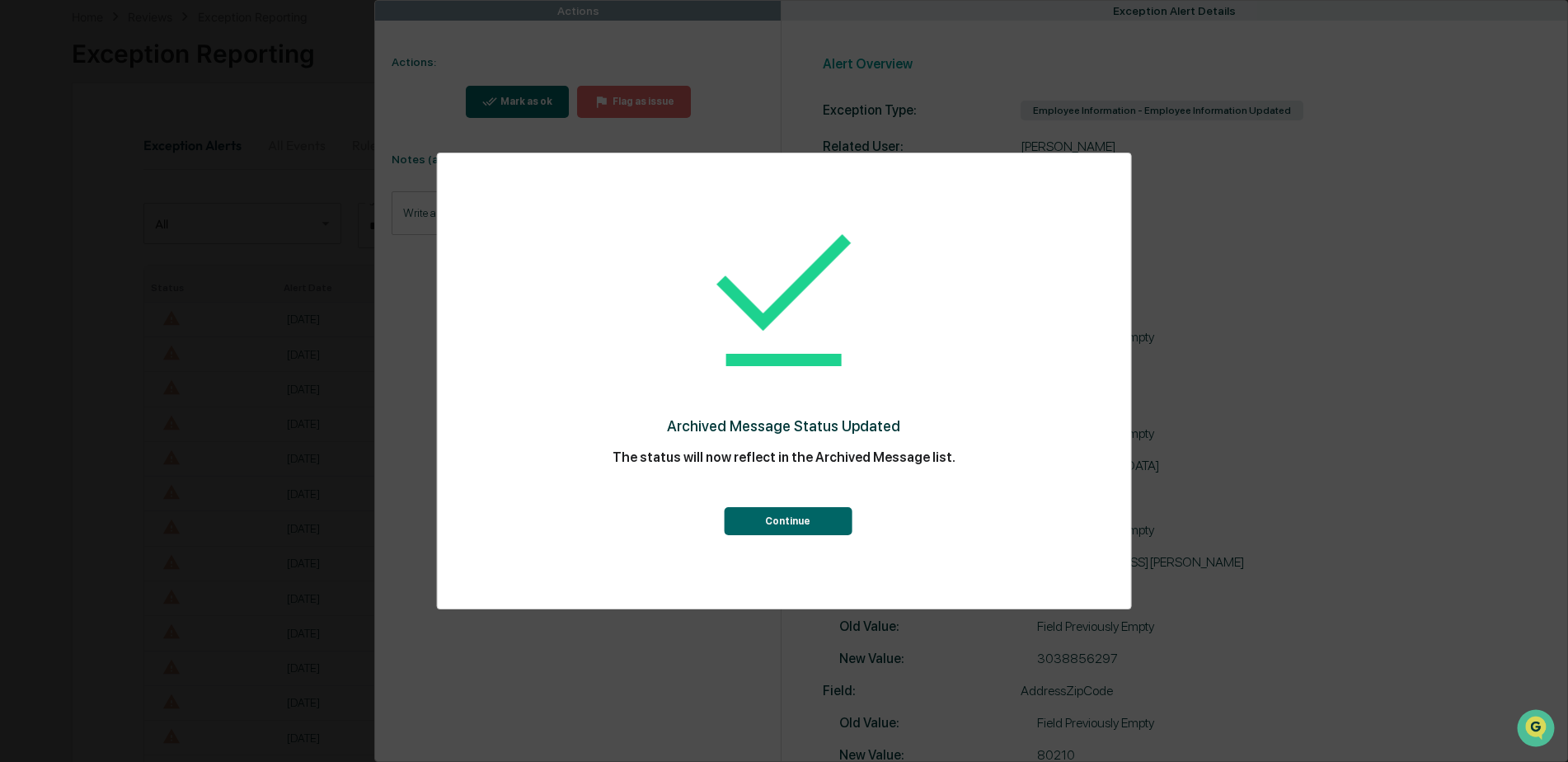
click at [774, 514] on button "Continue" at bounding box center [788, 521] width 128 height 28
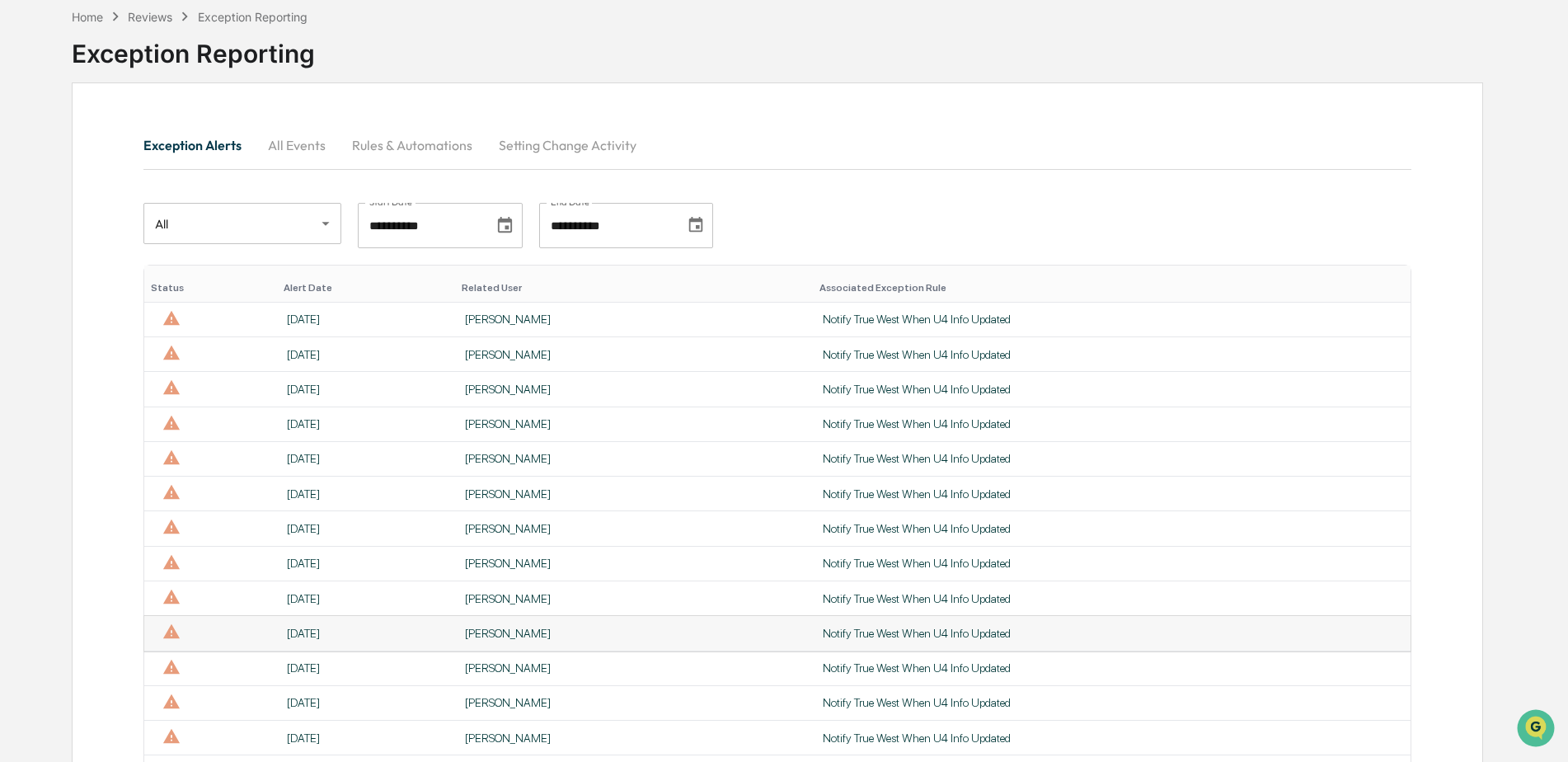
click at [503, 632] on div "[PERSON_NAME]" at bounding box center [634, 633] width 338 height 13
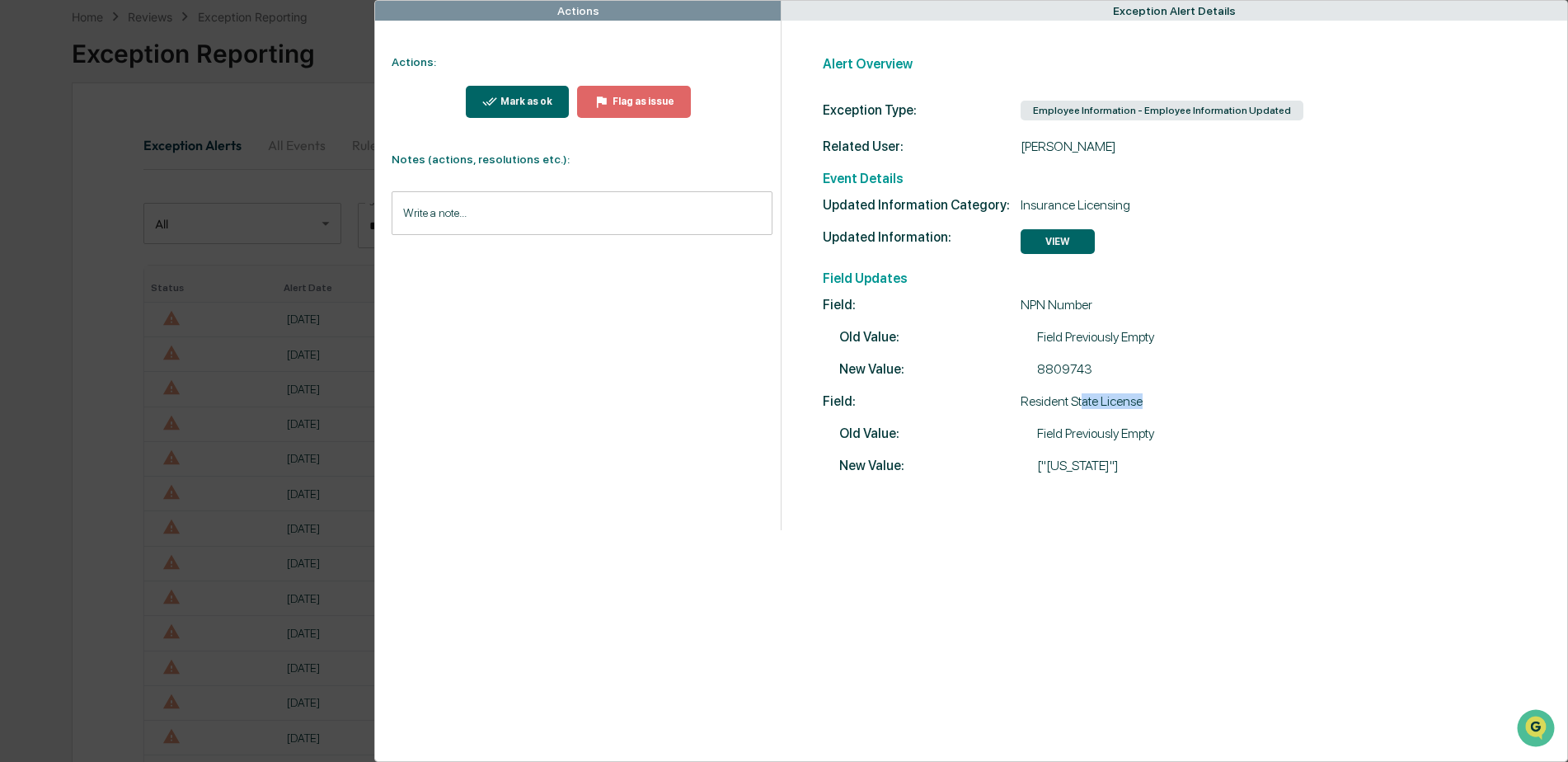
drag, startPoint x: 1083, startPoint y: 408, endPoint x: 1147, endPoint y: 408, distance: 64.0
click at [1147, 408] on div "Field: Resident State License" at bounding box center [1183, 401] width 721 height 16
click at [505, 100] on div "Mark as ok" at bounding box center [524, 101] width 56 height 12
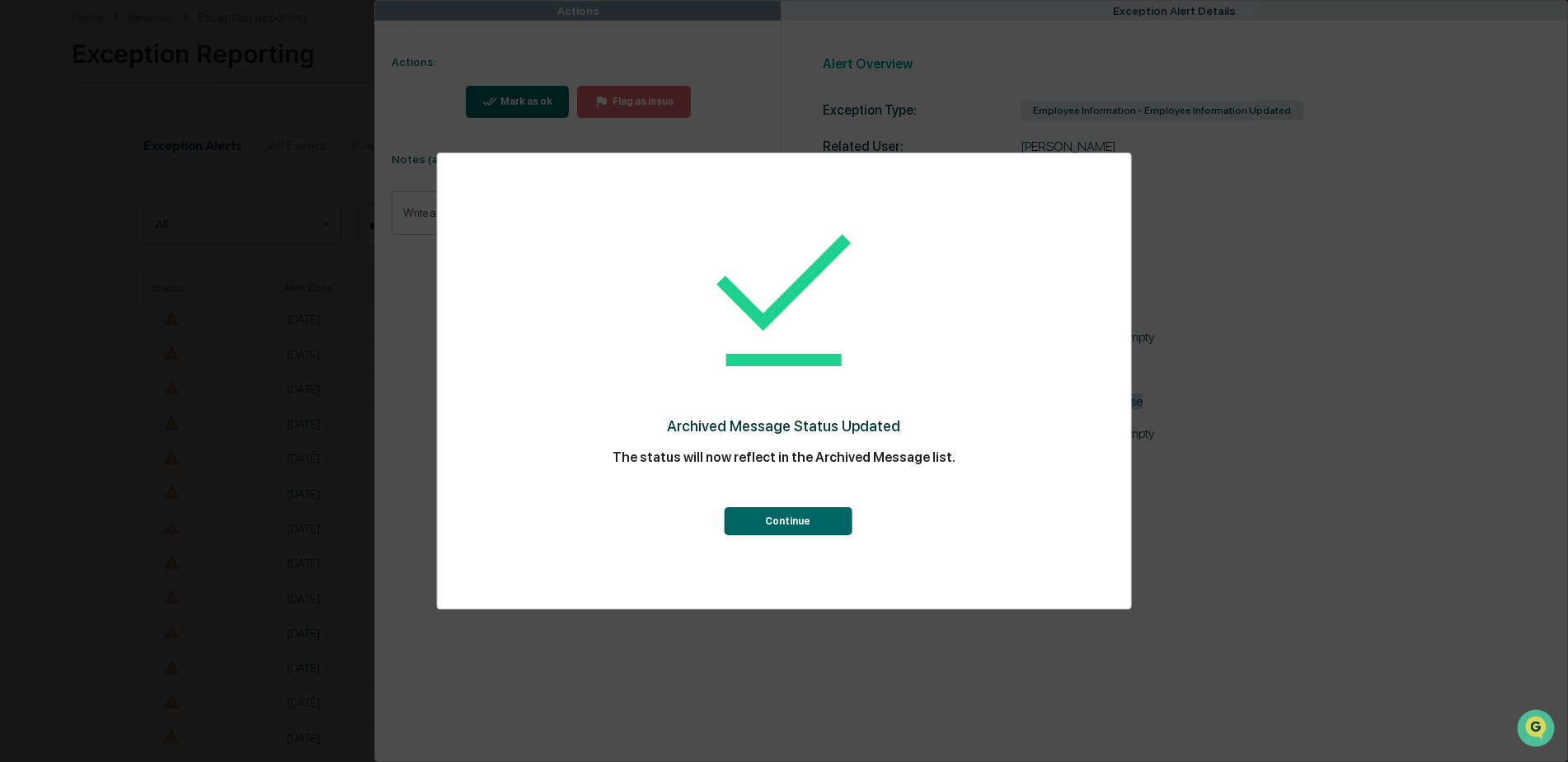
click at [775, 525] on button "Continue" at bounding box center [788, 521] width 128 height 28
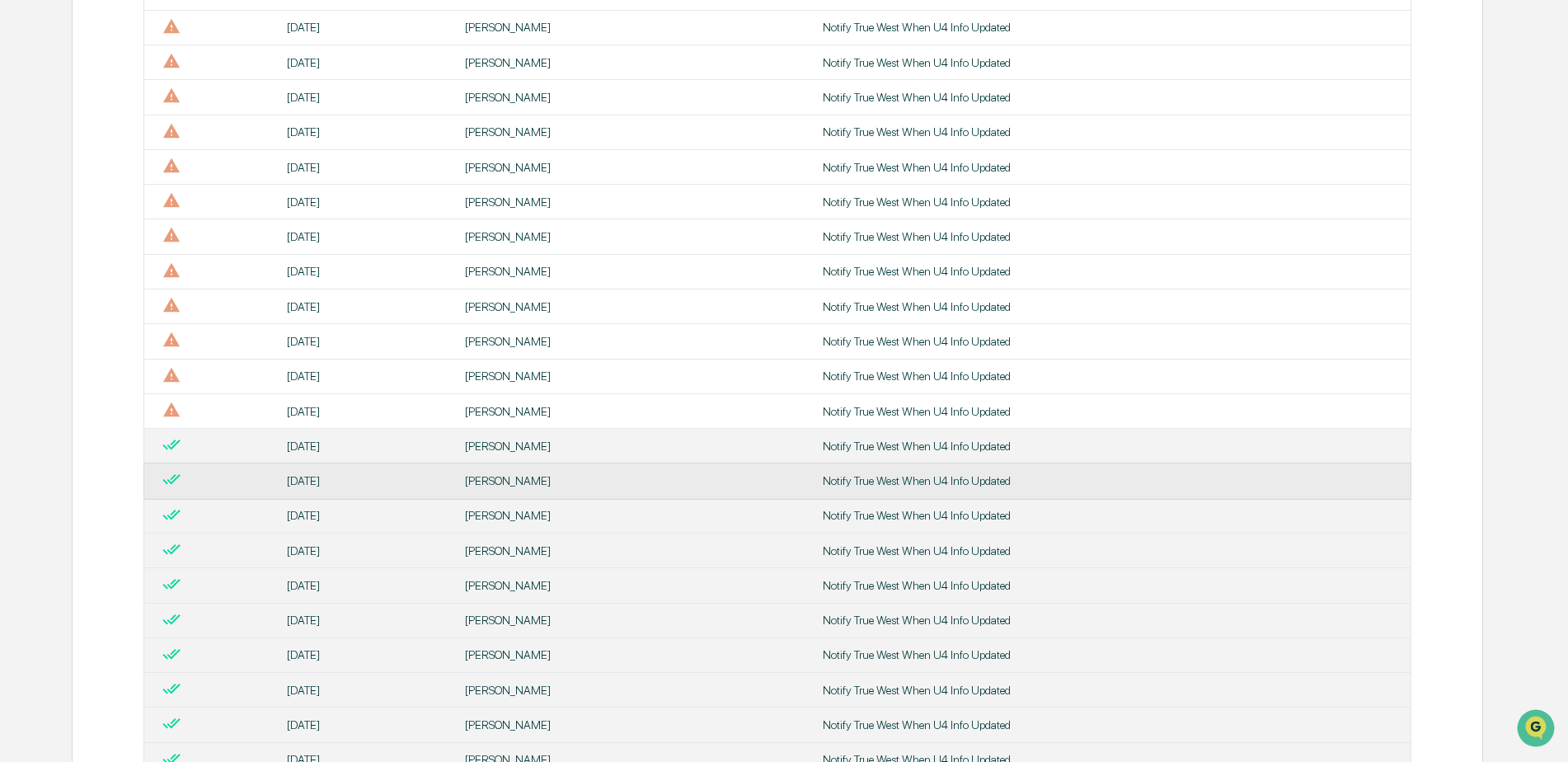
scroll to position [573, 0]
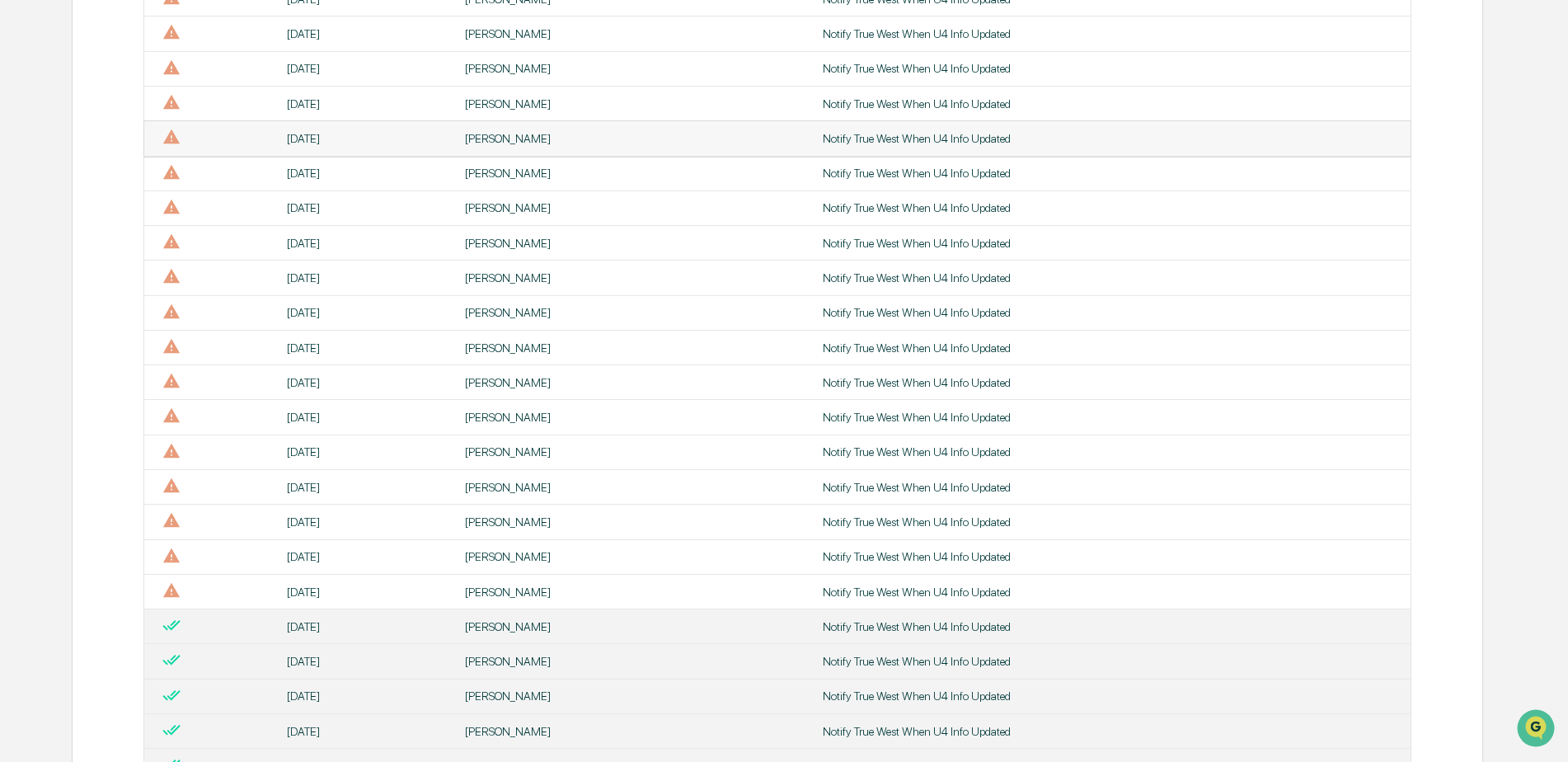
click at [485, 145] on td "[PERSON_NAME]" at bounding box center [634, 139] width 358 height 35
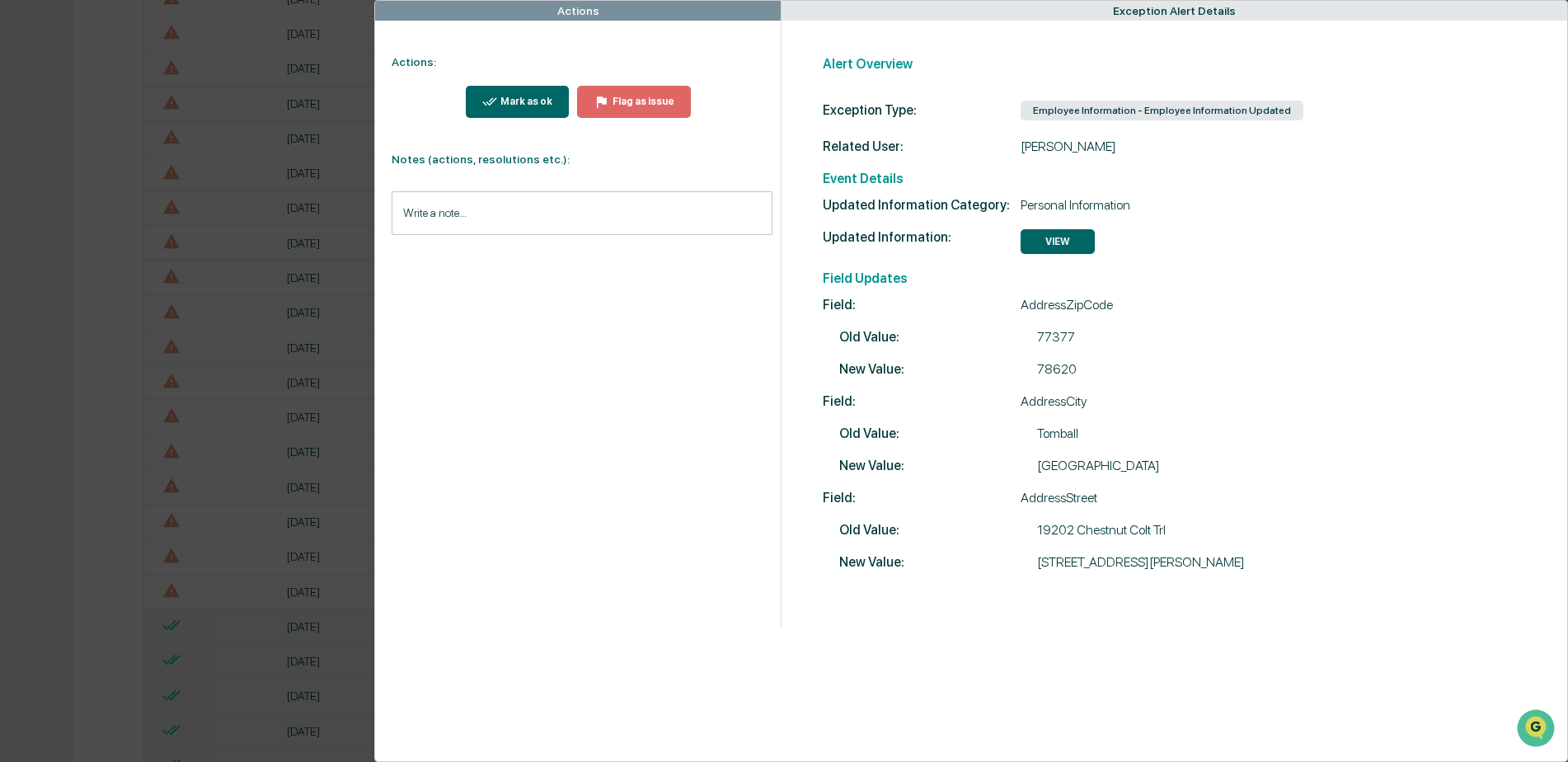
click at [1054, 238] on button "VIEW" at bounding box center [1057, 241] width 74 height 25
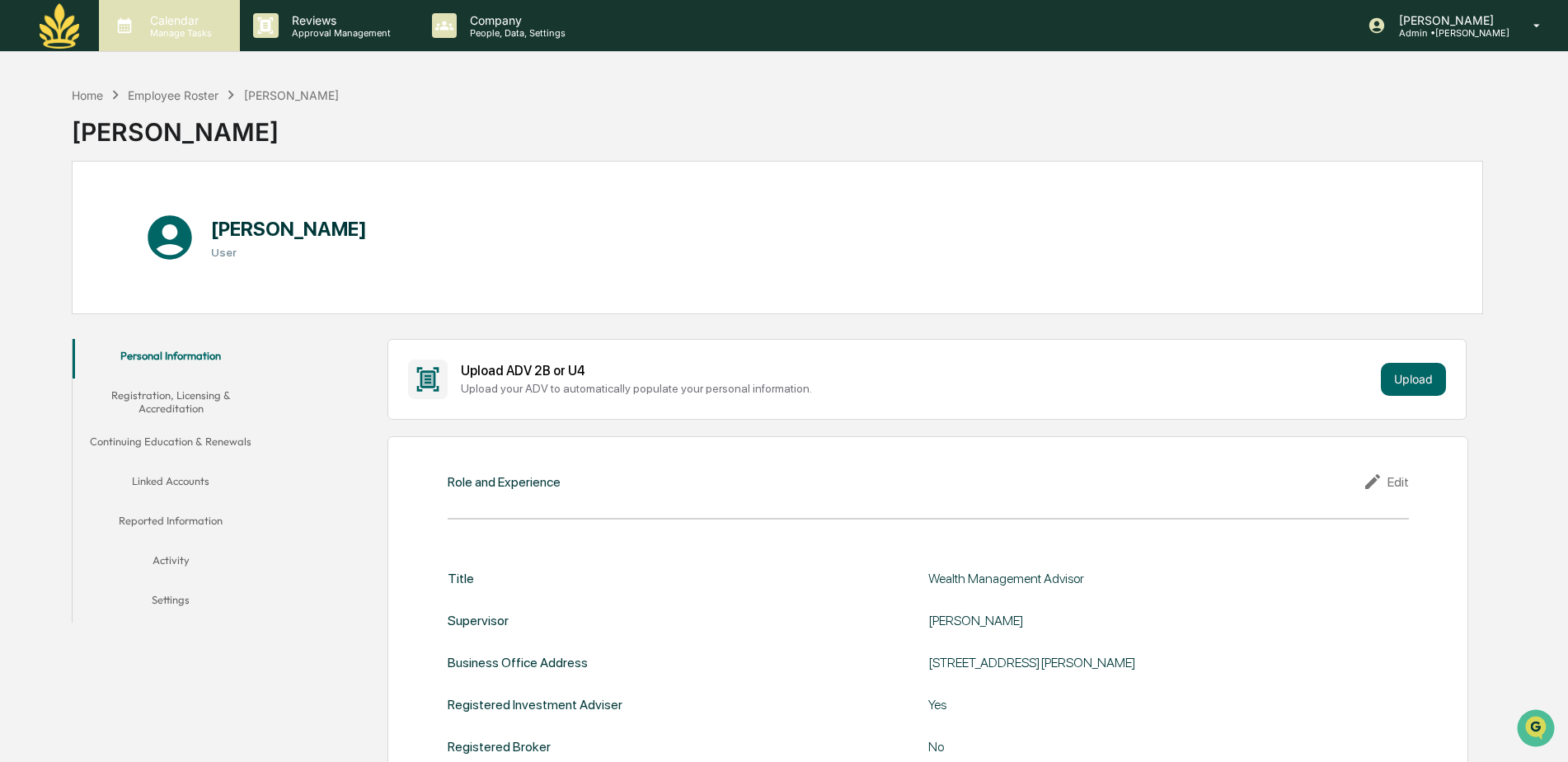
scroll to position [78, 0]
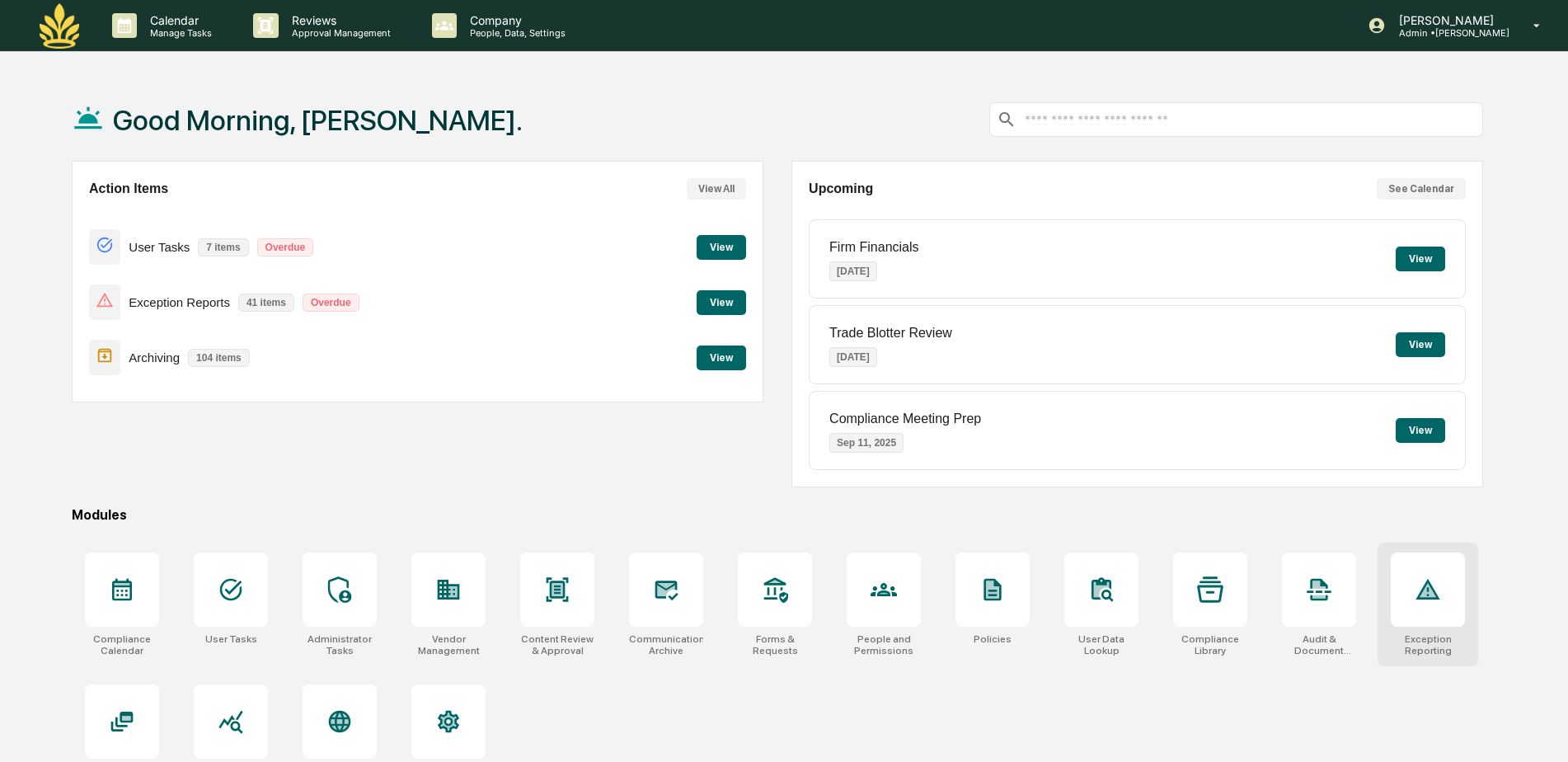
click at [1426, 587] on icon at bounding box center [1428, 590] width 24 height 21
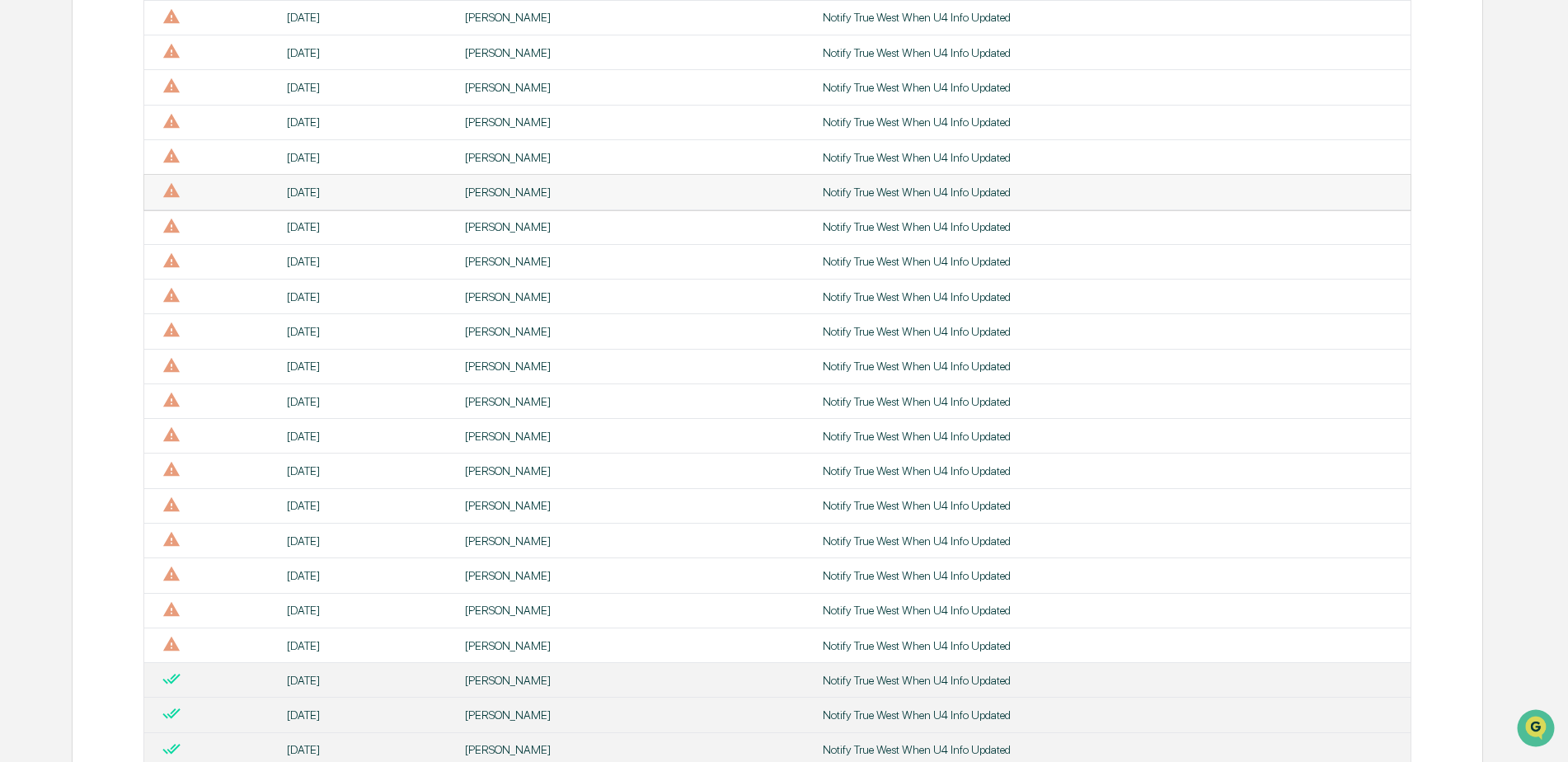
scroll to position [491, 0]
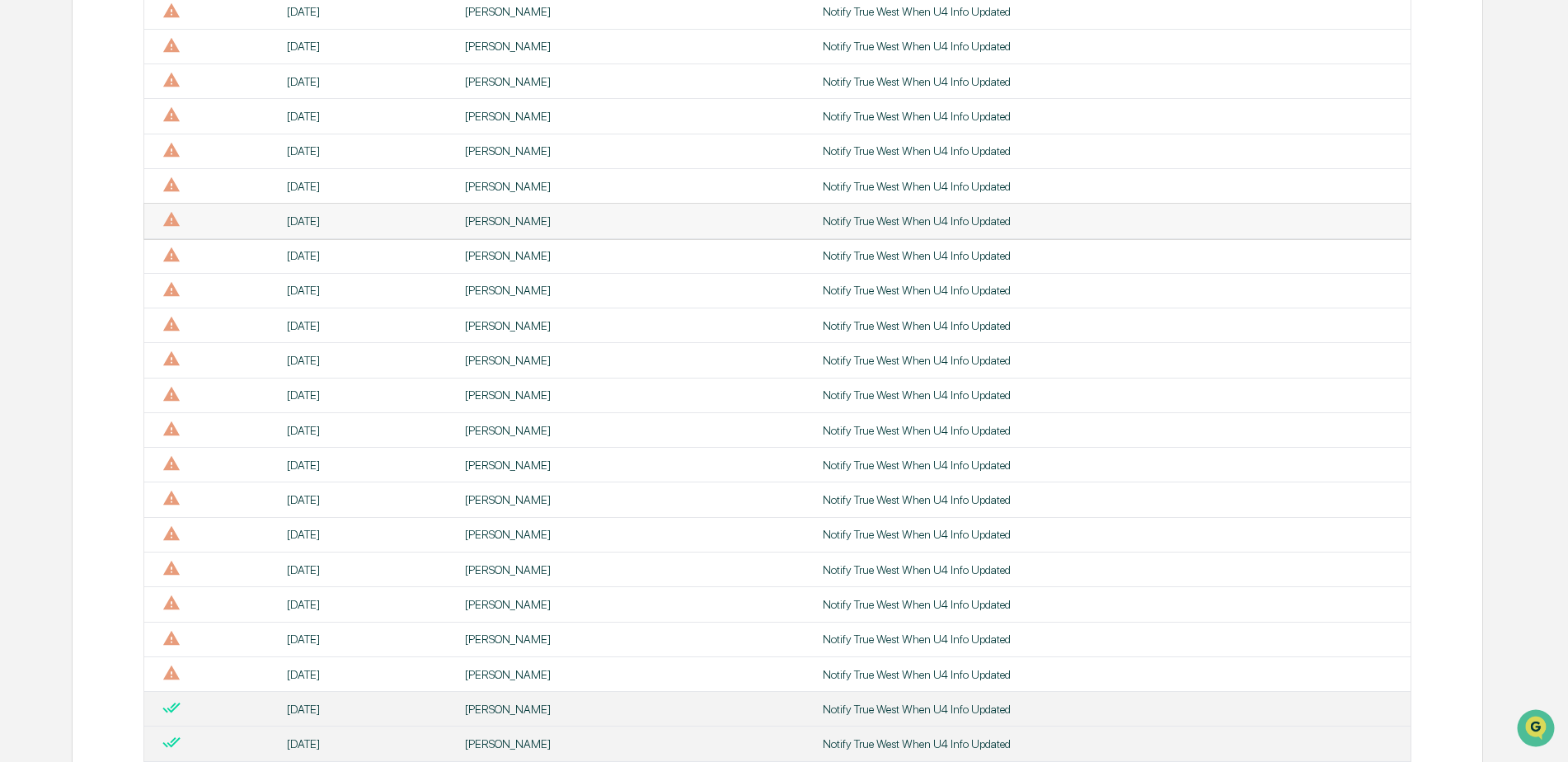
click at [491, 220] on div "[PERSON_NAME]" at bounding box center [634, 221] width 338 height 13
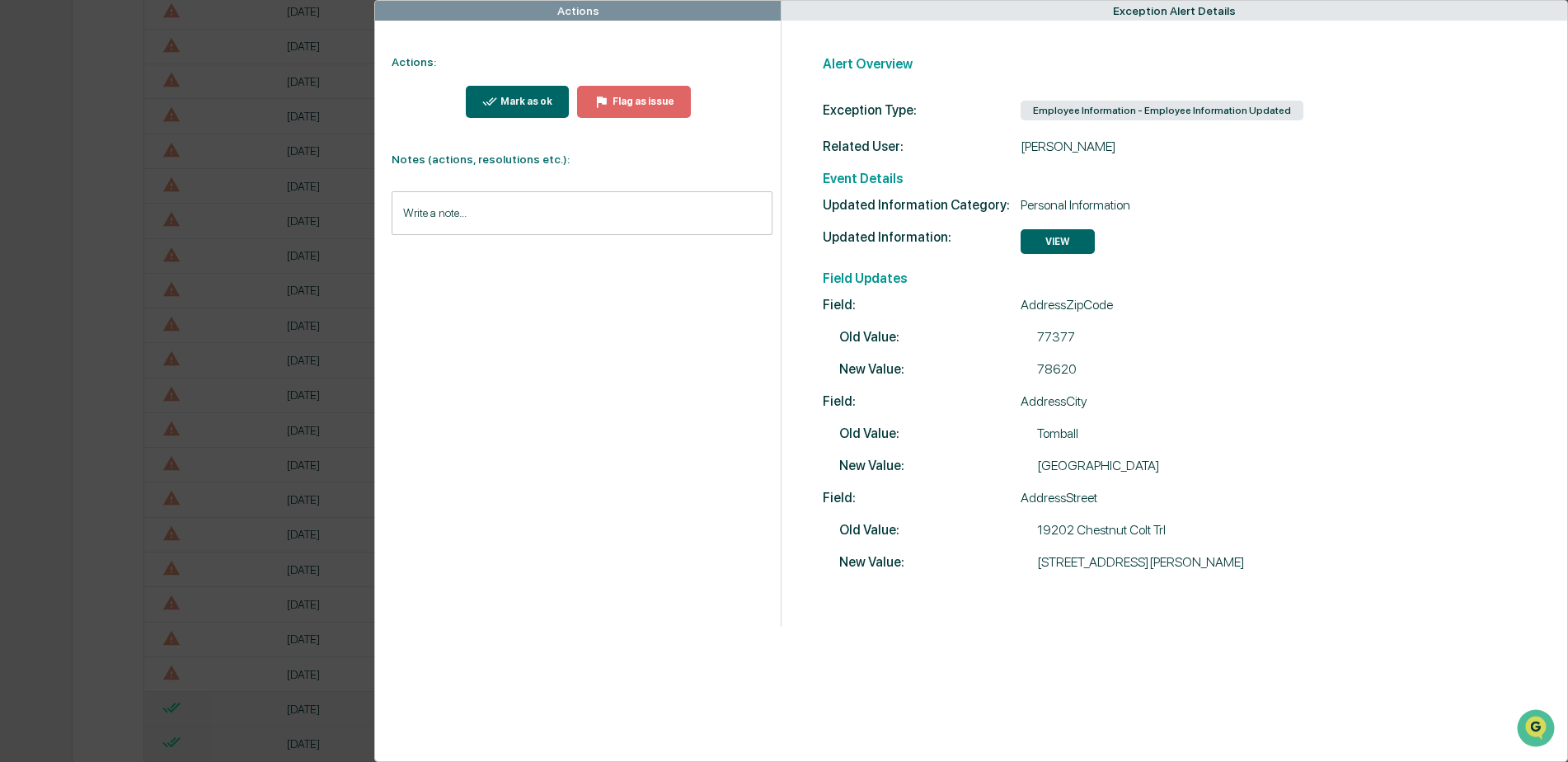
click at [1060, 237] on button "VIEW" at bounding box center [1057, 241] width 74 height 25
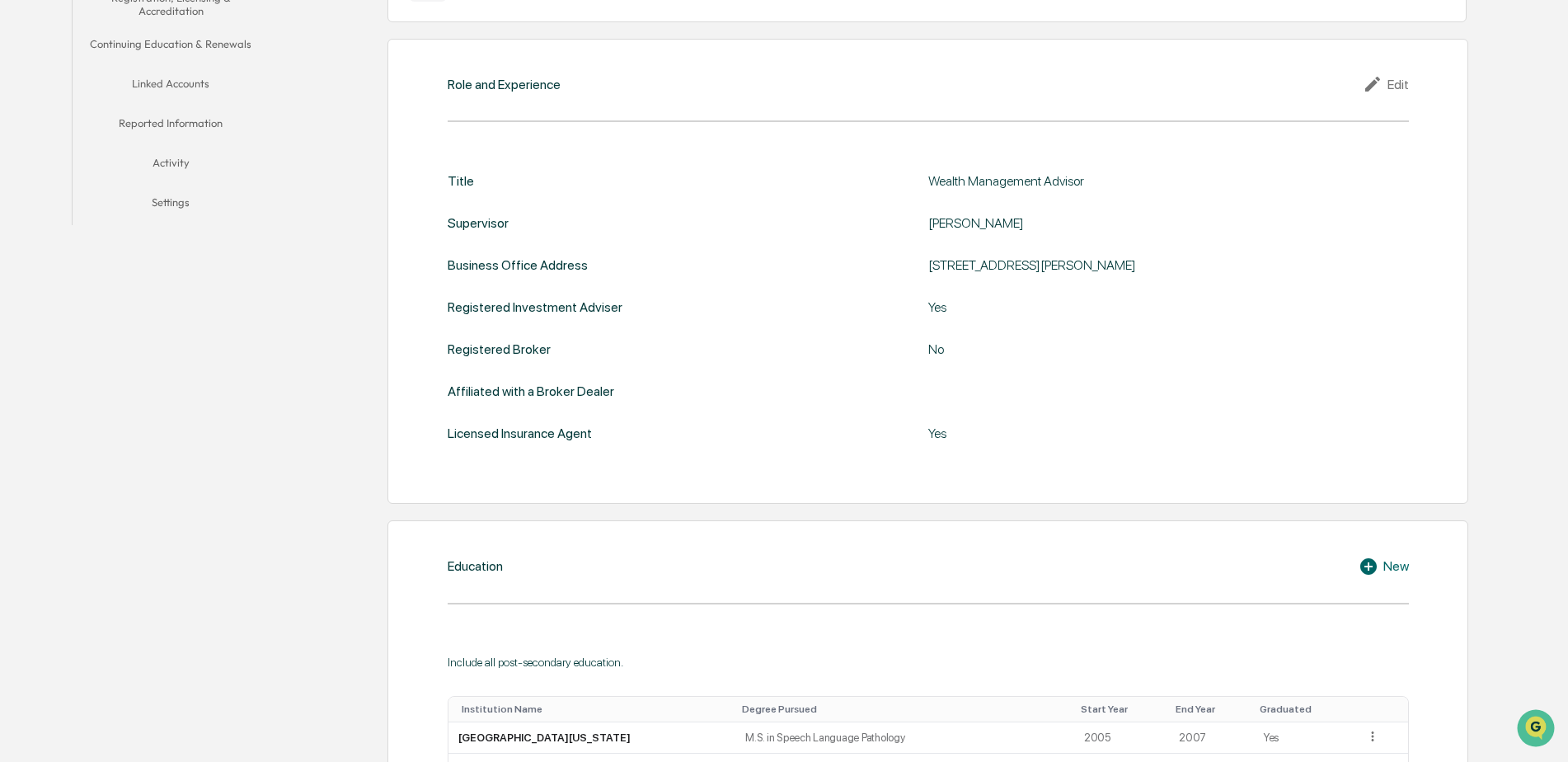
scroll to position [108, 0]
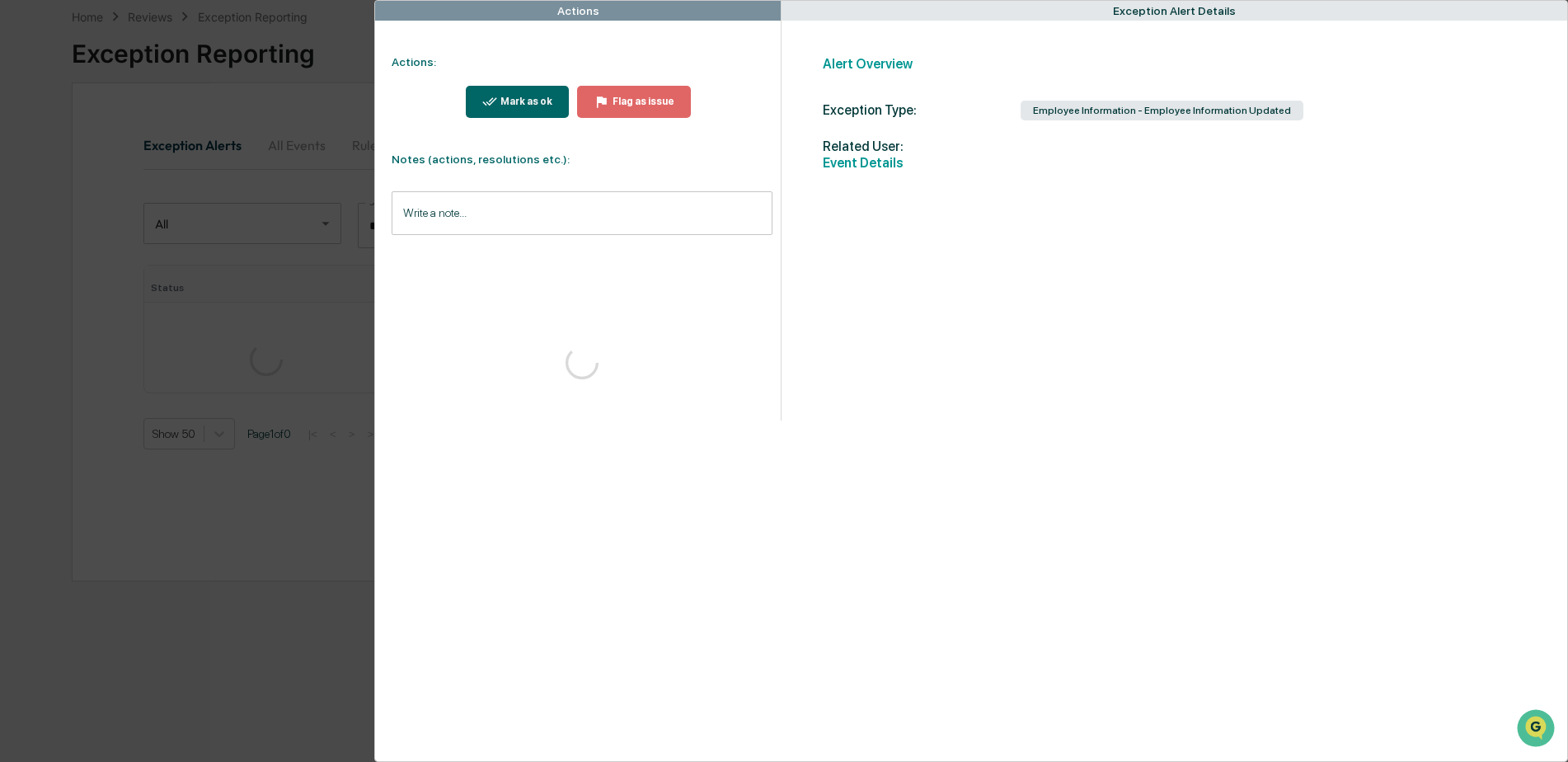
scroll to position [78, 0]
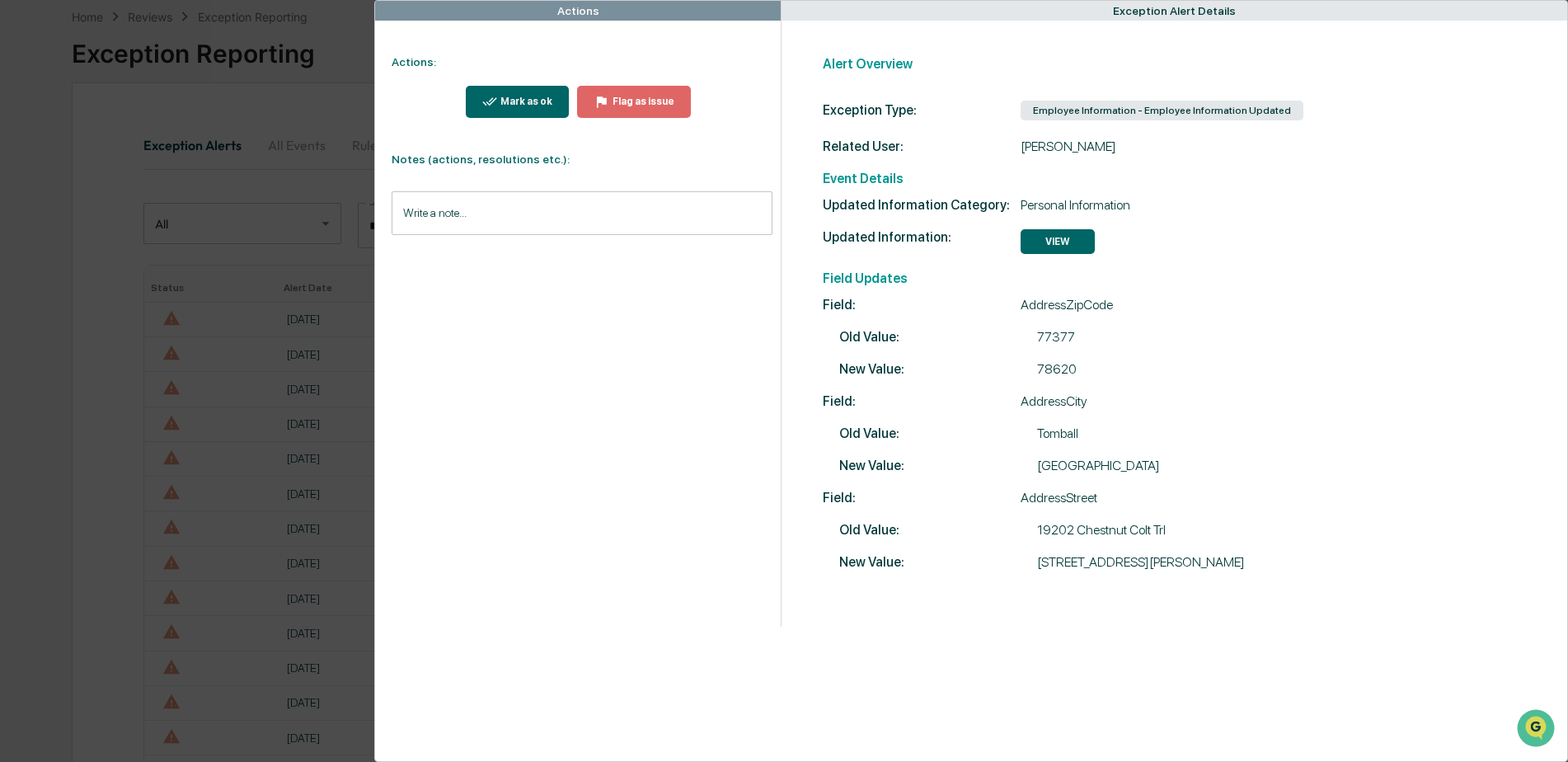
click at [511, 105] on div "Mark as ok" at bounding box center [524, 101] width 56 height 12
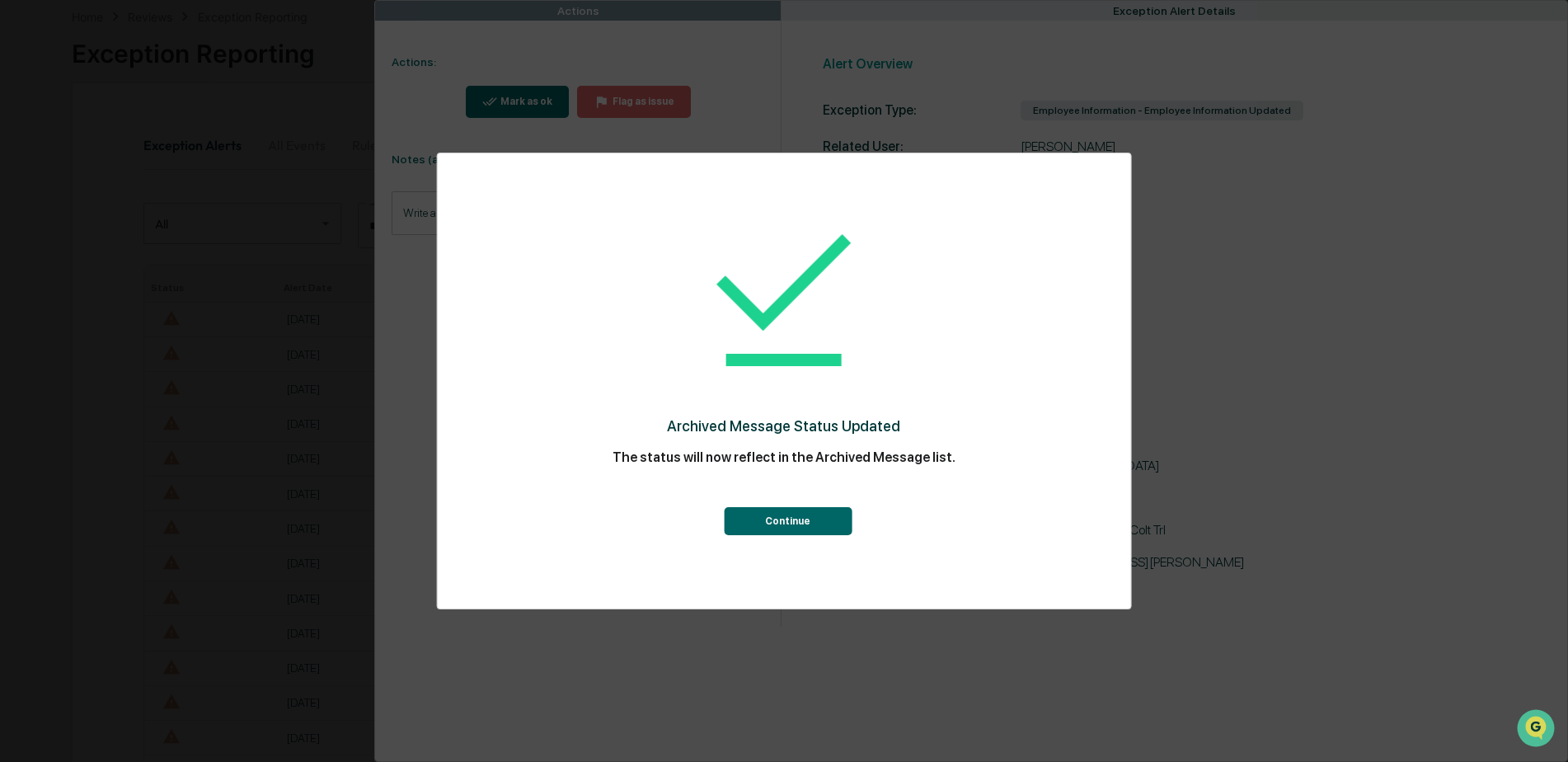
click at [763, 516] on button "Continue" at bounding box center [788, 521] width 128 height 28
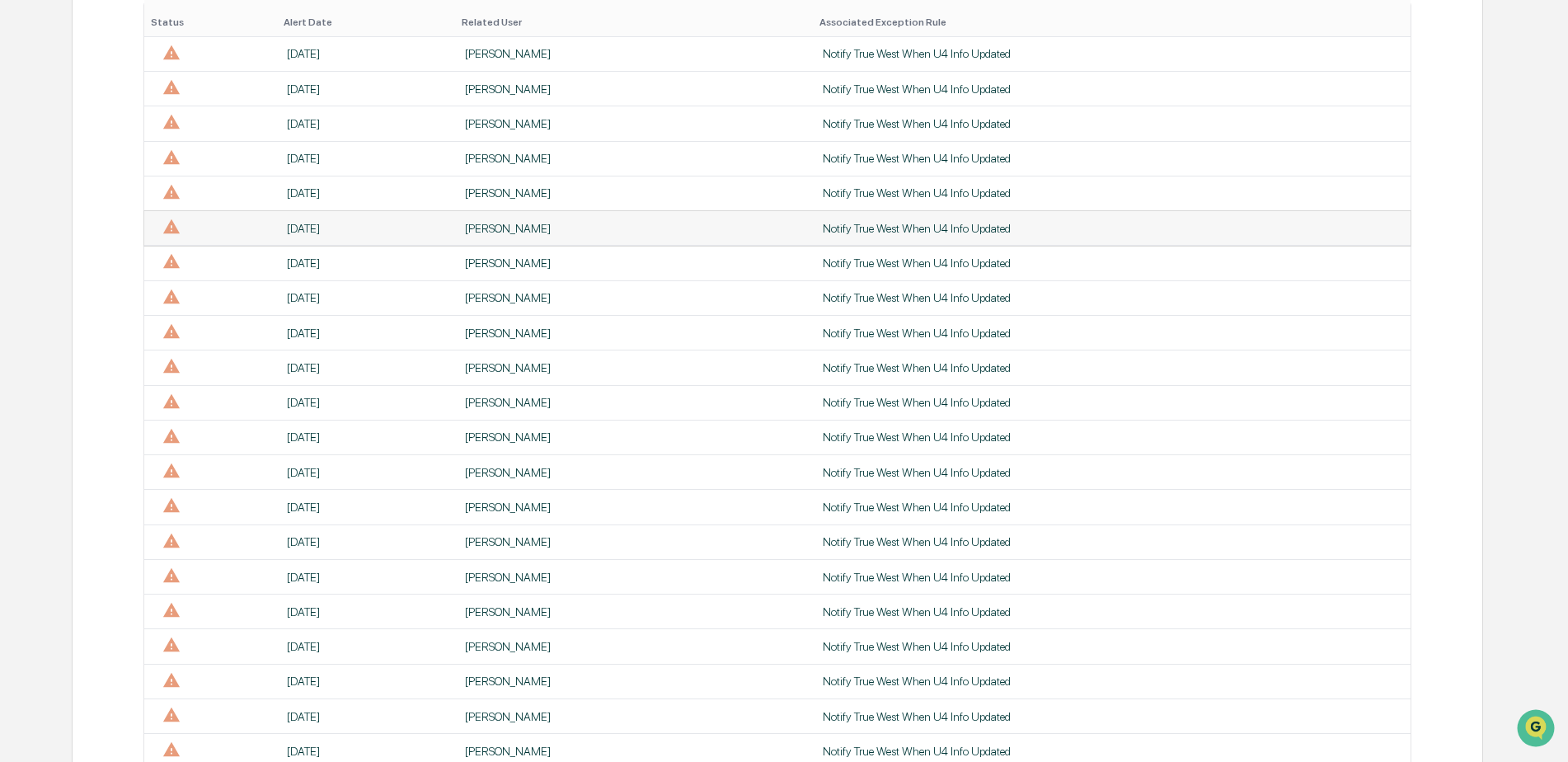
scroll to position [408, 0]
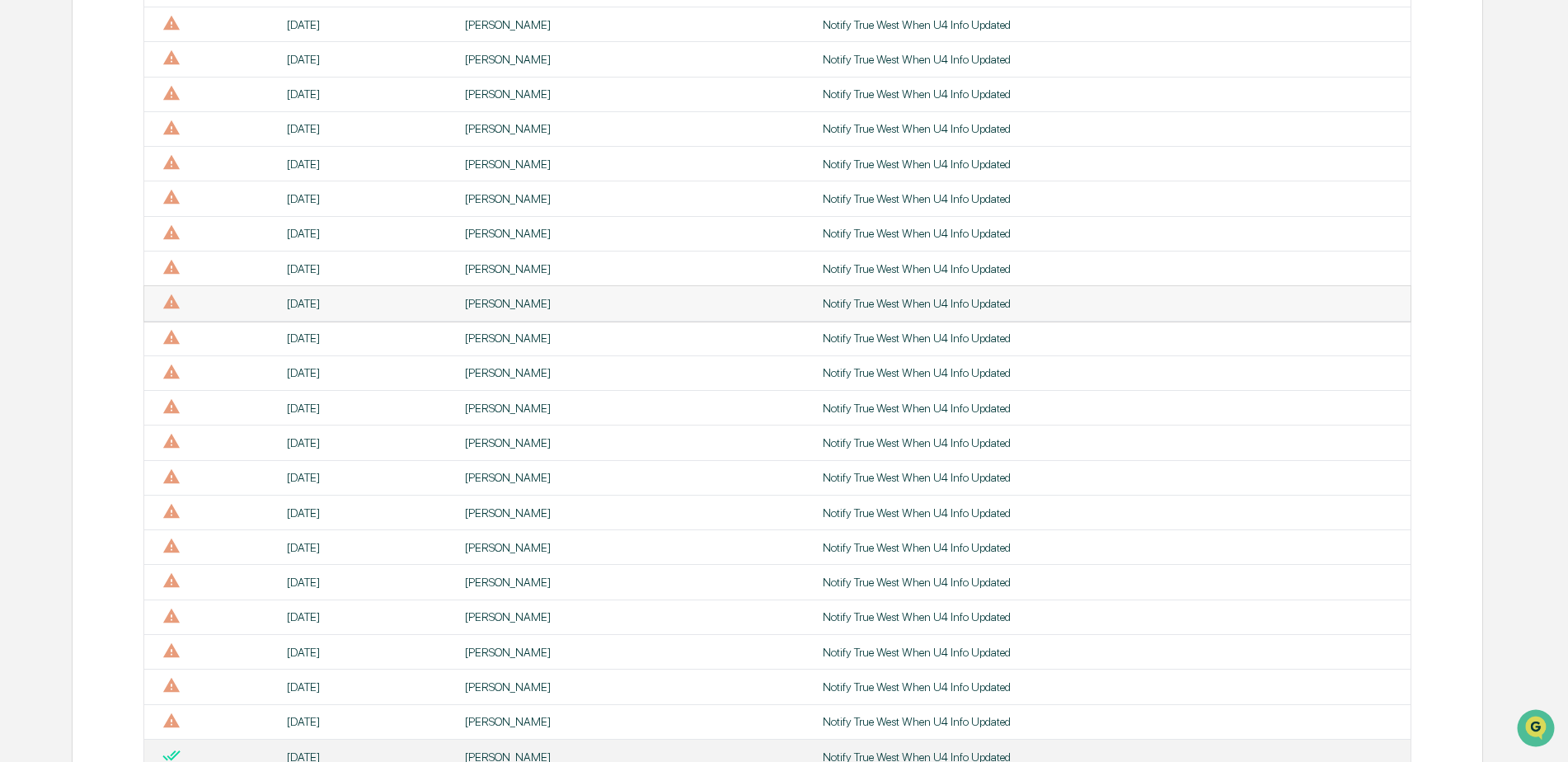
click at [509, 307] on div "[PERSON_NAME]" at bounding box center [634, 303] width 338 height 13
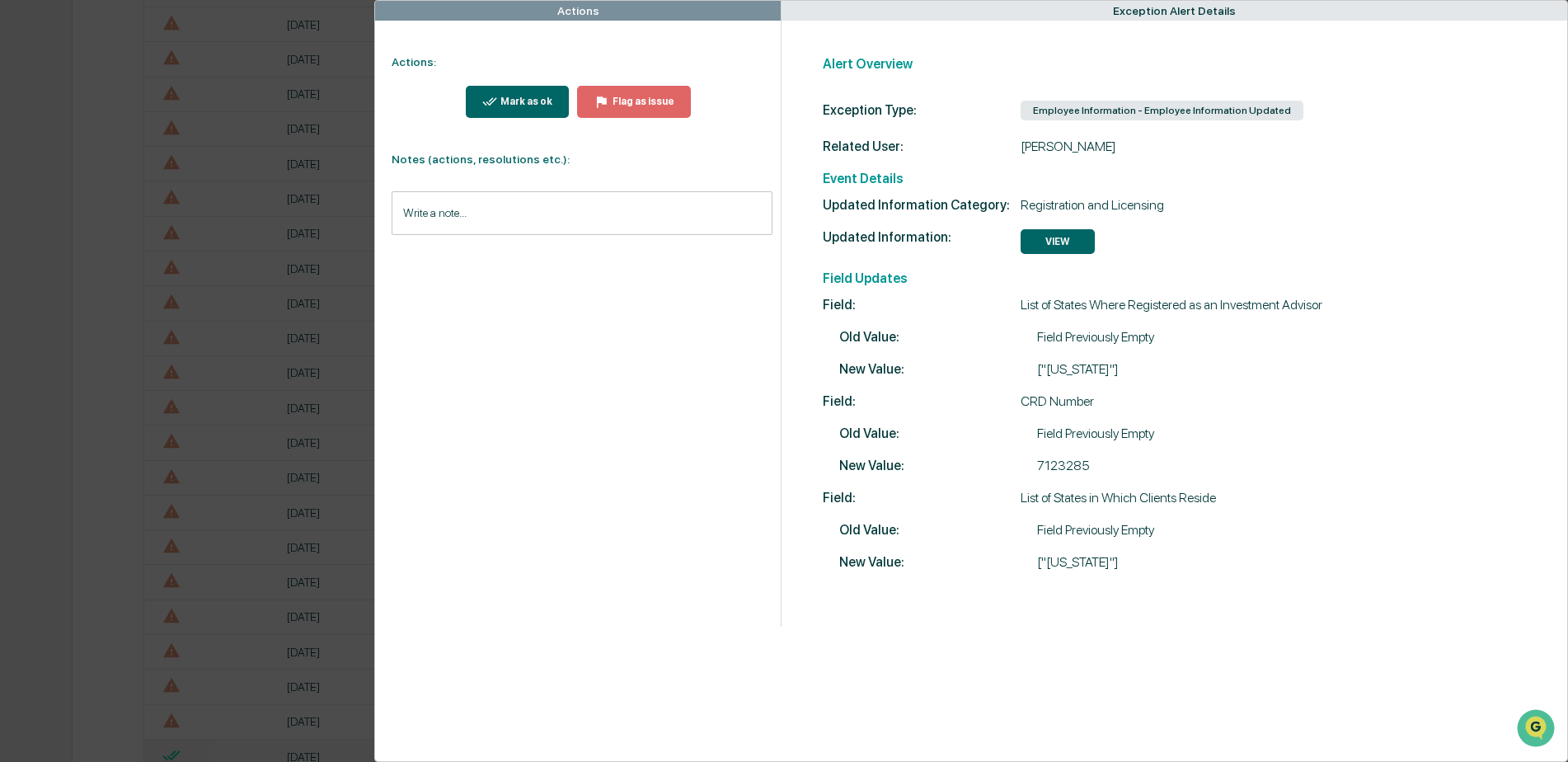
click at [54, 305] on div "Actions Actions: Mark as ok Flag as issue Notes (actions, resolutions etc.): Wr…" at bounding box center [784, 381] width 1568 height 762
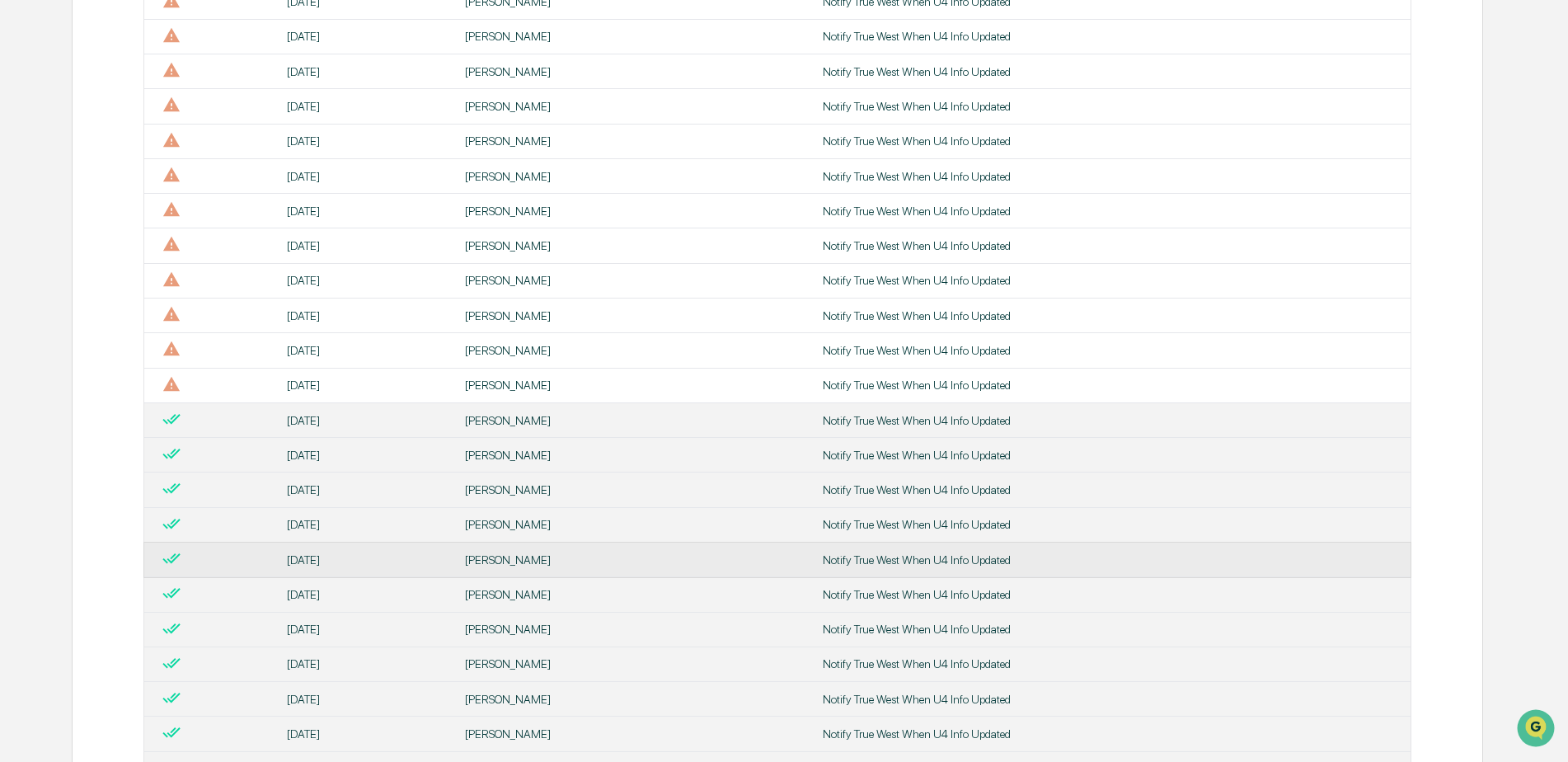
scroll to position [986, 0]
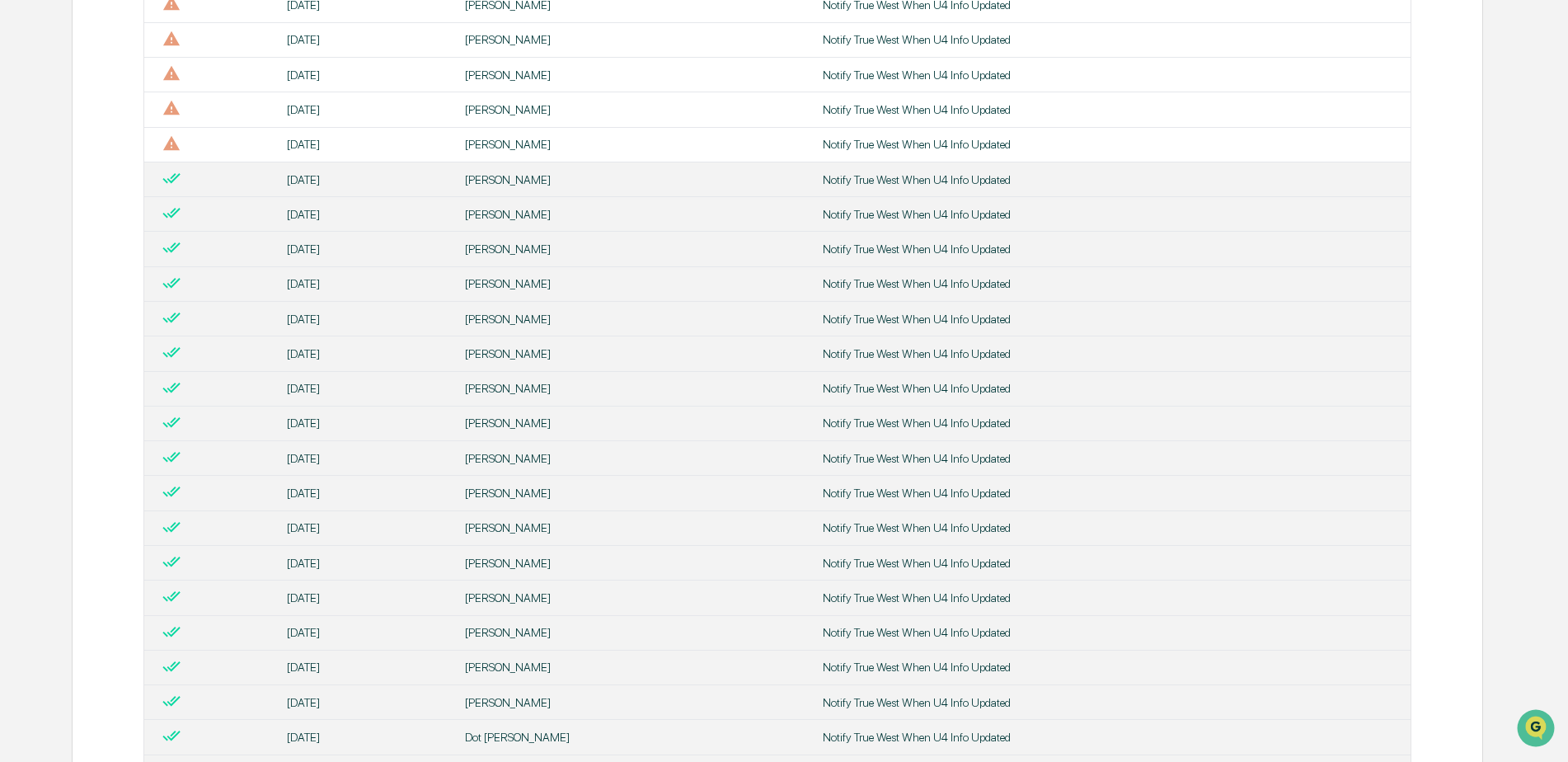
drag, startPoint x: 1568, startPoint y: 381, endPoint x: 1577, endPoint y: 595, distance: 214.2
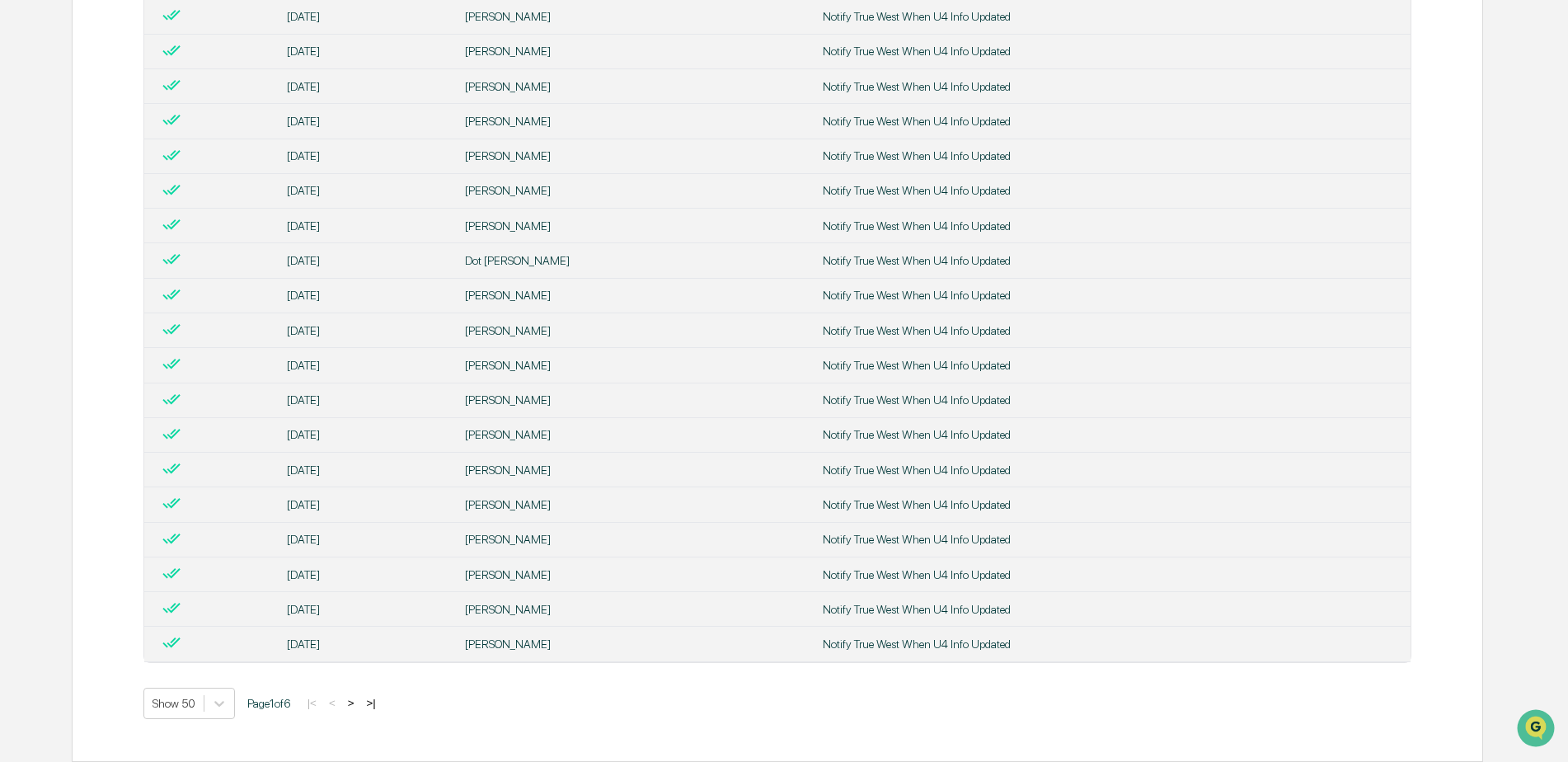
click at [375, 705] on button ">|" at bounding box center [370, 703] width 19 height 14
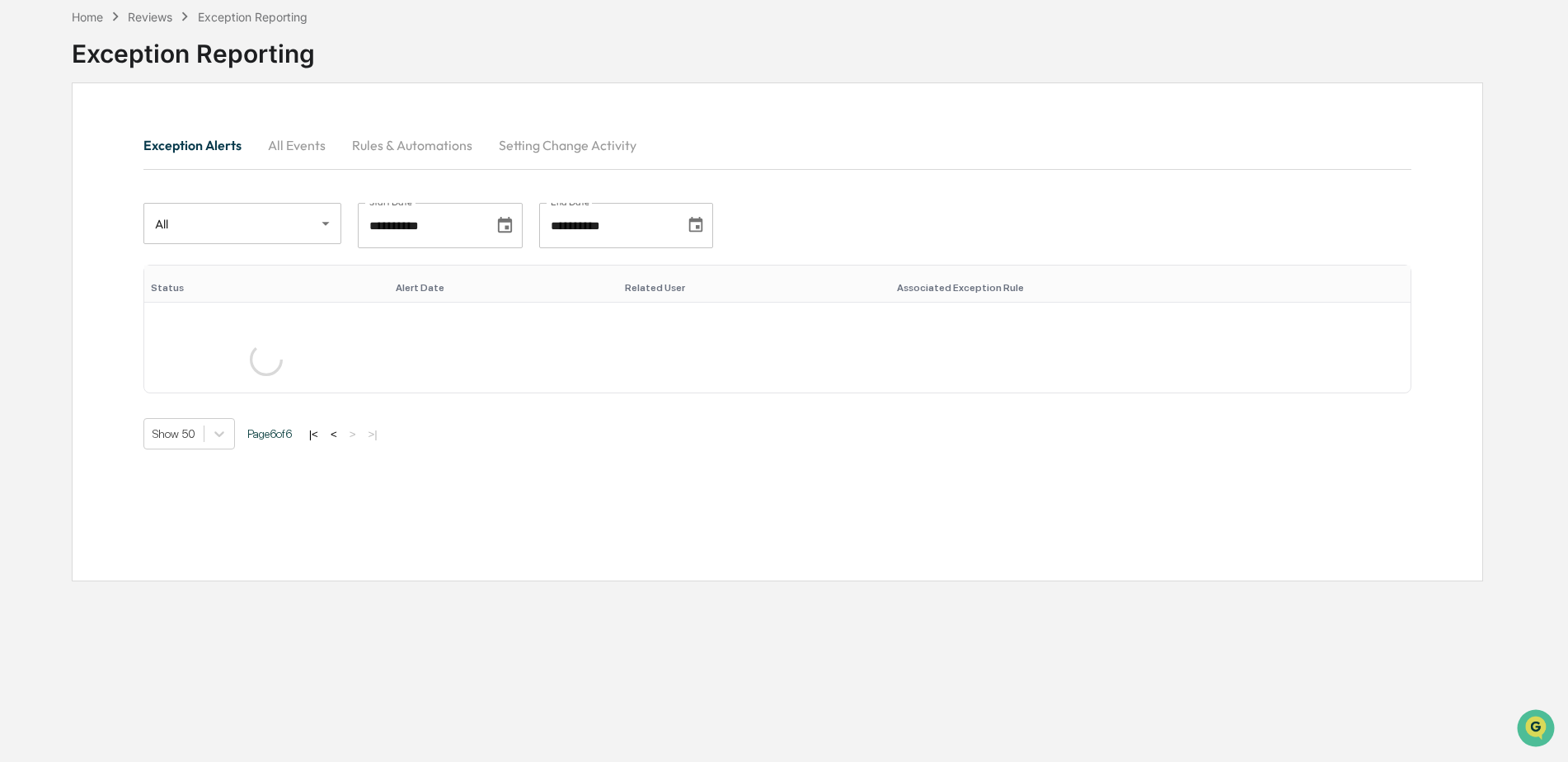
scroll to position [1428, 0]
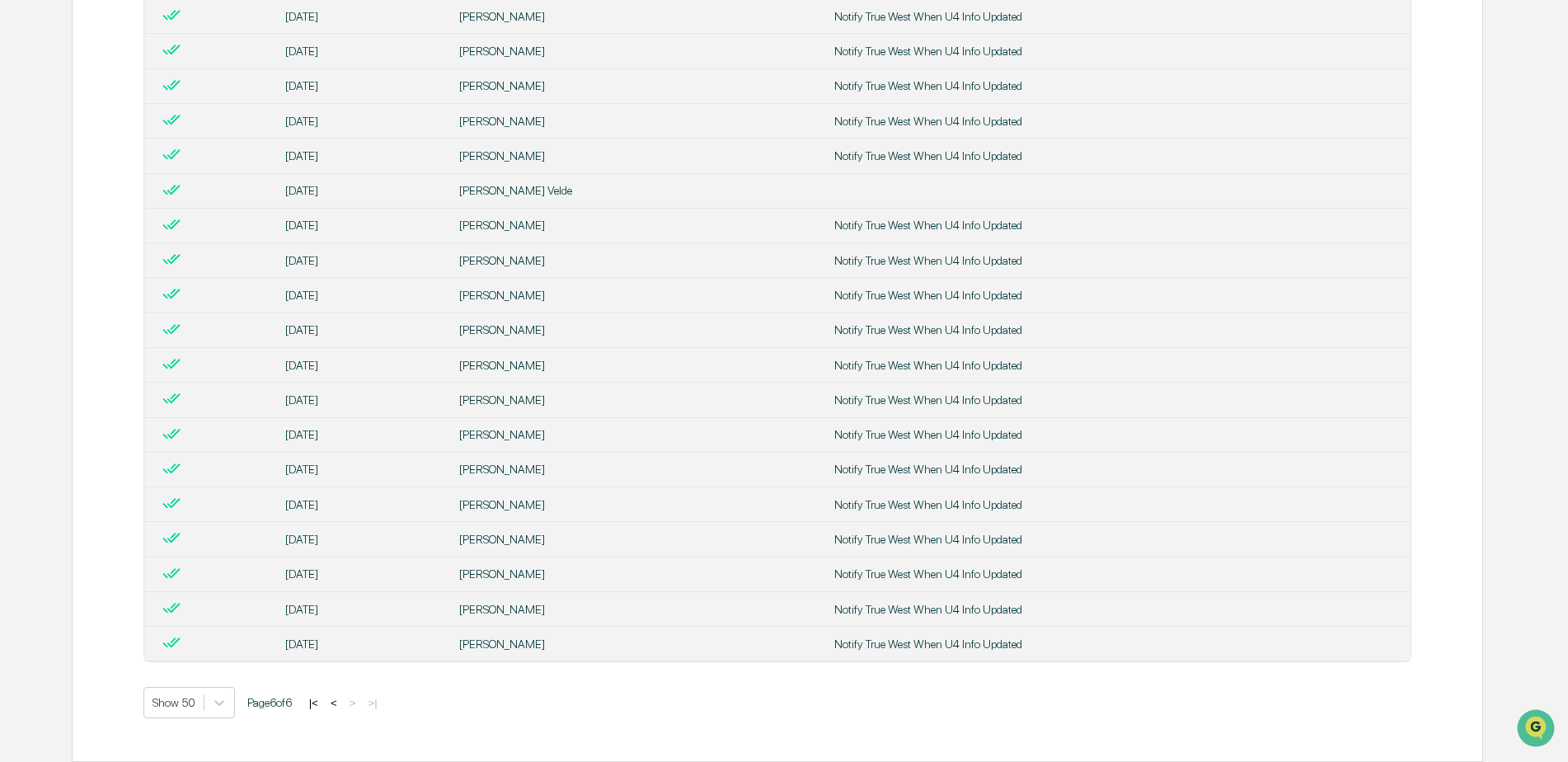
click at [340, 701] on button "<" at bounding box center [334, 703] width 16 height 14
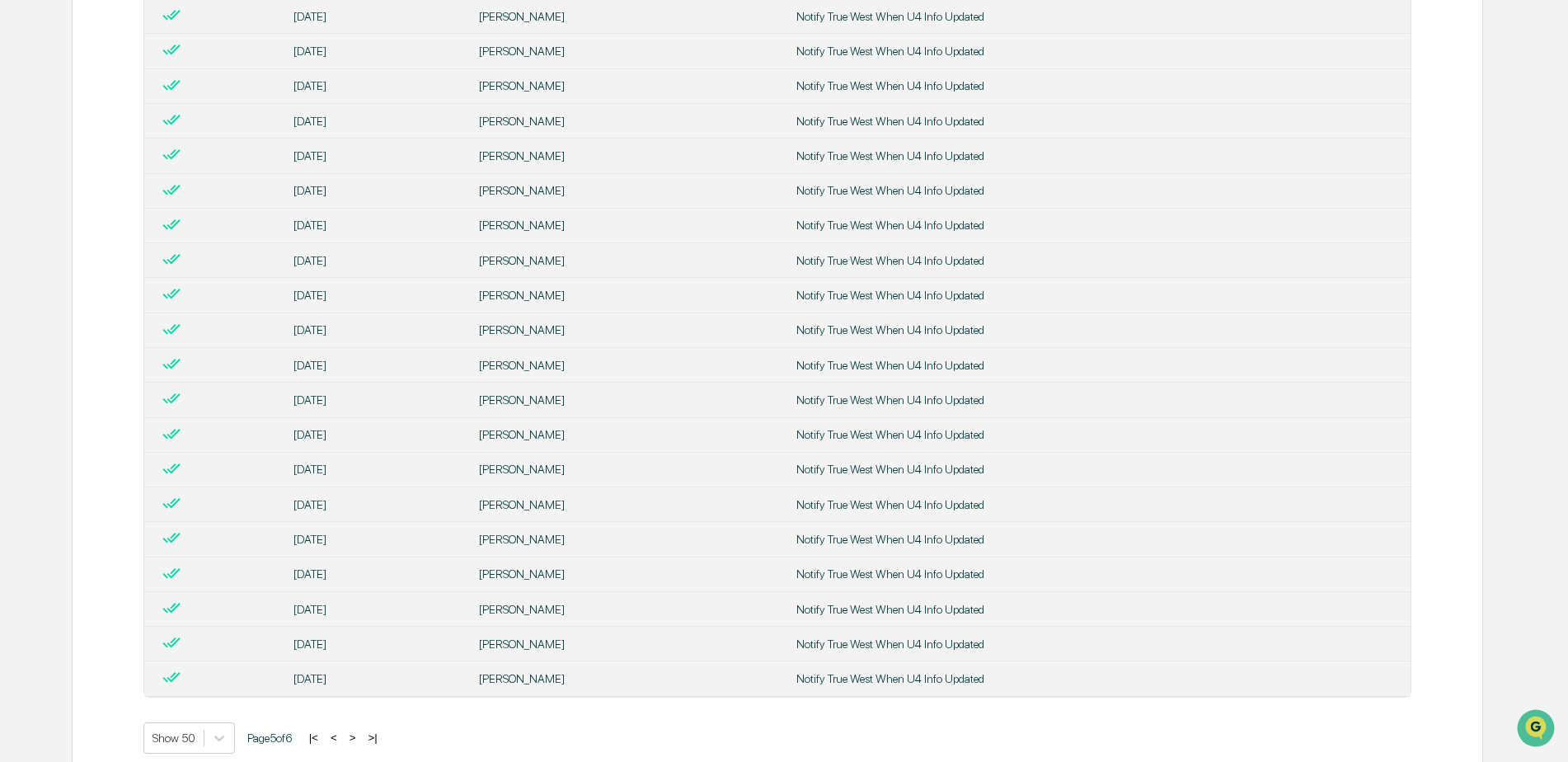
click at [342, 735] on button "<" at bounding box center [334, 737] width 16 height 14
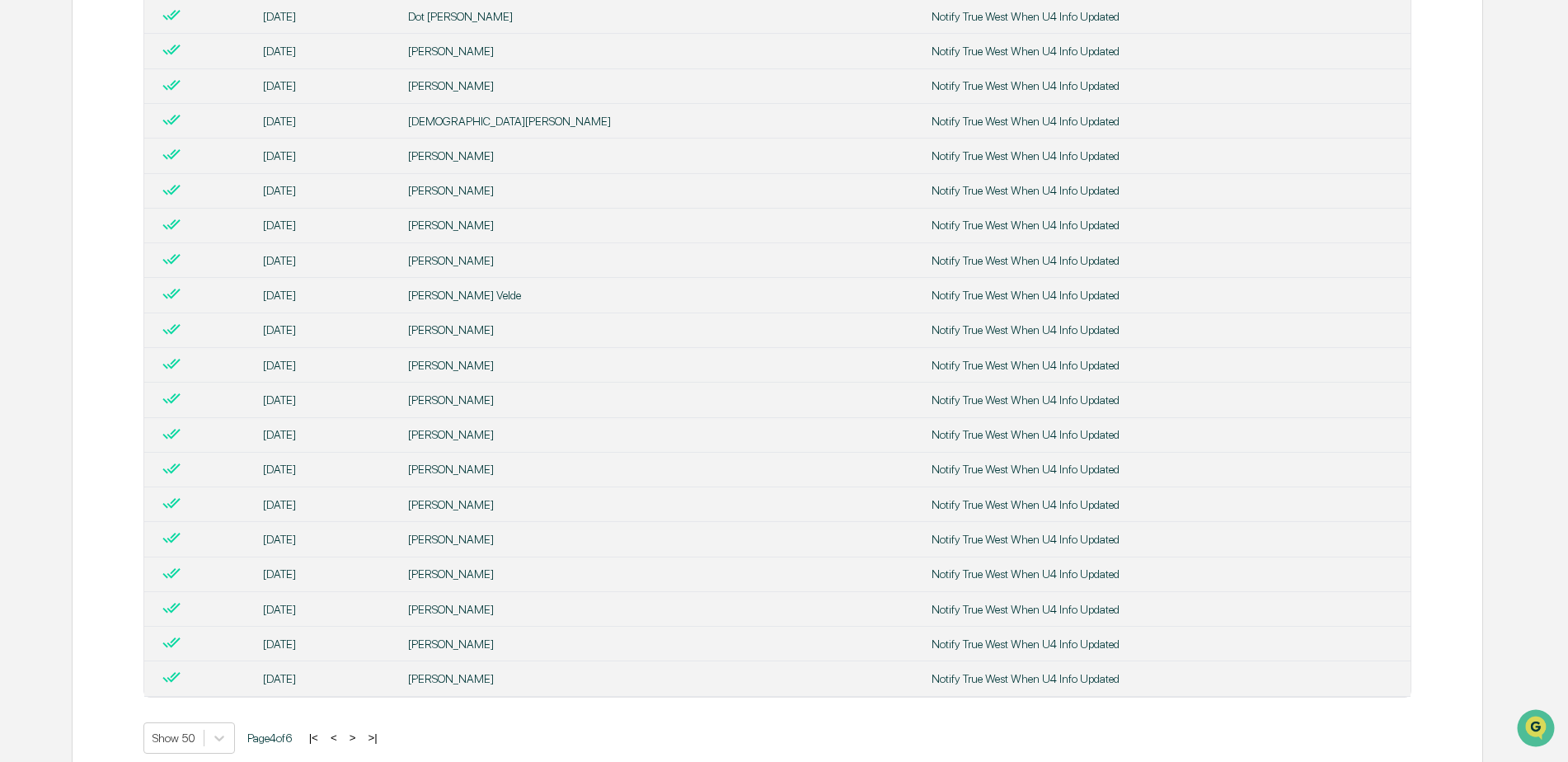
click at [342, 735] on button "<" at bounding box center [334, 737] width 16 height 14
click at [343, 735] on button "<" at bounding box center [335, 737] width 16 height 14
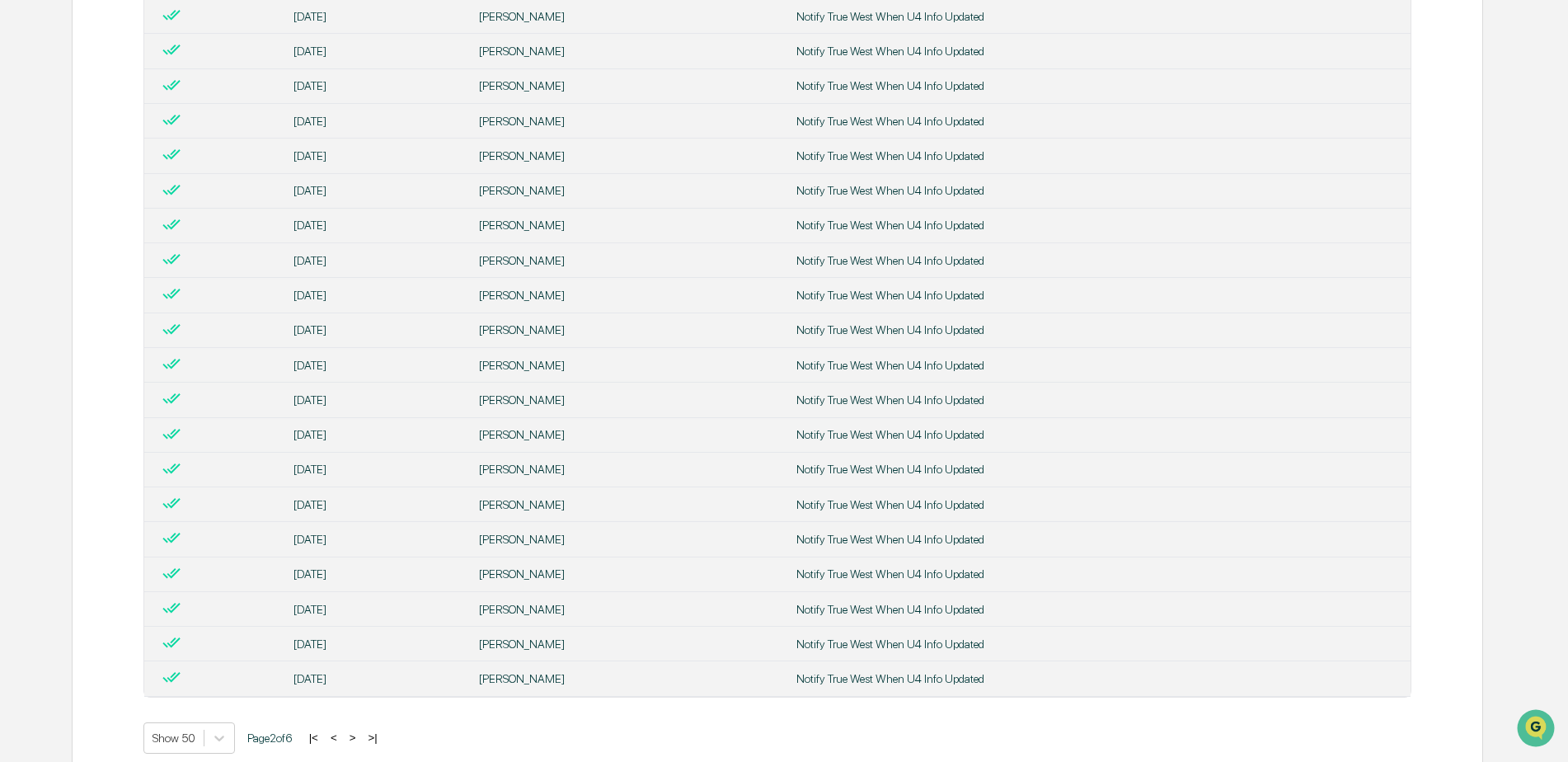
click at [341, 741] on button "<" at bounding box center [334, 737] width 16 height 14
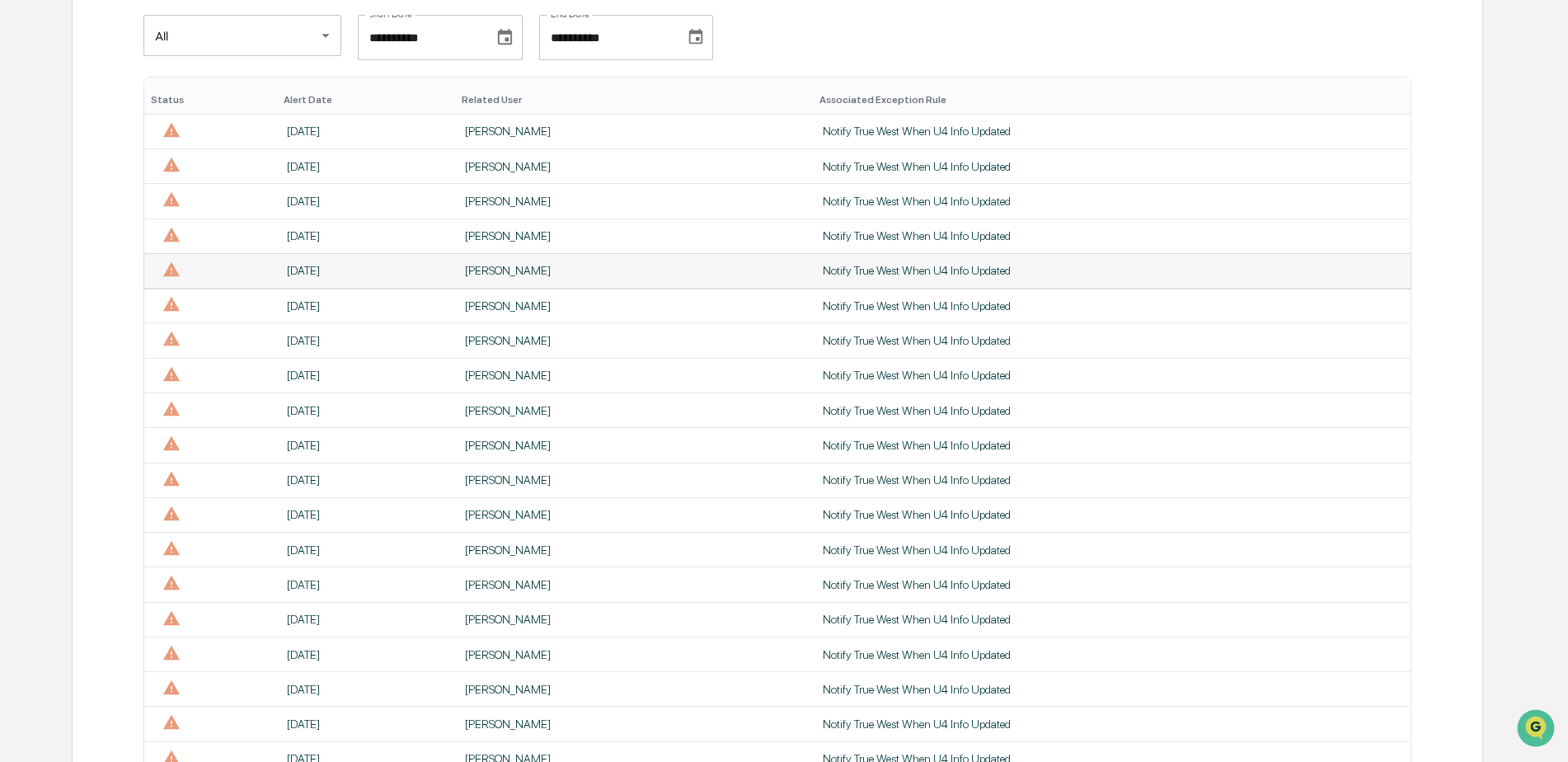
scroll to position [273, 0]
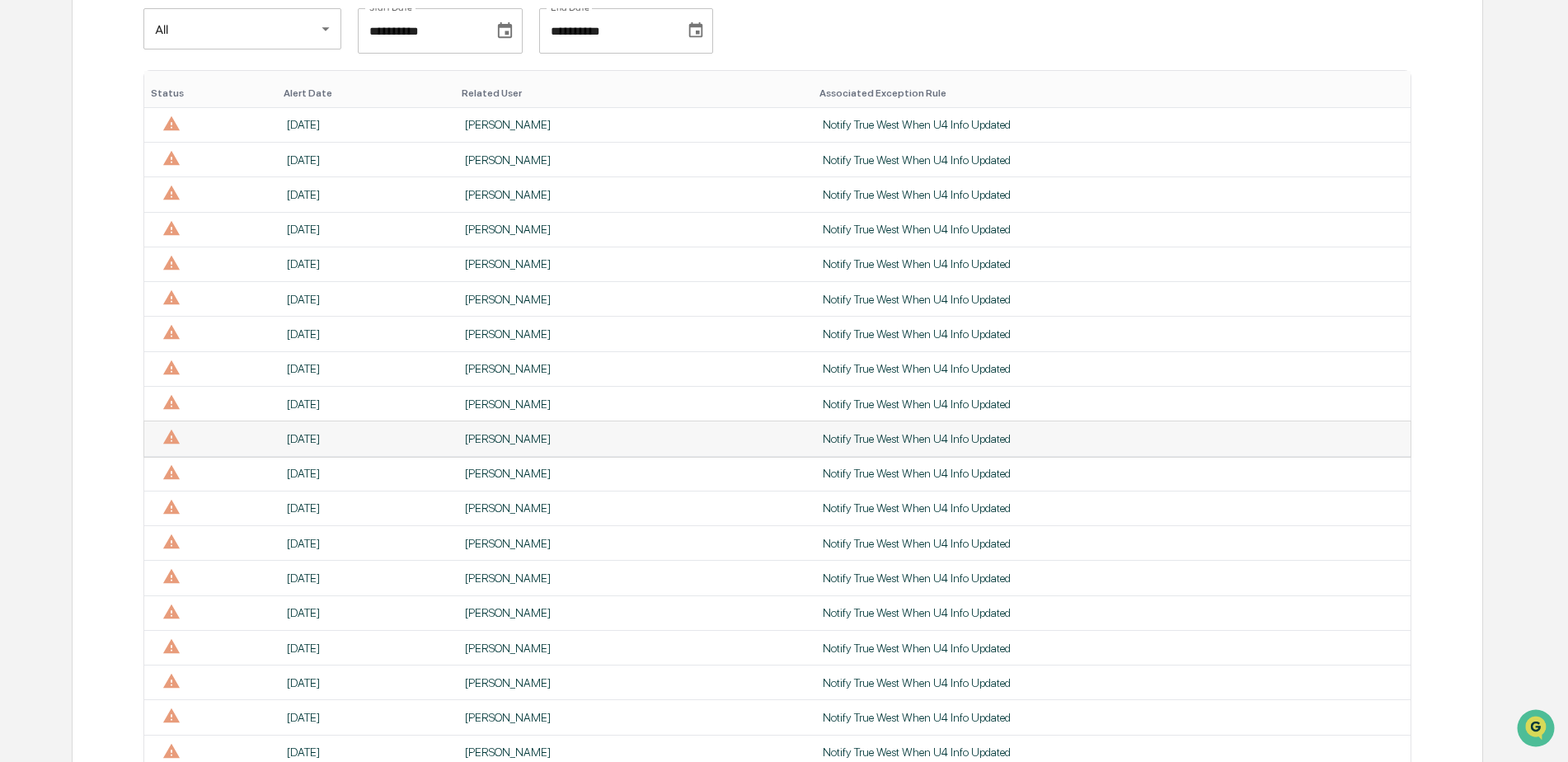
click at [503, 443] on div "[PERSON_NAME]" at bounding box center [634, 439] width 338 height 13
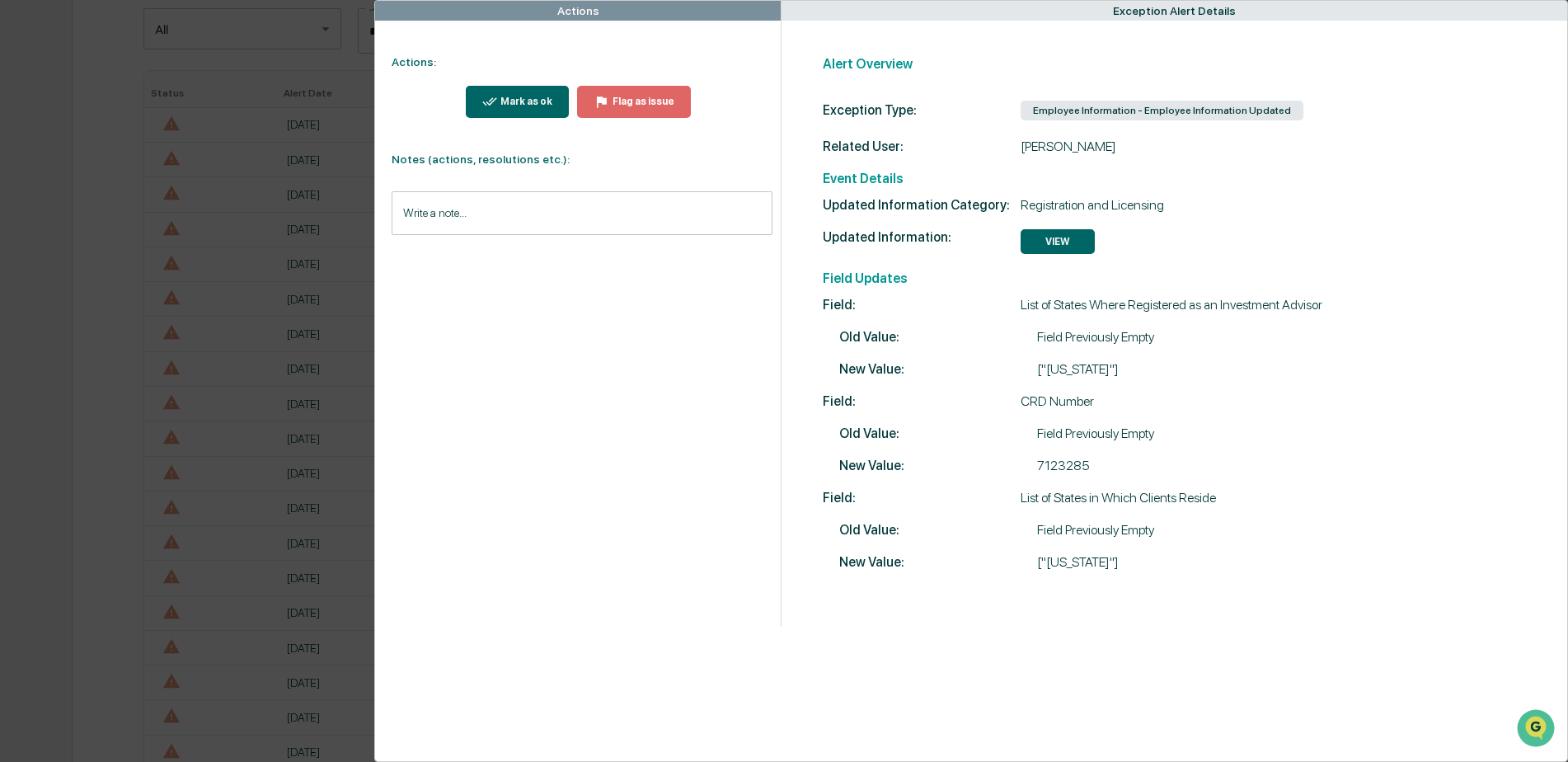
click at [517, 89] on button "Mark as ok" at bounding box center [518, 101] width 104 height 32
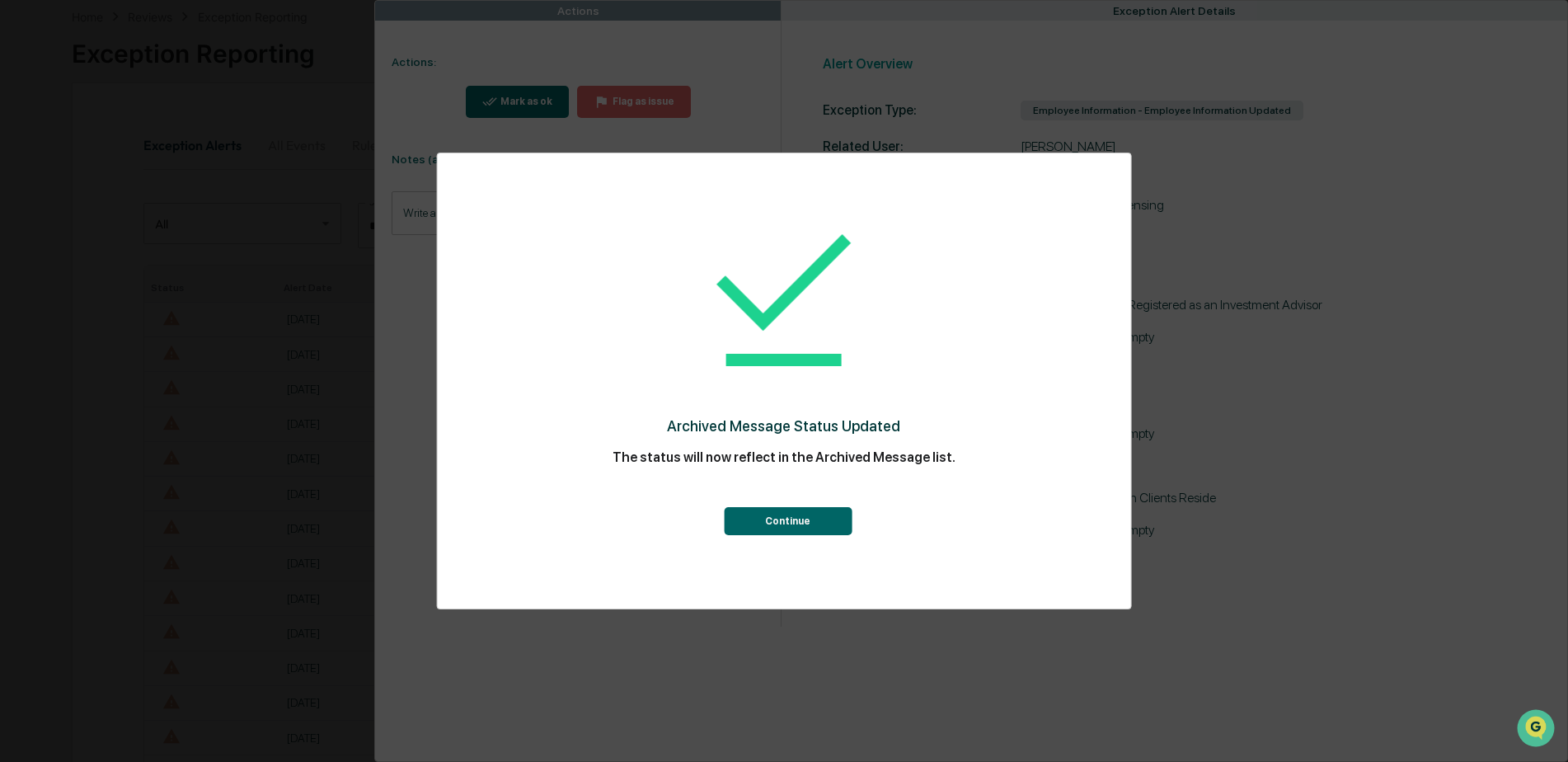
scroll to position [273, 0]
click at [795, 528] on button "Continue" at bounding box center [788, 521] width 128 height 28
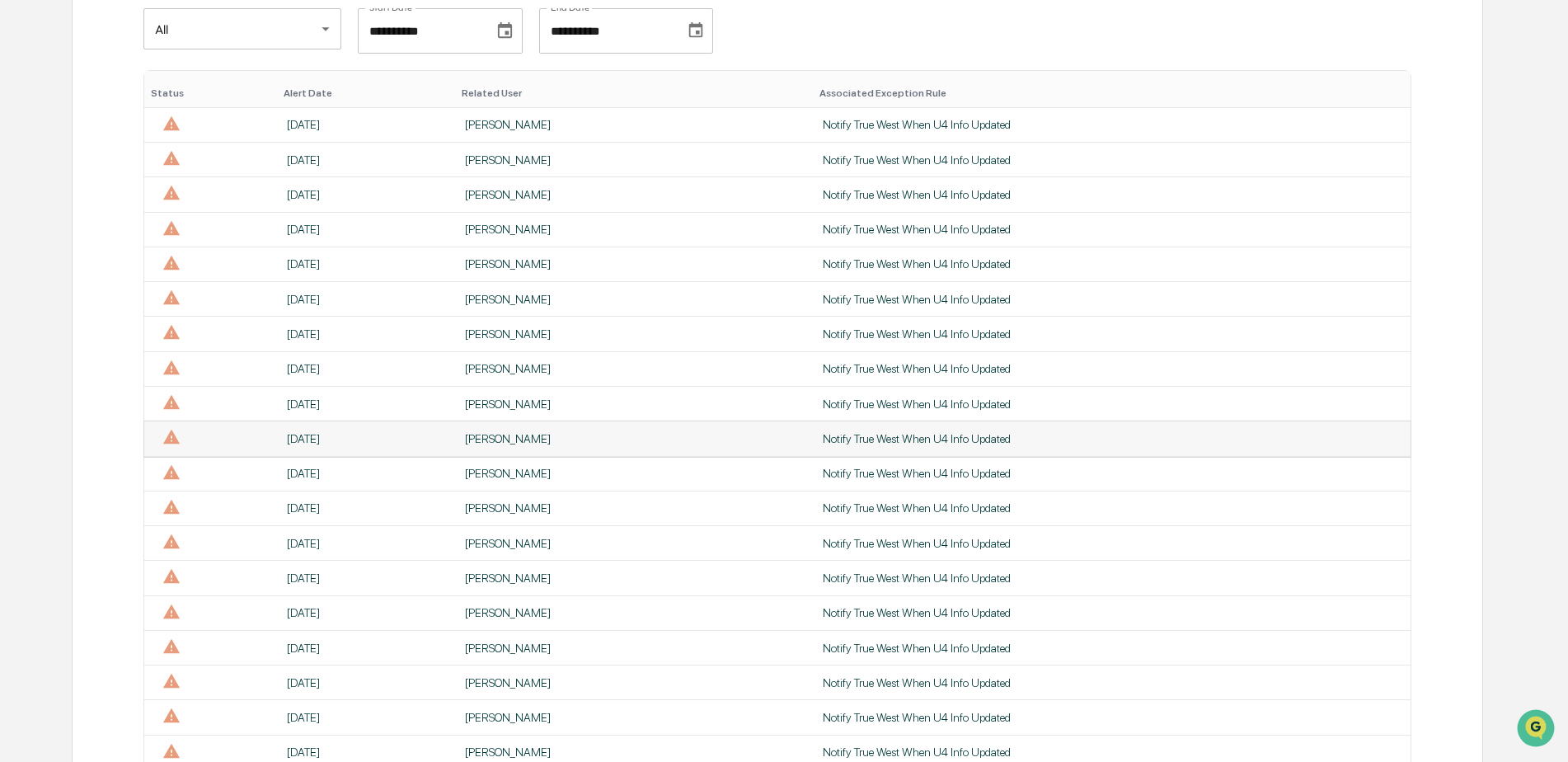
click at [520, 444] on div "[PERSON_NAME]" at bounding box center [634, 439] width 338 height 13
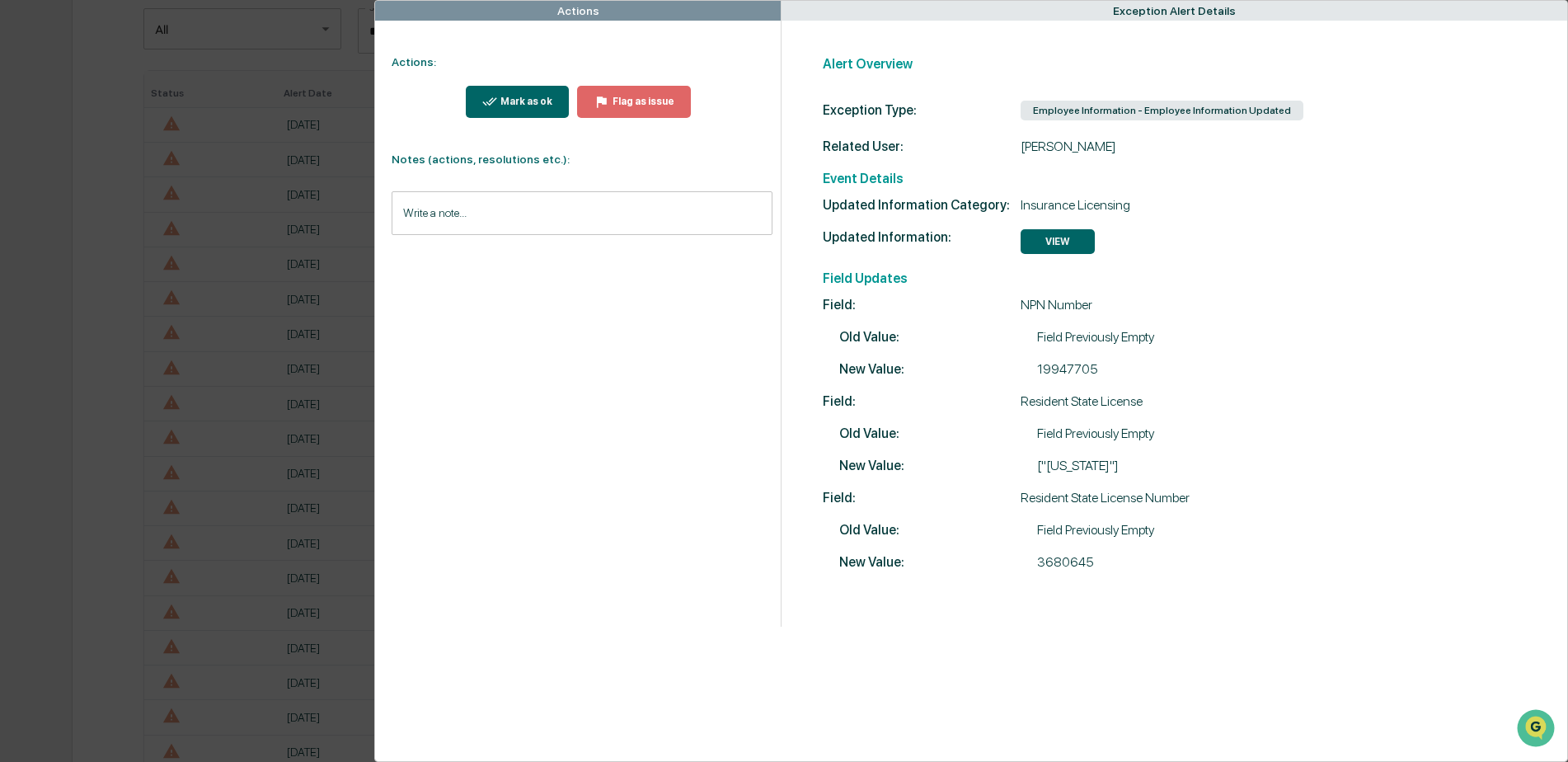
click at [504, 93] on button "Mark as ok" at bounding box center [518, 101] width 104 height 32
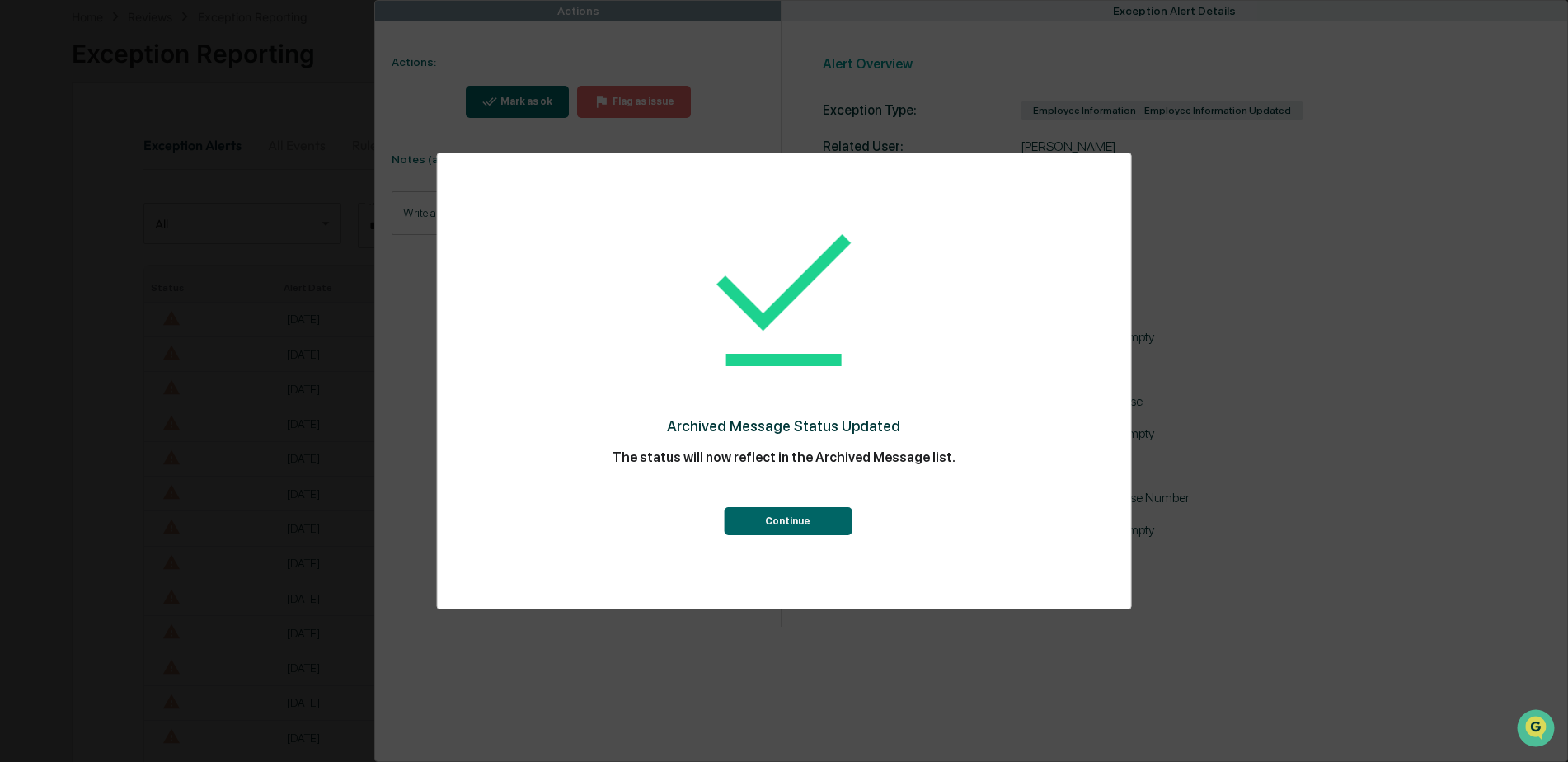
scroll to position [273, 0]
click at [816, 509] on button "Continue" at bounding box center [788, 521] width 128 height 28
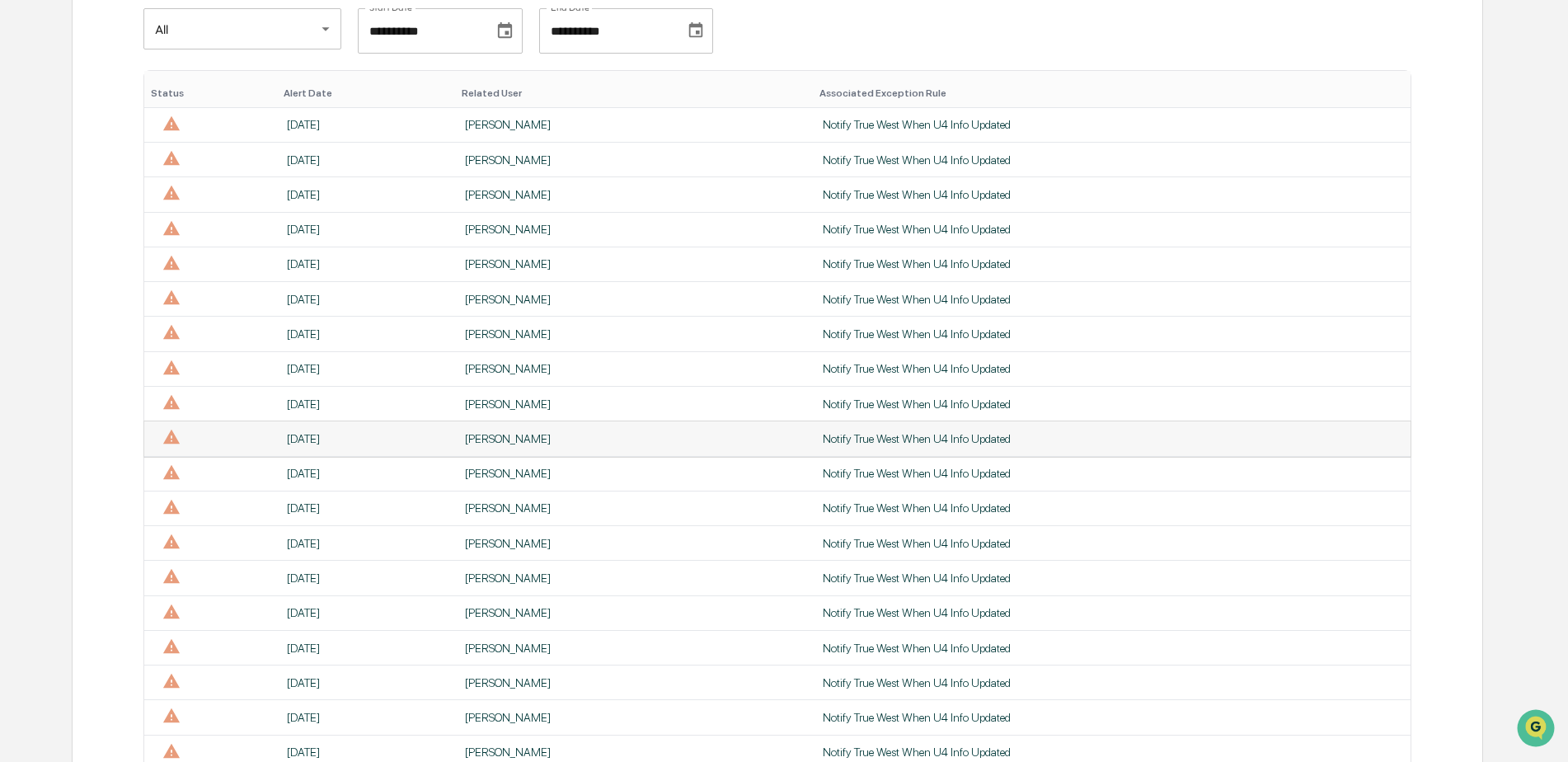
click at [537, 437] on div "[PERSON_NAME]" at bounding box center [634, 439] width 338 height 13
